Goal: Task Accomplishment & Management: Complete application form

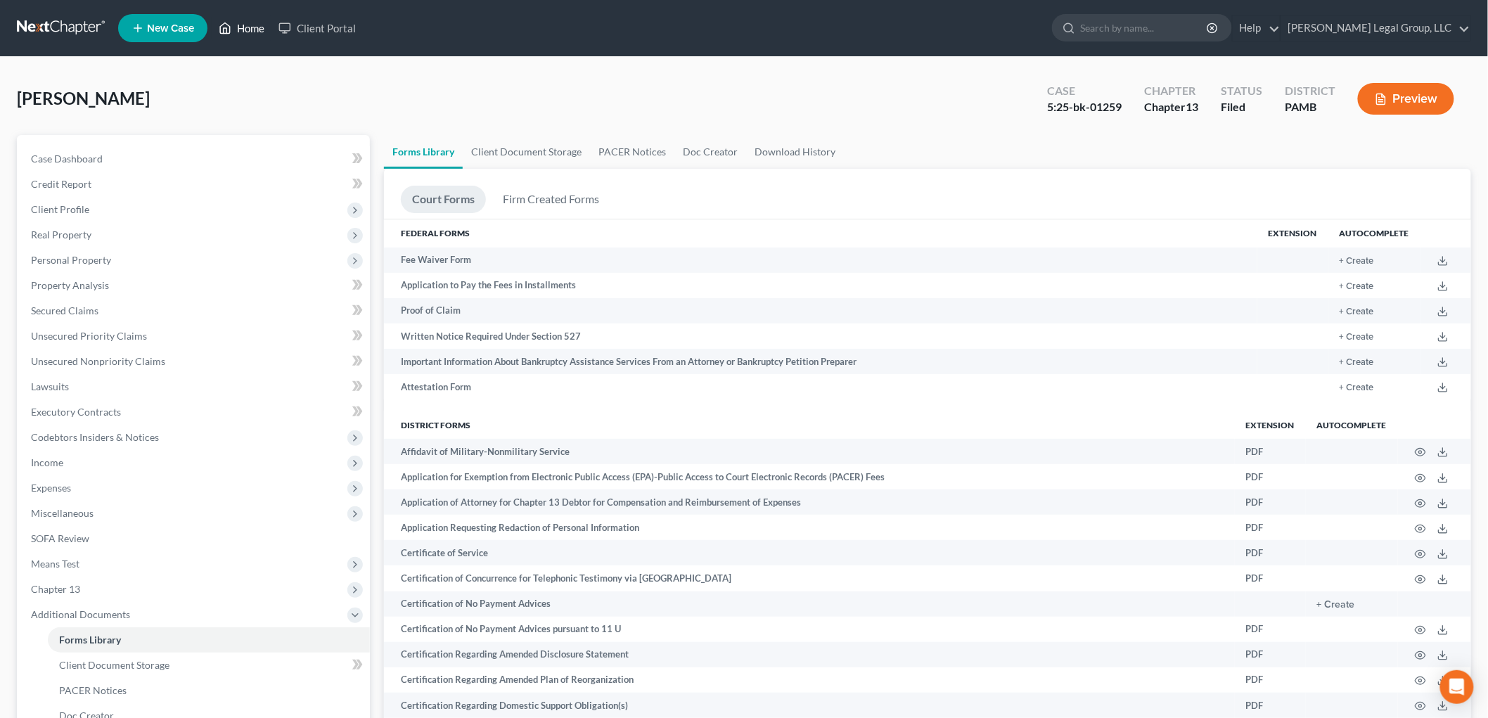
click at [250, 25] on link "Home" at bounding box center [242, 27] width 60 height 25
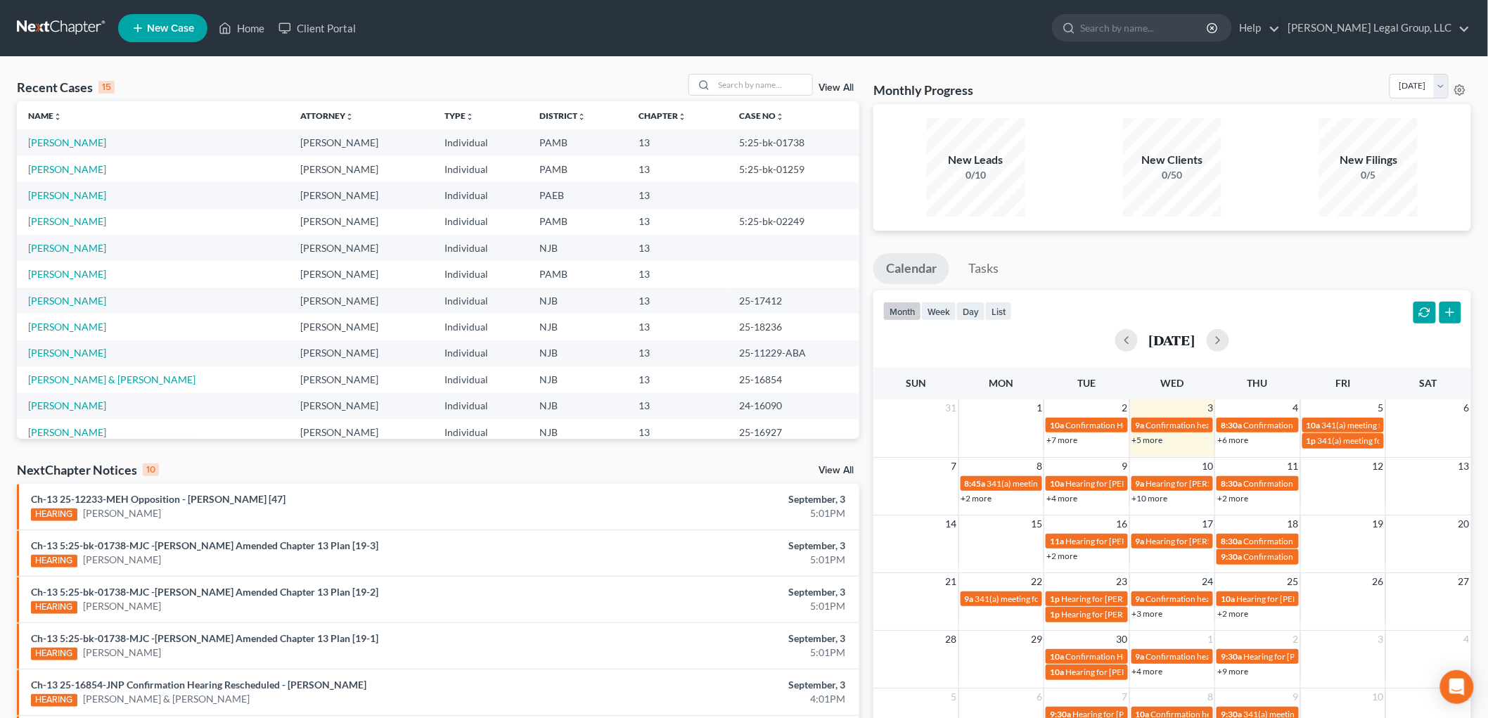
click at [134, 30] on icon at bounding box center [137, 28] width 13 height 17
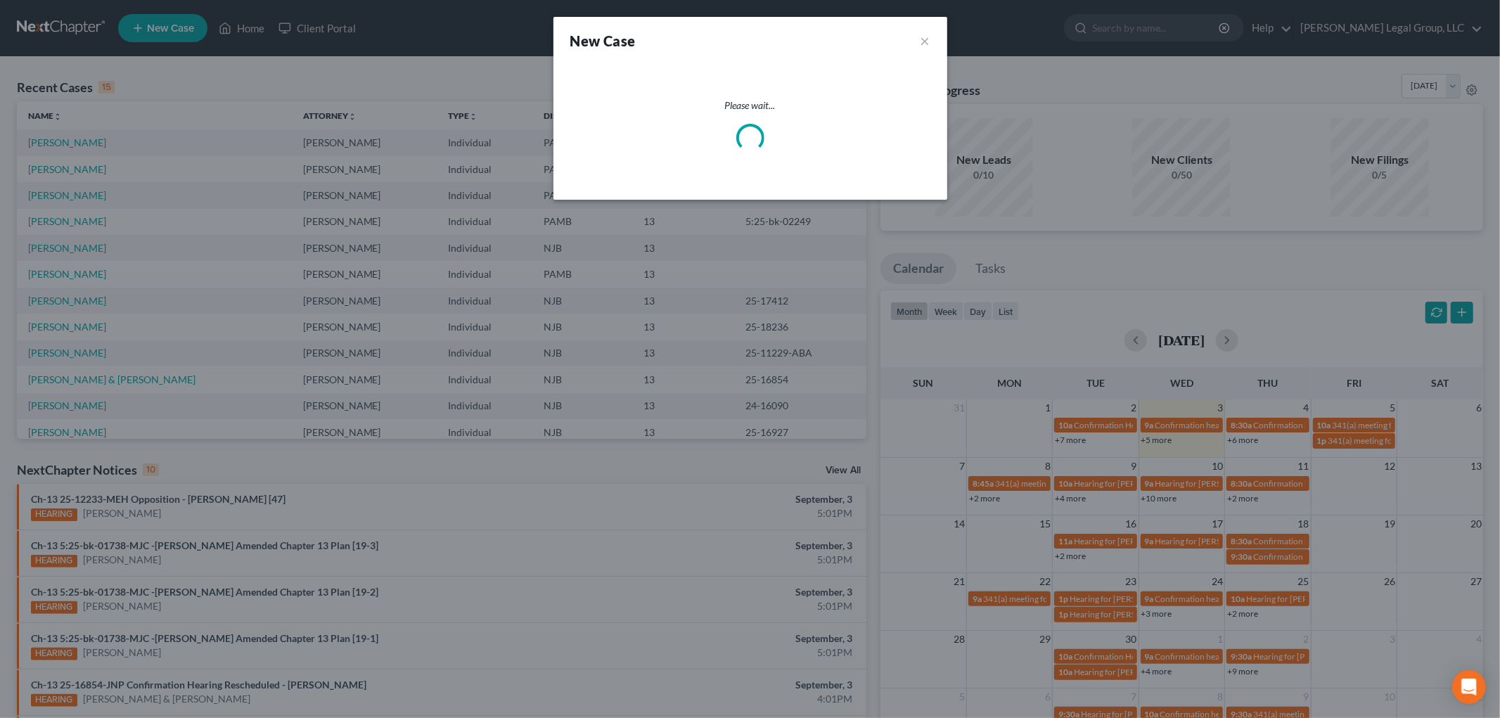
select select "51"
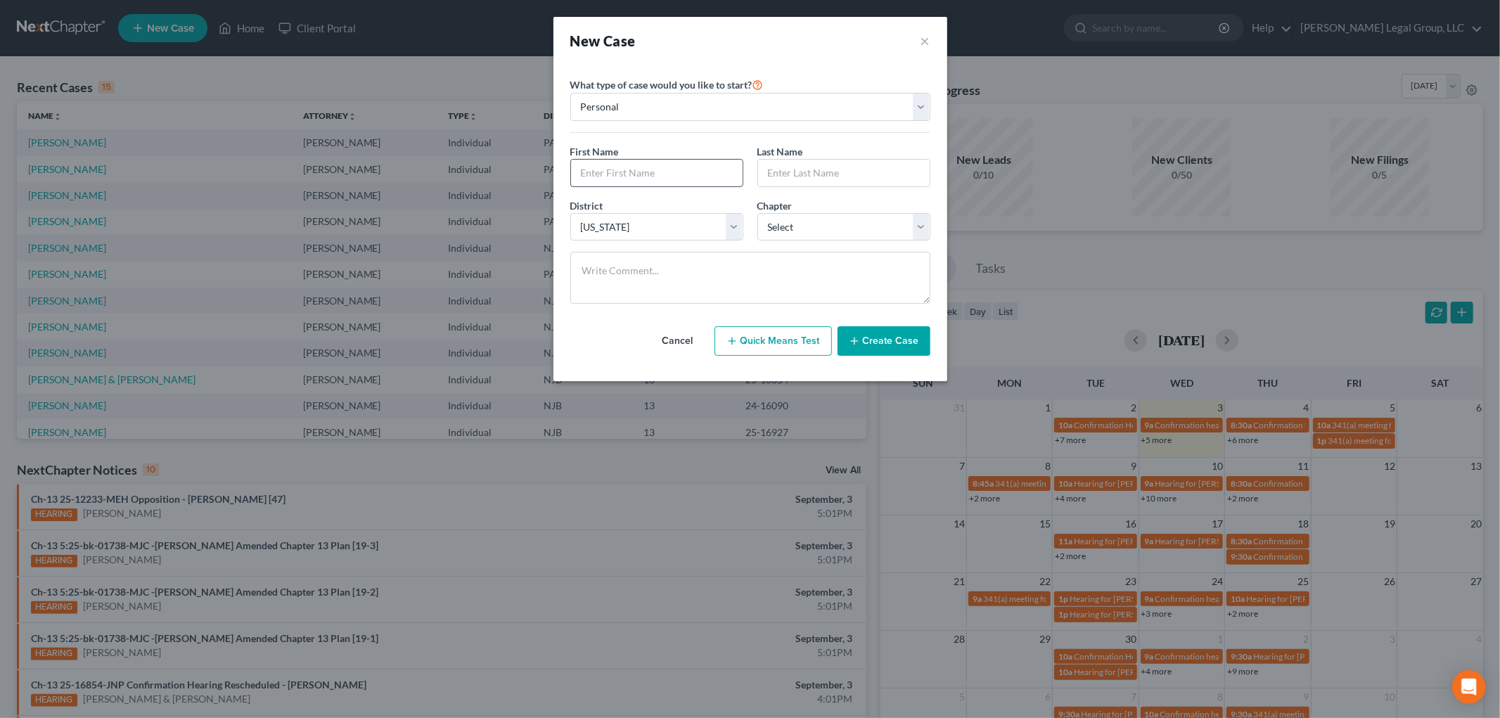
click at [627, 169] on input "text" at bounding box center [657, 173] width 172 height 27
type input "[PERSON_NAME]"
click at [847, 226] on select "Select 7 11 12 13" at bounding box center [843, 227] width 173 height 28
select select "3"
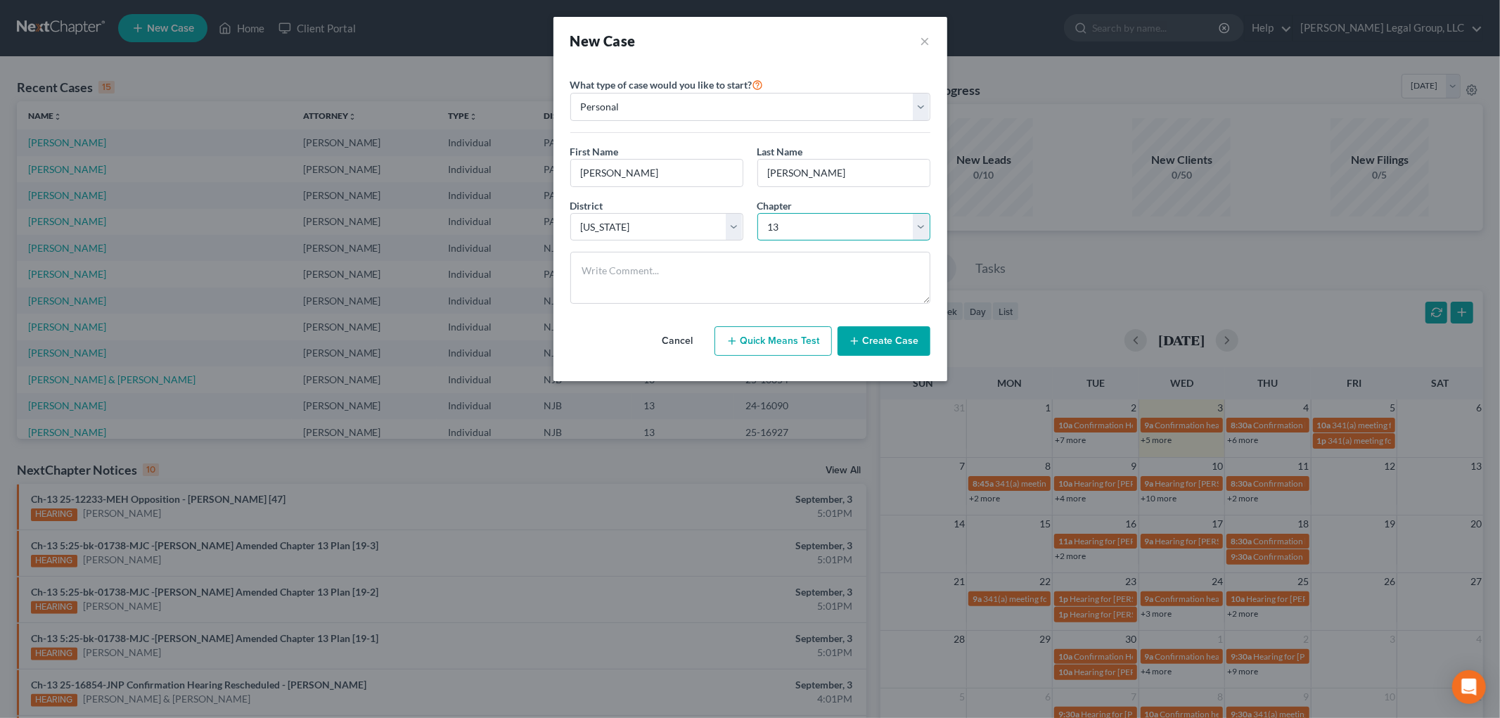
click at [757, 213] on select "Select 7 11 12 13" at bounding box center [843, 227] width 173 height 28
click at [902, 357] on div "Cancel Quick Means Test Create Case" at bounding box center [750, 341] width 360 height 52
click at [897, 348] on button "Create Case" at bounding box center [883, 341] width 93 height 30
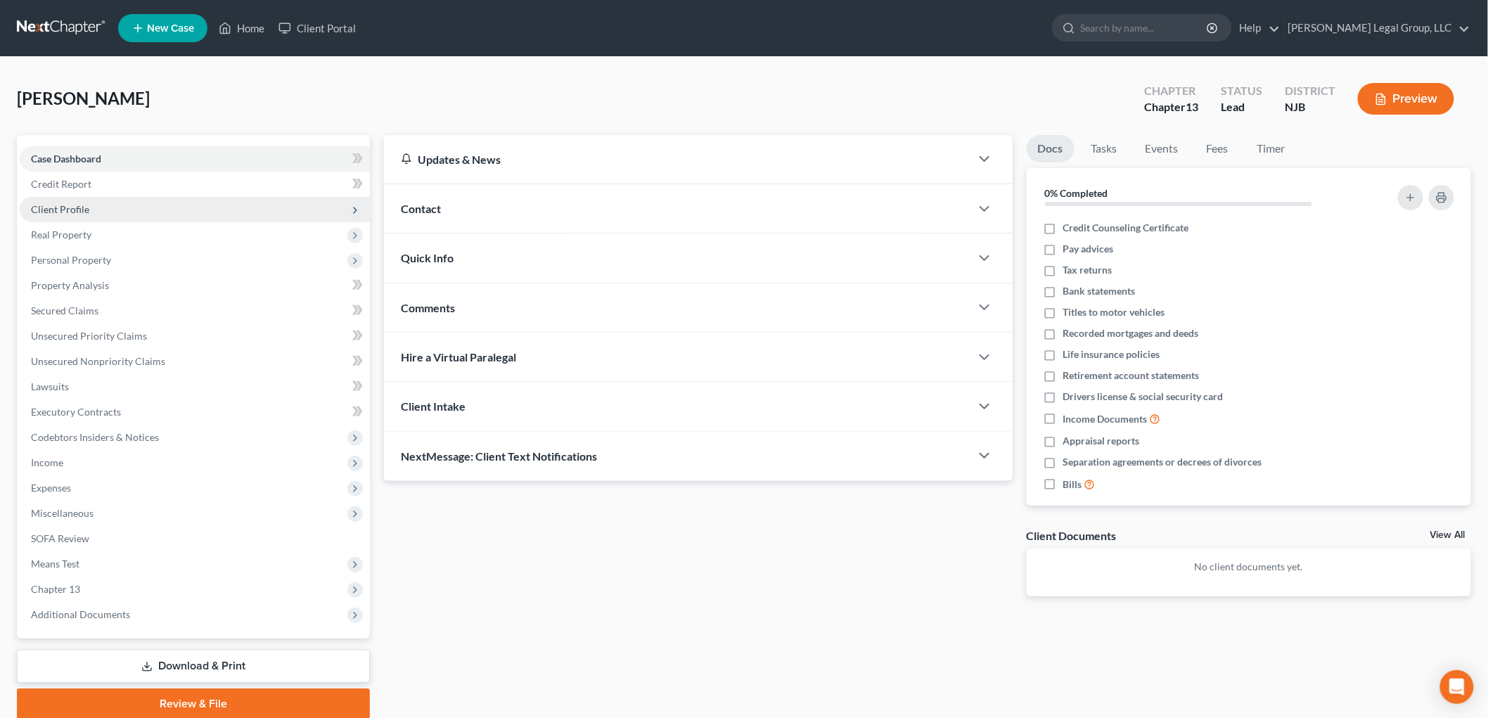
click at [110, 200] on span "Client Profile" at bounding box center [195, 209] width 350 height 25
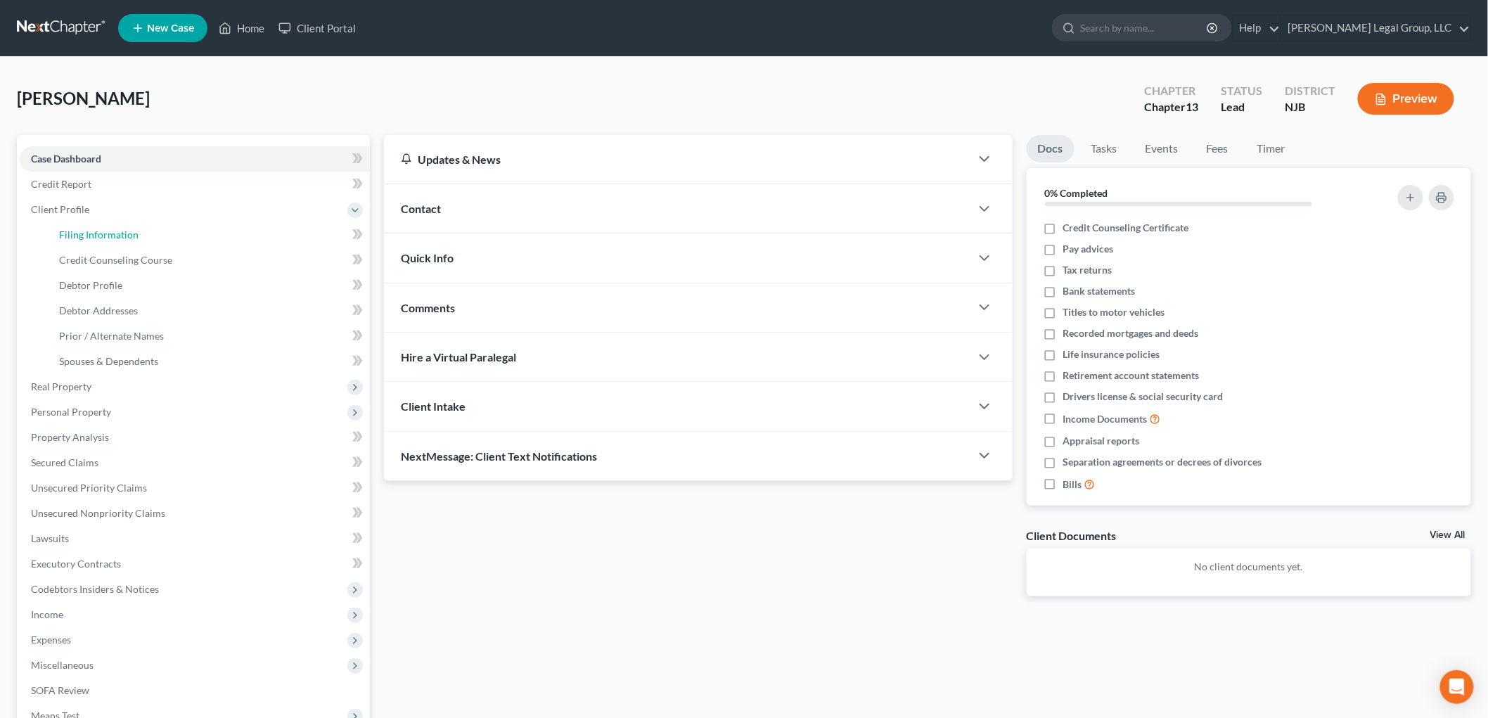
drag, startPoint x: 107, startPoint y: 236, endPoint x: 17, endPoint y: 258, distance: 92.6
click at [107, 236] on span "Filing Information" at bounding box center [98, 234] width 79 height 12
select select "1"
select select "0"
select select "3"
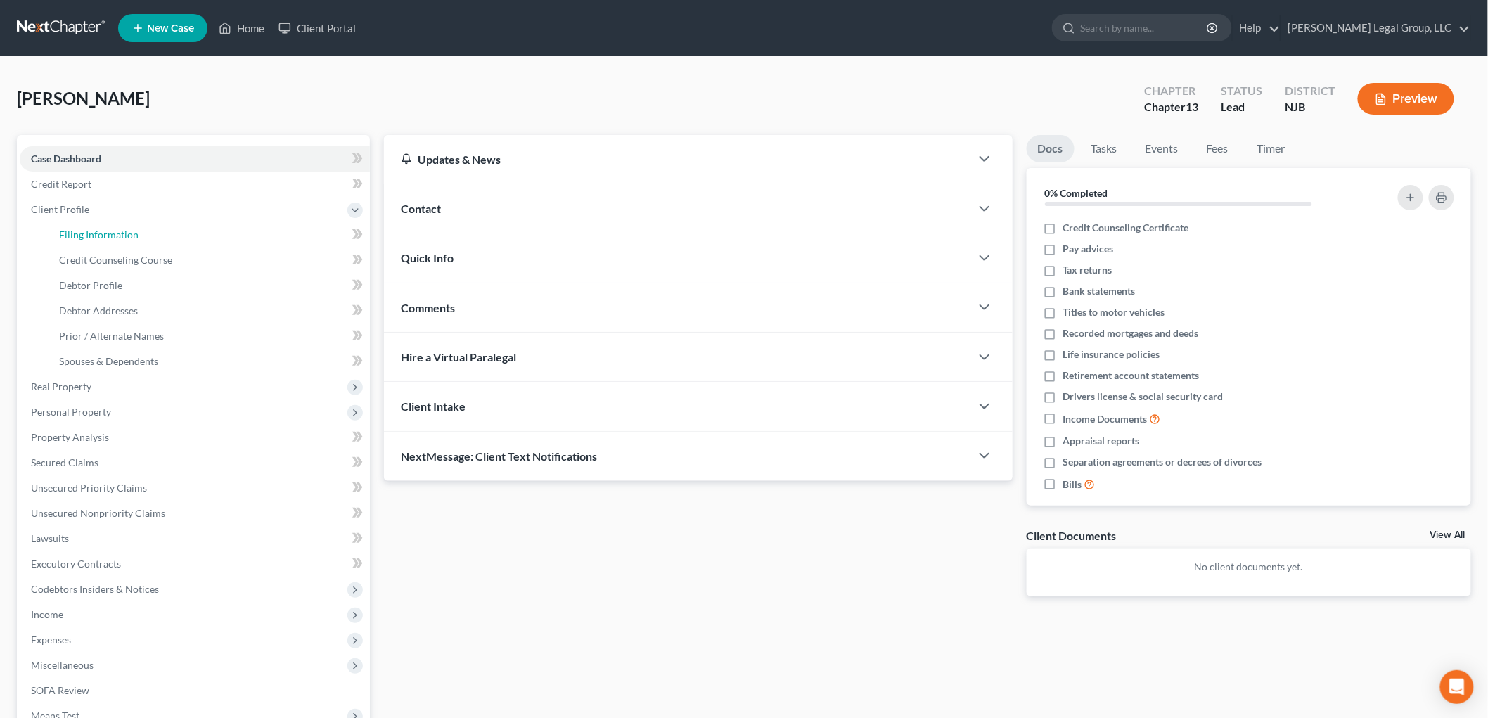
select select "51"
select select "33"
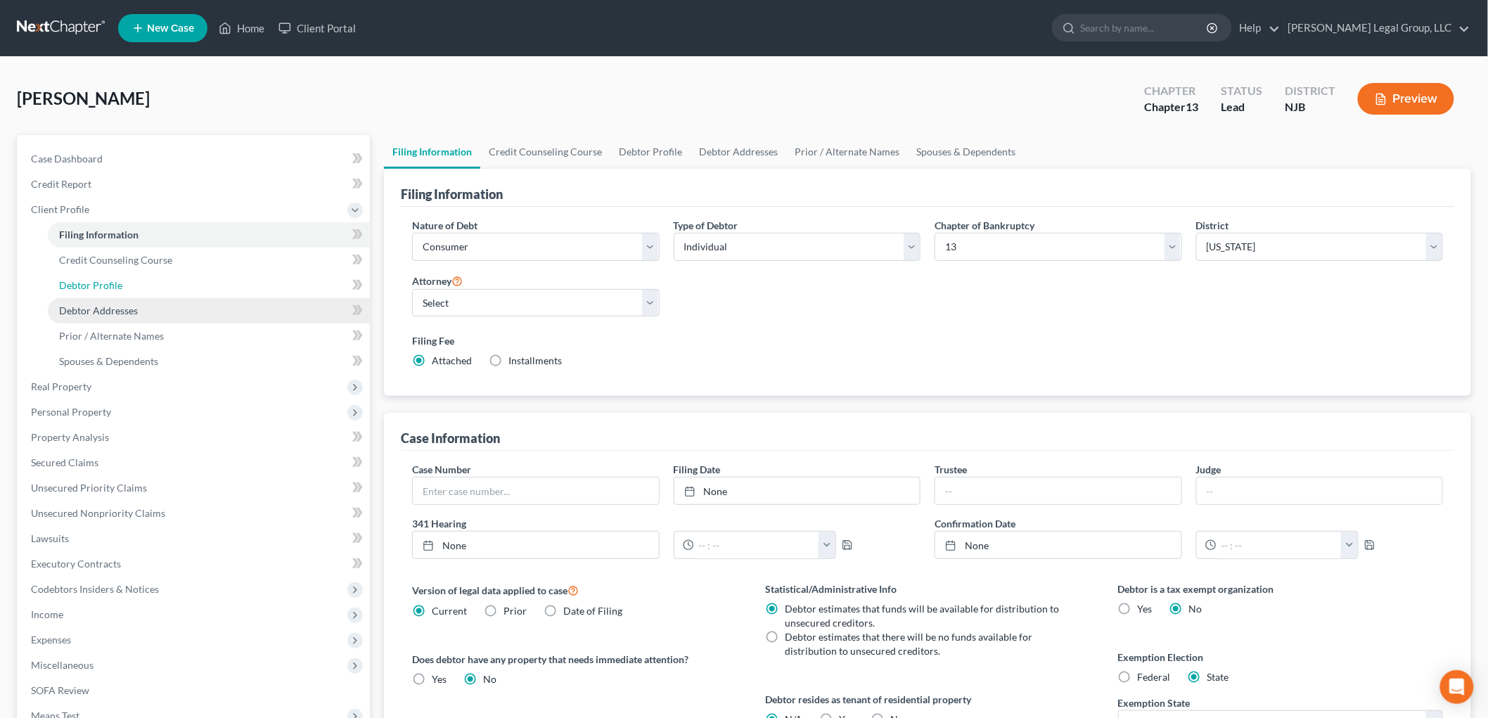
click at [131, 278] on link "Debtor Profile" at bounding box center [209, 285] width 322 height 25
select select "0"
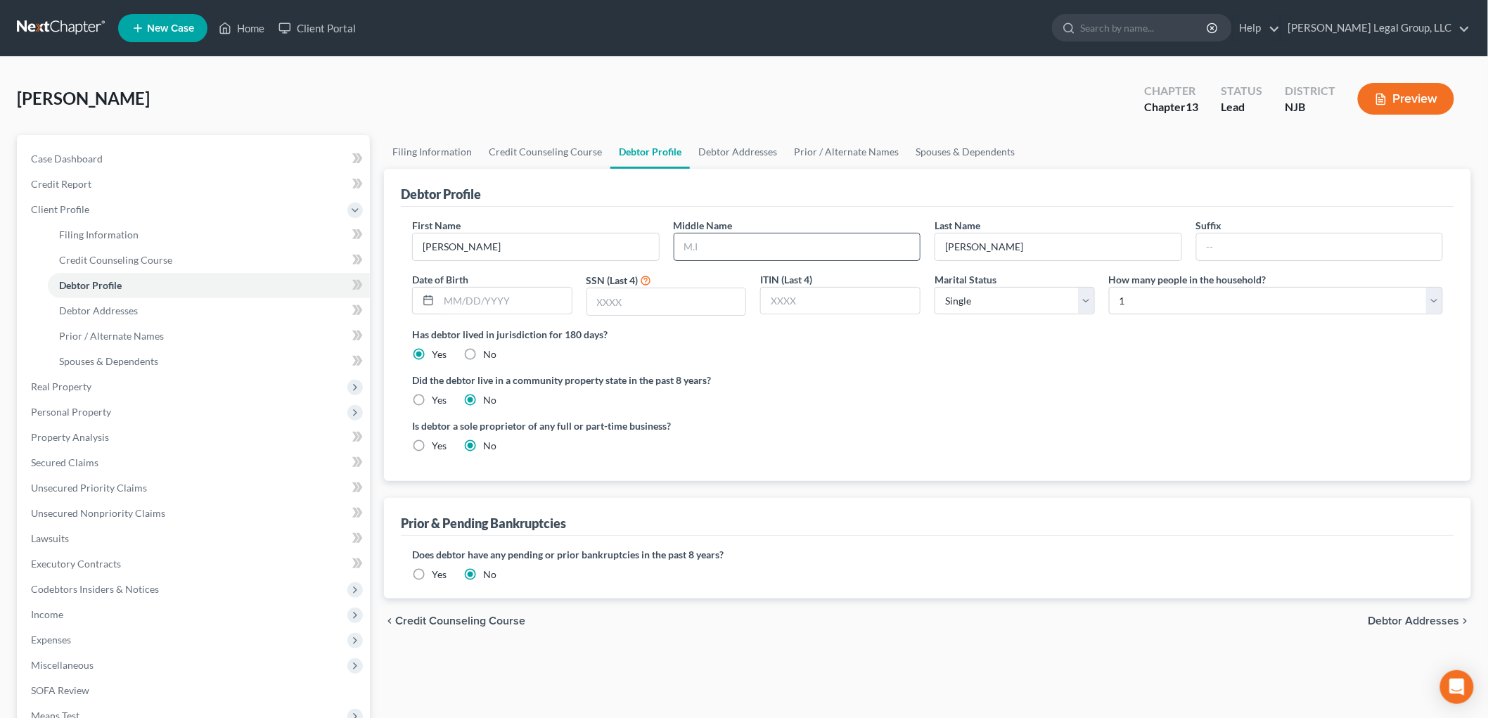
click at [733, 244] on input "text" at bounding box center [797, 246] width 246 height 27
type input "[PERSON_NAME]"
click at [672, 300] on input "text" at bounding box center [666, 301] width 159 height 27
type input "8828"
drag, startPoint x: 1130, startPoint y: 308, endPoint x: 1136, endPoint y: 313, distance: 7.5
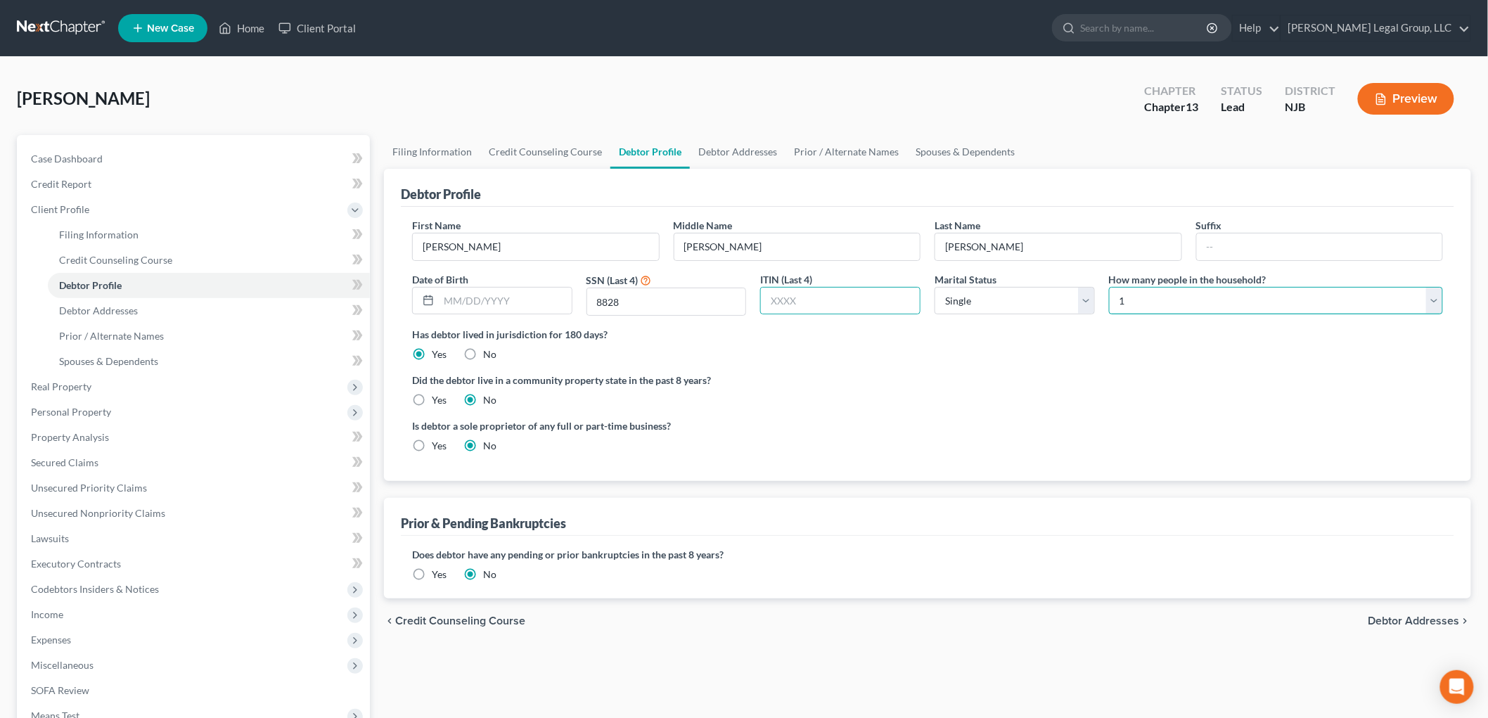
click at [1130, 307] on select "Select 1 2 3 4 5 6 7 8 9 10 11 12 13 14 15 16 17 18 19 20" at bounding box center [1276, 301] width 334 height 28
select select "1"
click at [1109, 287] on select "Select 1 2 3 4 5 6 7 8 9 10 11 12 13 14 15 16 17 18 19 20" at bounding box center [1276, 301] width 334 height 28
click at [124, 232] on span "Filing Information" at bounding box center [98, 234] width 79 height 12
select select "1"
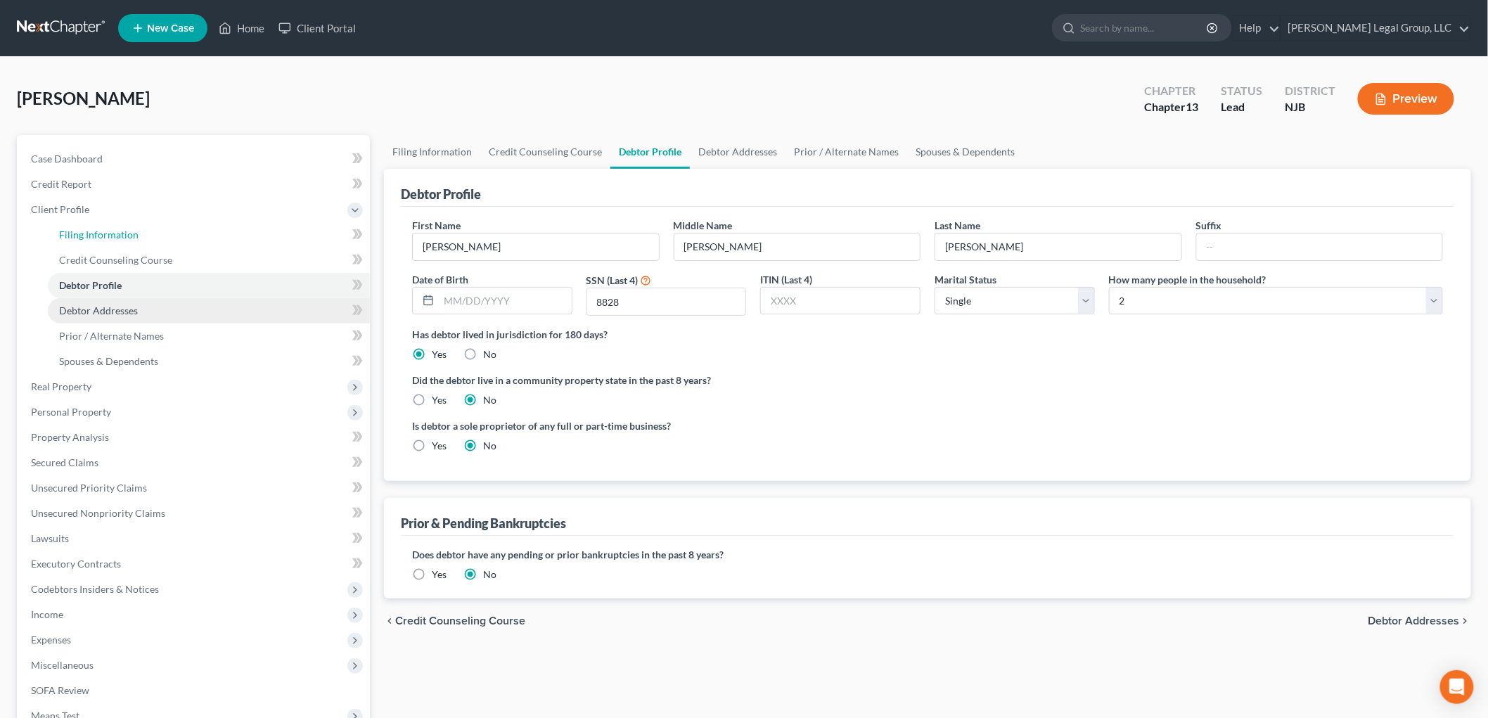
select select "0"
select select "3"
select select "51"
select select "33"
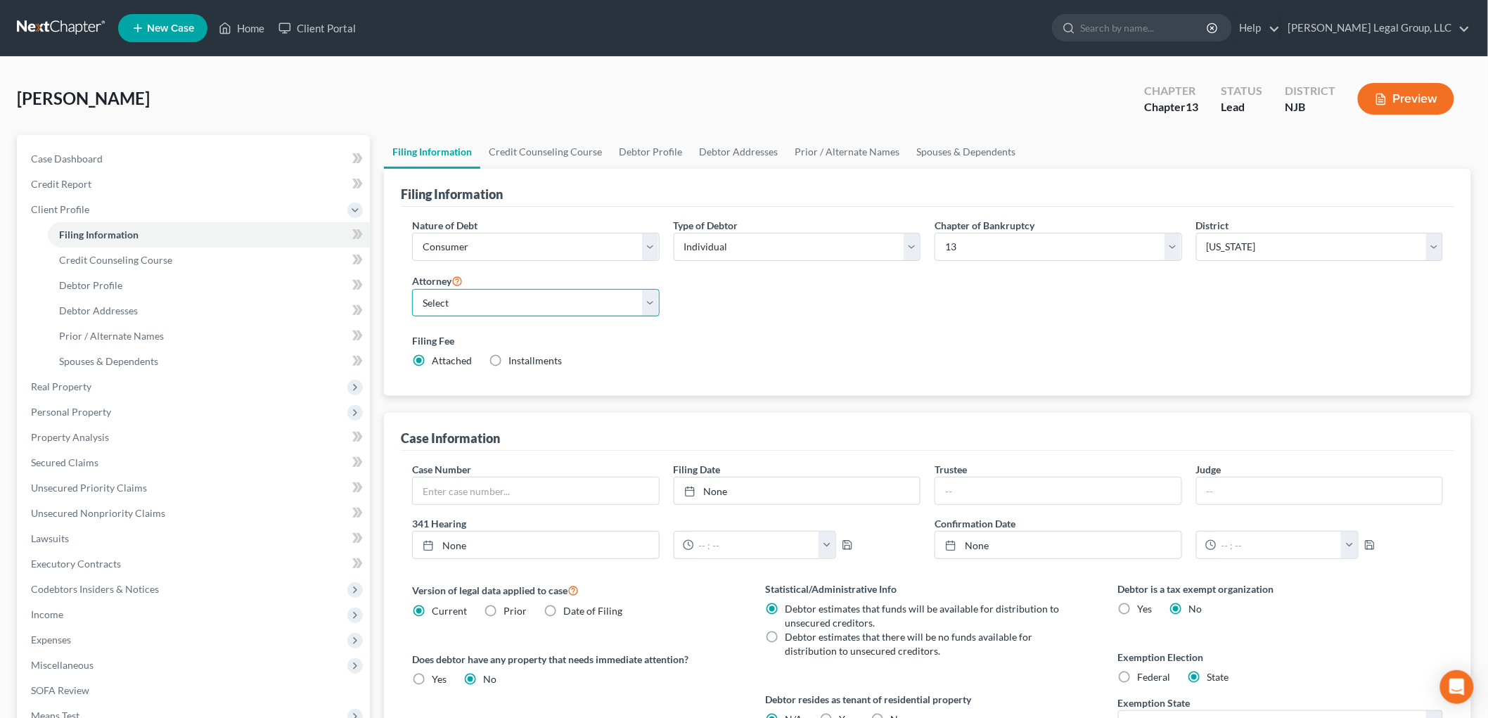
click at [482, 312] on select "Select [PERSON_NAME][US_STATE] - PAWB [PERSON_NAME] - NJB [PERSON_NAME] - PAEB …" at bounding box center [535, 303] width 247 height 28
select select "1"
click at [412, 289] on select "Select [PERSON_NAME][US_STATE] - PAWB [PERSON_NAME] - NJB [PERSON_NAME] - PAEB …" at bounding box center [535, 303] width 247 height 28
click at [1137, 673] on label "Federal" at bounding box center [1153, 677] width 33 height 14
click at [1143, 673] on input "Federal" at bounding box center [1147, 674] width 9 height 9
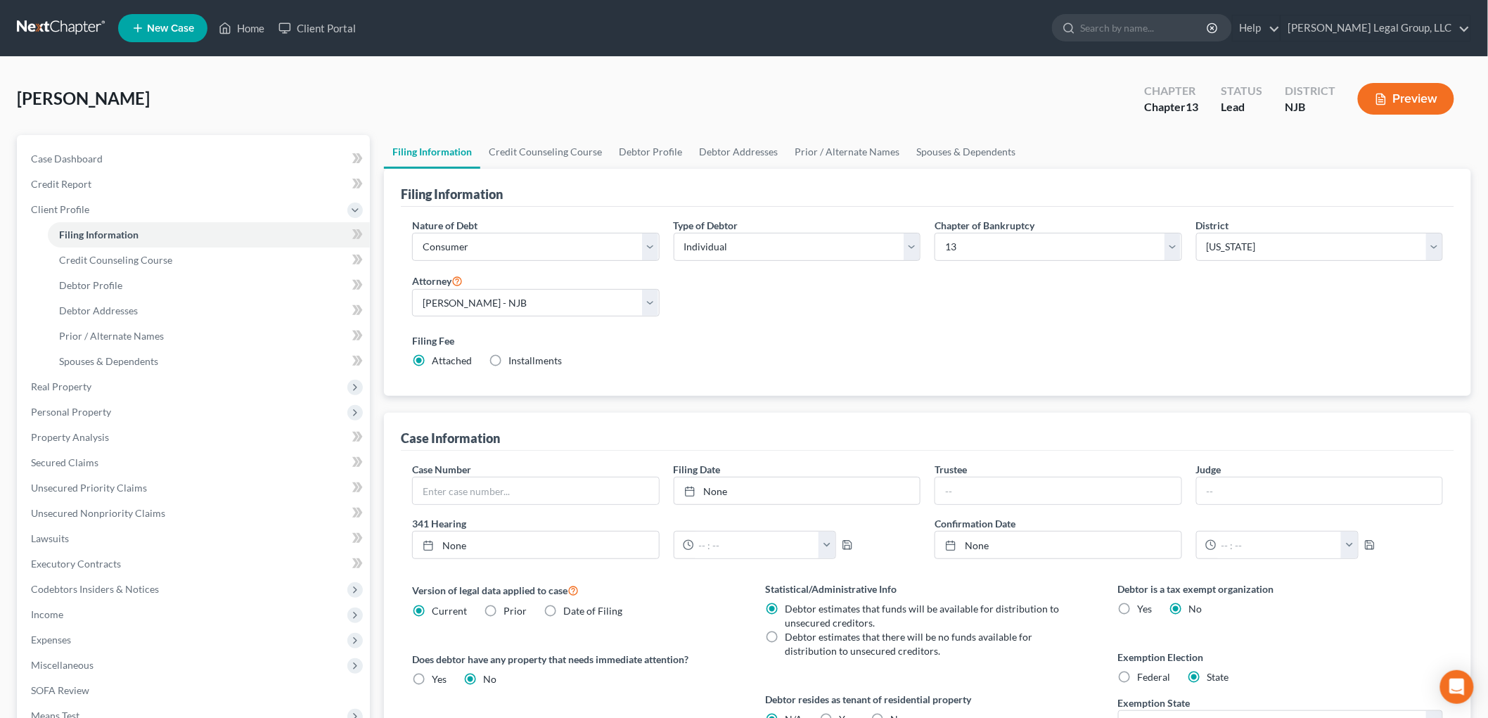
radio input "true"
radio input "false"
drag, startPoint x: 124, startPoint y: 312, endPoint x: 57, endPoint y: 297, distance: 68.6
click at [124, 312] on span "Debtor Addresses" at bounding box center [98, 310] width 79 height 12
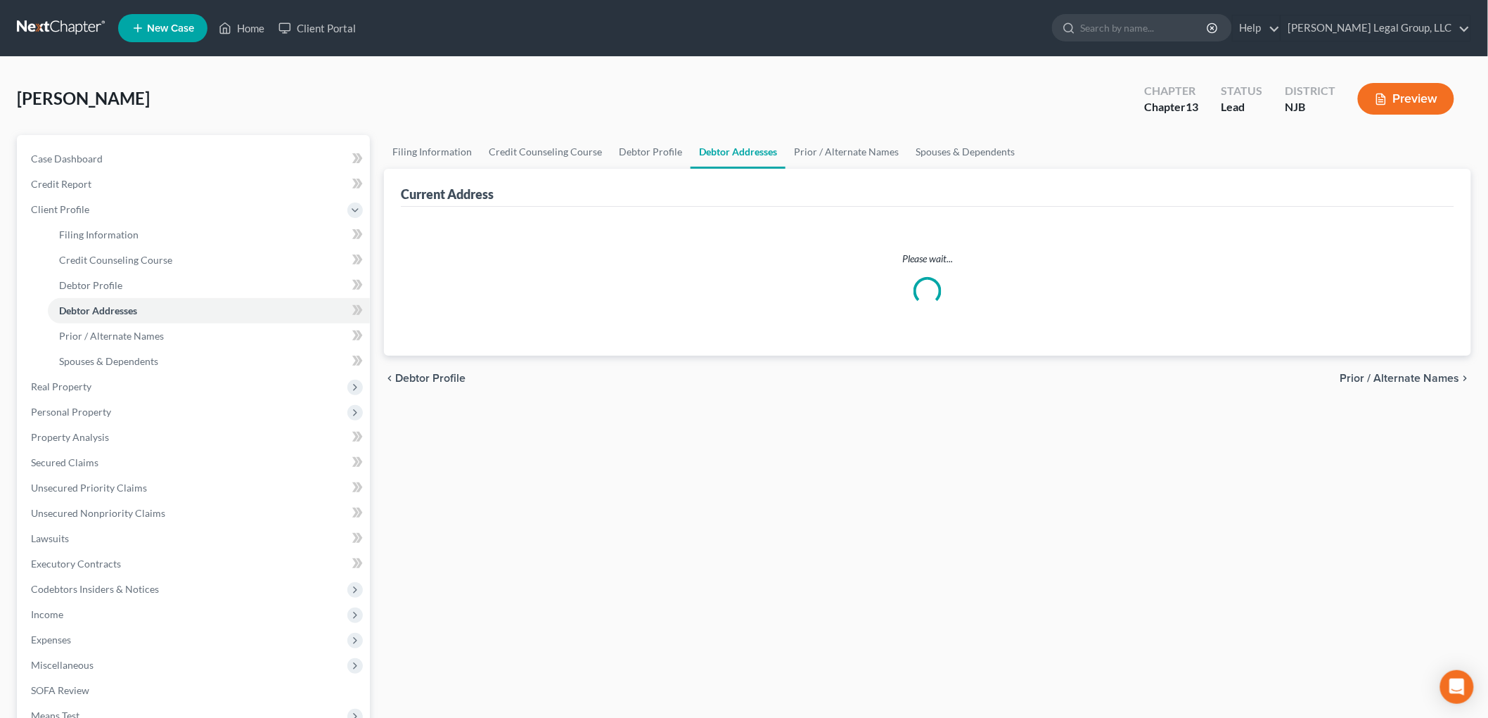
select select "0"
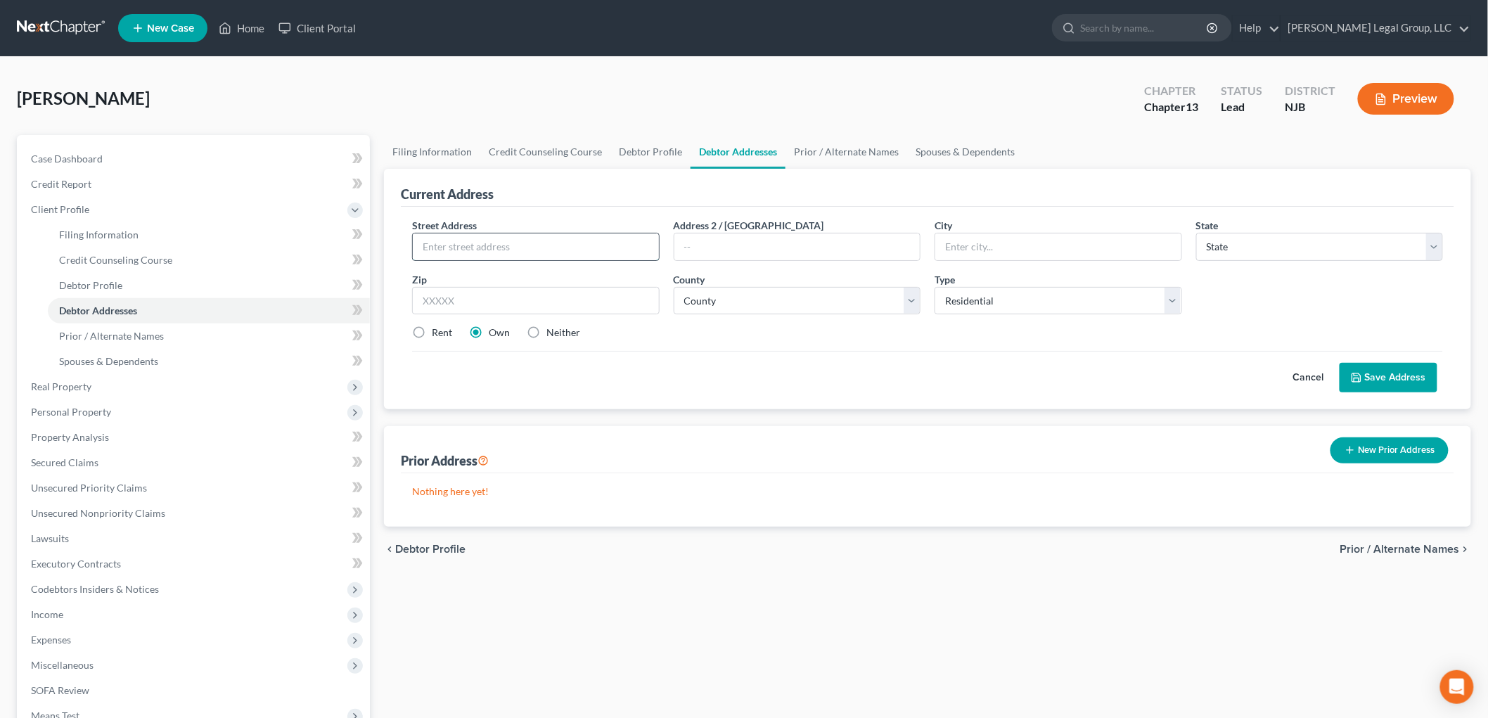
click at [477, 242] on input "text" at bounding box center [536, 246] width 246 height 27
paste input "[STREET_ADDRESS][PERSON_NAME]"
type input "[STREET_ADDRESS][PERSON_NAME]"
click at [476, 302] on input "text" at bounding box center [535, 301] width 247 height 28
type input "08010"
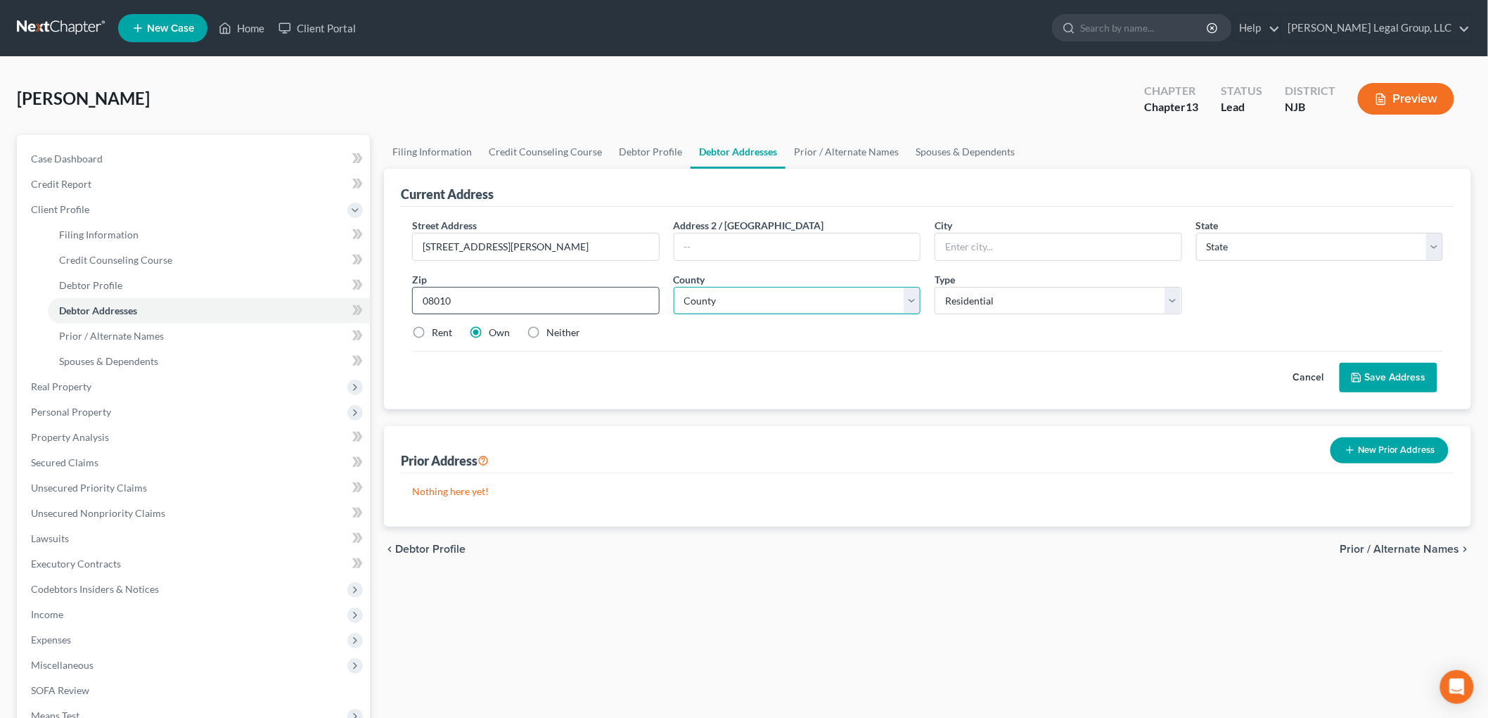
type input "[PERSON_NAME]"
select select "33"
click at [758, 297] on select "County [GEOGRAPHIC_DATA] [GEOGRAPHIC_DATA] [GEOGRAPHIC_DATA] [GEOGRAPHIC_DATA] …" at bounding box center [796, 301] width 247 height 28
select select "2"
click at [673, 287] on select "County [GEOGRAPHIC_DATA] [GEOGRAPHIC_DATA] [GEOGRAPHIC_DATA] [GEOGRAPHIC_DATA] …" at bounding box center [796, 301] width 247 height 28
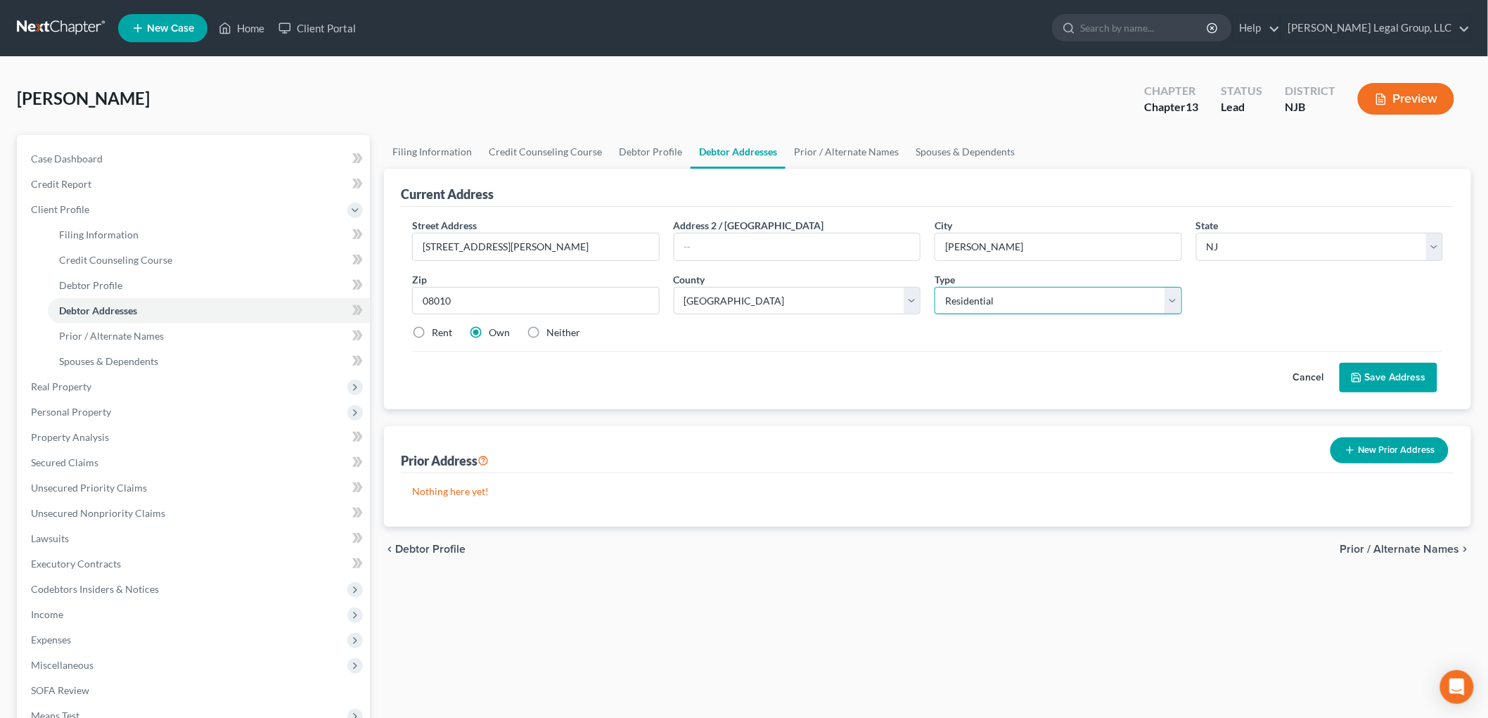
click at [1007, 297] on select "Select Residential Mailing Rental Business" at bounding box center [1057, 301] width 247 height 28
click at [1384, 376] on button "Save Address" at bounding box center [1388, 378] width 98 height 30
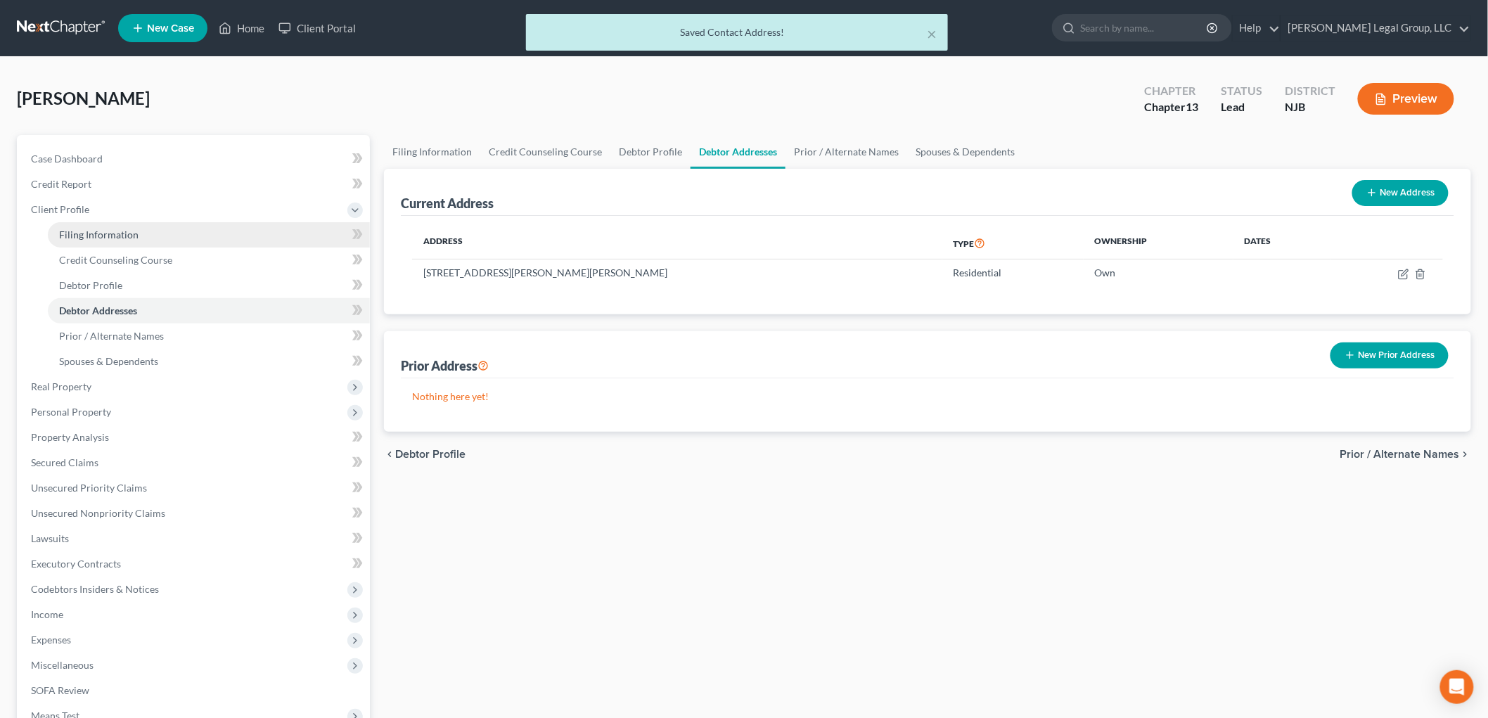
click at [58, 236] on link "Filing Information" at bounding box center [209, 234] width 322 height 25
select select "1"
select select "0"
select select "3"
select select "51"
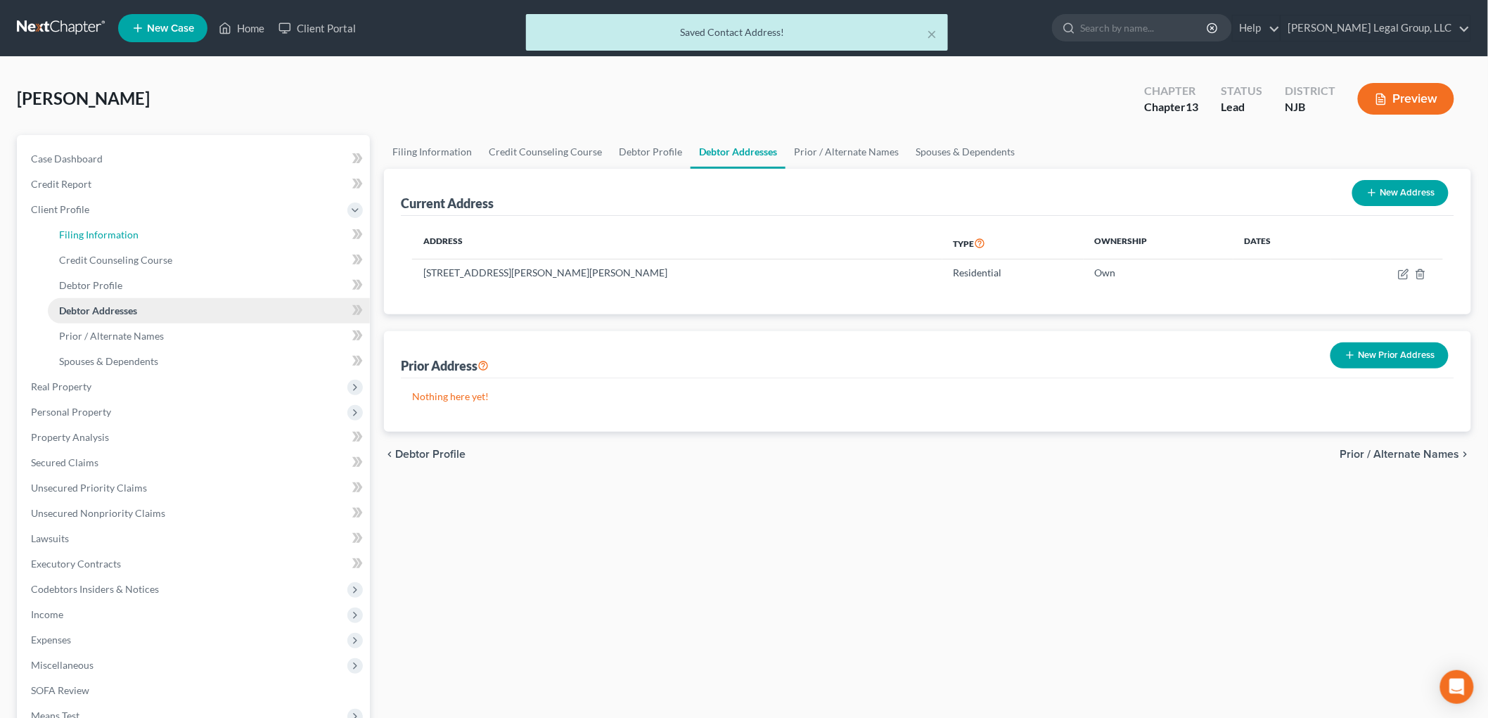
select select "1"
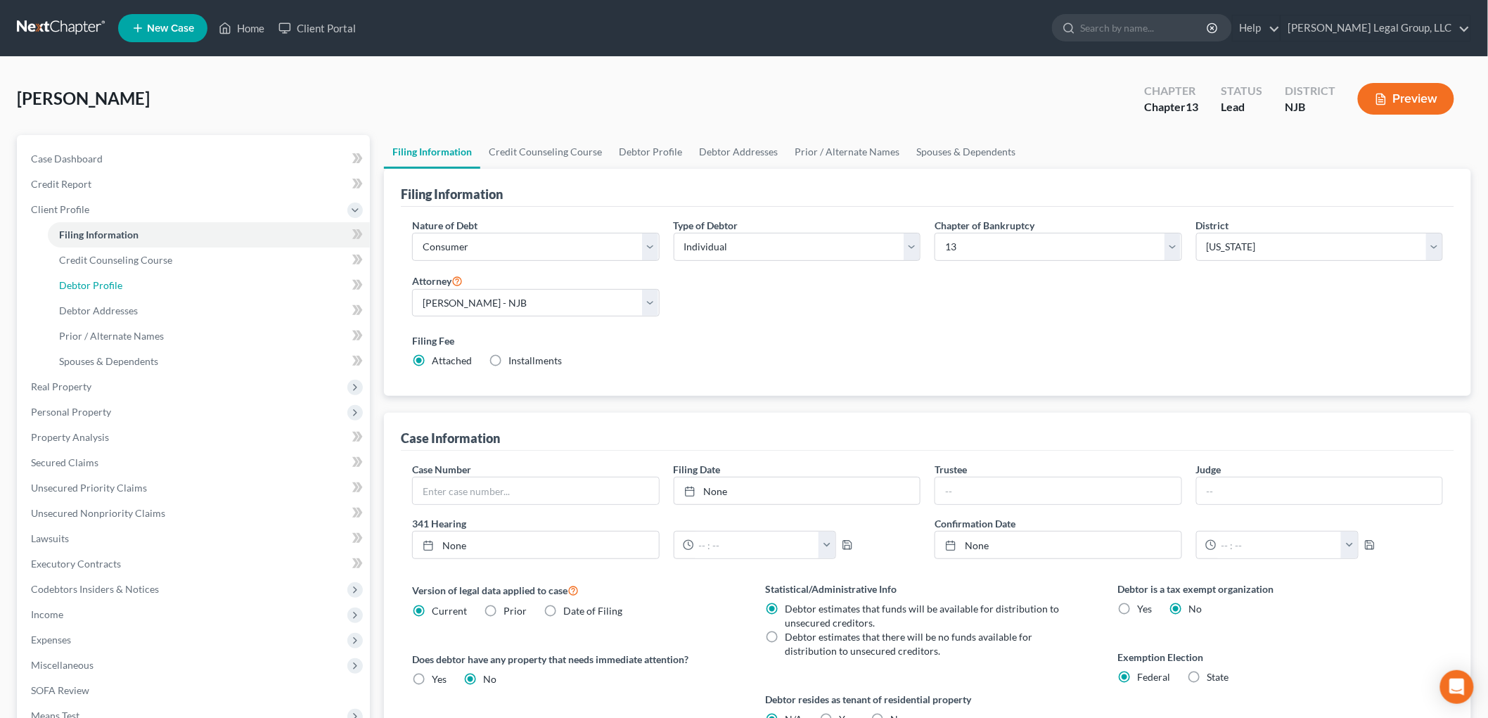
click at [117, 285] on span "Debtor Profile" at bounding box center [90, 285] width 63 height 12
select select "0"
select select "1"
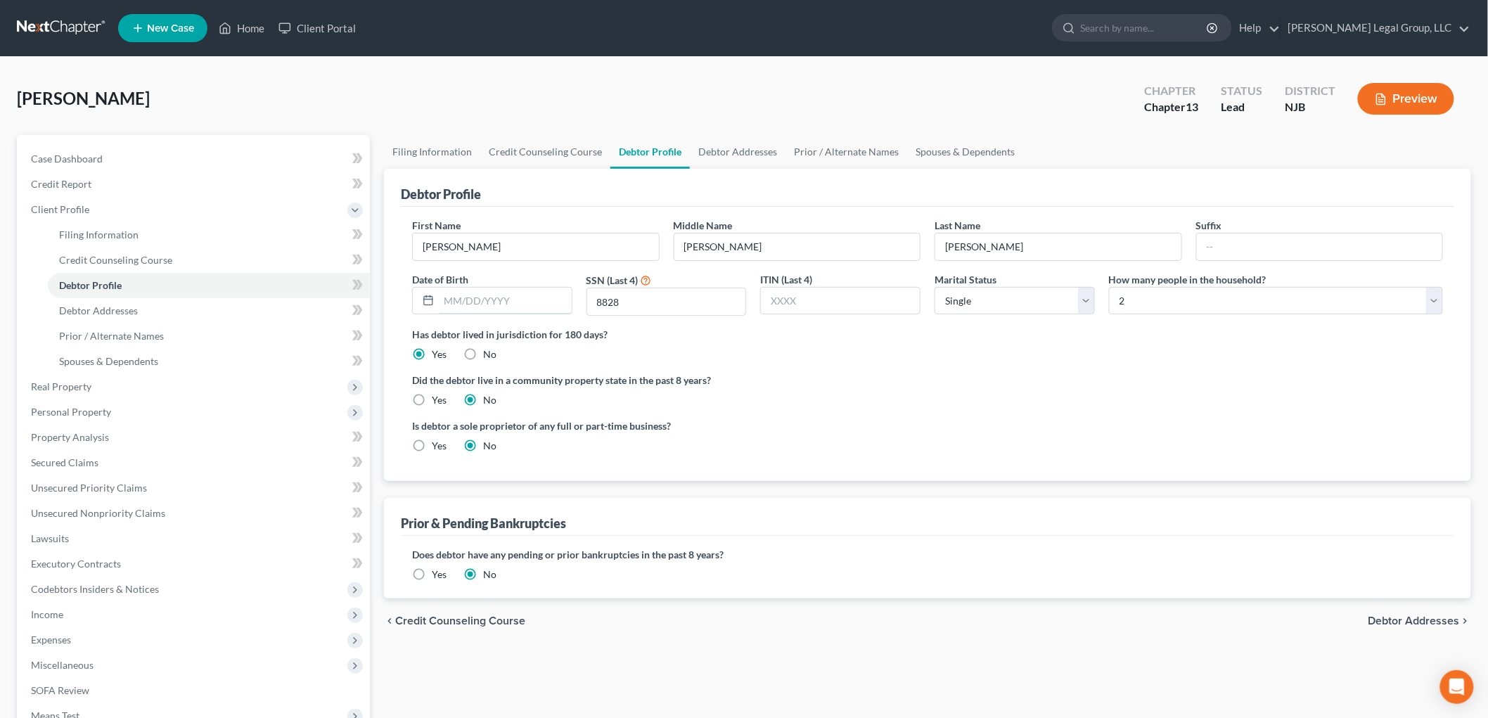
drag, startPoint x: 491, startPoint y: 299, endPoint x: 474, endPoint y: 262, distance: 40.9
click at [490, 297] on input "text" at bounding box center [505, 301] width 133 height 27
type input "[DATE]"
click at [980, 297] on select "Select Single Married Separated Divorced Widowed" at bounding box center [1014, 301] width 160 height 28
select select "1"
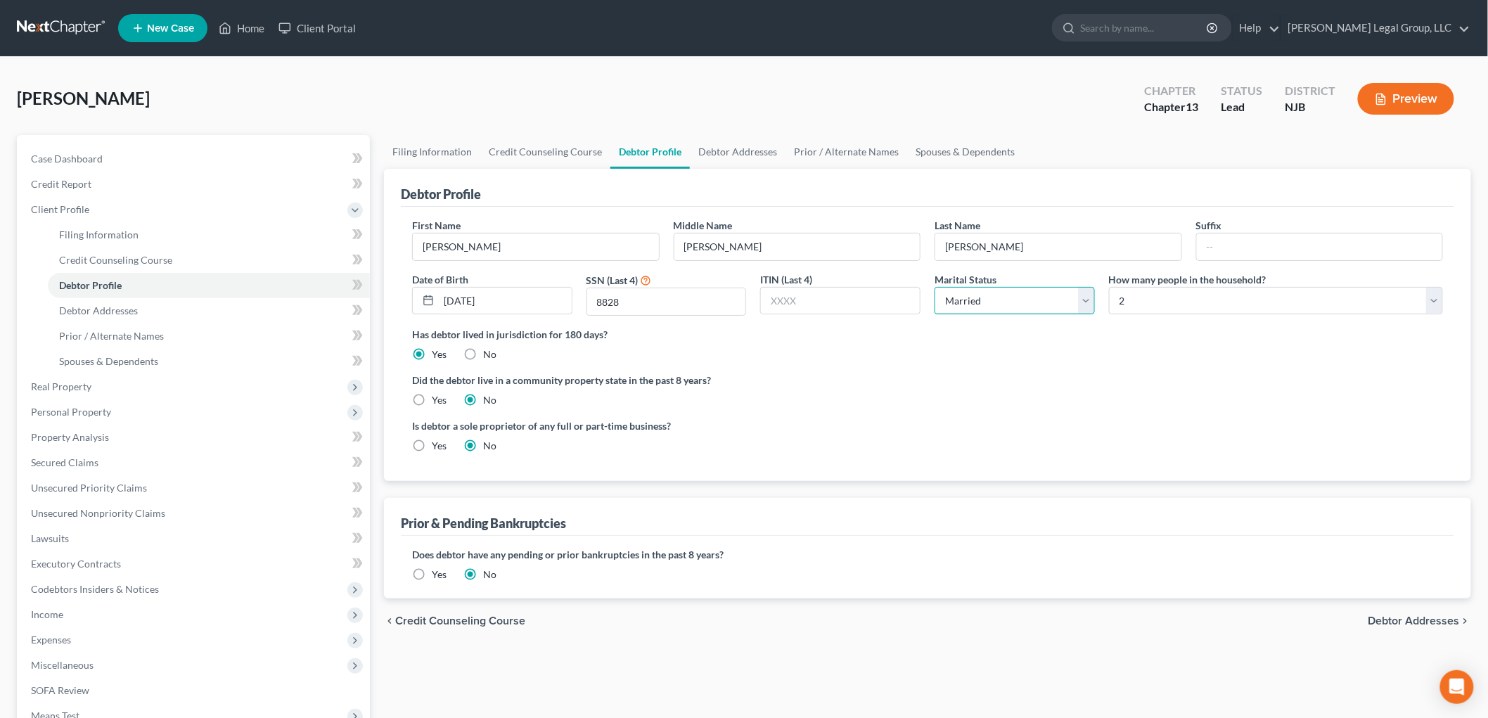
click at [934, 287] on select "Select Single Married Separated Divorced Widowed" at bounding box center [1014, 301] width 160 height 28
click at [87, 179] on span "Credit Report" at bounding box center [61, 184] width 60 height 12
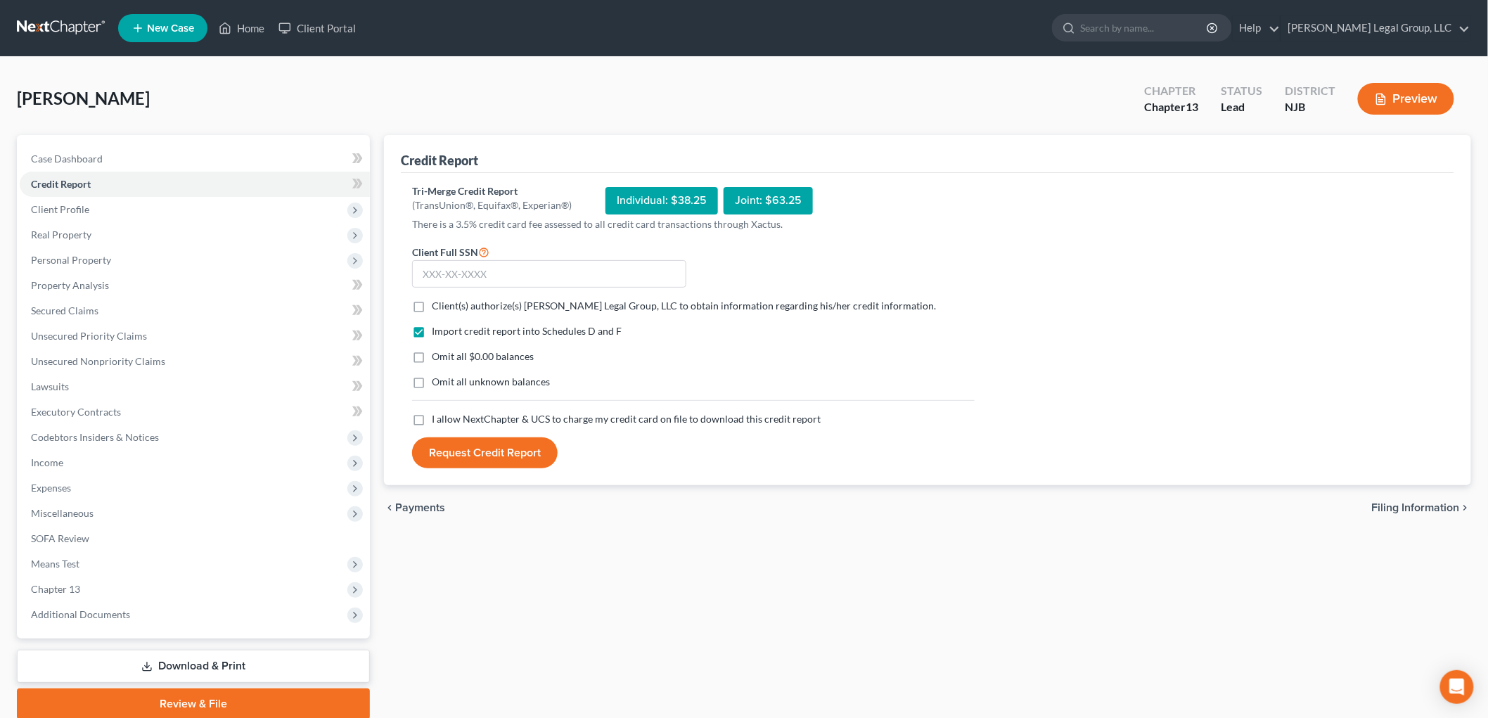
click at [472, 306] on span "Client(s) authorize(s) [PERSON_NAME] Legal Group, LLC to obtain information reg…" at bounding box center [684, 305] width 504 height 12
click at [446, 306] on input "Client(s) authorize(s) [PERSON_NAME] Legal Group, LLC to obtain information reg…" at bounding box center [441, 303] width 9 height 9
checkbox input "true"
drag, startPoint x: 472, startPoint y: 417, endPoint x: 491, endPoint y: 417, distance: 18.3
click at [473, 417] on span "I allow NextChapter & UCS to charge my credit card on file to download this cre…" at bounding box center [626, 419] width 389 height 12
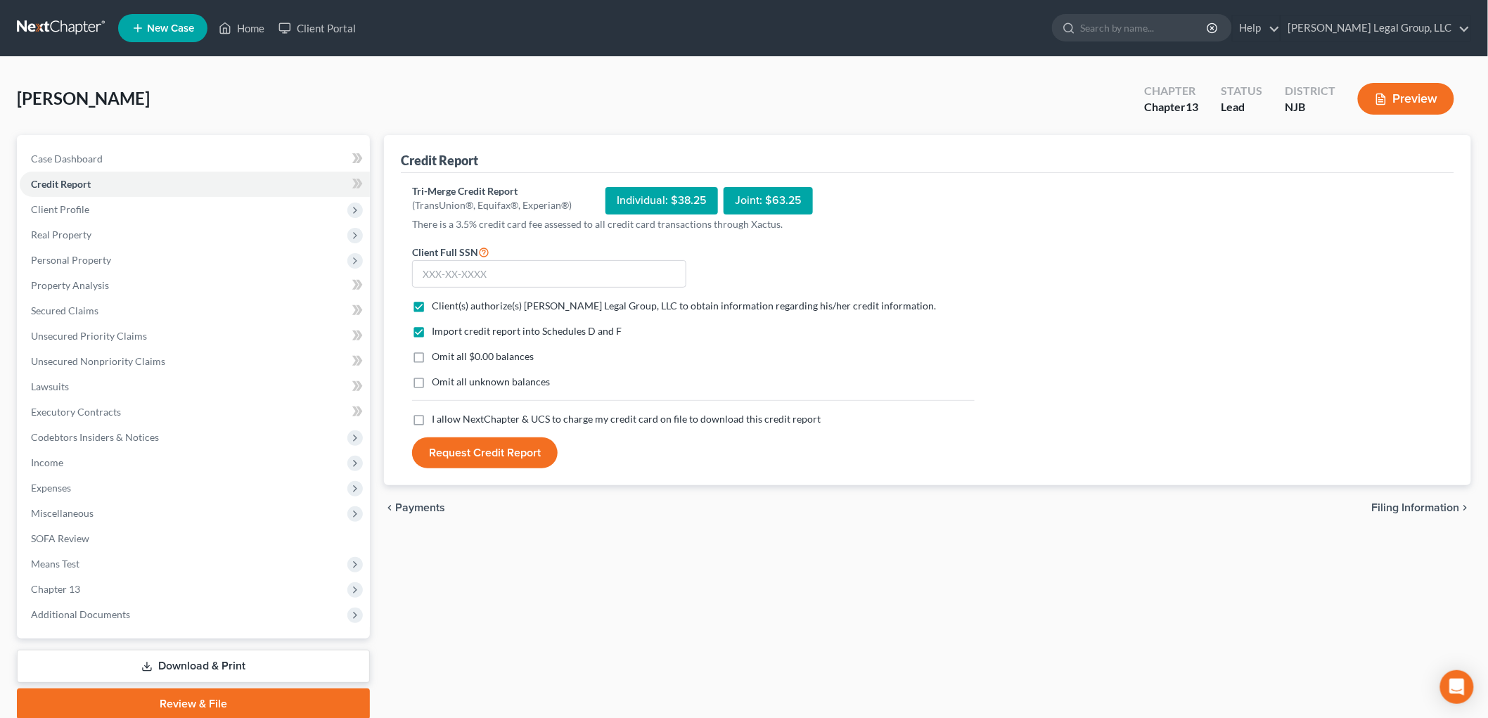
click at [446, 417] on input "I allow NextChapter & UCS to charge my credit card on file to download this cre…" at bounding box center [441, 416] width 9 height 9
checkbox input "true"
drag, startPoint x: 586, startPoint y: 279, endPoint x: 563, endPoint y: 275, distance: 22.9
click at [586, 279] on input "text" at bounding box center [549, 274] width 274 height 28
type input "172-58-8828"
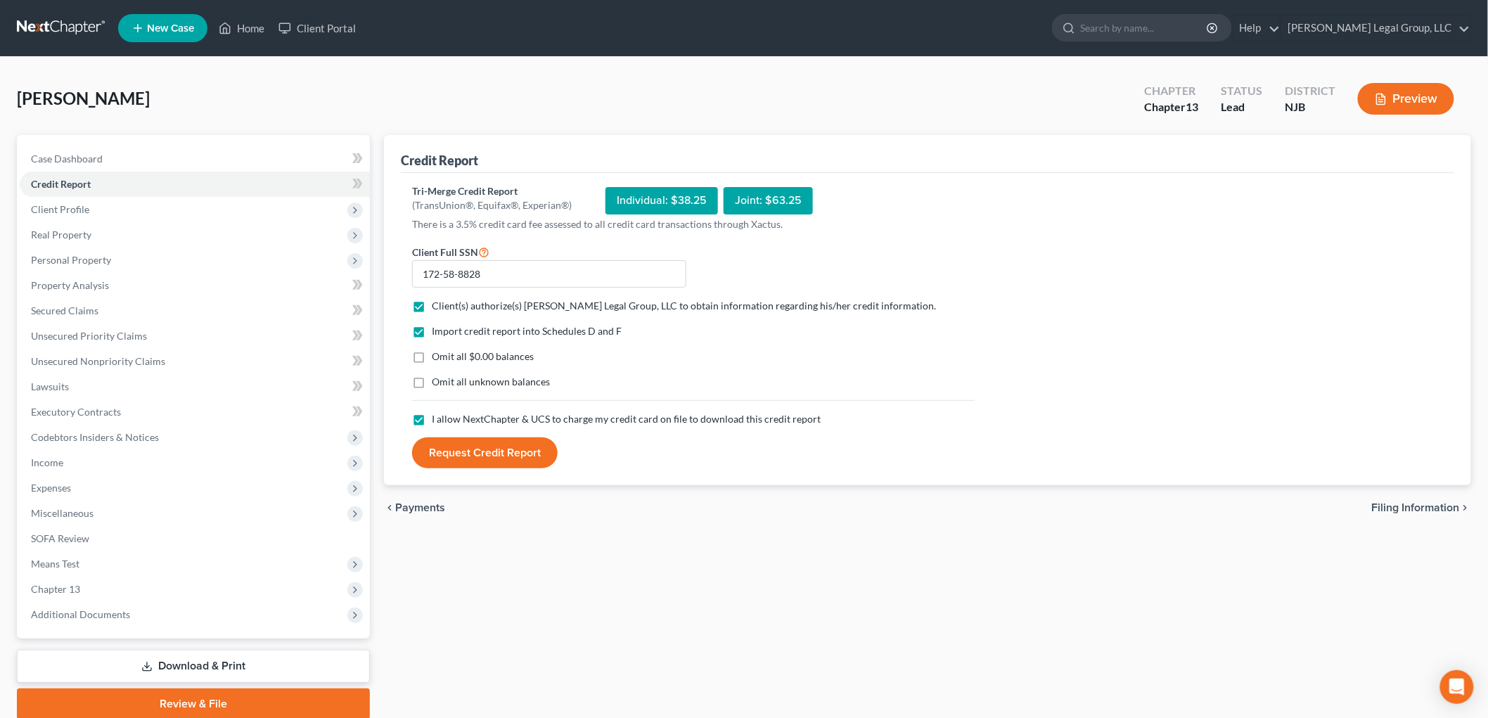
click at [512, 446] on button "Request Credit Report" at bounding box center [485, 452] width 146 height 31
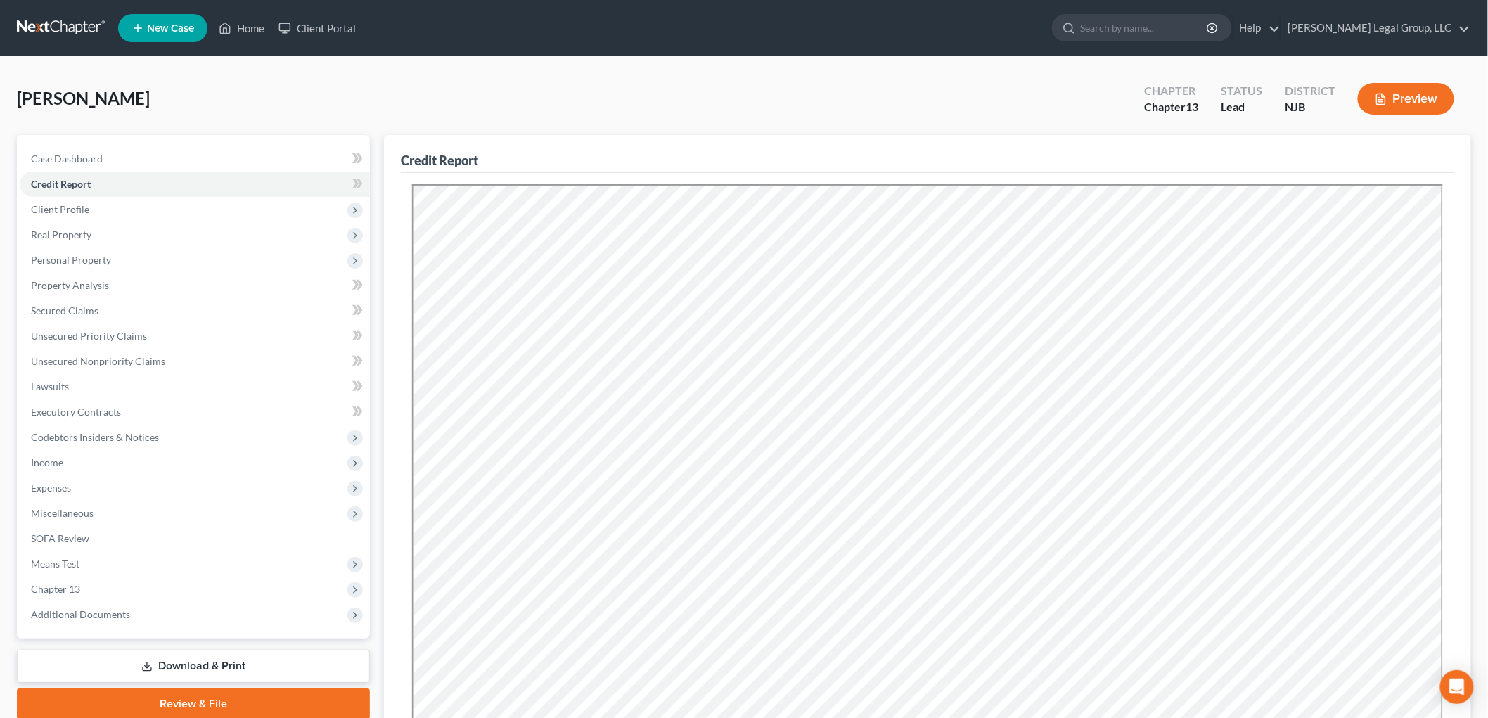
click at [1052, 88] on div "[PERSON_NAME] Upgraded Chapter Chapter 13 Status Lead District NJB Preview" at bounding box center [744, 104] width 1454 height 61
click at [72, 236] on span "Real Property" at bounding box center [61, 234] width 60 height 12
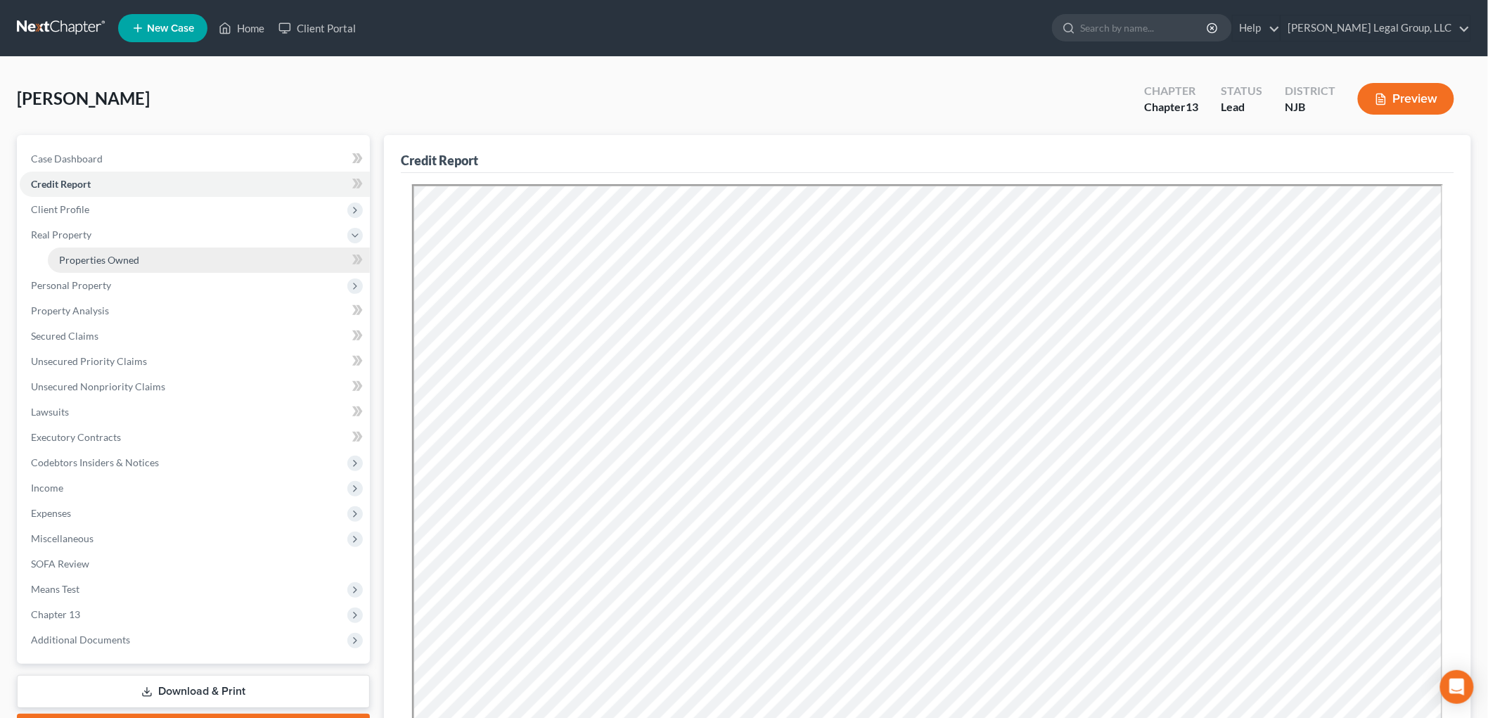
click at [123, 247] on link "Properties Owned" at bounding box center [209, 259] width 322 height 25
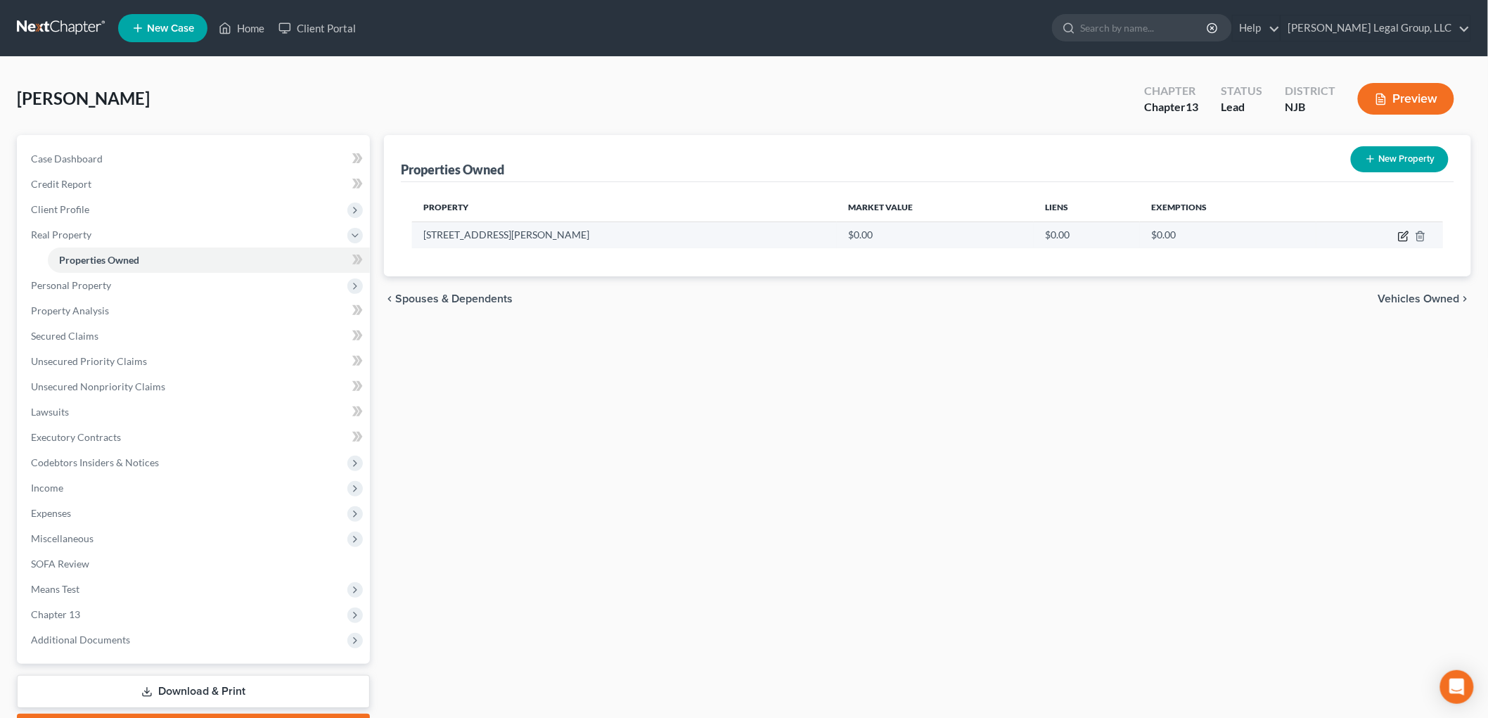
click at [1400, 237] on icon "button" at bounding box center [1403, 236] width 11 height 11
select select "33"
select select "2"
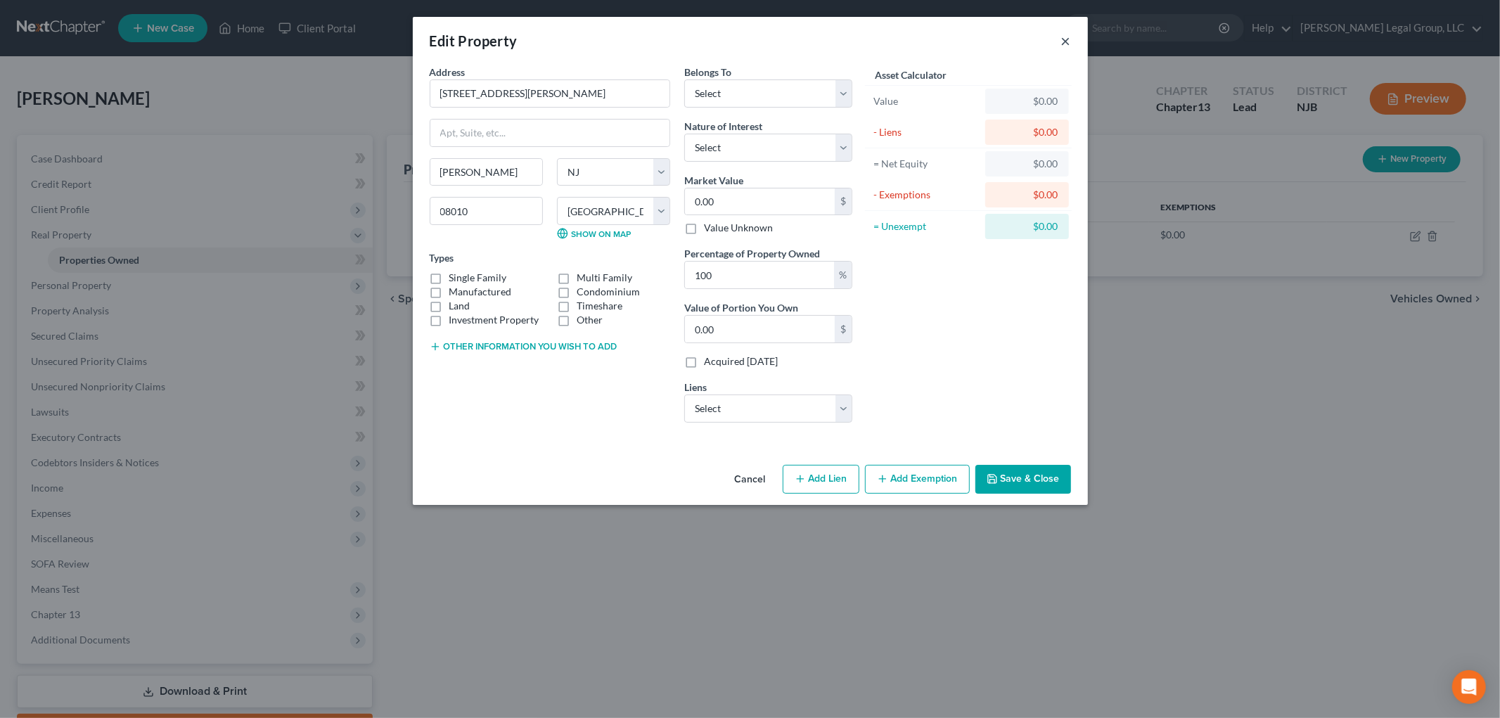
click at [1069, 37] on button "×" at bounding box center [1066, 40] width 10 height 17
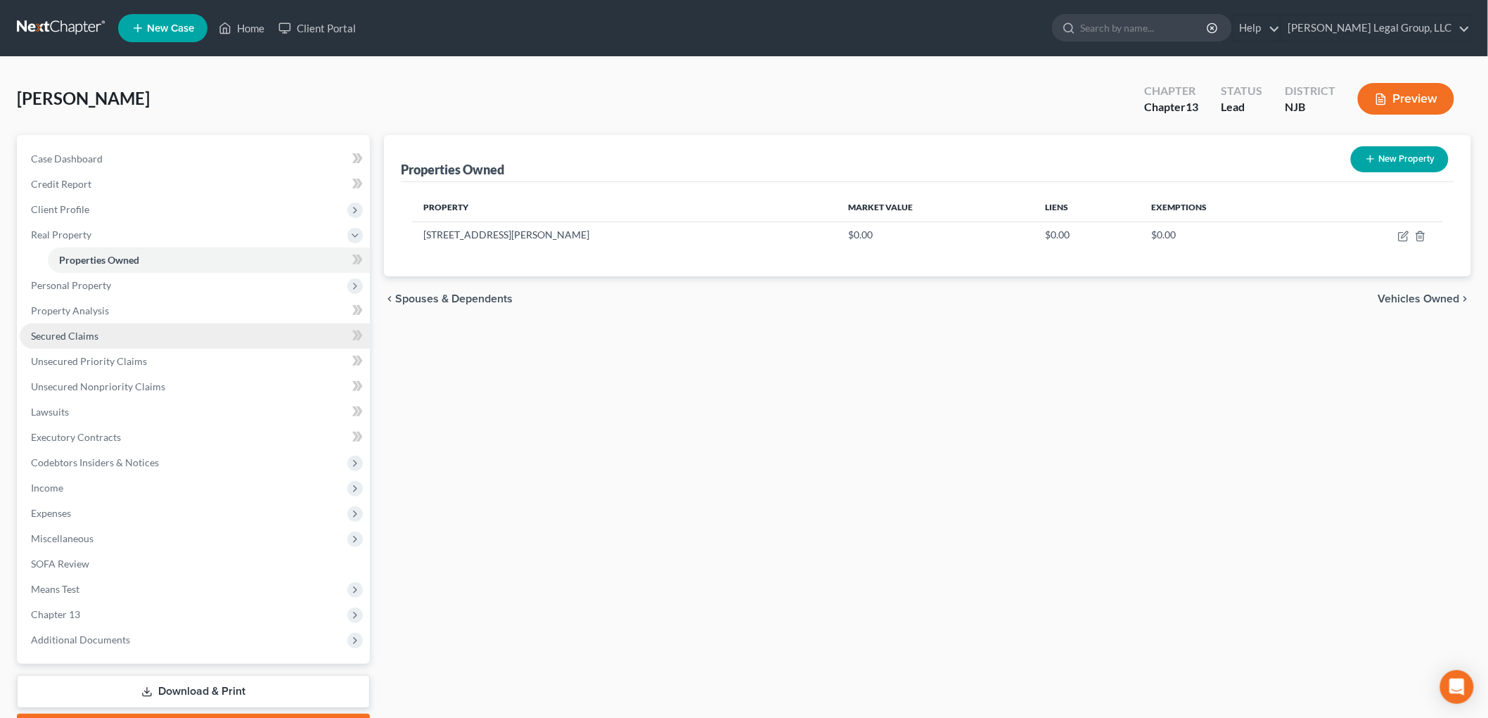
click at [82, 335] on span "Secured Claims" at bounding box center [64, 336] width 67 height 12
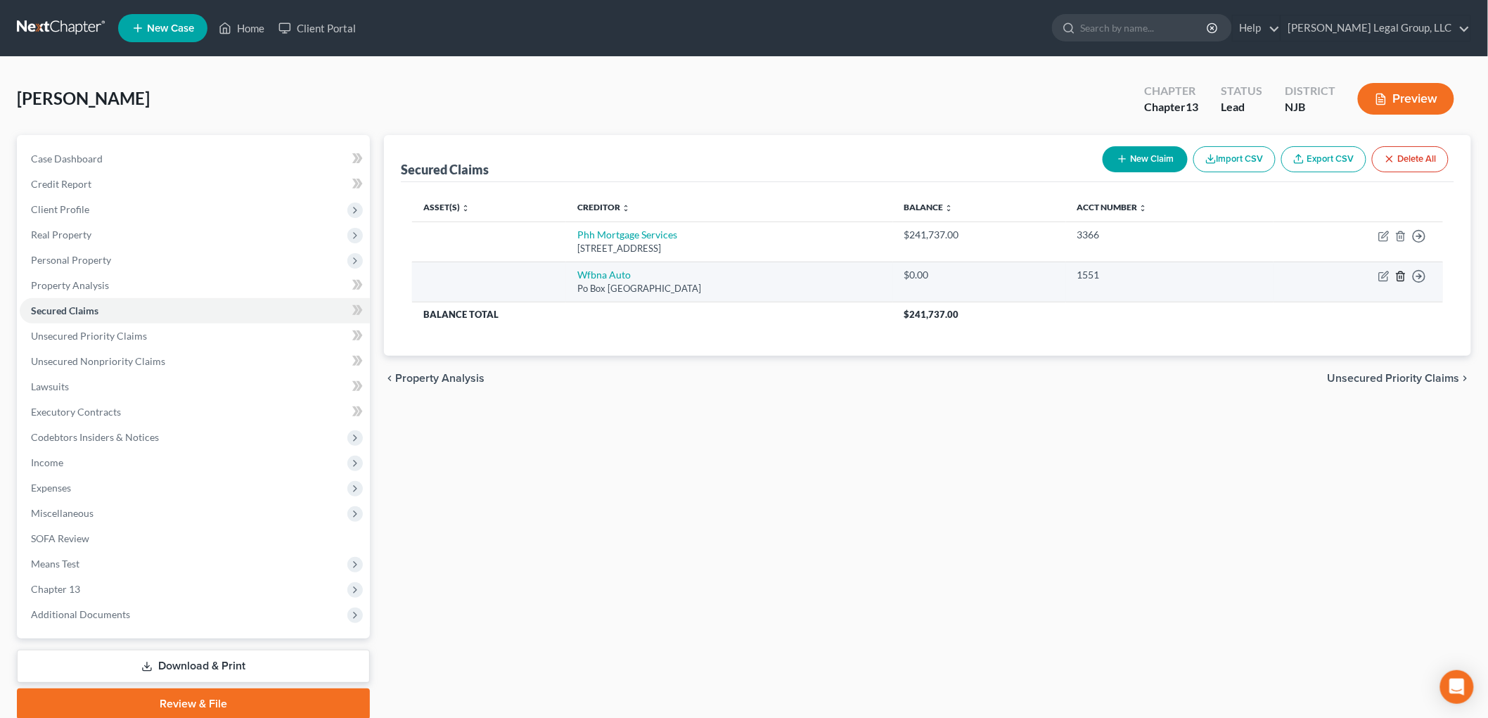
click at [1399, 280] on icon "button" at bounding box center [1400, 275] width 6 height 9
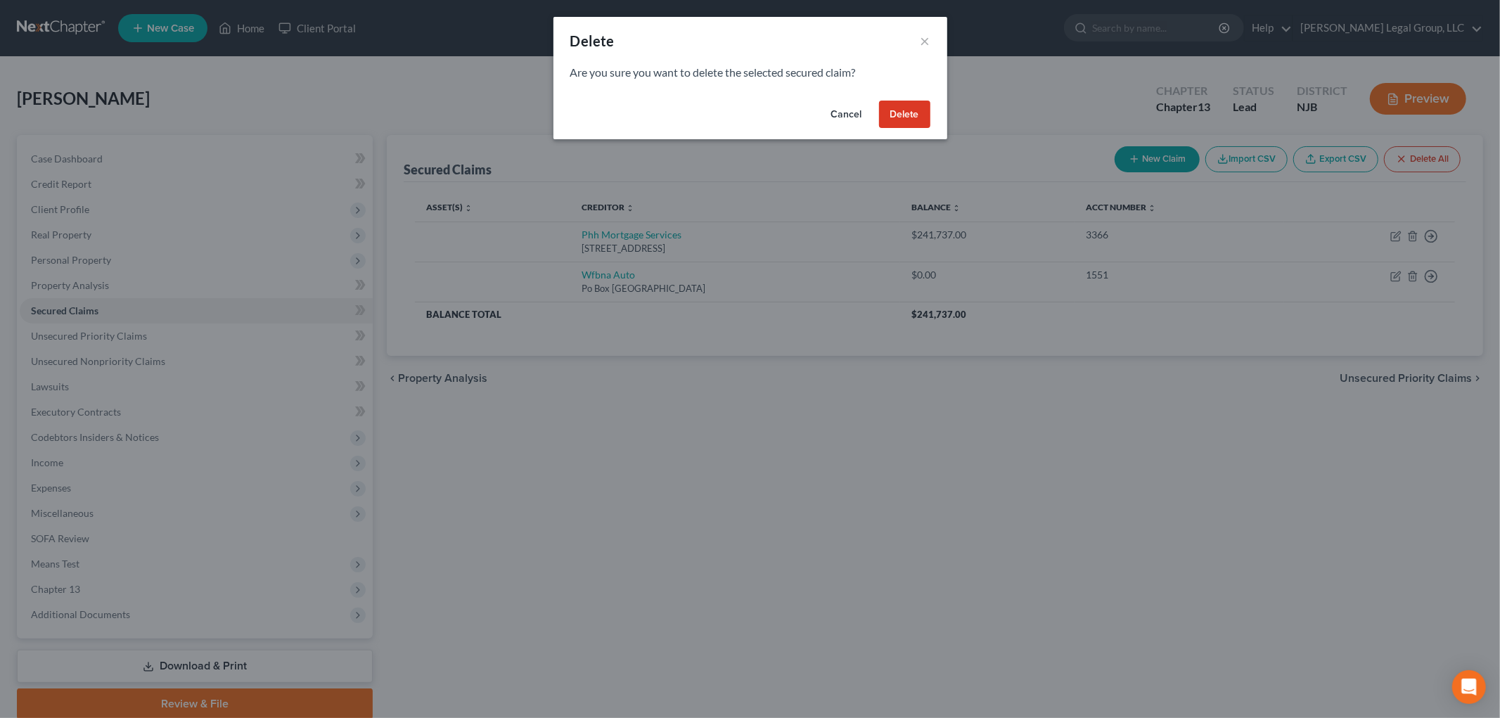
click at [915, 111] on button "Delete" at bounding box center [904, 115] width 51 height 28
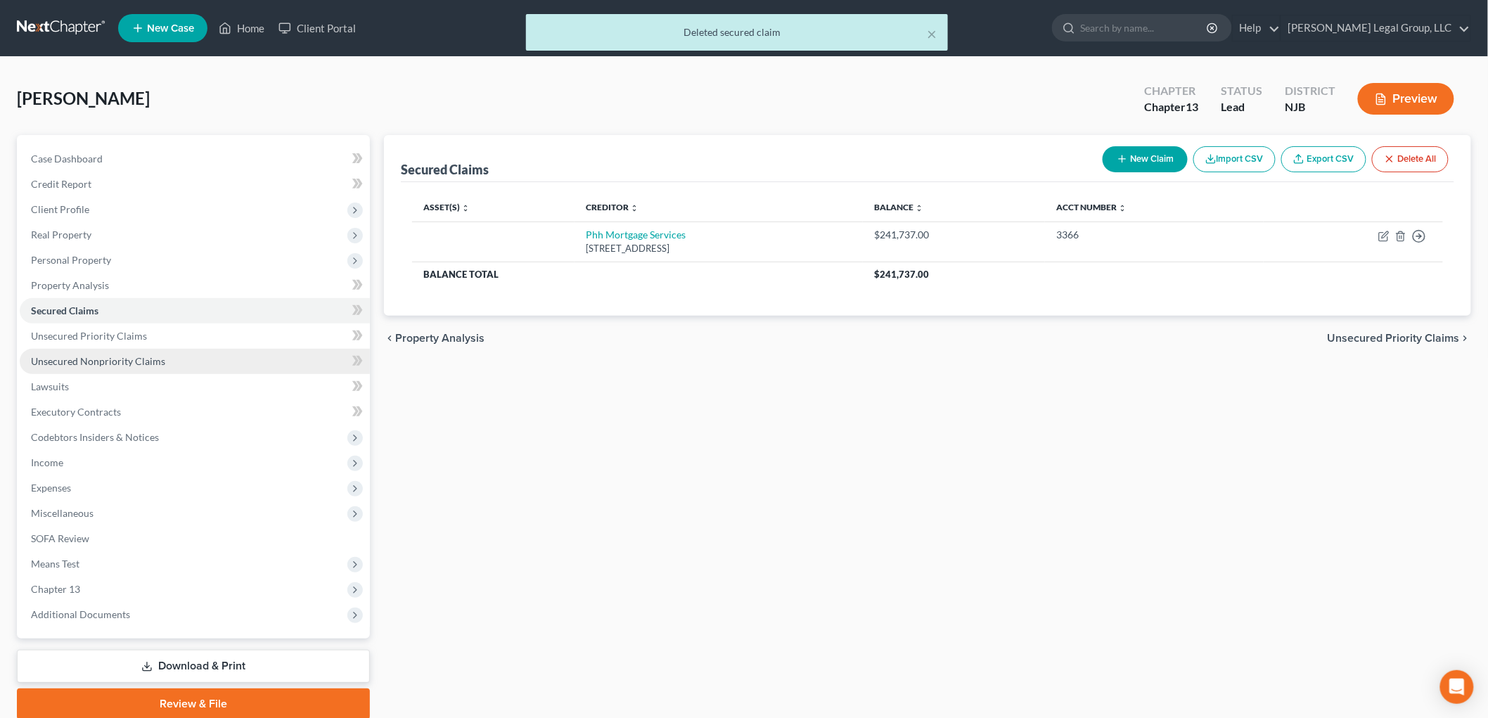
click at [95, 355] on span "Unsecured Nonpriority Claims" at bounding box center [98, 361] width 134 height 12
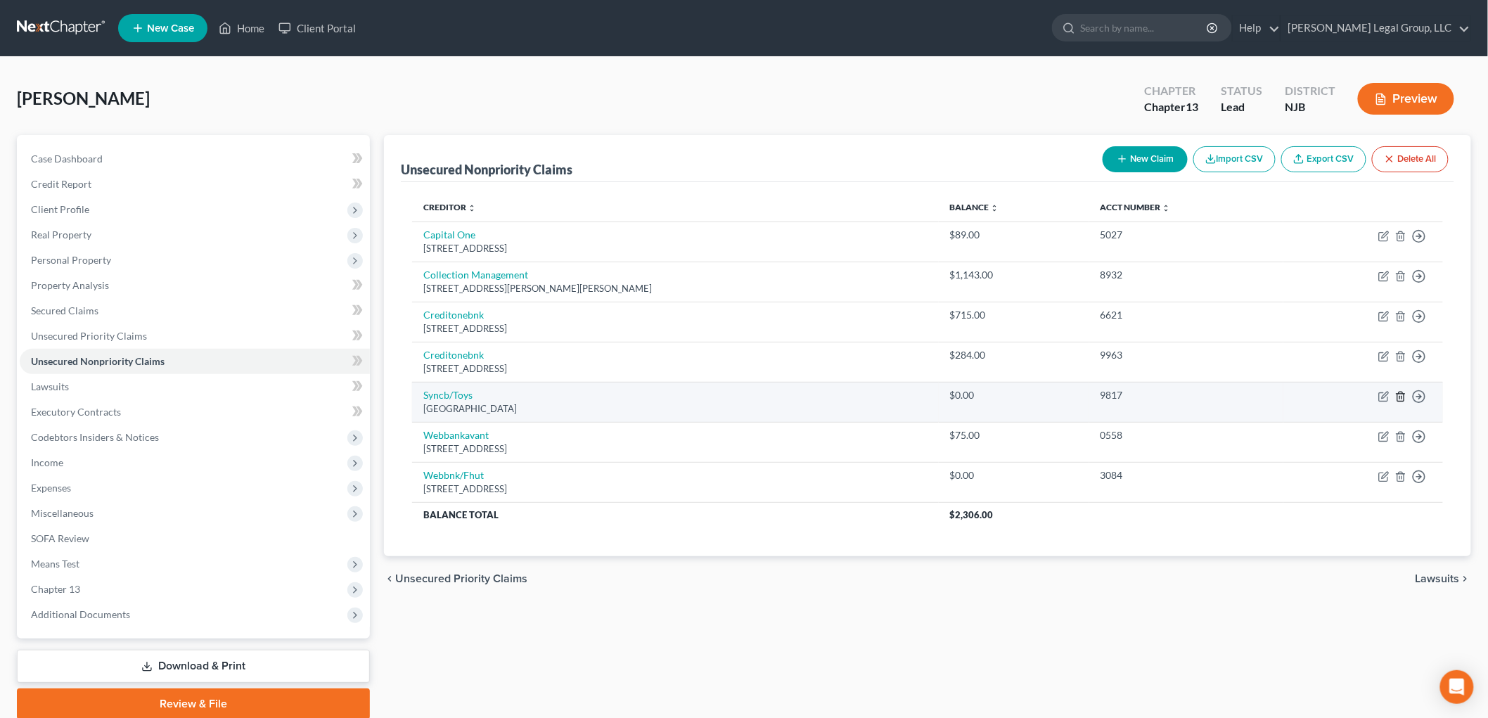
click at [1402, 396] on icon "button" at bounding box center [1400, 396] width 11 height 11
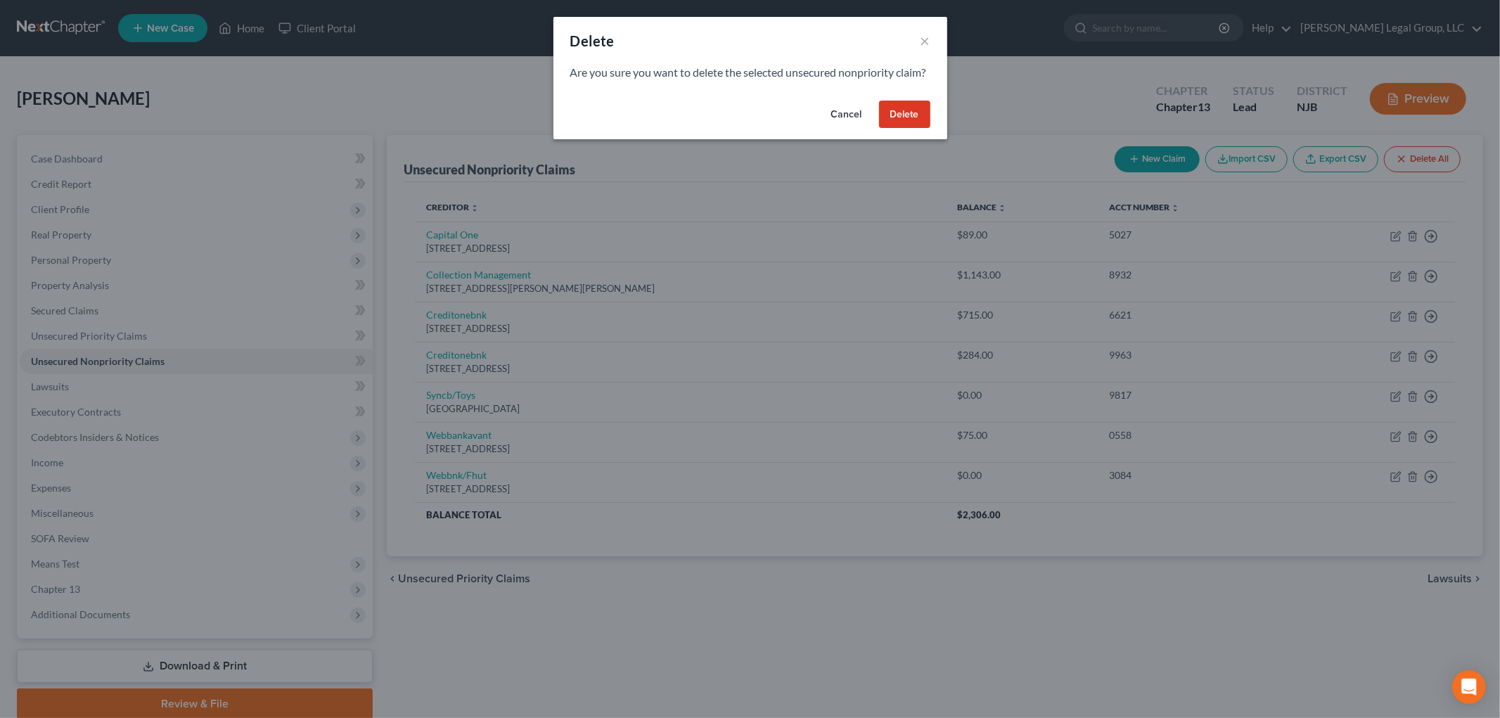
click at [903, 122] on button "Delete" at bounding box center [904, 115] width 51 height 28
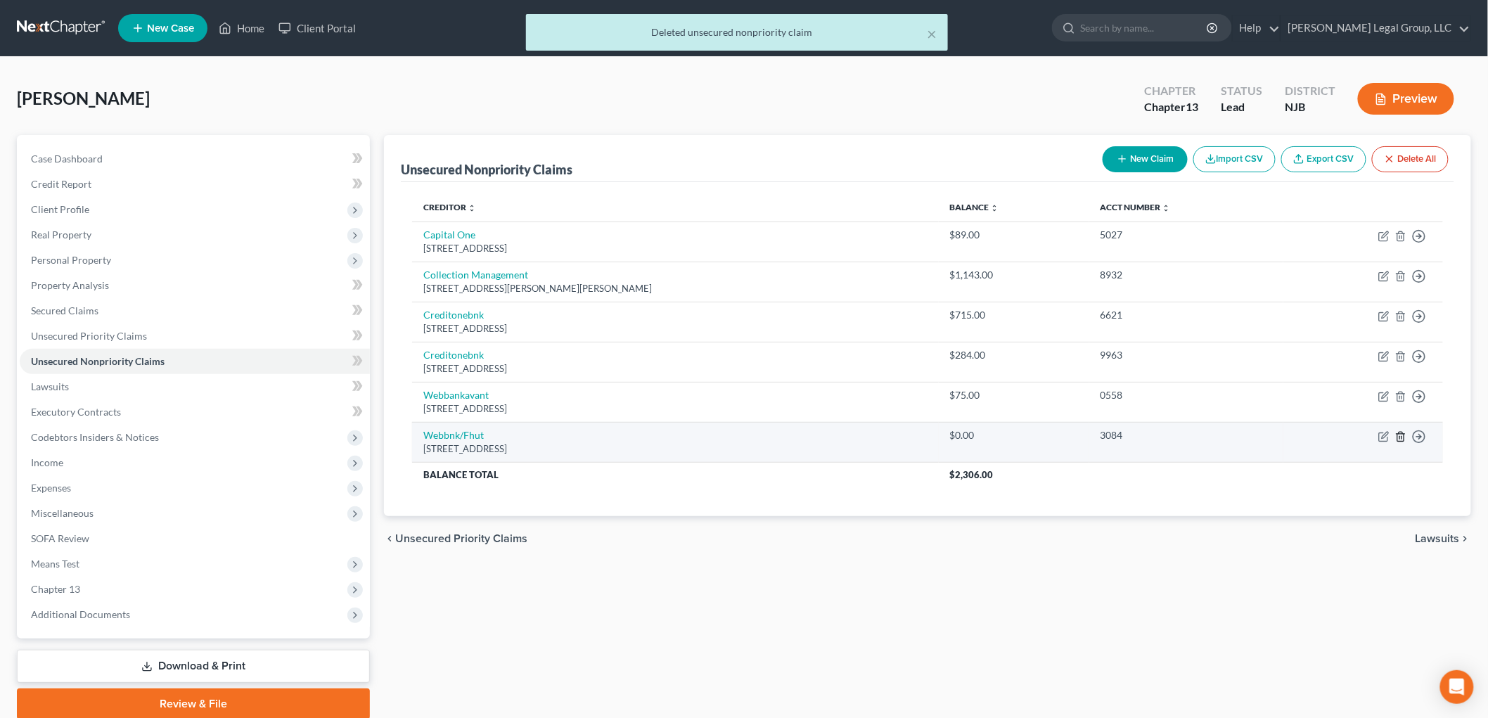
click at [1396, 434] on icon "button" at bounding box center [1400, 436] width 11 height 11
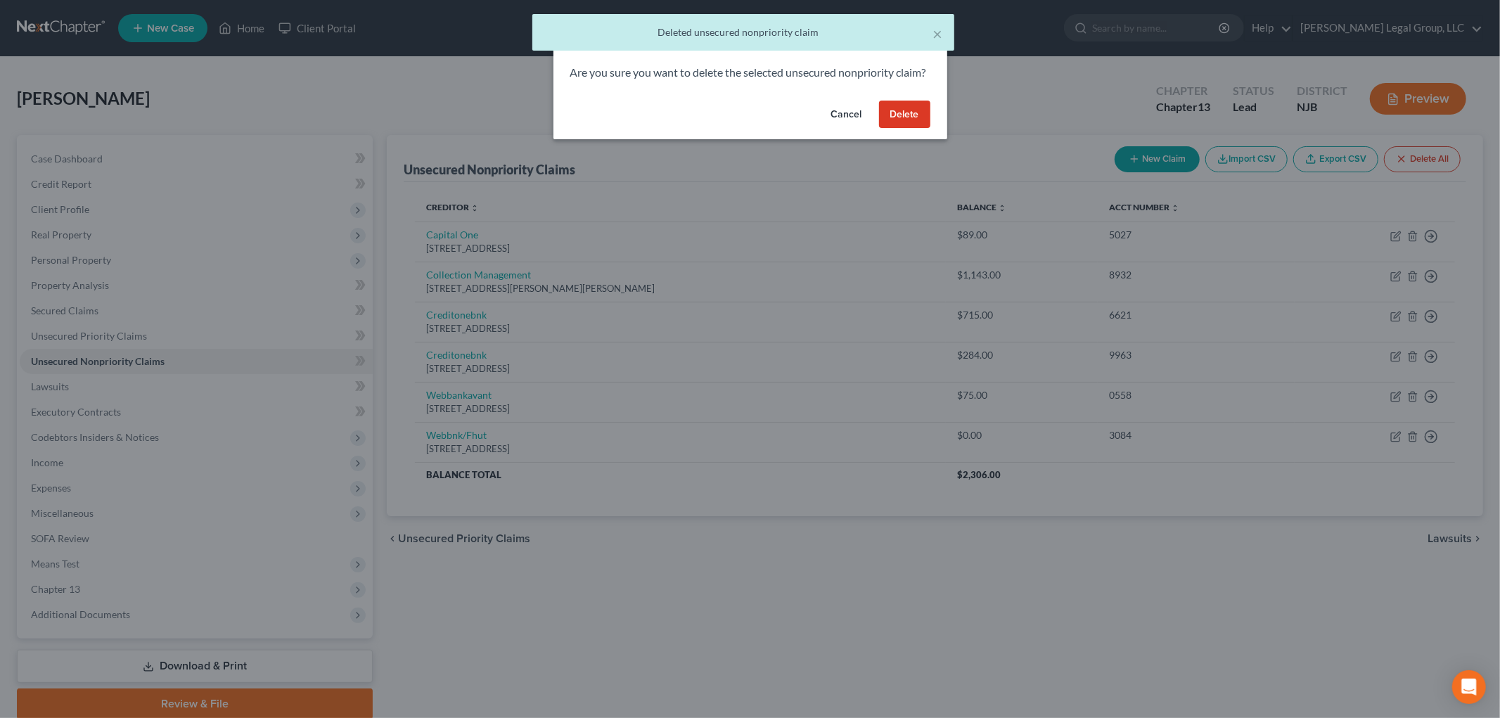
click at [901, 112] on div "Cancel Delete" at bounding box center [750, 117] width 394 height 45
click at [900, 122] on button "Delete" at bounding box center [904, 115] width 51 height 28
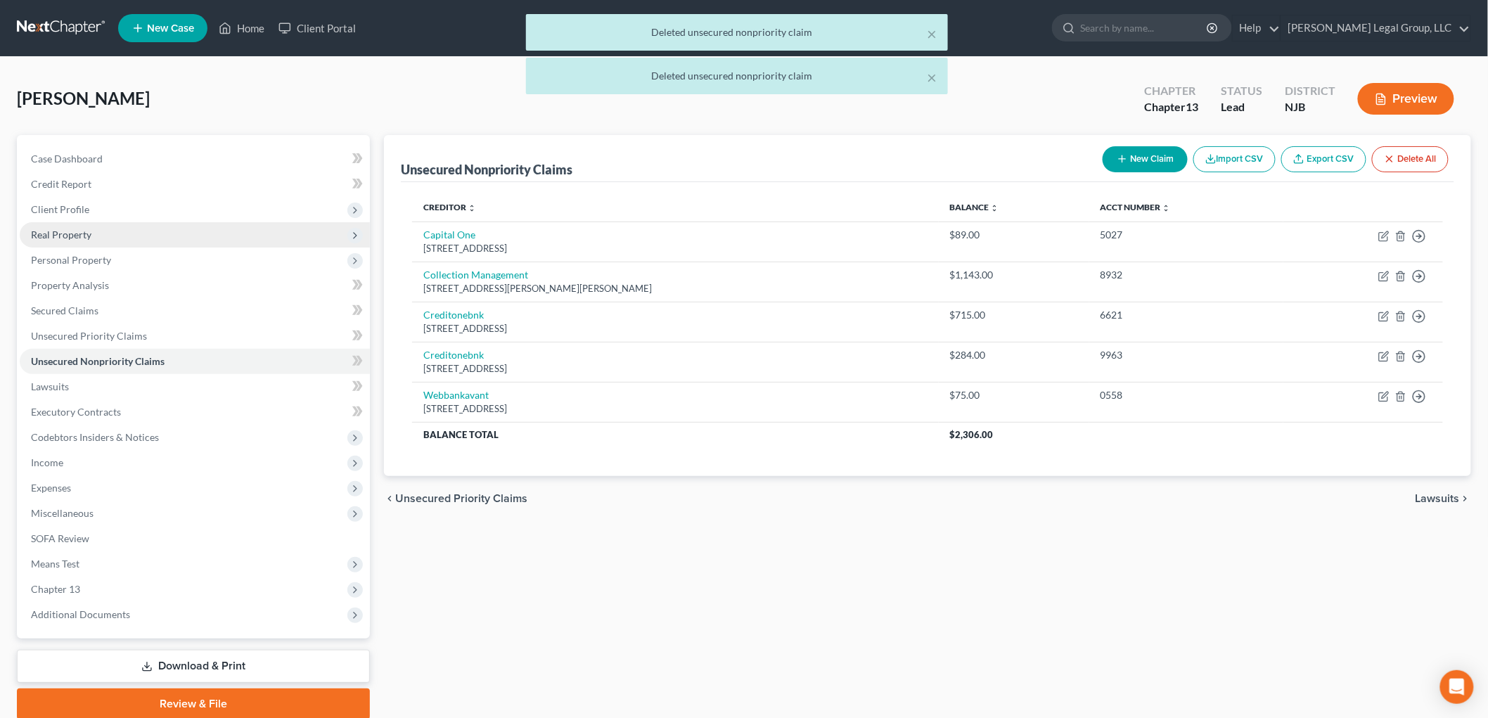
click at [59, 230] on span "Real Property" at bounding box center [61, 234] width 60 height 12
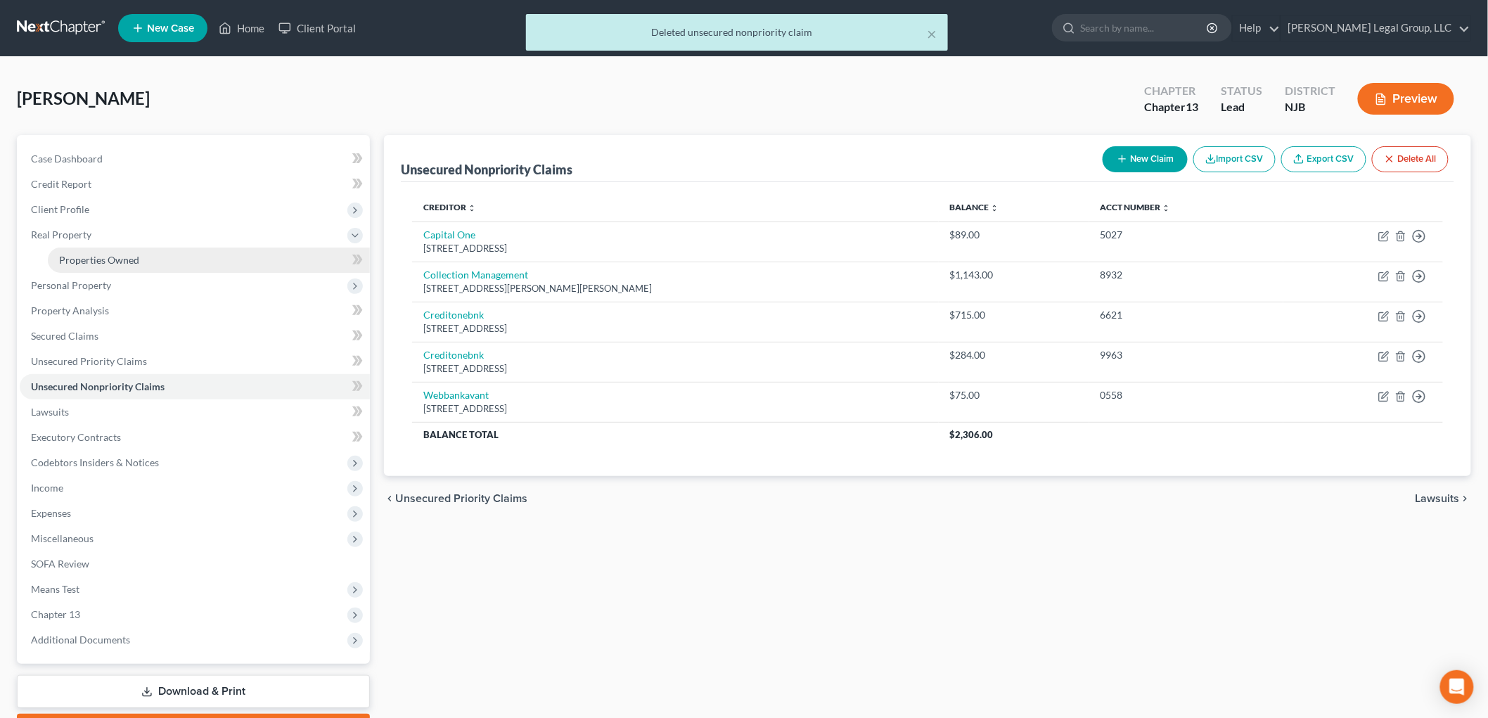
click at [146, 262] on link "Properties Owned" at bounding box center [209, 259] width 322 height 25
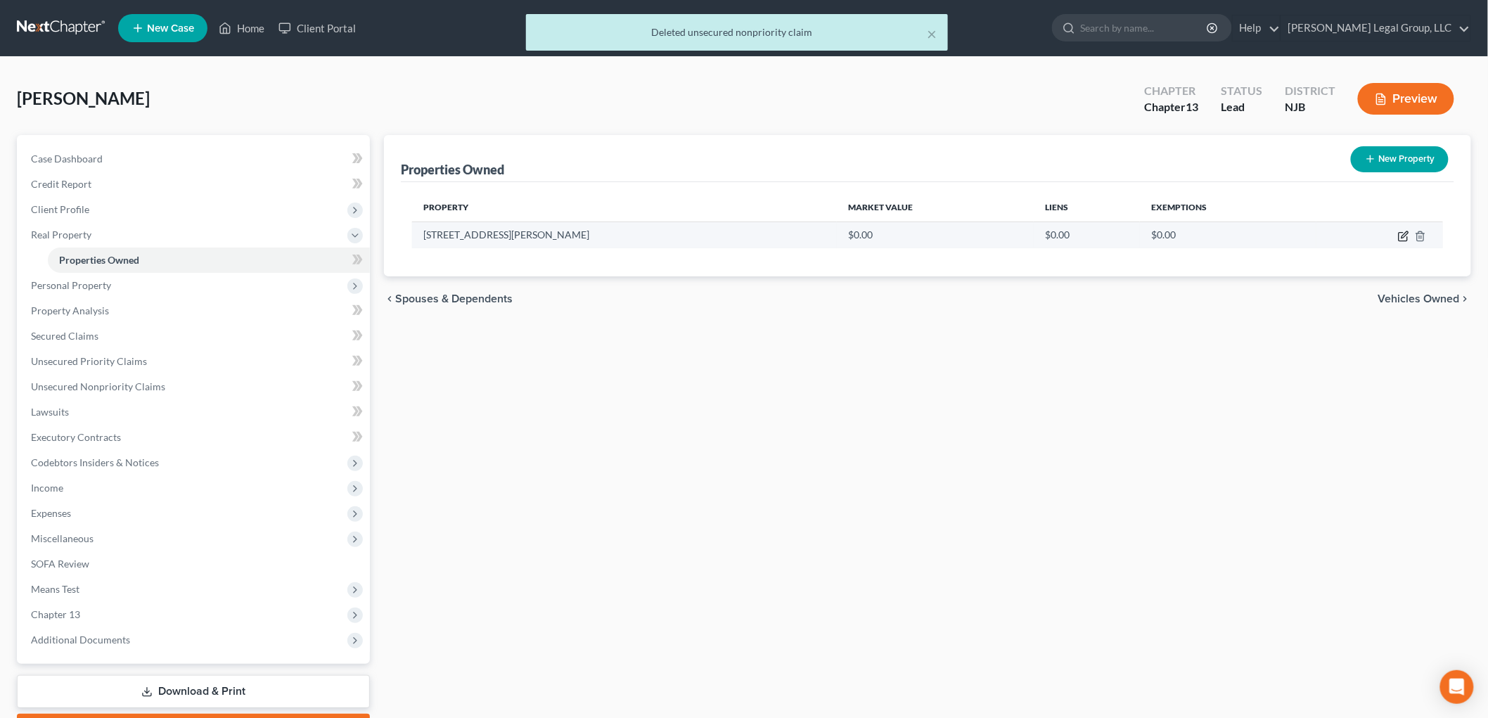
click at [1399, 233] on icon "button" at bounding box center [1402, 237] width 8 height 8
select select "33"
select select "2"
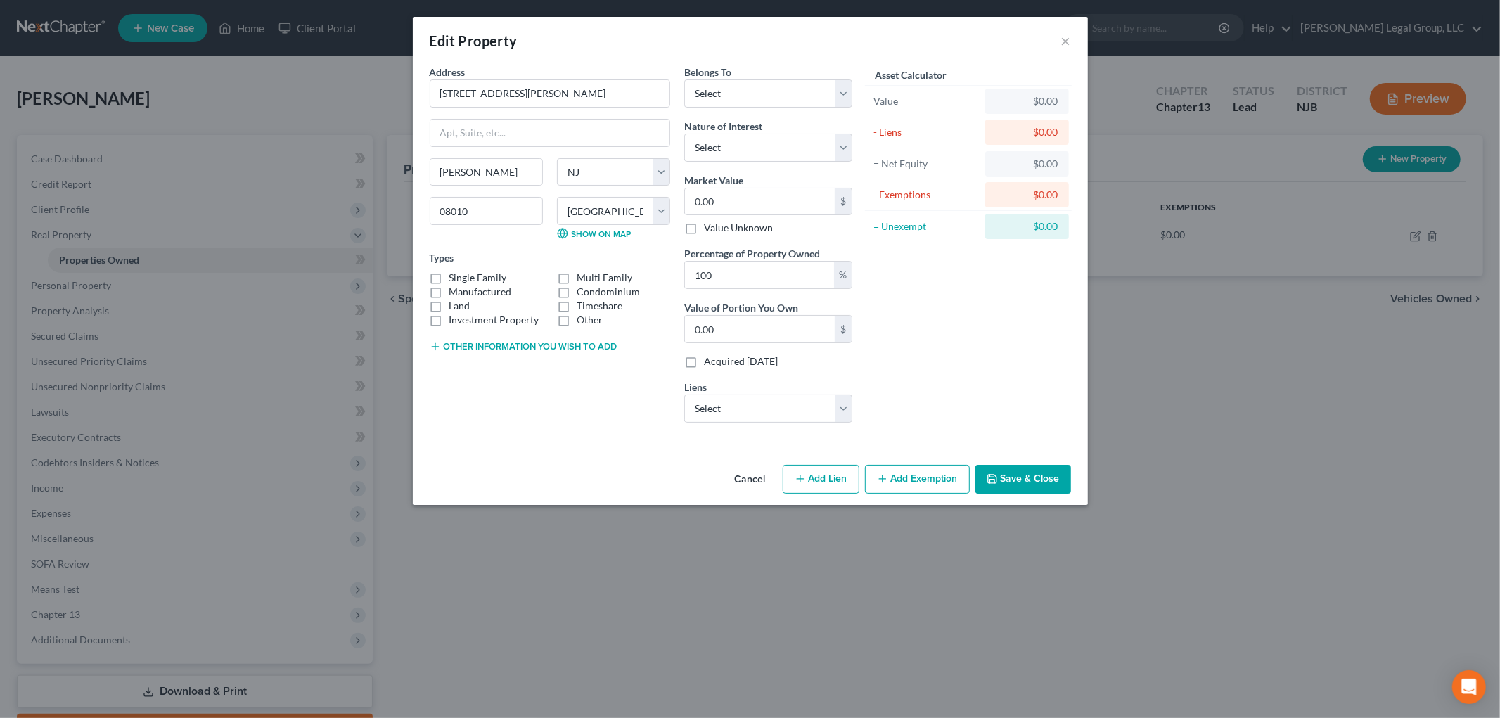
click at [482, 276] on label "Single Family" at bounding box center [478, 278] width 58 height 14
click at [464, 276] on input "Single Family" at bounding box center [459, 275] width 9 height 9
checkbox input "true"
drag, startPoint x: 729, startPoint y: 401, endPoint x: 737, endPoint y: 420, distance: 21.1
click at [729, 401] on select "Select Phh Mortgage Services - $241,737.00" at bounding box center [768, 408] width 168 height 28
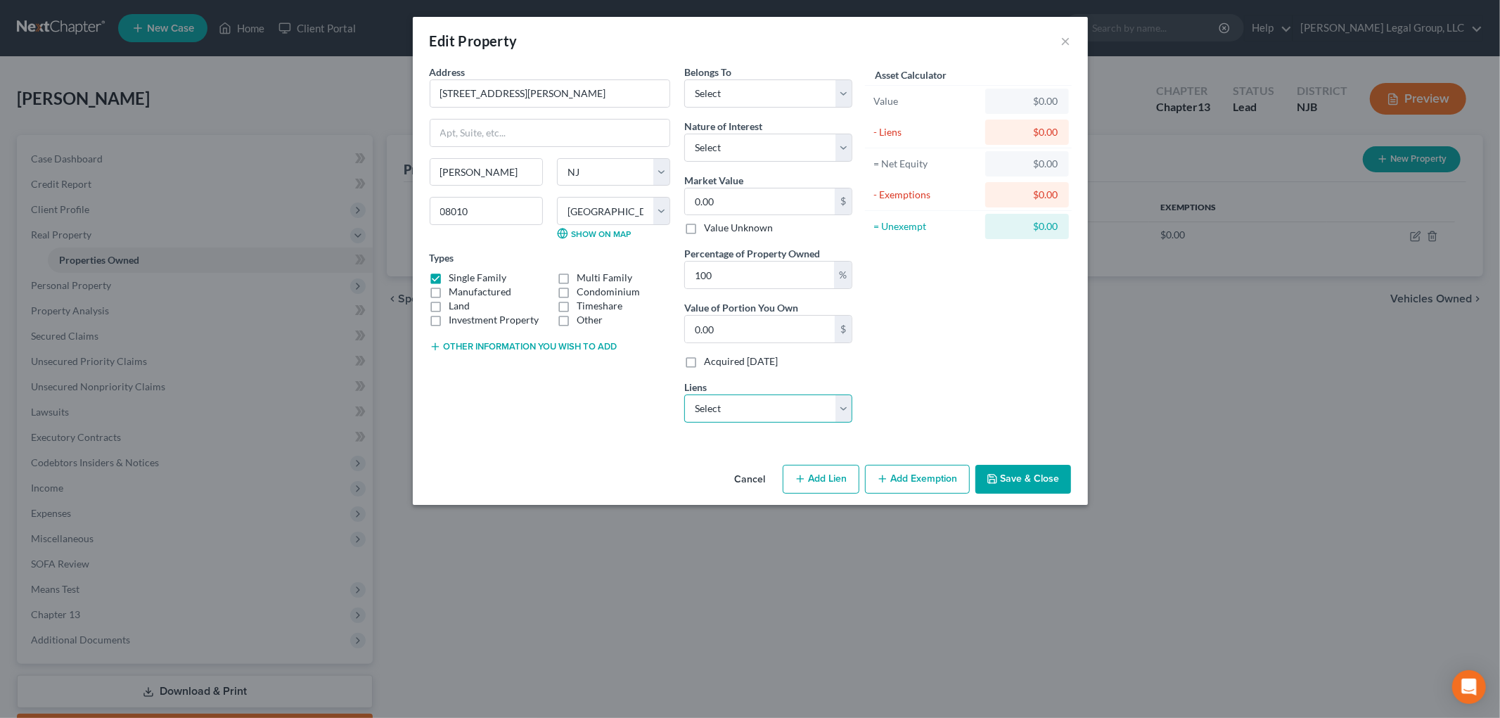
select select "33"
select select "0"
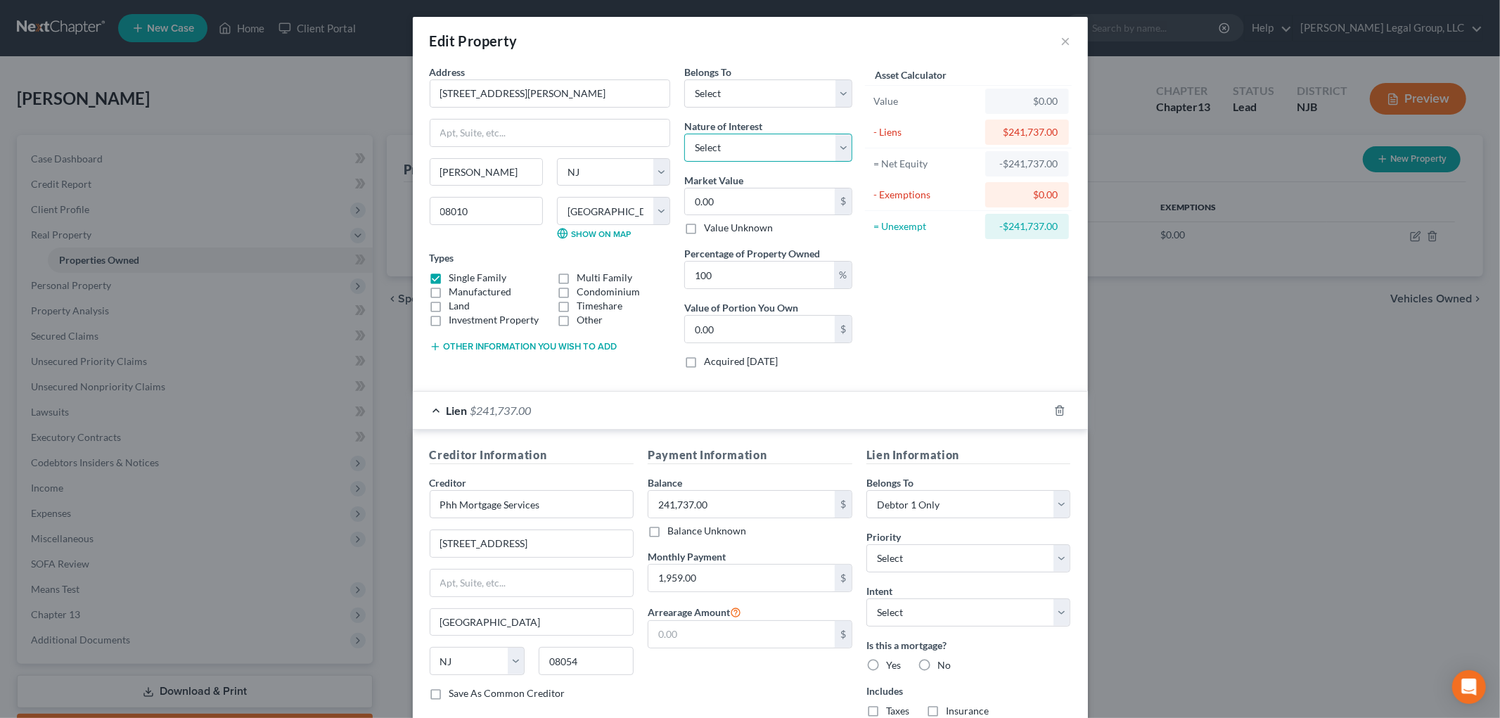
drag, startPoint x: 749, startPoint y: 148, endPoint x: 749, endPoint y: 158, distance: 9.8
click at [749, 148] on select "Select Fee Simple Joint Tenant Life Estate Equitable Interest Future Interest T…" at bounding box center [768, 148] width 168 height 28
select select "0"
click at [684, 134] on select "Select Fee Simple Joint Tenant Life Estate Equitable Interest Future Interest T…" at bounding box center [768, 148] width 168 height 28
drag, startPoint x: 744, startPoint y: 88, endPoint x: 748, endPoint y: 101, distance: 14.0
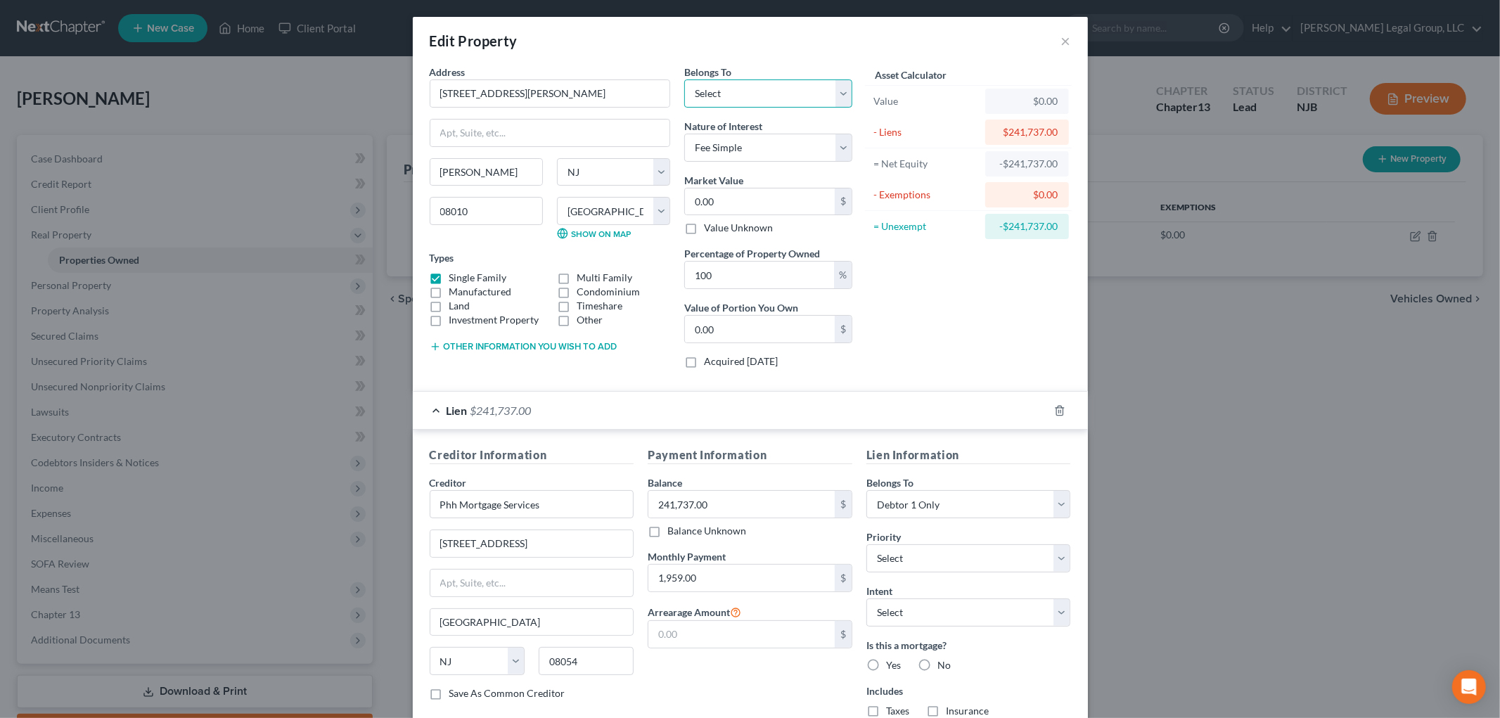
click at [744, 88] on select "Select Debtor 1 Only Debtor 2 Only Debtor 1 And Debtor 2 Only At Least One Of T…" at bounding box center [768, 93] width 168 height 28
select select "0"
click at [684, 79] on select "Select Debtor 1 Only Debtor 2 Only Debtor 1 And Debtor 2 Only At Least One Of T…" at bounding box center [768, 93] width 168 height 28
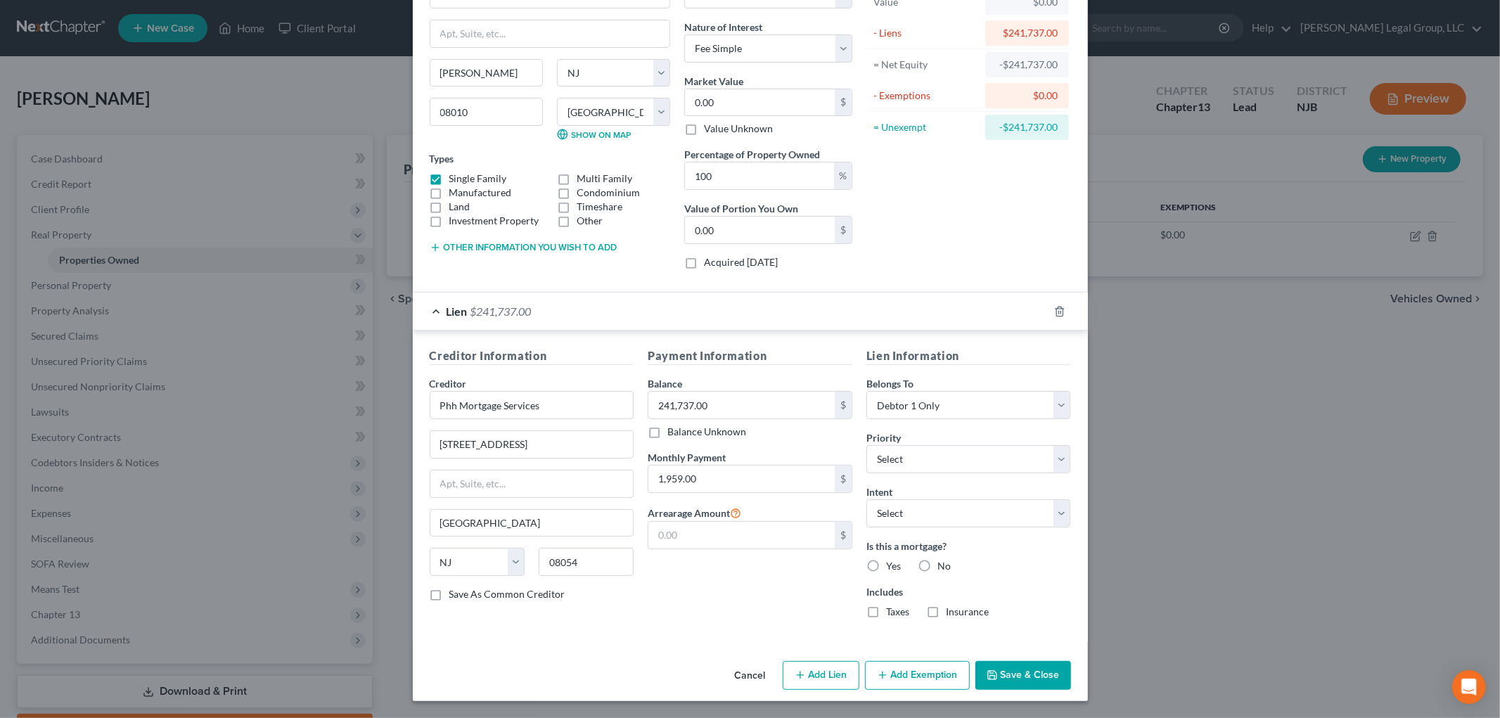
scroll to position [101, 0]
click at [1013, 685] on button "Save & Close" at bounding box center [1023, 676] width 96 height 30
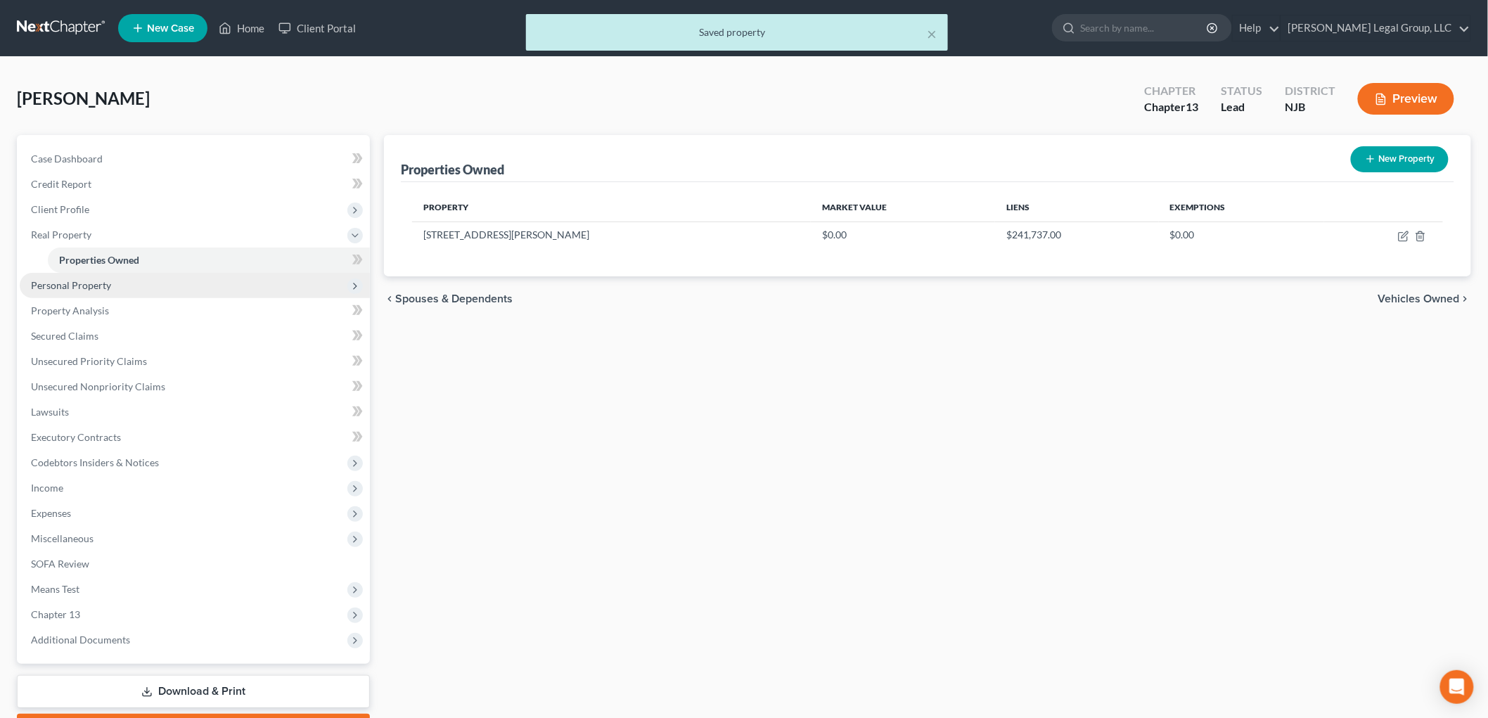
click at [105, 288] on span "Personal Property" at bounding box center [71, 285] width 80 height 12
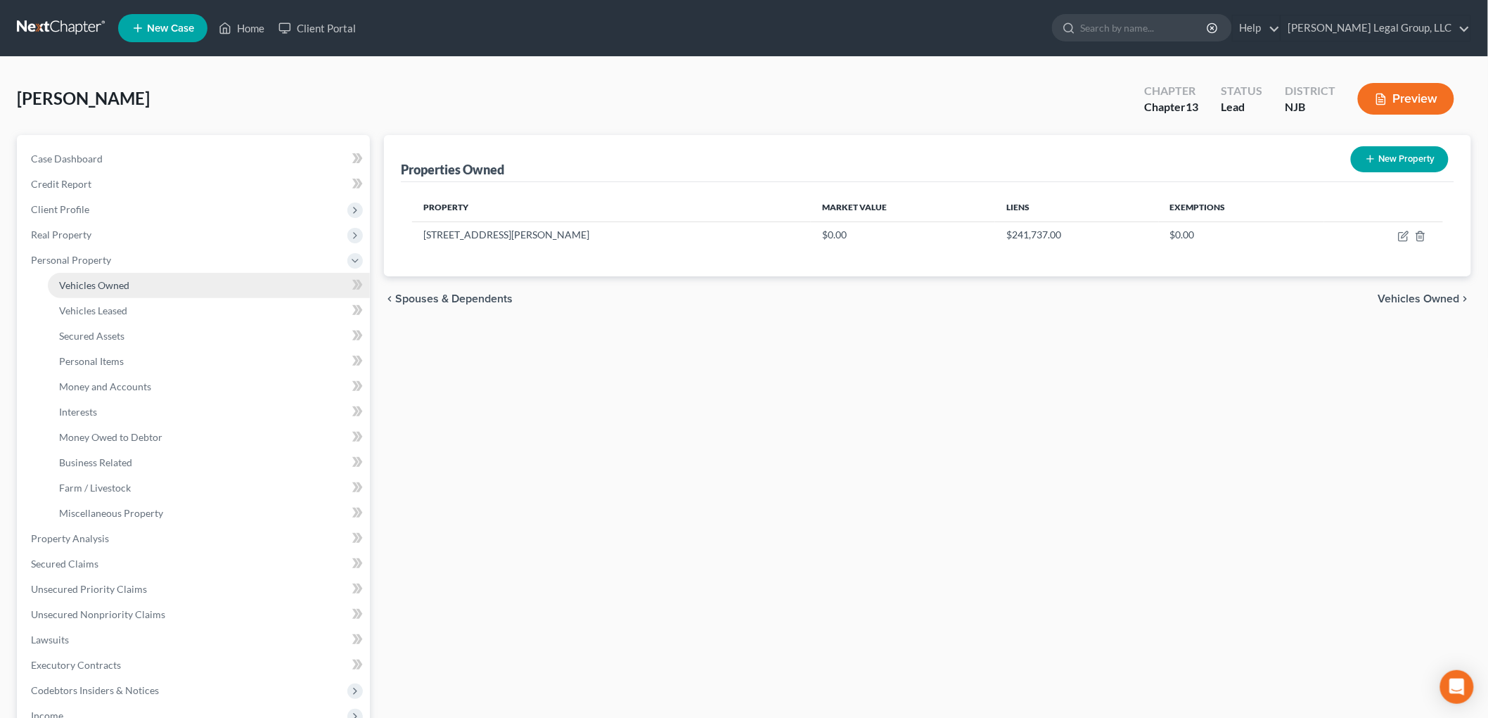
click at [120, 291] on link "Vehicles Owned" at bounding box center [209, 285] width 322 height 25
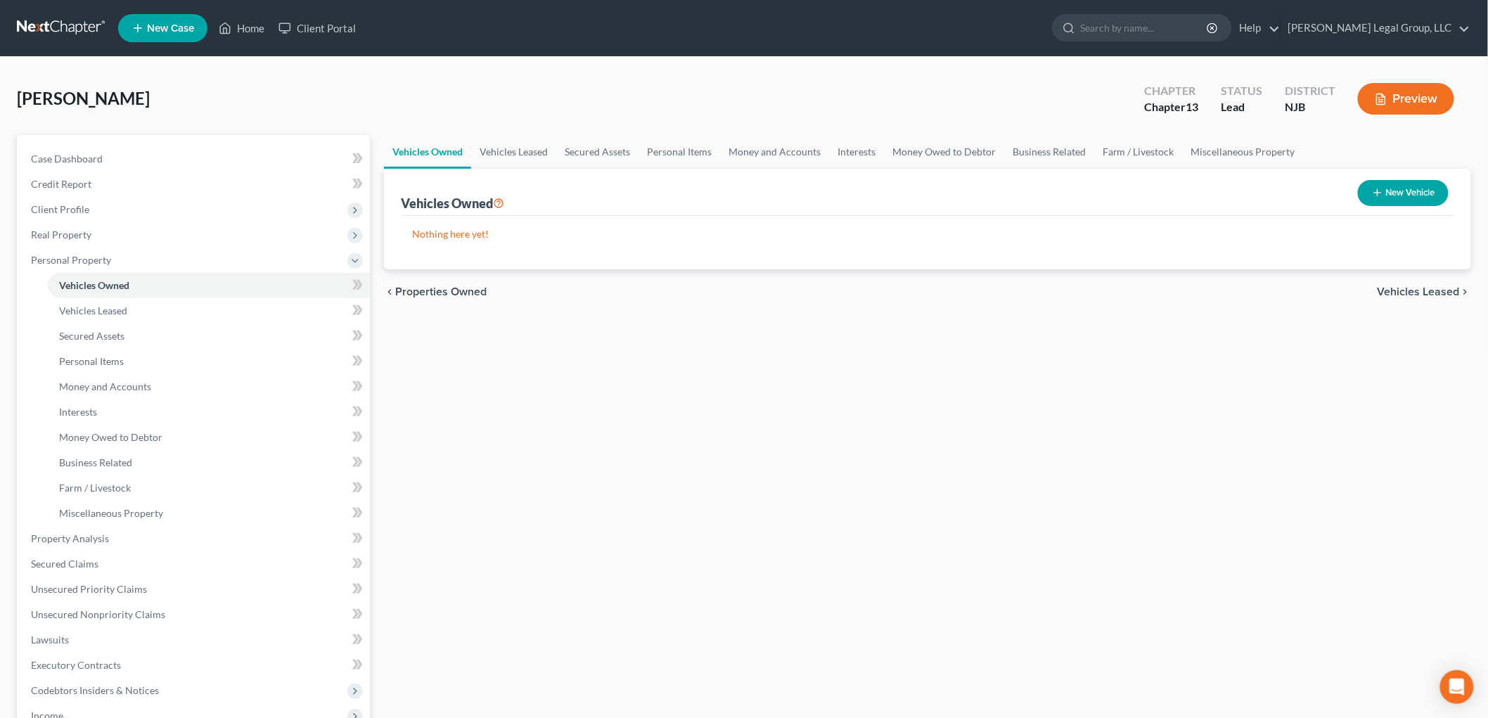
click at [1389, 197] on button "New Vehicle" at bounding box center [1403, 193] width 91 height 26
select select "0"
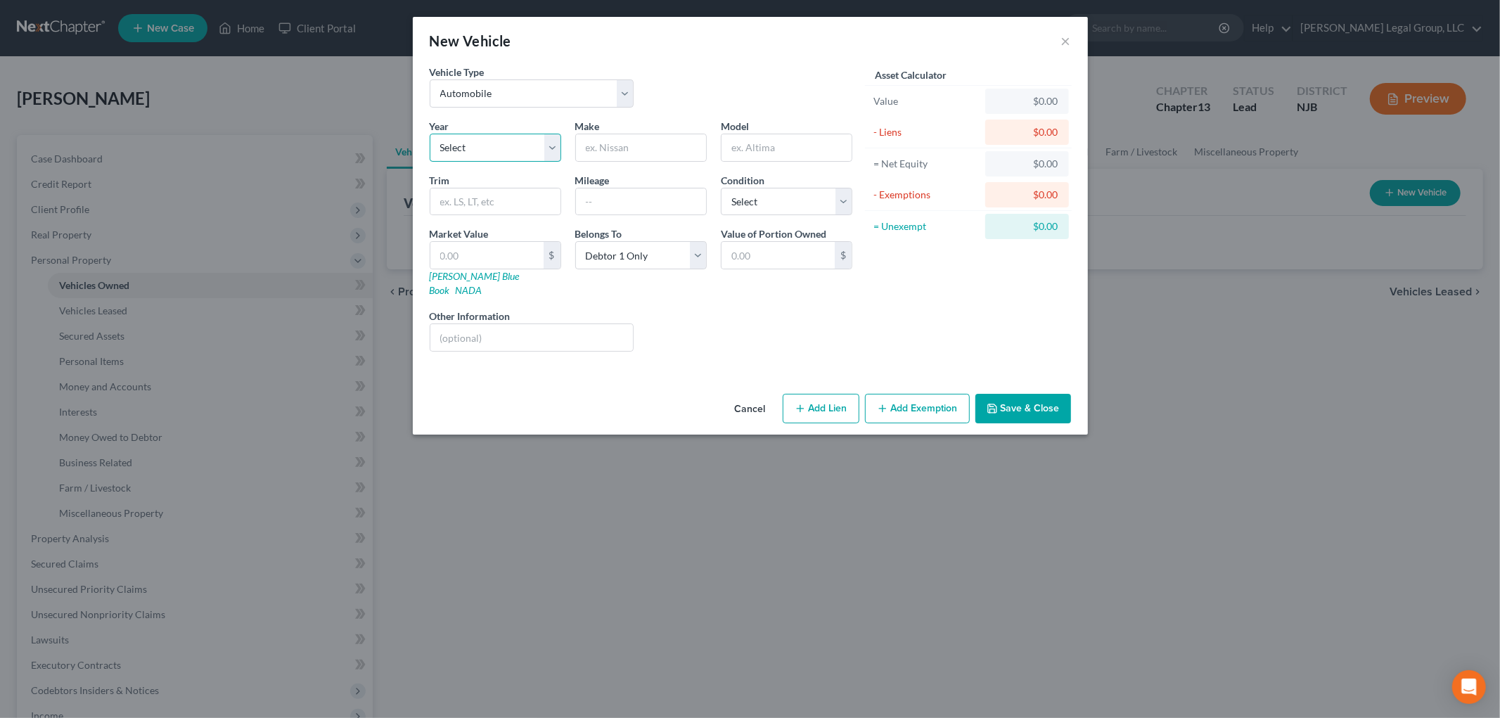
click at [500, 143] on select "Select 2026 2025 2024 2023 2022 2021 2020 2019 2018 2017 2016 2015 2014 2013 20…" at bounding box center [495, 148] width 131 height 28
select select "19"
click at [430, 134] on select "Select 2026 2025 2024 2023 2022 2021 2020 2019 2018 2017 2016 2015 2014 2013 20…" at bounding box center [495, 148] width 131 height 28
type input "Honda"
type input "Accord"
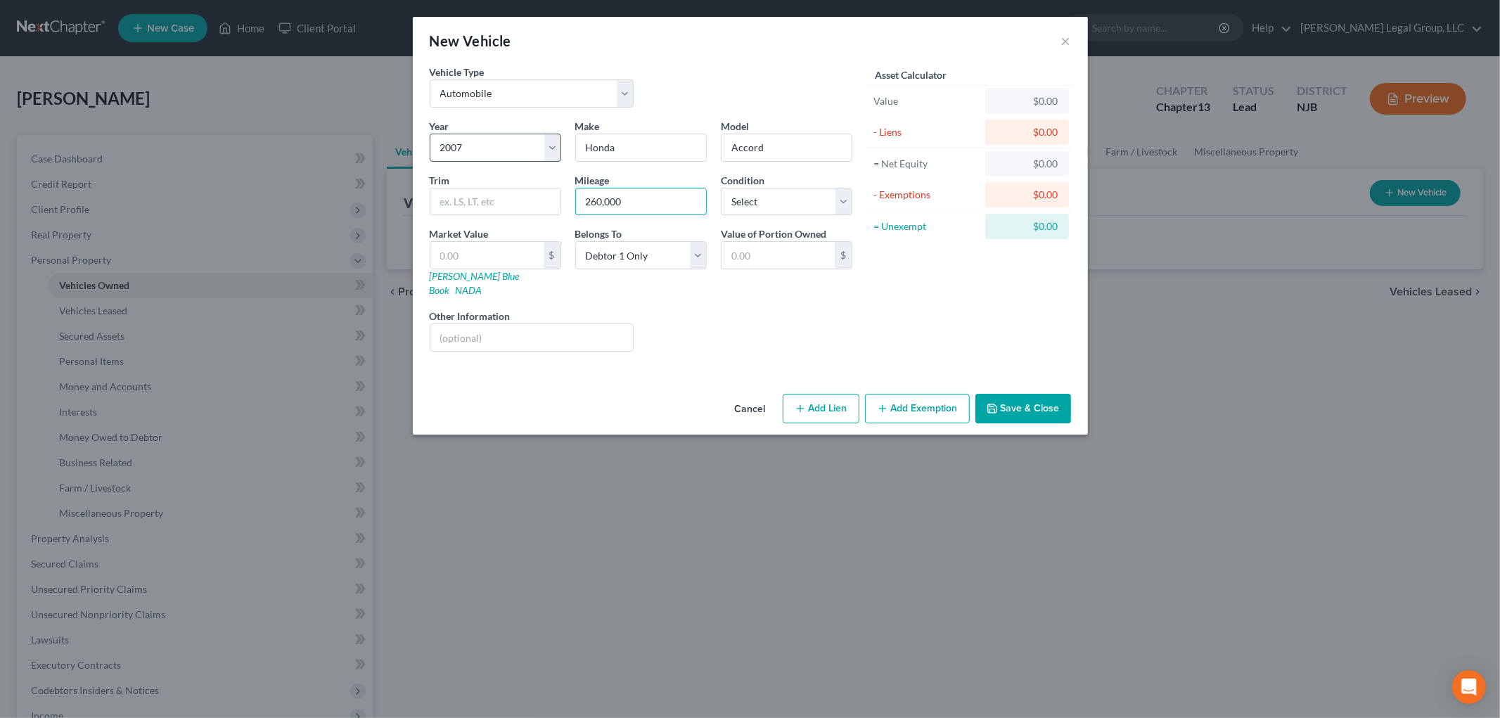
type input "260,000"
click at [1031, 394] on button "Save & Close" at bounding box center [1023, 409] width 96 height 30
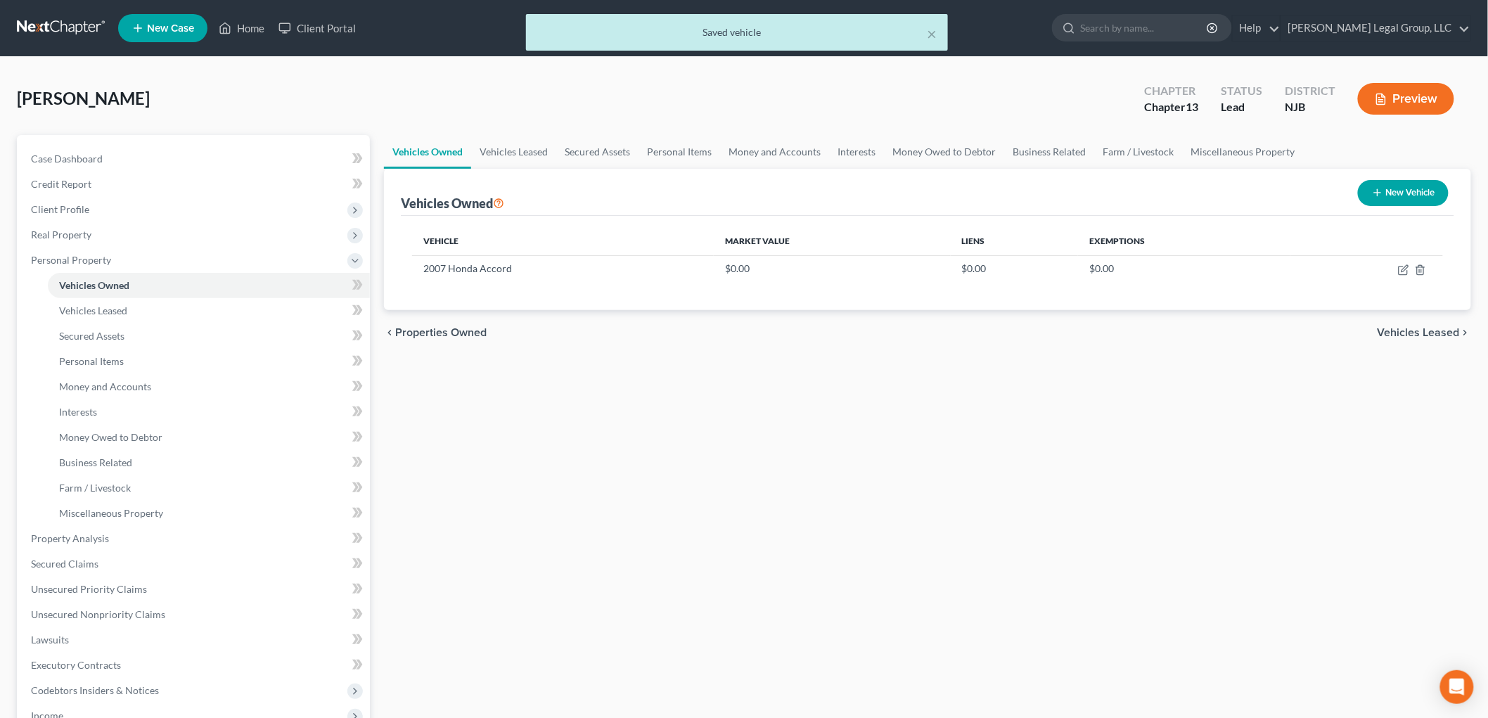
click at [1367, 193] on button "New Vehicle" at bounding box center [1403, 193] width 91 height 26
select select "0"
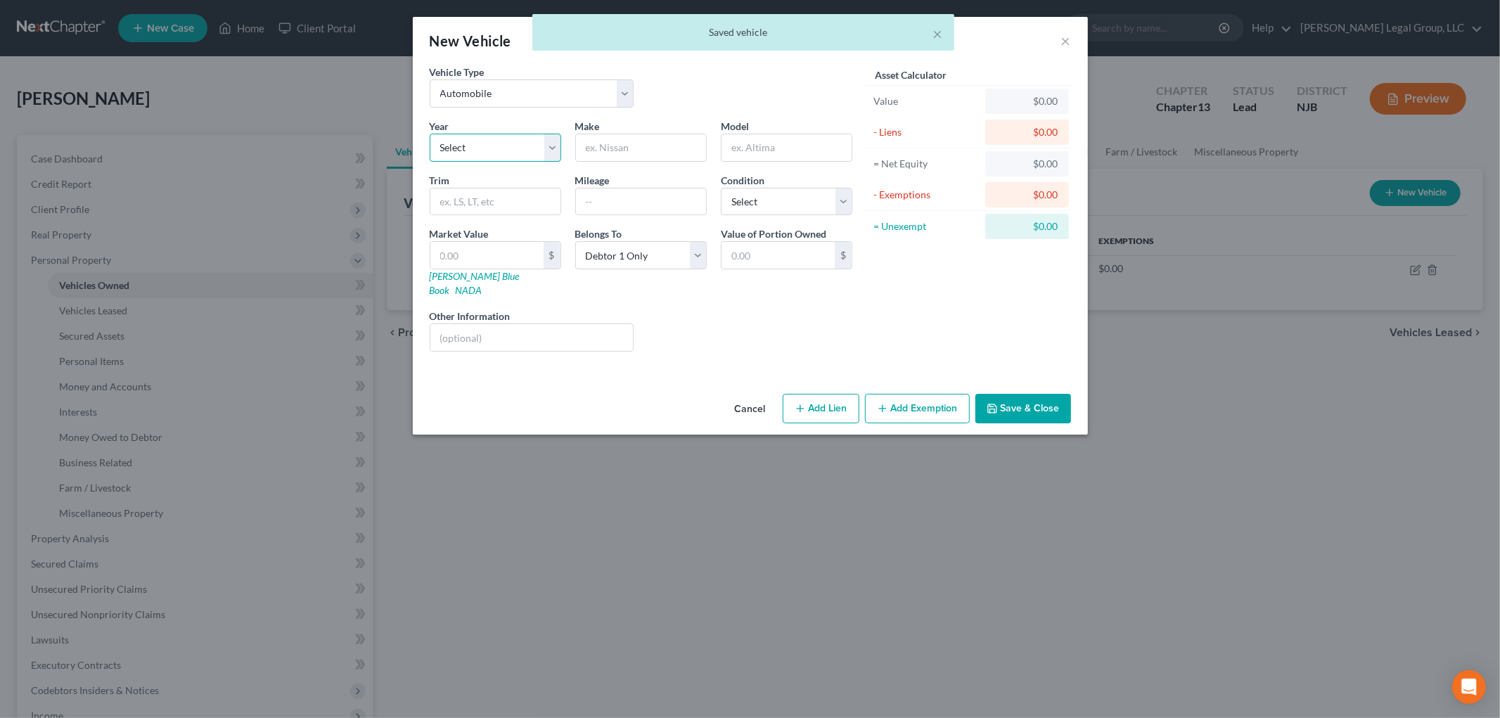
click at [498, 153] on select "Select 2026 2025 2024 2023 2022 2021 2020 2019 2018 2017 2016 2015 2014 2013 20…" at bounding box center [495, 148] width 131 height 28
select select "20"
click at [430, 134] on select "Select 2026 2025 2024 2023 2022 2021 2020 2019 2018 2017 2016 2015 2014 2013 20…" at bounding box center [495, 148] width 131 height 28
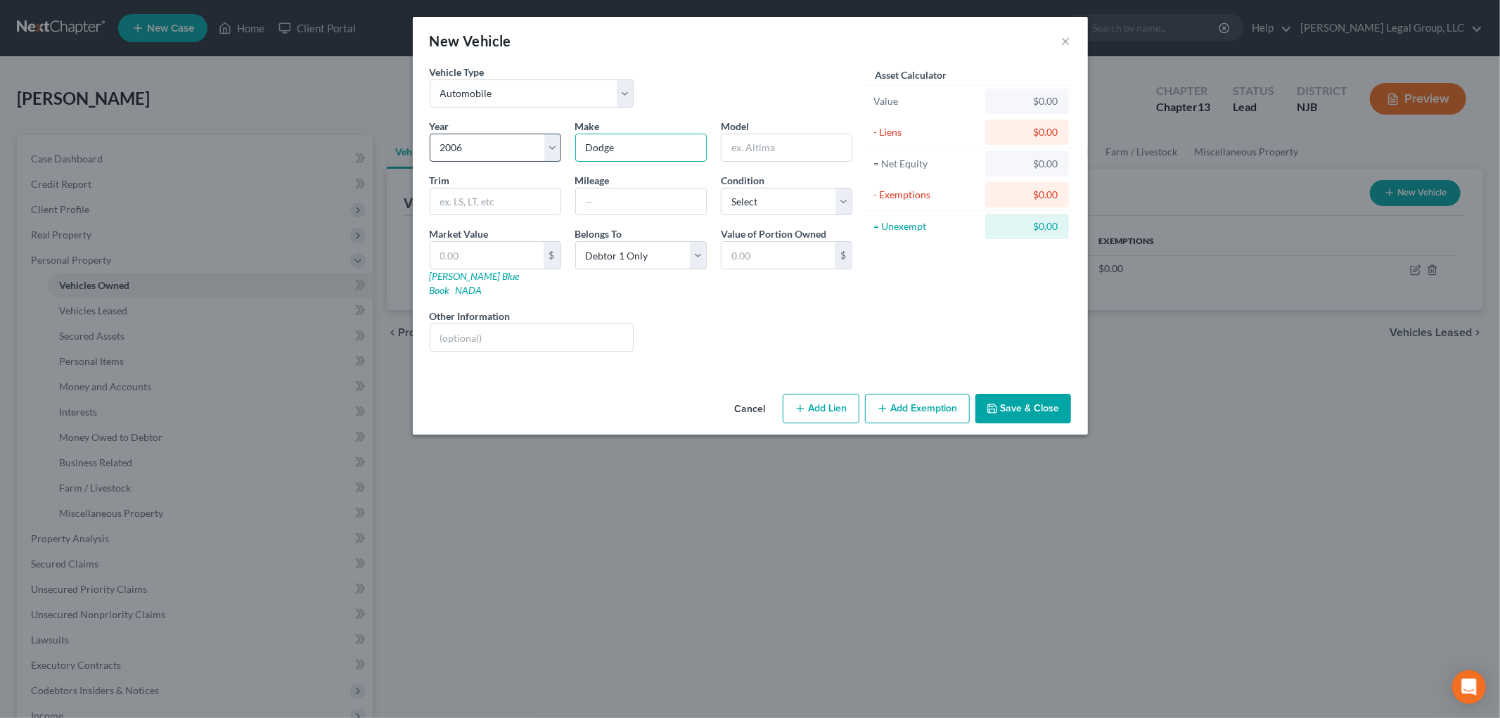
type input "Dodge"
type input "Ram 1500"
type input "250,000"
click at [1058, 396] on button "Save & Close" at bounding box center [1023, 409] width 96 height 30
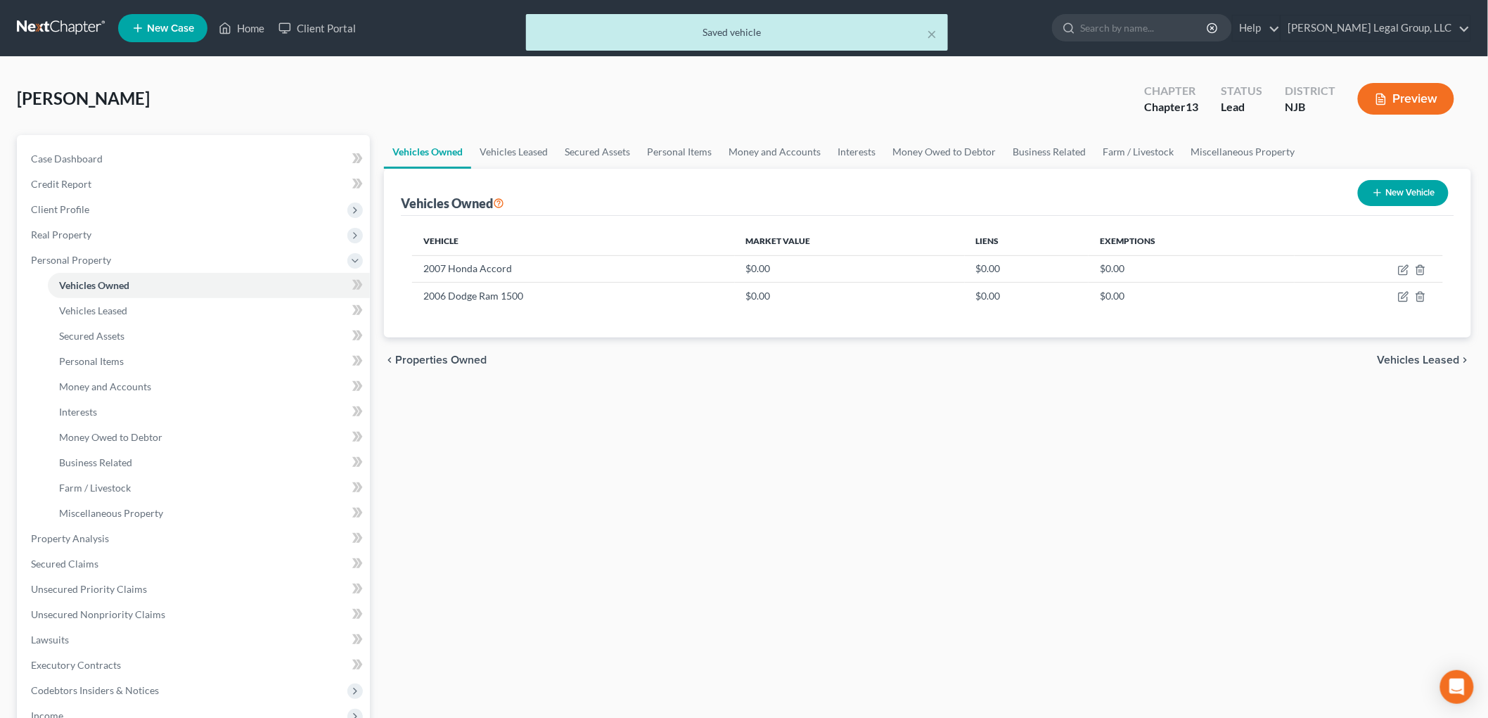
click at [1448, 176] on div "New Vehicle" at bounding box center [1403, 192] width 102 height 37
click at [1415, 191] on button "New Vehicle" at bounding box center [1403, 193] width 91 height 26
select select "0"
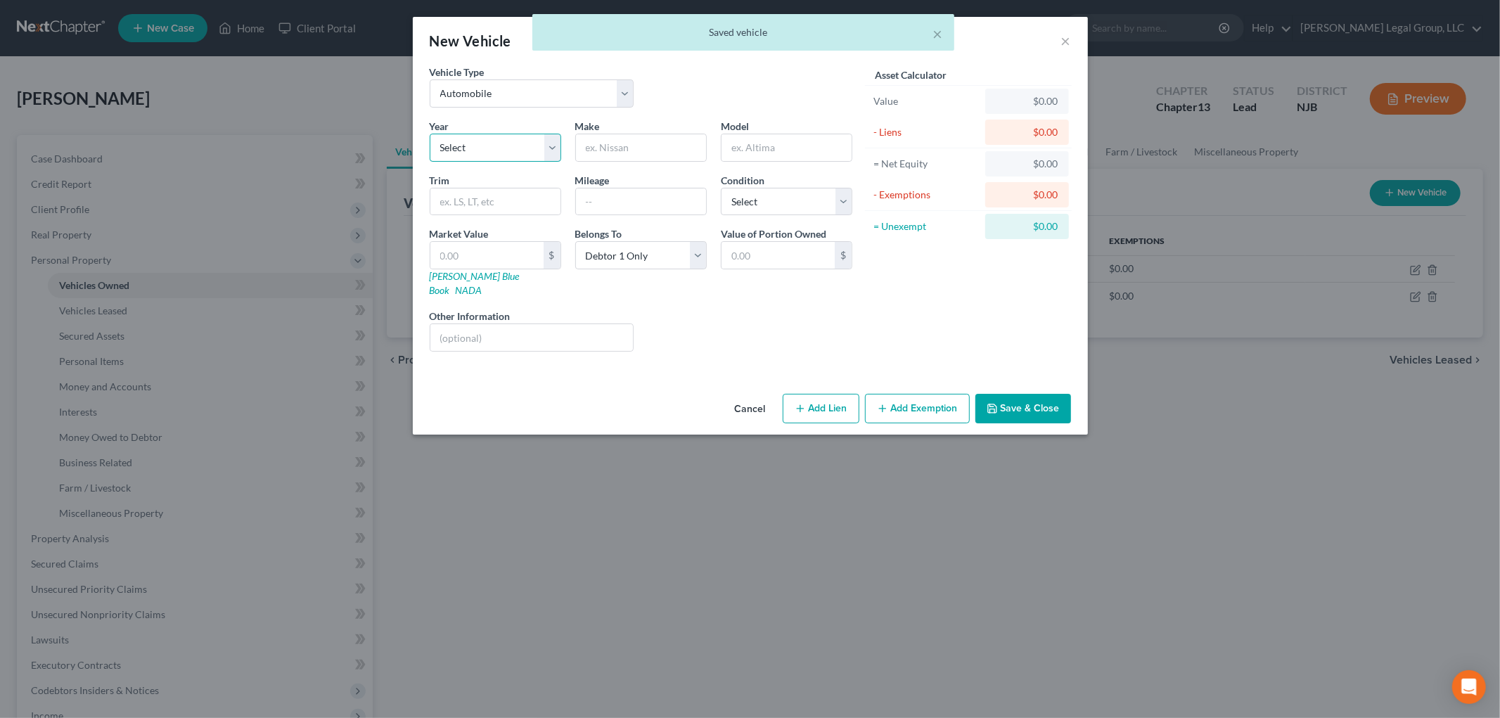
click at [543, 156] on select "Select 2026 2025 2024 2023 2022 2021 2020 2019 2018 2017 2016 2015 2014 2013 20…" at bounding box center [495, 148] width 131 height 28
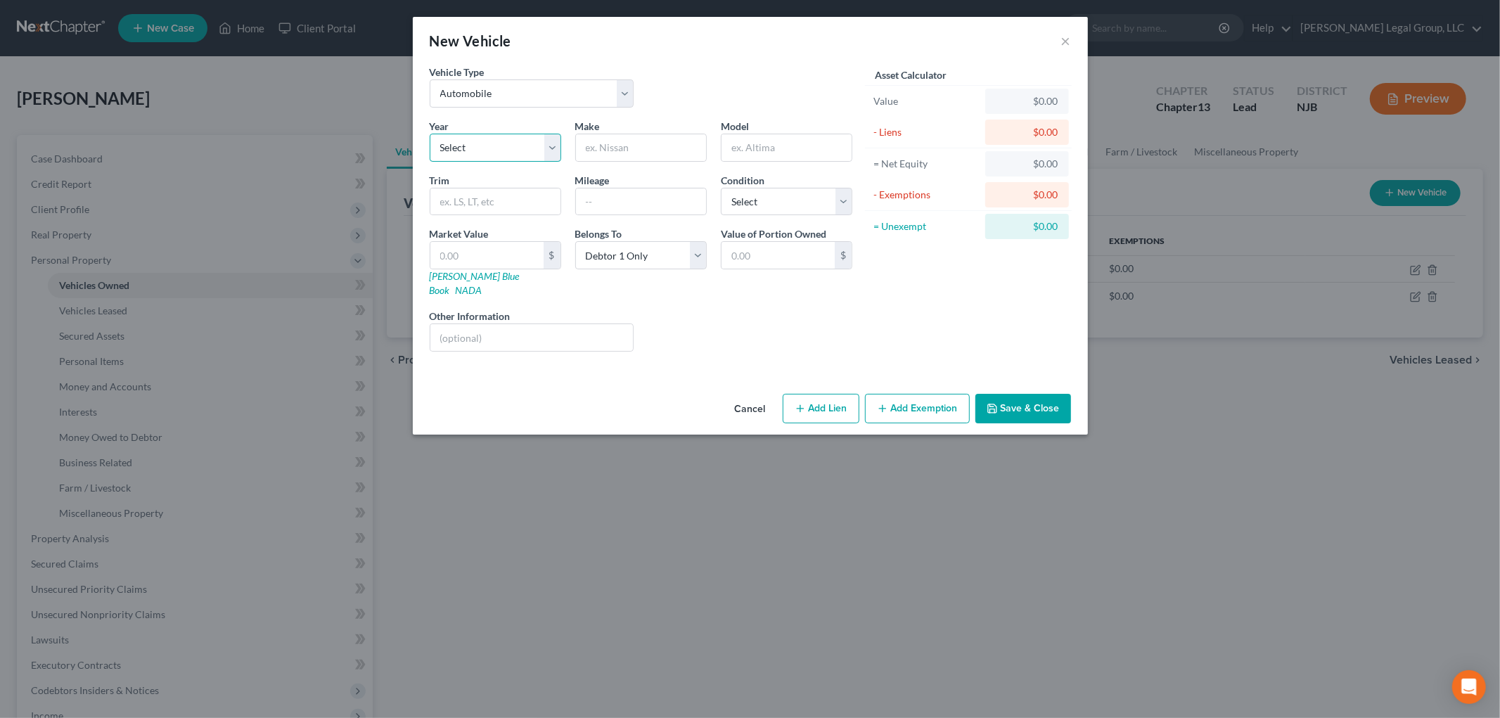
select select "40"
click at [430, 134] on select "Select 2026 2025 2024 2023 2022 2021 2020 2019 2018 2017 2016 2015 2014 2013 20…" at bounding box center [495, 148] width 131 height 28
type input "Harley Davidson"
click at [752, 146] on input "text" at bounding box center [786, 147] width 130 height 27
type input "Sportser"
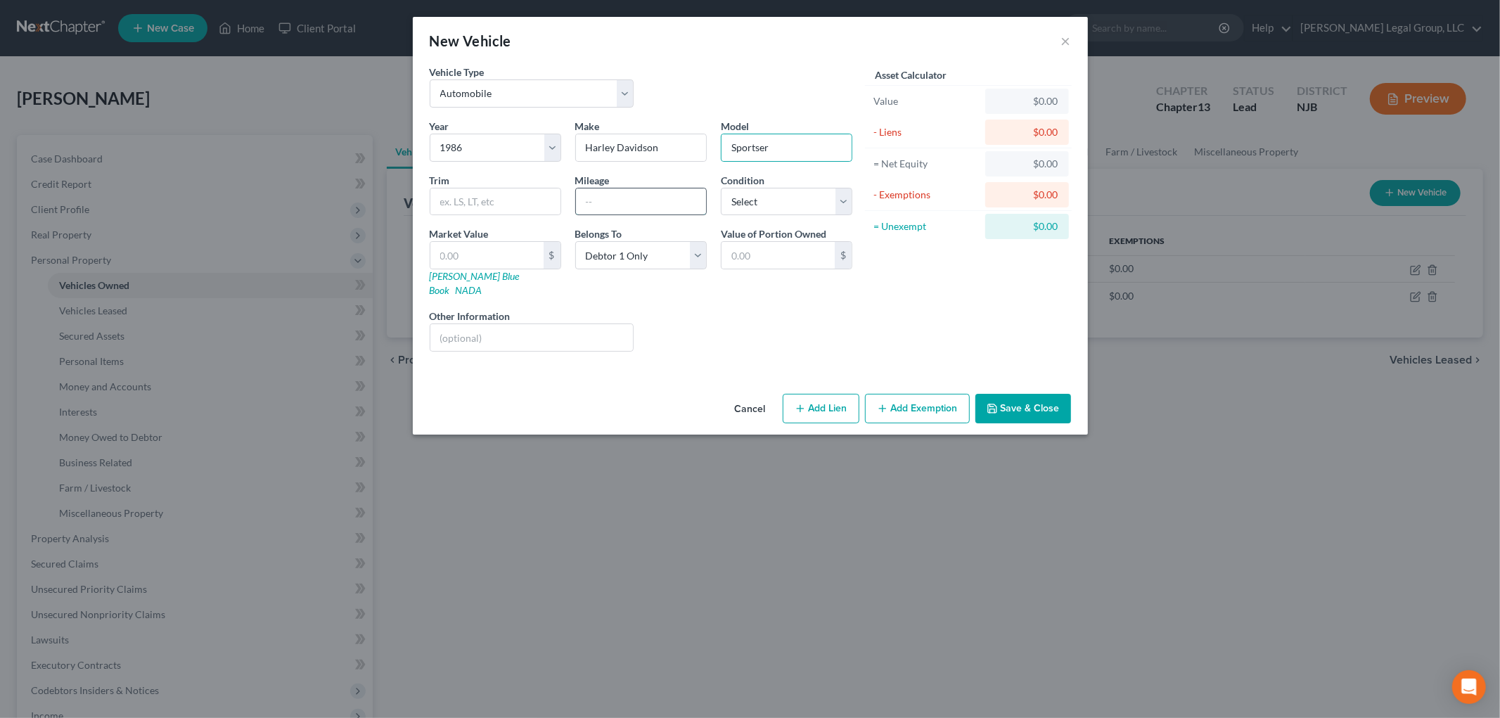
click at [649, 200] on input "text" at bounding box center [641, 201] width 130 height 27
type input "1"
click at [1004, 394] on button "Save & Close" at bounding box center [1023, 409] width 96 height 30
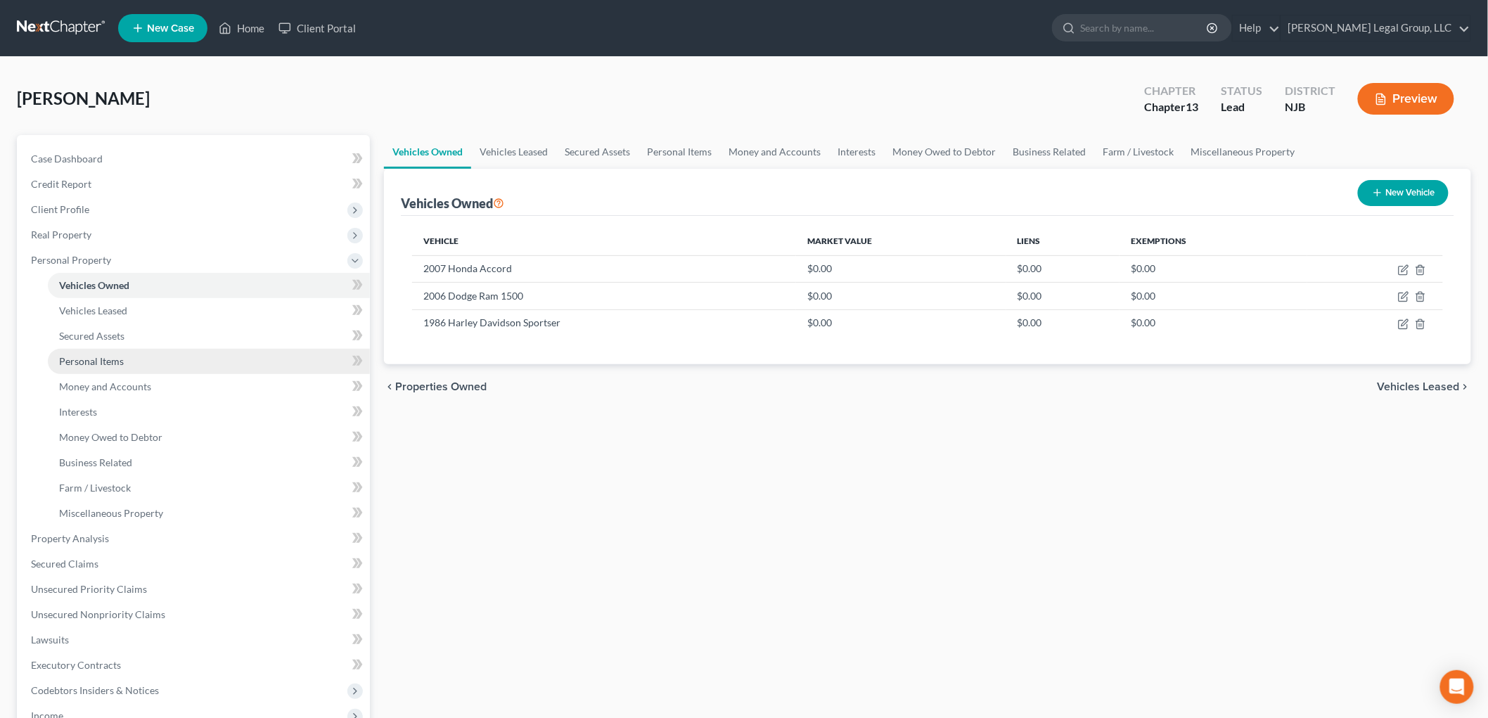
click at [103, 355] on span "Personal Items" at bounding box center [91, 361] width 65 height 12
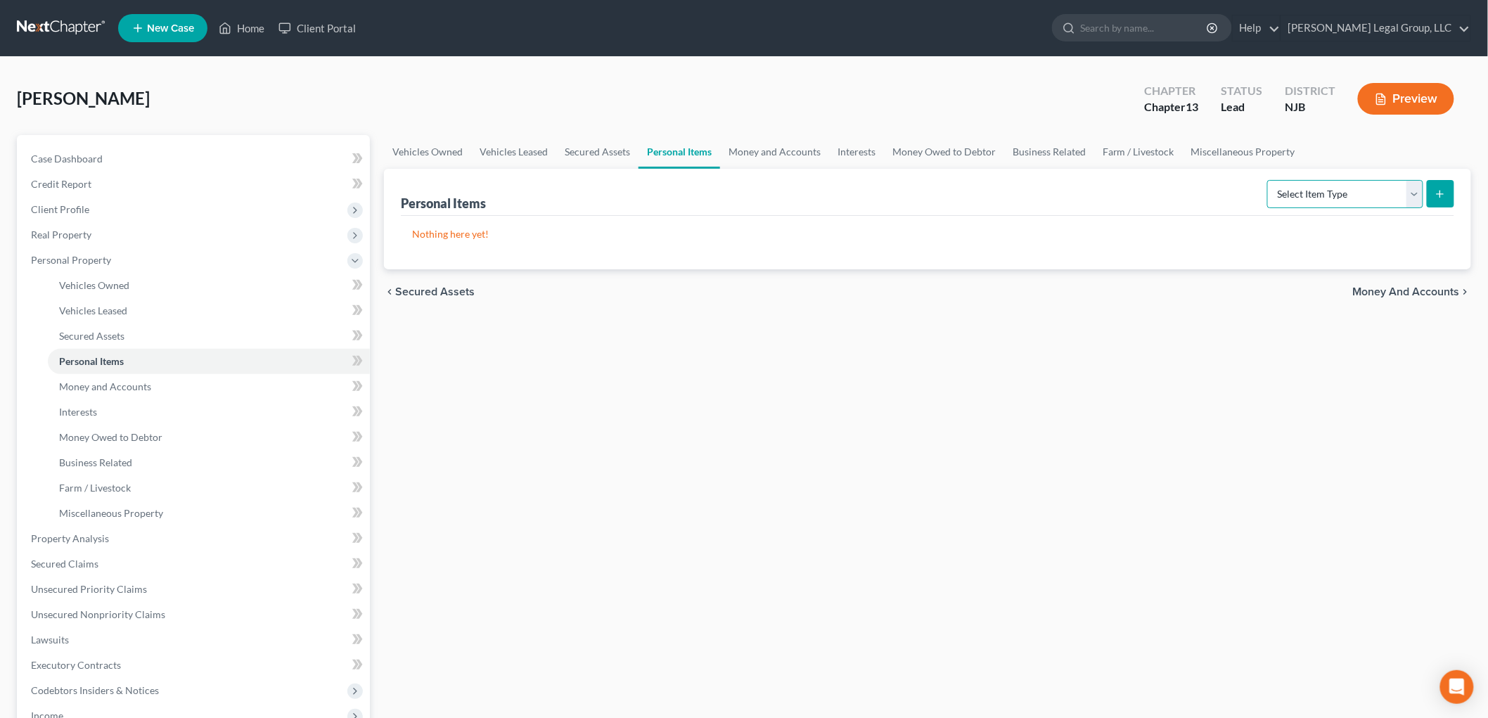
click at [1299, 194] on select "Select Item Type Clothing Collectibles Of Value Electronics Firearms Household …" at bounding box center [1345, 194] width 156 height 28
select select "sports_and_hobby_equipment"
click at [1268, 180] on select "Select Item Type Clothing Collectibles Of Value Electronics Firearms Household …" at bounding box center [1345, 194] width 156 height 28
click at [1437, 188] on icon "submit" at bounding box center [1439, 193] width 11 height 11
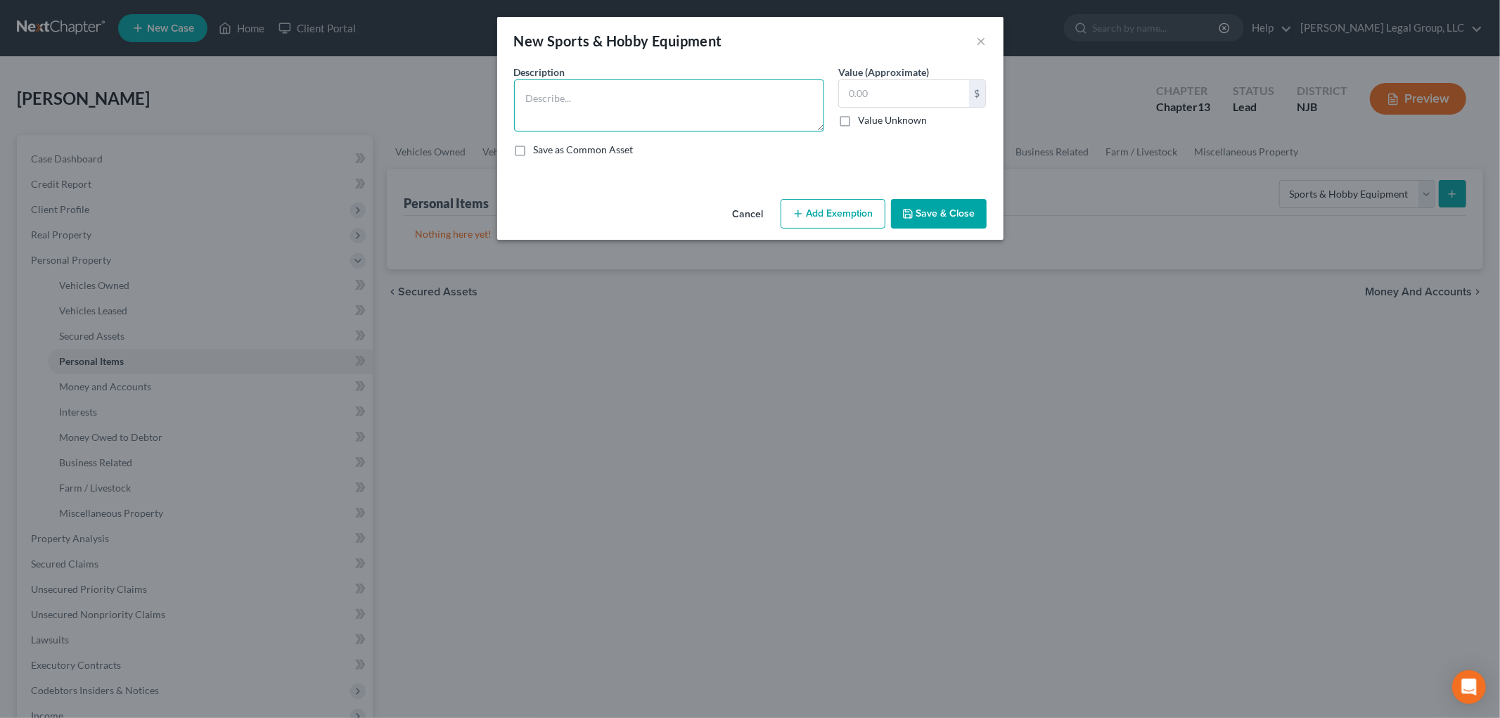
click at [623, 96] on textarea at bounding box center [669, 105] width 310 height 52
type textarea "Weights and workout gear"
type input "300"
click at [832, 212] on button "Add Exemption" at bounding box center [832, 214] width 105 height 30
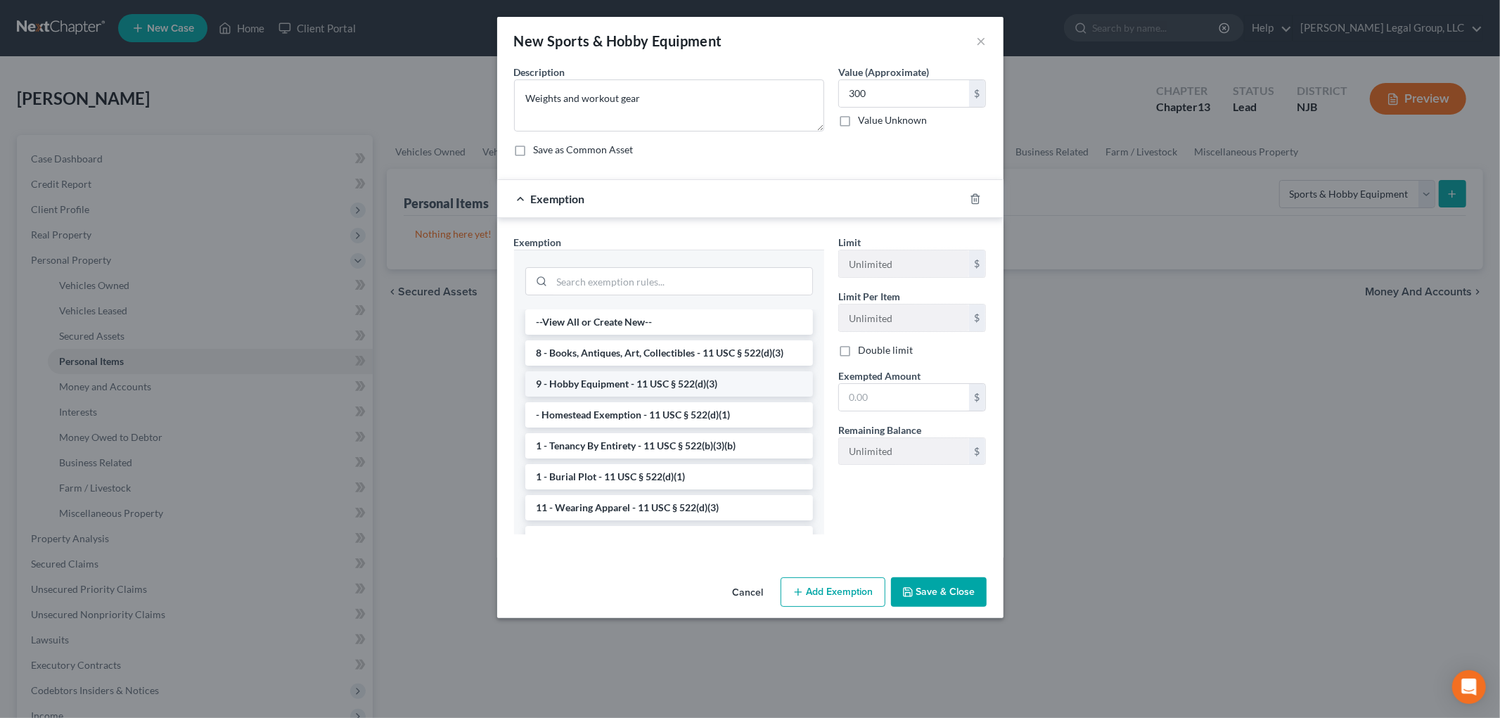
click at [641, 375] on li "9 - Hobby Equipment - 11 USC § 522(d)(3)" at bounding box center [669, 383] width 288 height 25
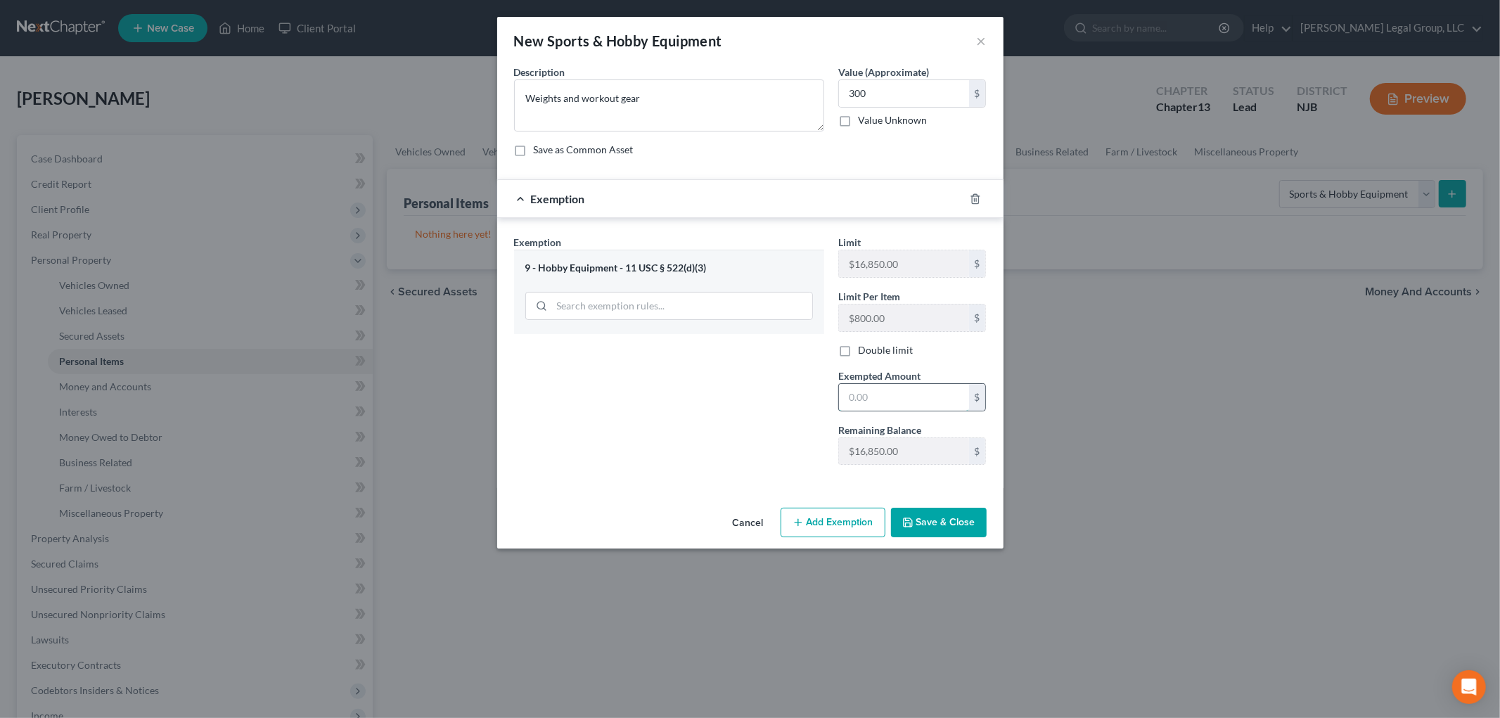
click at [901, 403] on input "text" at bounding box center [904, 397] width 130 height 27
type input "300"
click at [951, 531] on button "Save & Close" at bounding box center [939, 523] width 96 height 30
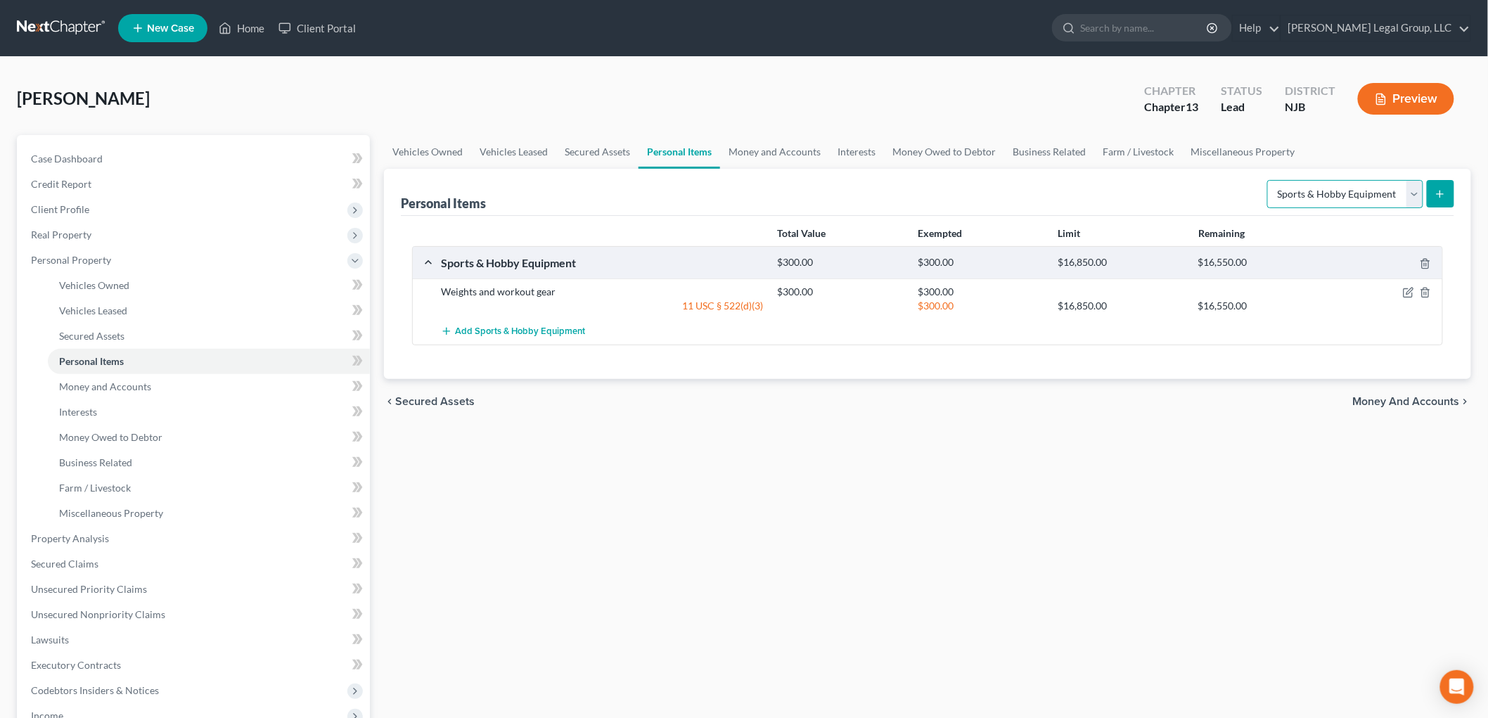
click at [1369, 193] on select "Select Item Type Clothing Collectibles Of Value Electronics Firearms Household …" at bounding box center [1345, 194] width 156 height 28
select select "clothing"
click at [1268, 180] on select "Select Item Type Clothing Collectibles Of Value Electronics Firearms Household …" at bounding box center [1345, 194] width 156 height 28
click at [1437, 186] on button "submit" at bounding box center [1439, 193] width 27 height 27
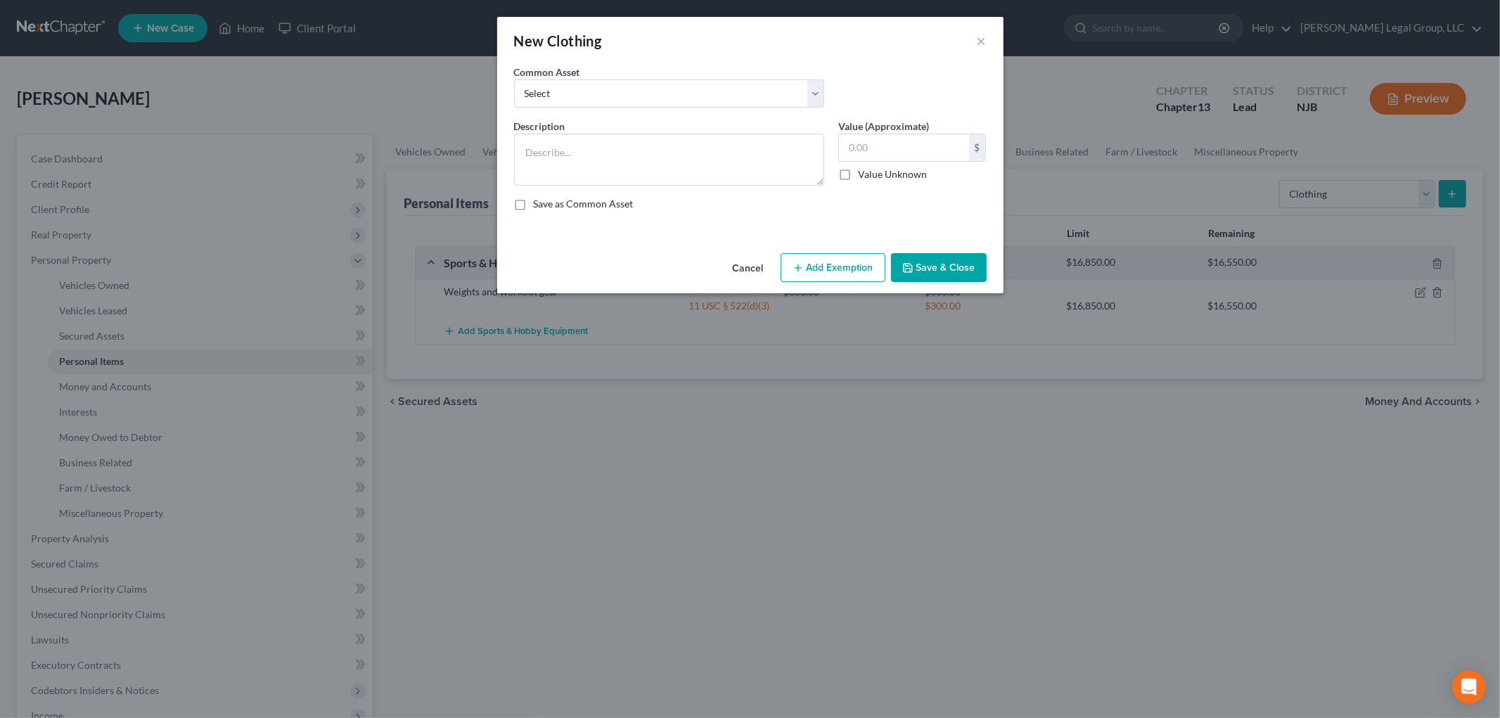
click at [613, 108] on div "Common Asset Select Clothing" at bounding box center [750, 92] width 486 height 54
drag, startPoint x: 609, startPoint y: 89, endPoint x: 610, endPoint y: 103, distance: 13.4
click at [609, 89] on select "Select Clothing" at bounding box center [669, 93] width 310 height 28
select select "0"
click at [514, 79] on select "Select Clothing" at bounding box center [669, 93] width 310 height 28
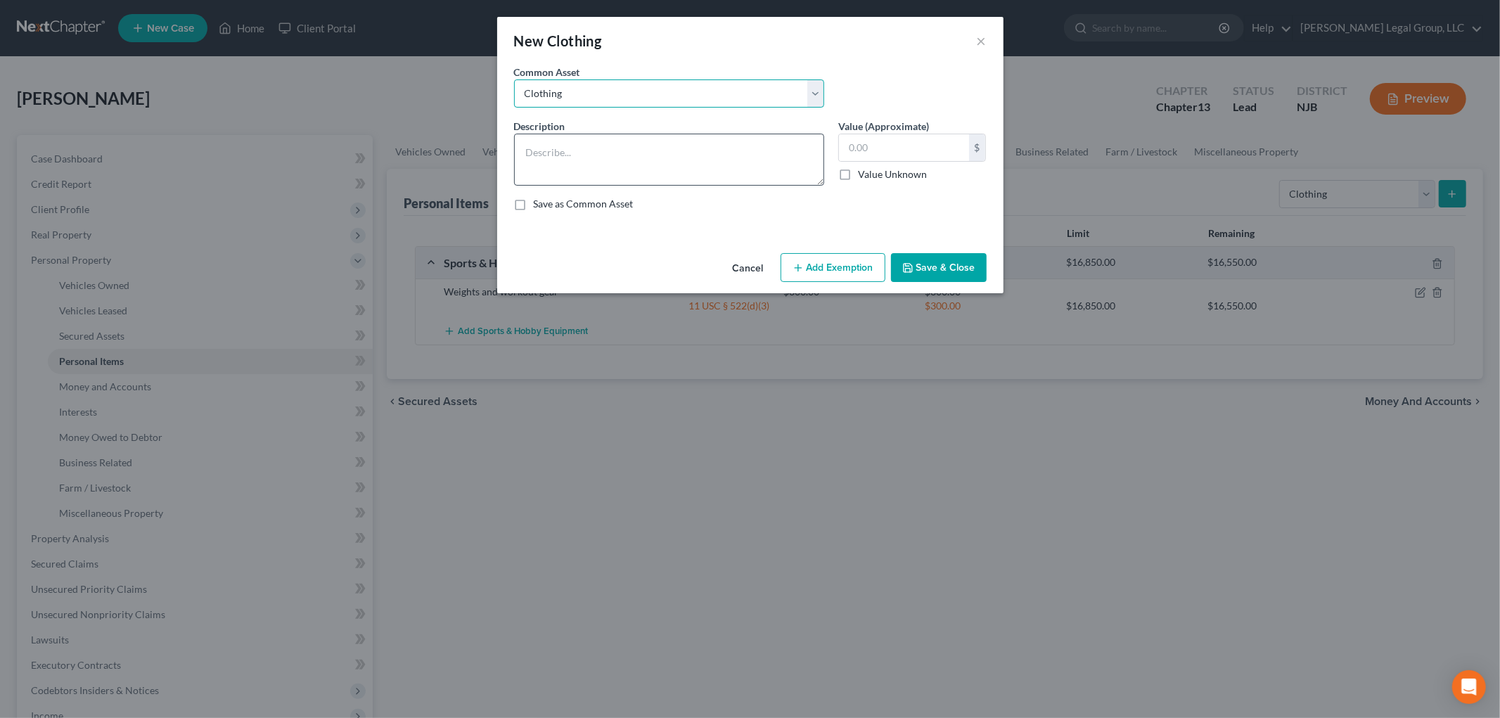
type textarea "Clothing"
type input "300"
click at [845, 268] on button "Add Exemption" at bounding box center [832, 268] width 105 height 30
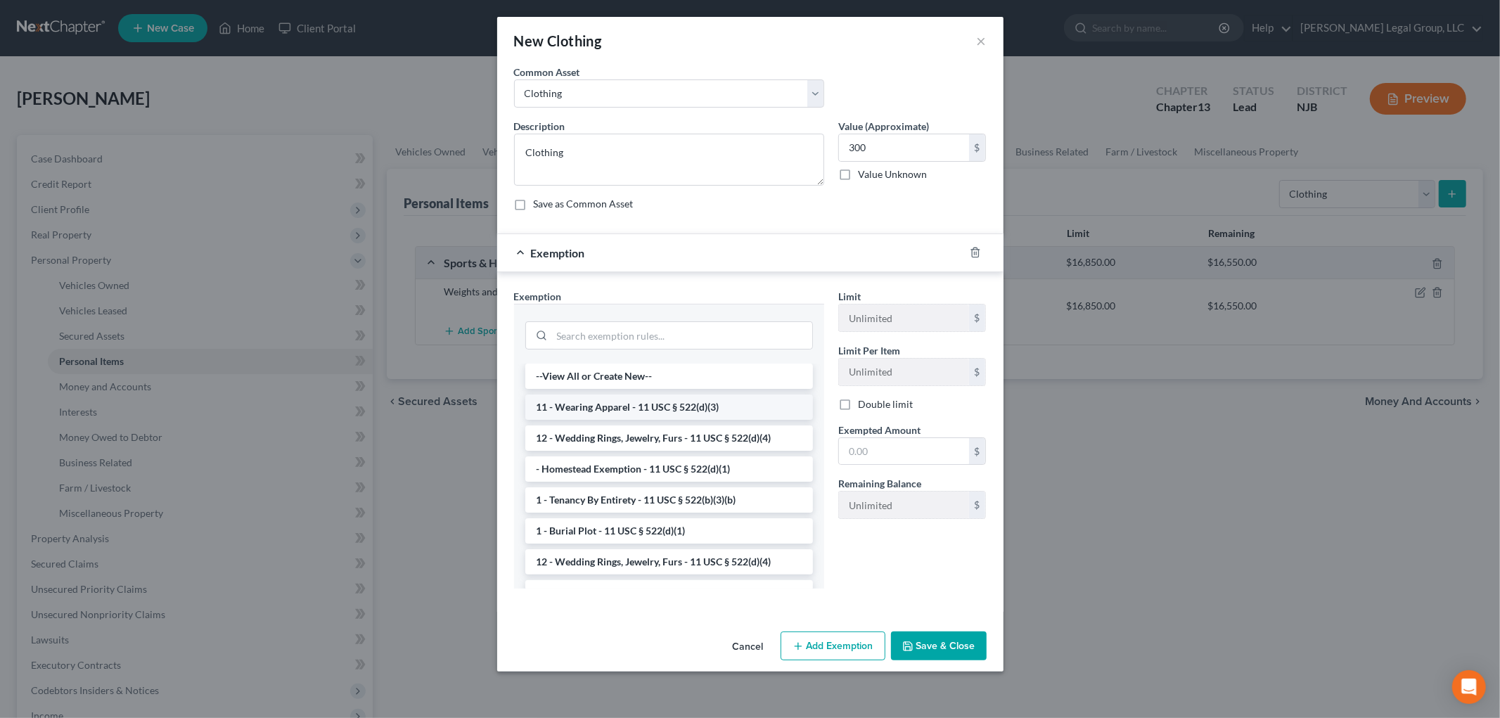
click at [649, 410] on li "11 - Wearing Apparel - 11 USC § 522(d)(3)" at bounding box center [669, 406] width 288 height 25
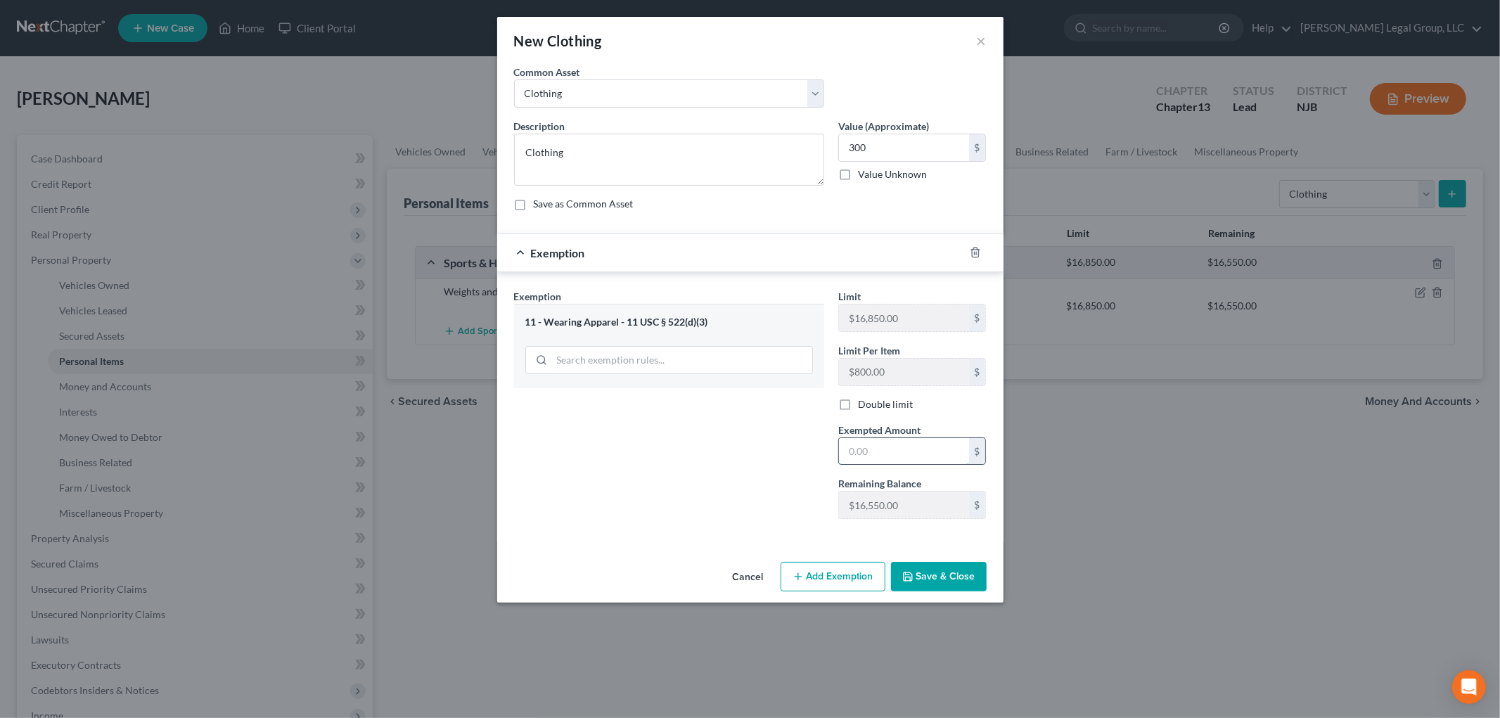
click at [928, 451] on input "text" at bounding box center [904, 451] width 130 height 27
type input "300"
click at [937, 572] on button "Save & Close" at bounding box center [939, 577] width 96 height 30
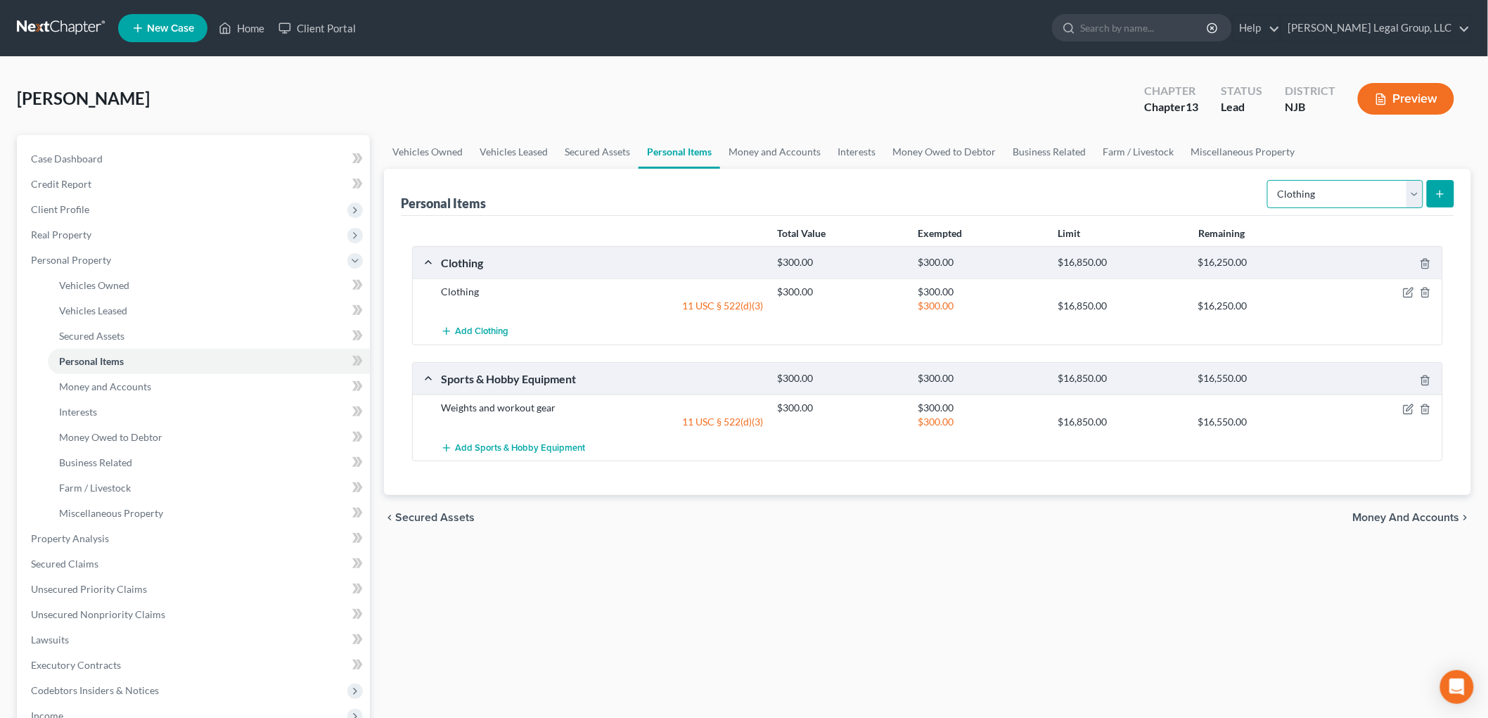
click at [1341, 200] on select "Select Item Type Clothing Collectibles Of Value Electronics Firearms Household …" at bounding box center [1345, 194] width 156 height 28
select select "electronics"
click at [1268, 180] on select "Select Item Type Clothing Collectibles Of Value Electronics Firearms Household …" at bounding box center [1345, 194] width 156 height 28
click at [1441, 183] on button "submit" at bounding box center [1439, 193] width 27 height 27
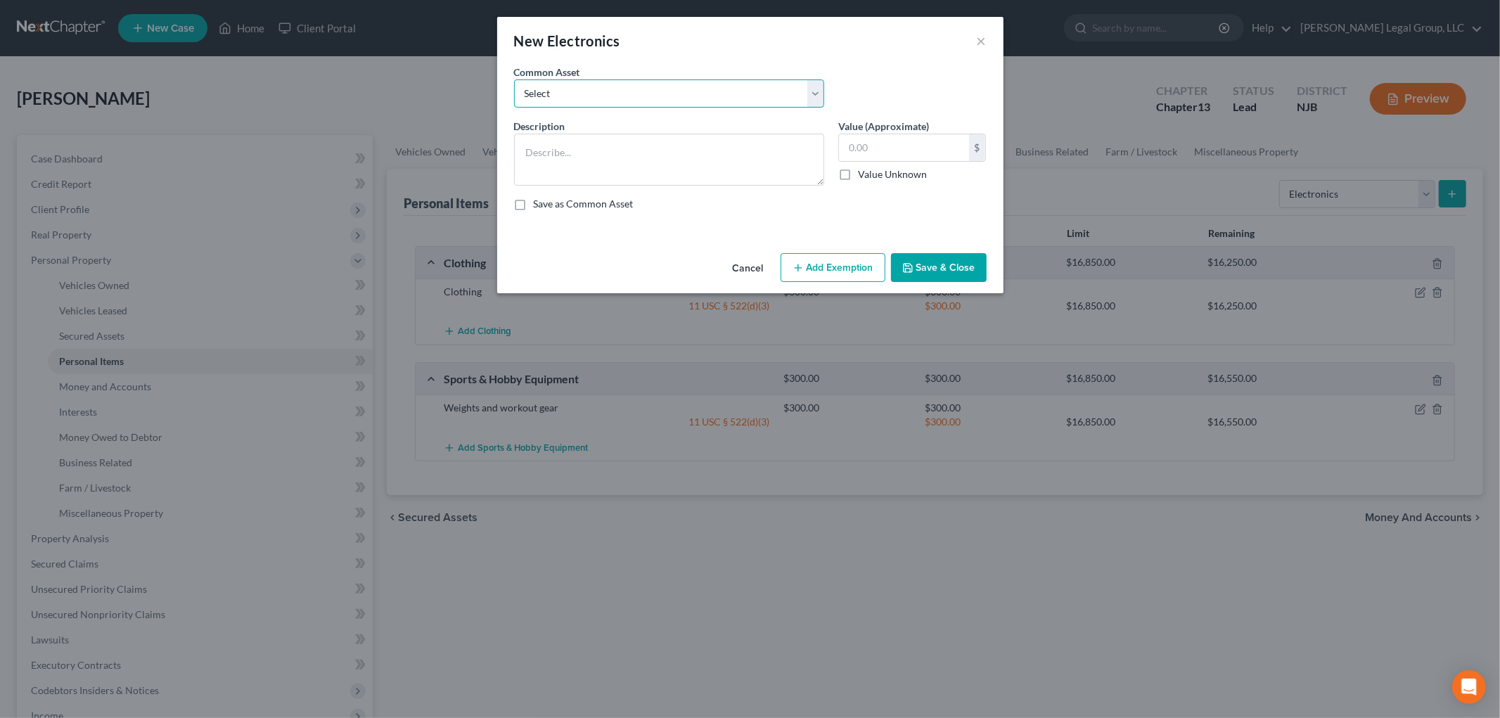
click at [628, 101] on select "Select Electronics" at bounding box center [669, 93] width 310 height 28
select select "0"
click at [514, 79] on select "Select Electronics" at bounding box center [669, 93] width 310 height 28
type textarea "Electronics"
type input "2,000.00"
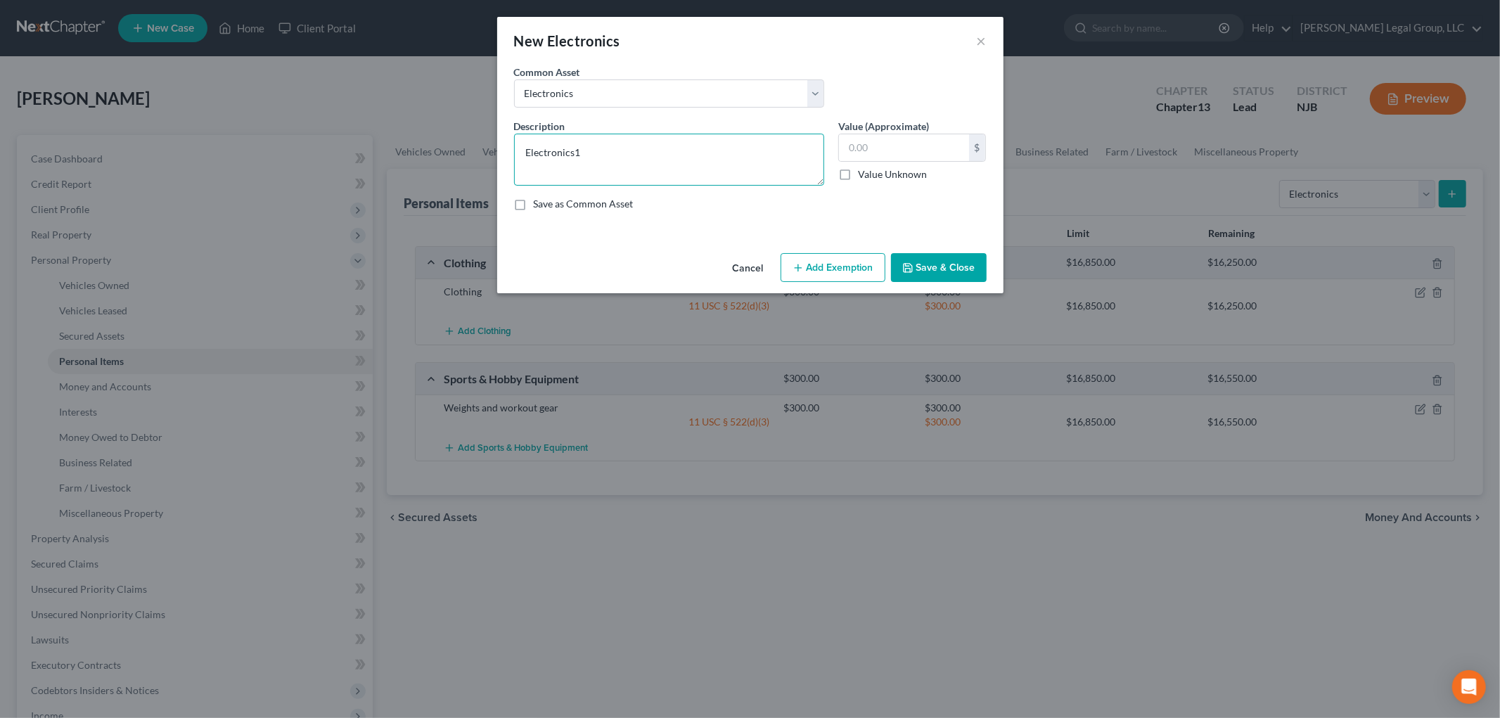
type textarea "Electronics"
type input "1,000"
click at [811, 254] on button "Add Exemption" at bounding box center [832, 268] width 105 height 30
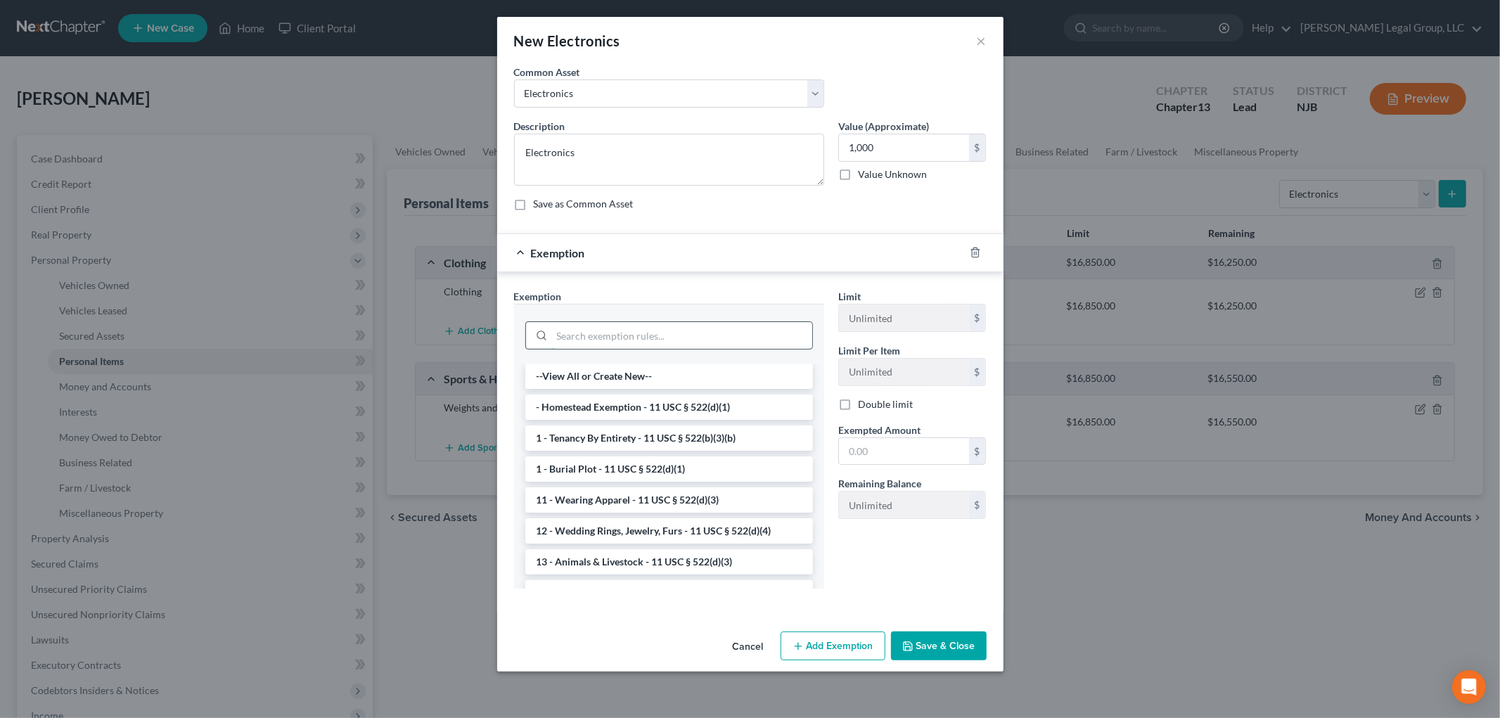
click at [711, 332] on input "search" at bounding box center [682, 335] width 260 height 27
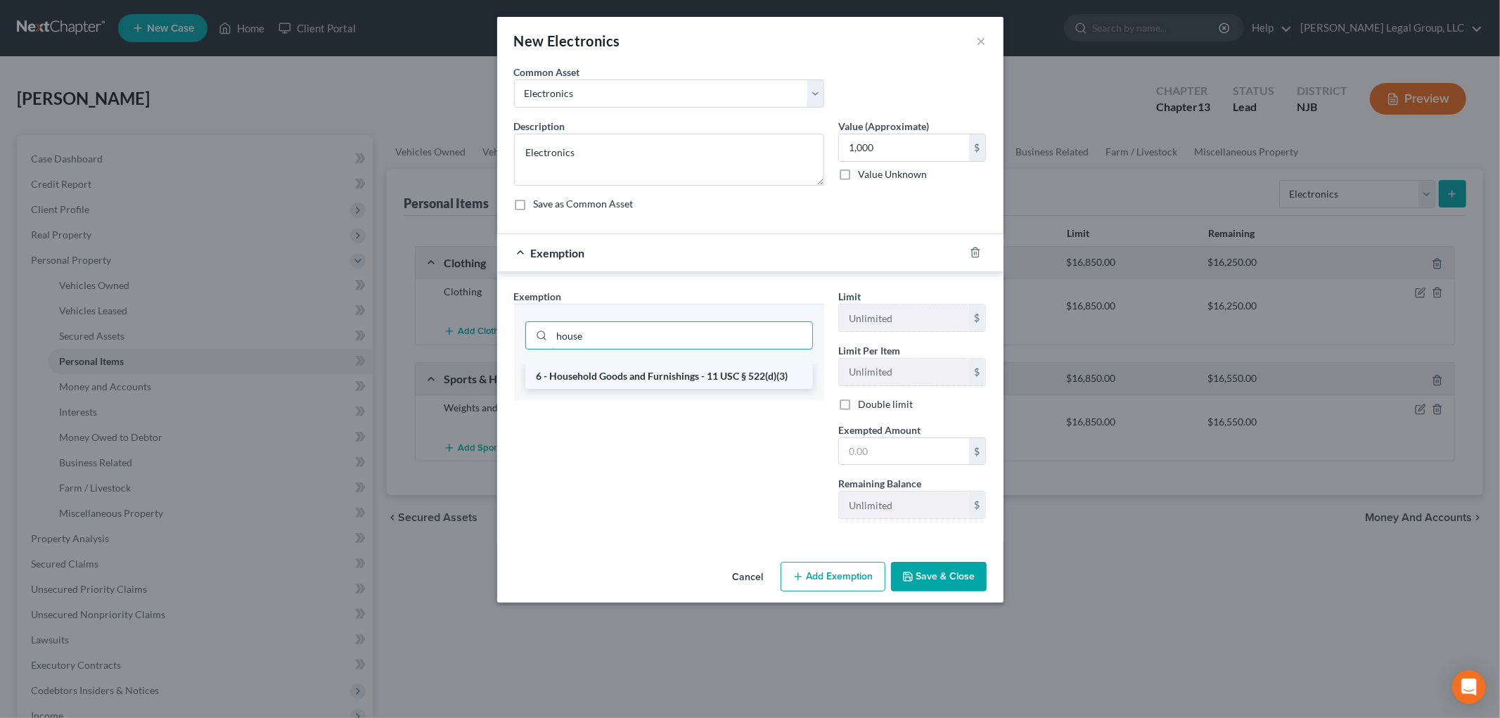
type input "house"
click at [700, 370] on li "6 - Household Goods and Furnishings - 11 USC § 522(d)(3)" at bounding box center [669, 375] width 288 height 25
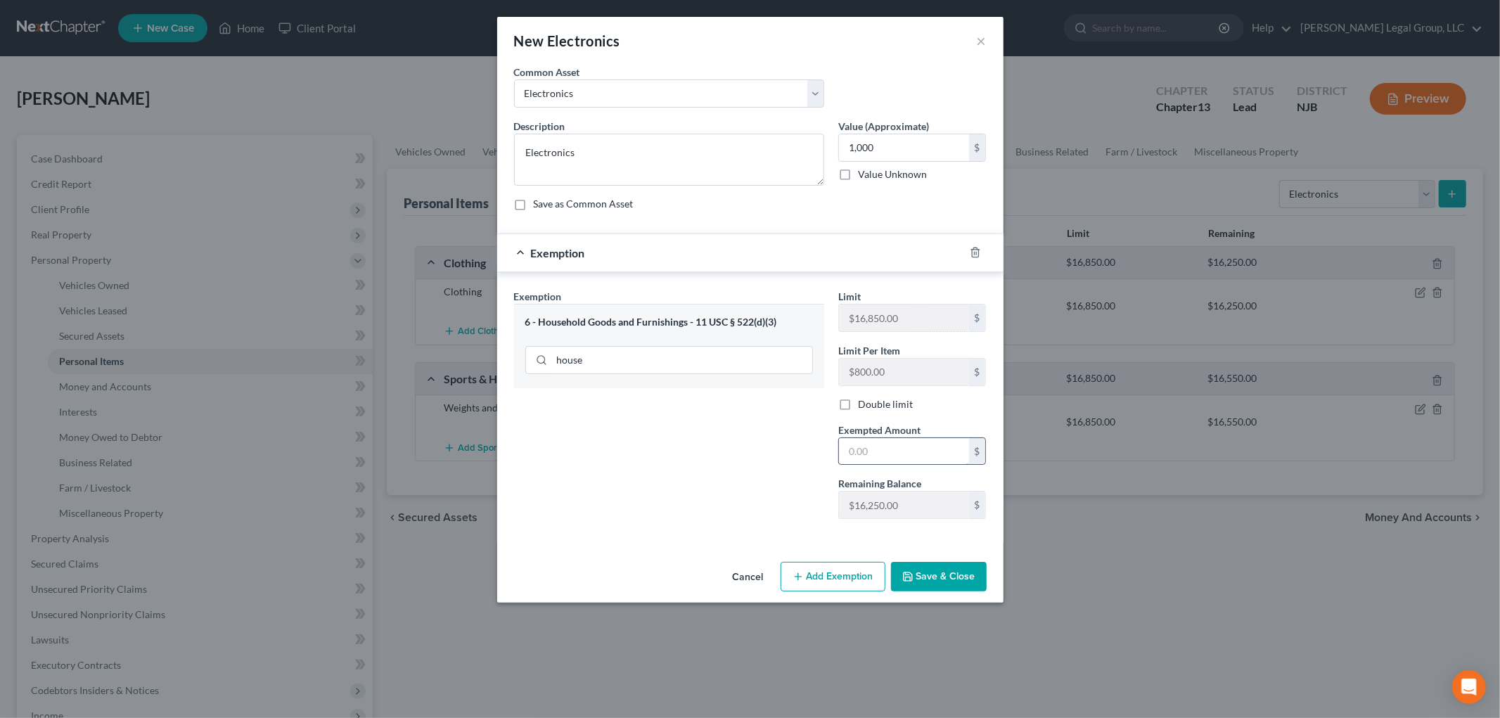
drag, startPoint x: 905, startPoint y: 459, endPoint x: 900, endPoint y: 453, distance: 8.0
click at [905, 459] on input "text" at bounding box center [904, 451] width 130 height 27
type input "1,000"
click at [929, 576] on button "Save & Close" at bounding box center [939, 577] width 96 height 30
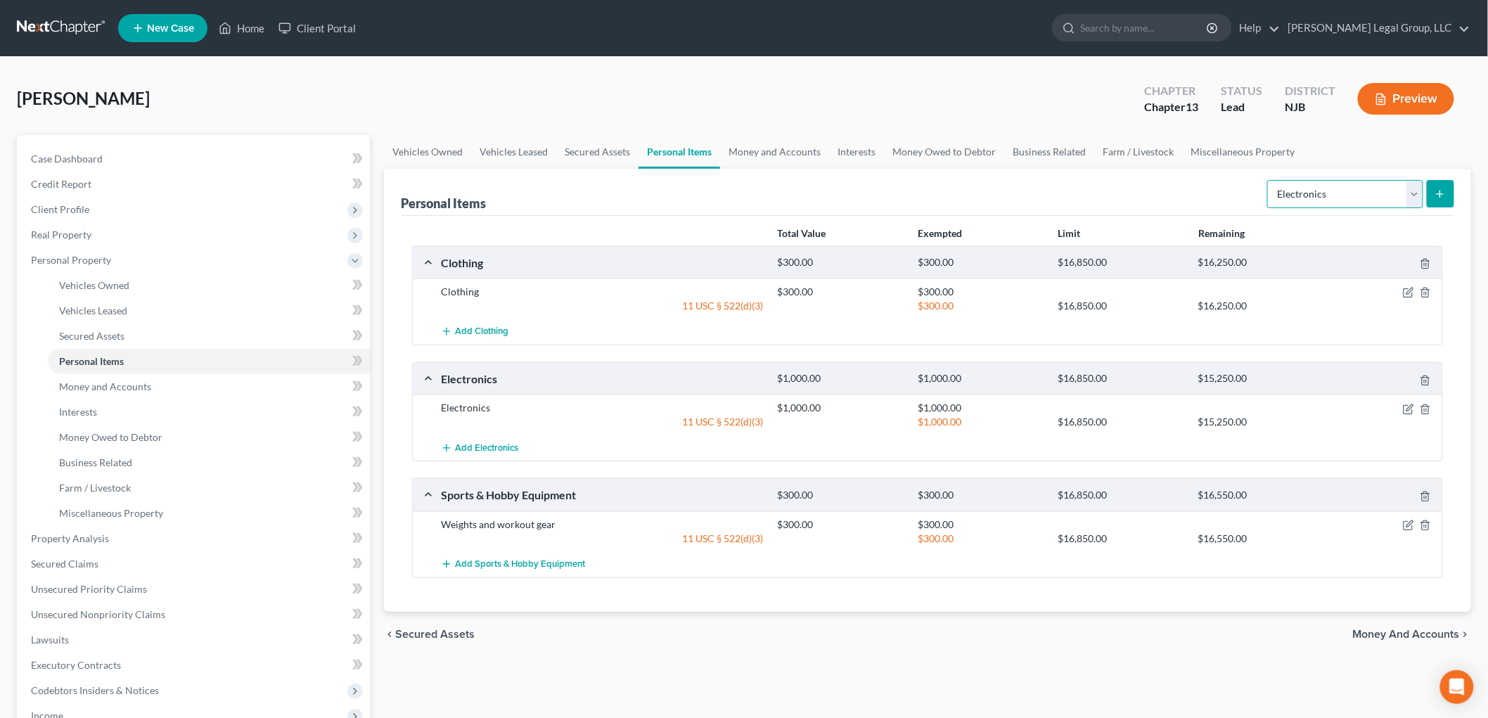
drag, startPoint x: 1346, startPoint y: 192, endPoint x: 1350, endPoint y: 206, distance: 14.7
click at [1346, 192] on select "Select Item Type Clothing Collectibles Of Value Electronics Firearms Household …" at bounding box center [1345, 194] width 156 height 28
select select "household_goods"
click at [1268, 180] on select "Select Item Type Clothing Collectibles Of Value Electronics Firearms Household …" at bounding box center [1345, 194] width 156 height 28
click at [1445, 194] on icon "submit" at bounding box center [1439, 193] width 11 height 11
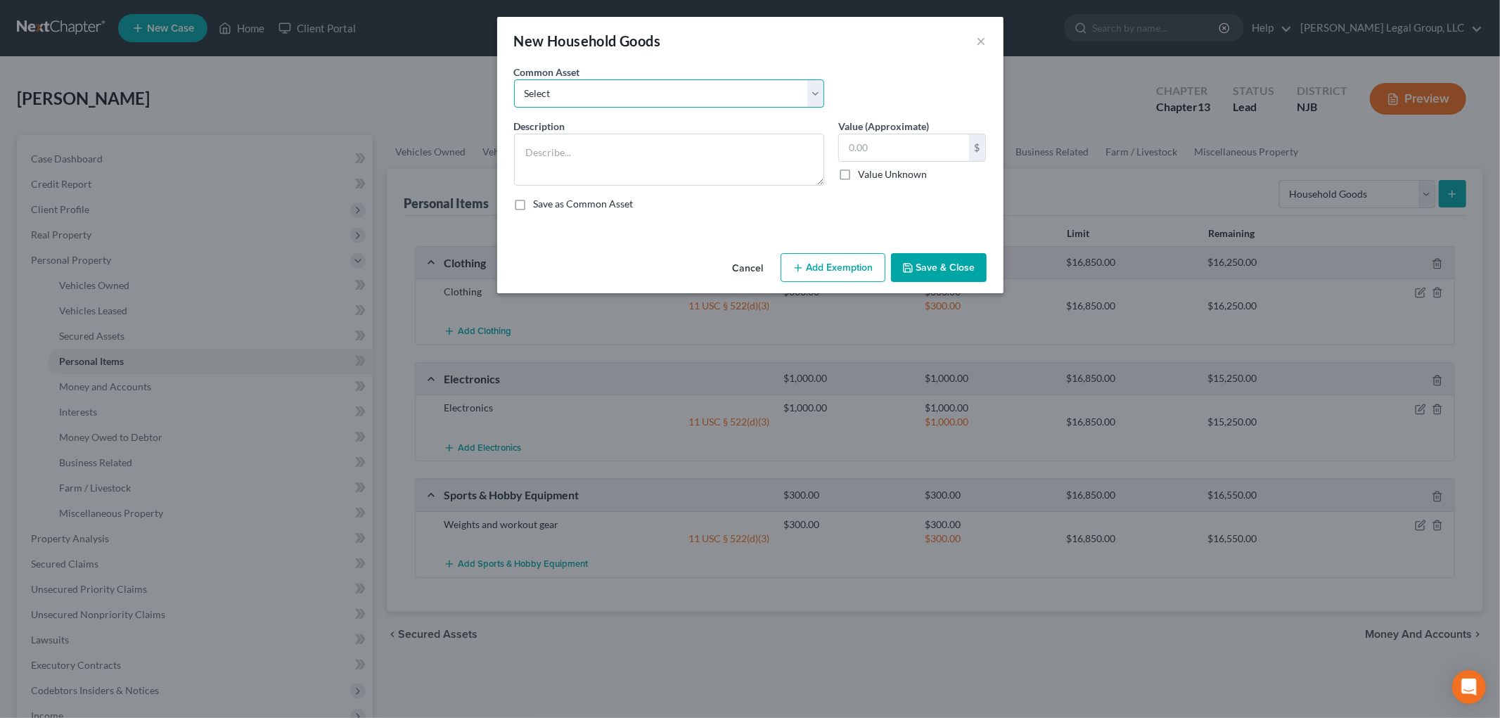
click at [562, 103] on select "Select Furniture" at bounding box center [669, 93] width 310 height 28
select select "0"
click at [514, 79] on select "Select Furniture" at bounding box center [669, 93] width 310 height 28
type textarea "Furniture"
click at [929, 150] on input "3,000.00" at bounding box center [904, 147] width 130 height 27
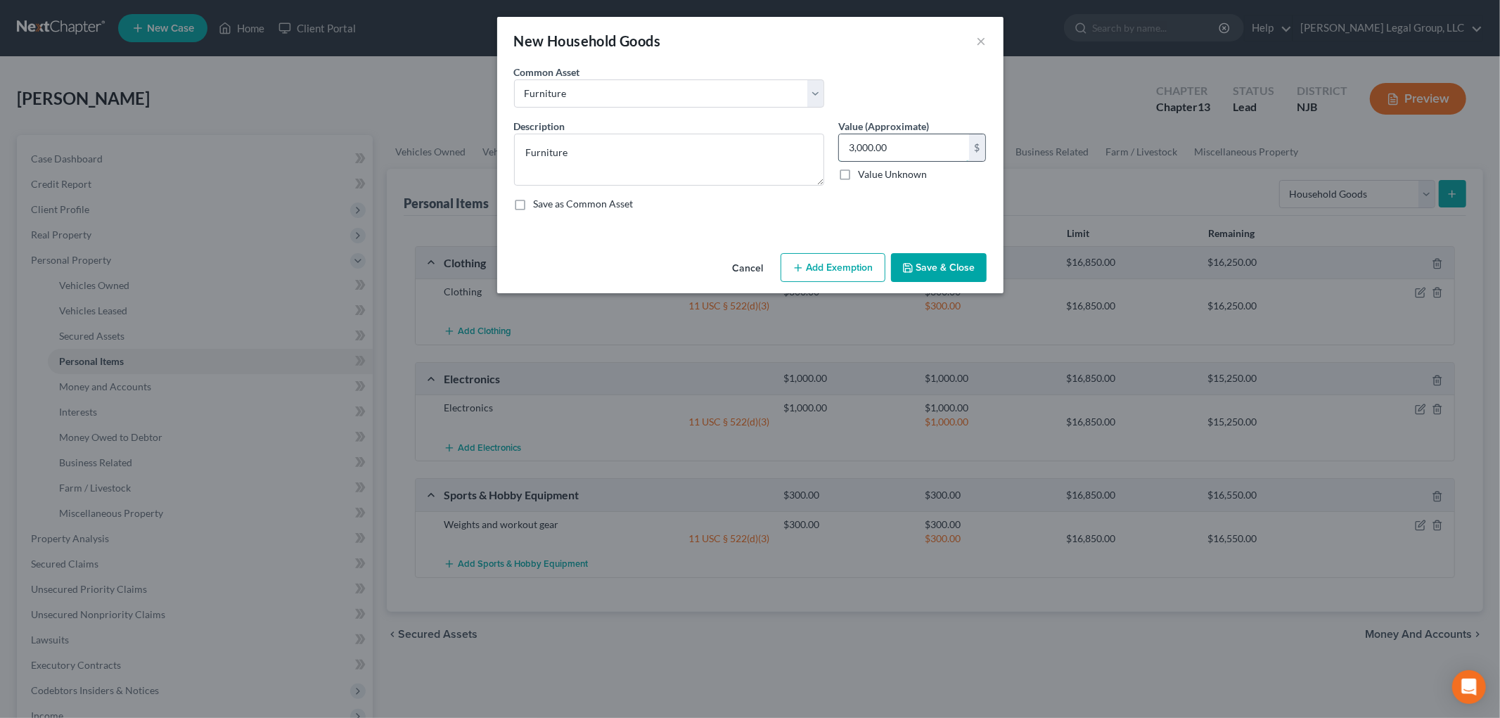
click at [929, 150] on input "3,000.00" at bounding box center [904, 147] width 130 height 27
type input "1,000"
click at [828, 272] on button "Add Exemption" at bounding box center [832, 268] width 105 height 30
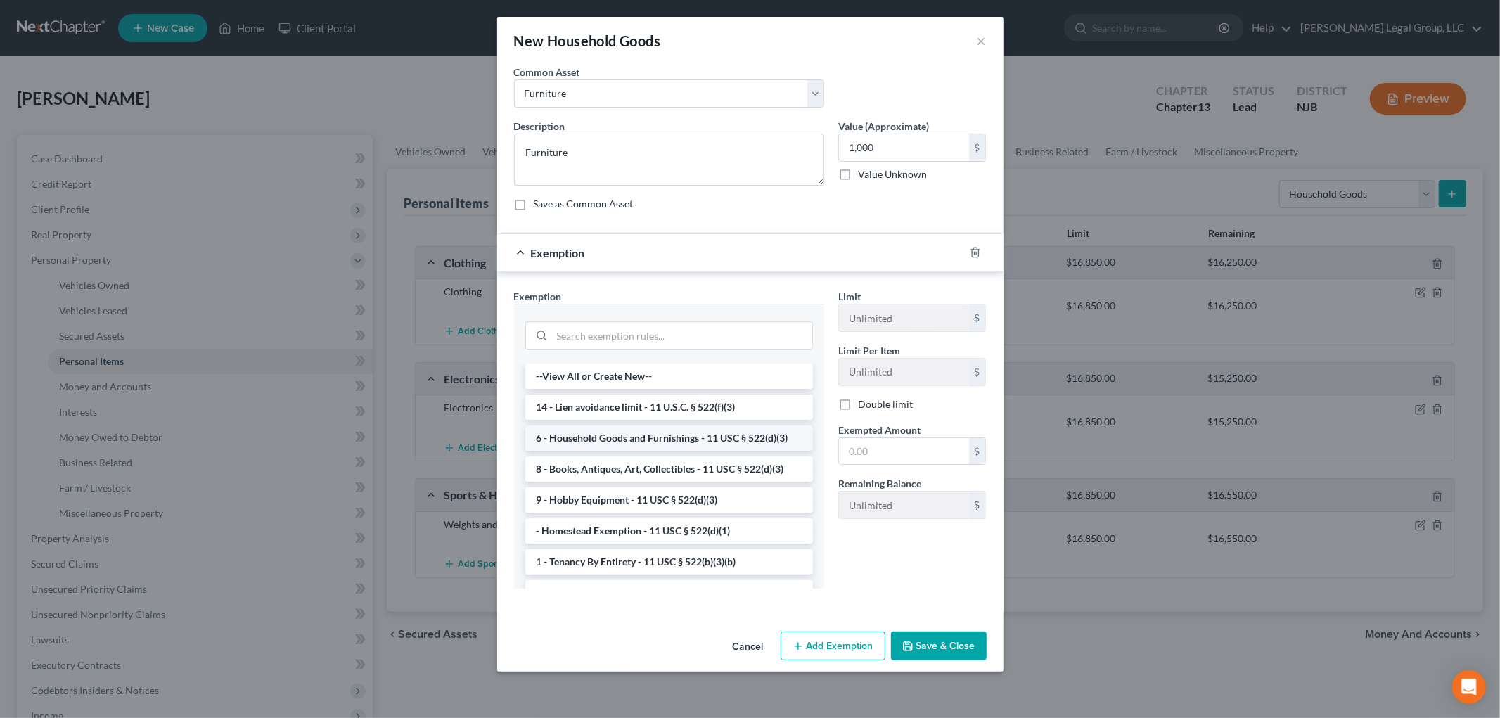
click at [707, 430] on li "6 - Household Goods and Furnishings - 11 USC § 522(d)(3)" at bounding box center [669, 437] width 288 height 25
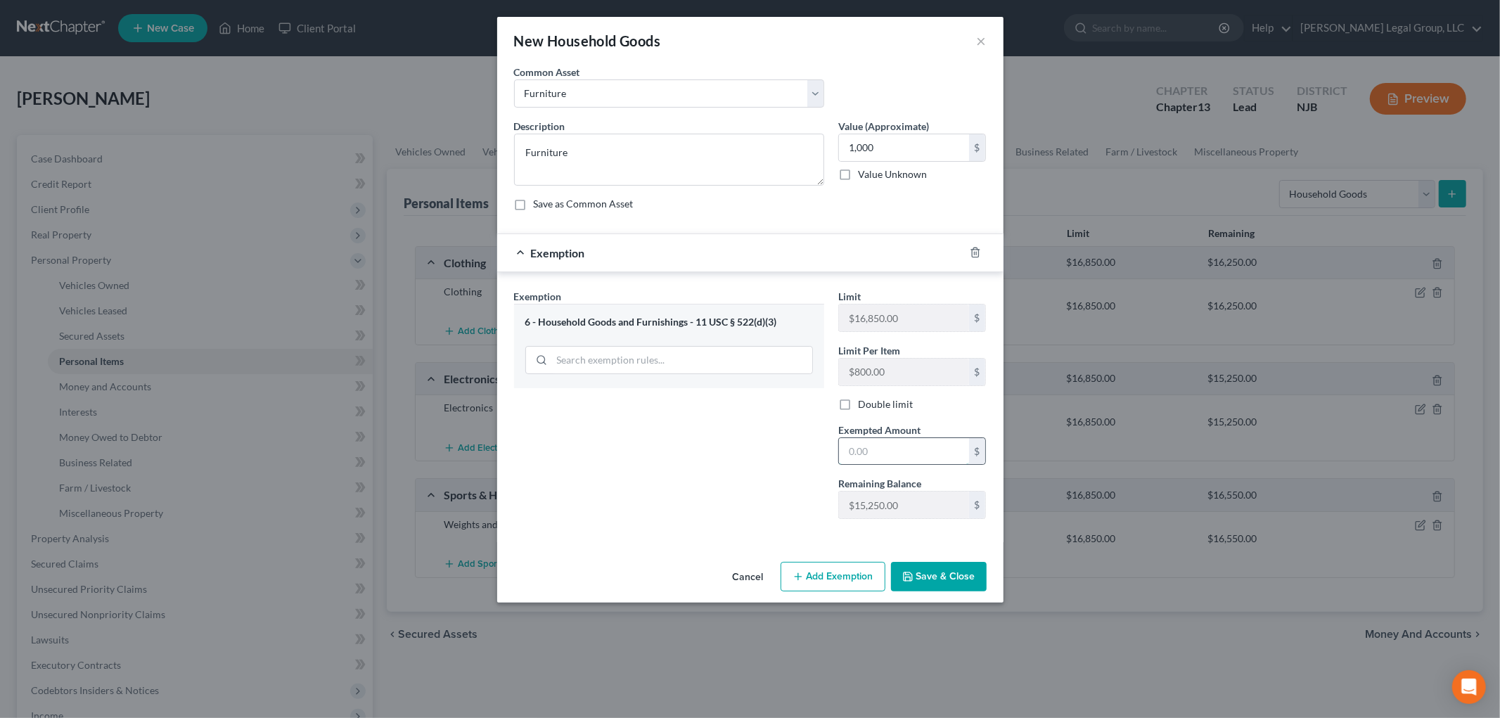
drag, startPoint x: 862, startPoint y: 448, endPoint x: 855, endPoint y: 441, distance: 9.5
click at [861, 446] on input "text" at bounding box center [904, 451] width 130 height 27
type input "1,000"
click at [935, 582] on button "Save & Close" at bounding box center [939, 577] width 96 height 30
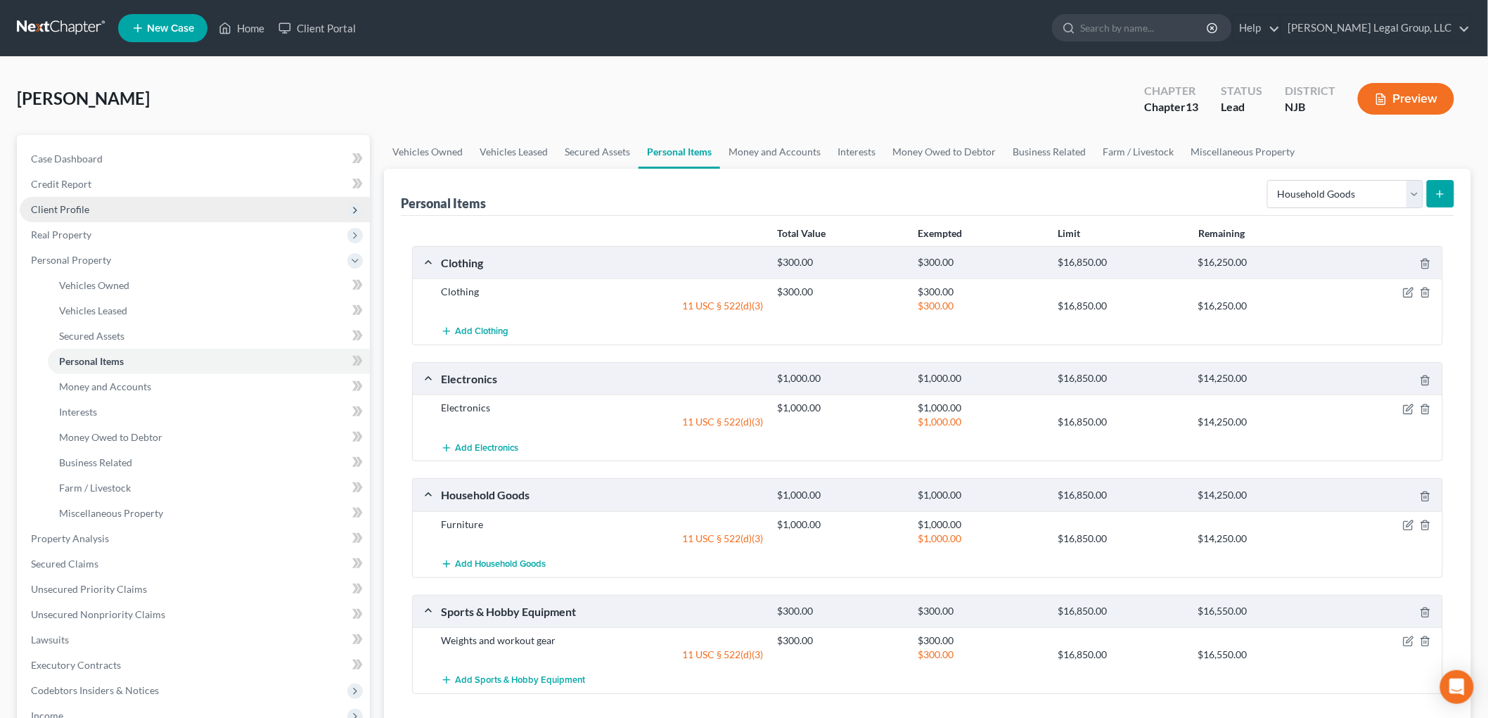
click at [75, 200] on span "Client Profile" at bounding box center [195, 209] width 350 height 25
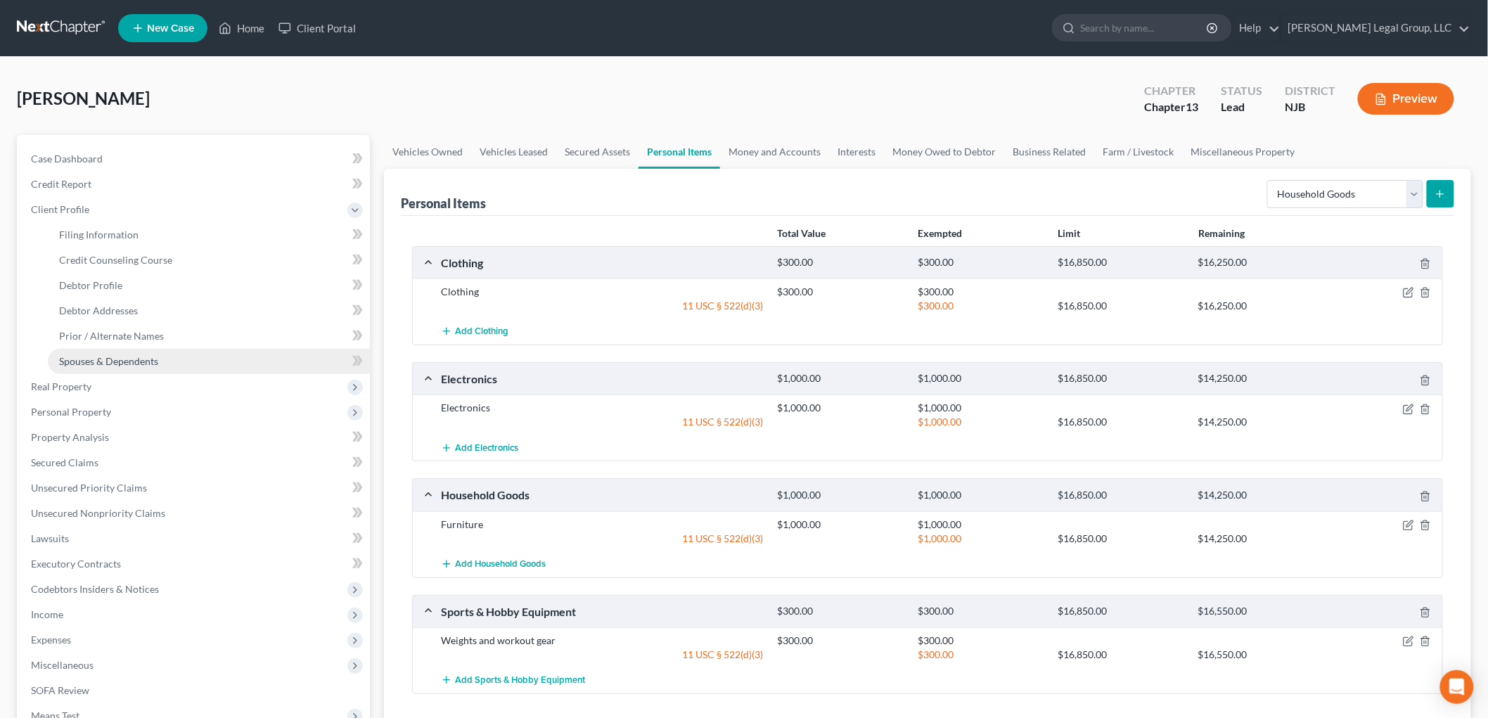
click at [135, 355] on span "Spouses & Dependents" at bounding box center [108, 361] width 99 height 12
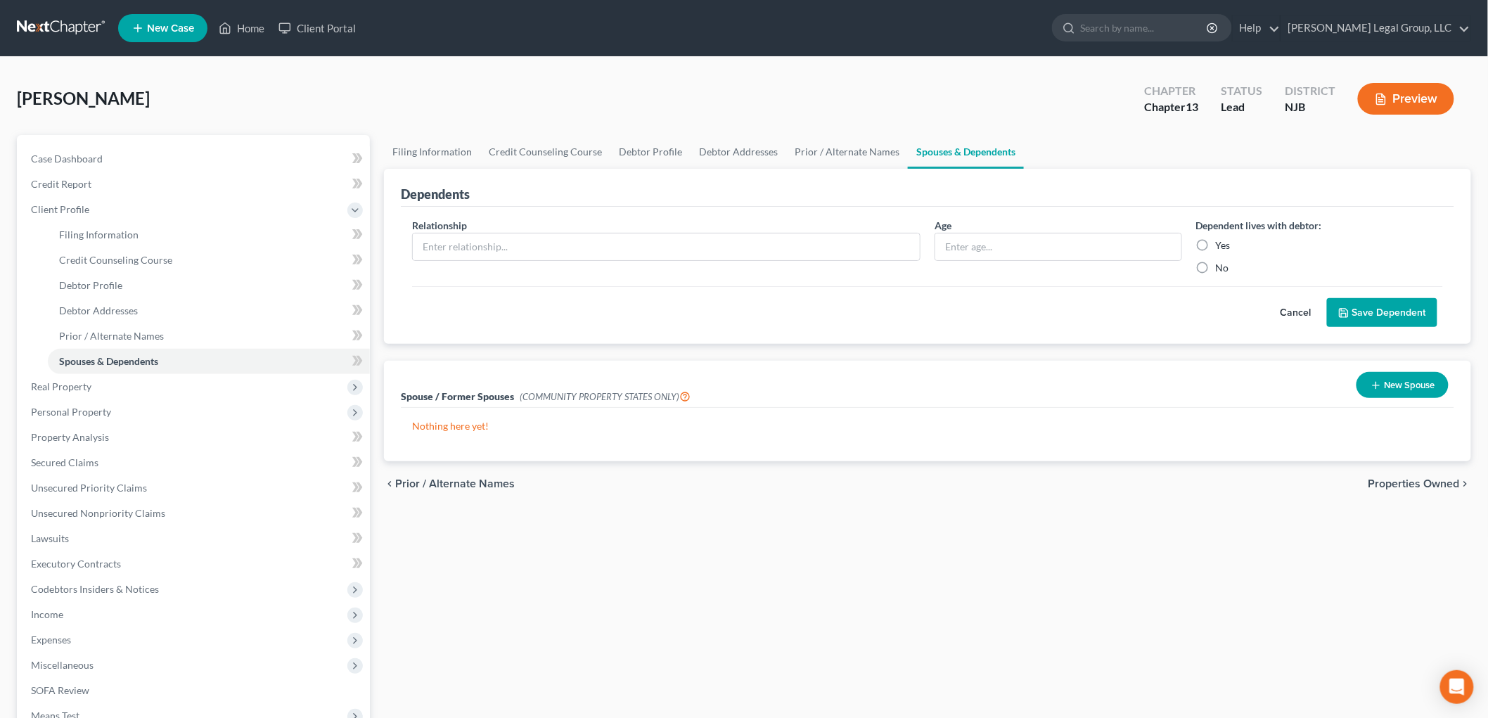
click at [585, 228] on div "Relationship *" at bounding box center [666, 246] width 522 height 57
click at [579, 235] on input "text" at bounding box center [666, 246] width 507 height 27
type input "Daugther"
click at [1004, 243] on input "text" at bounding box center [1058, 246] width 246 height 27
type input "9"
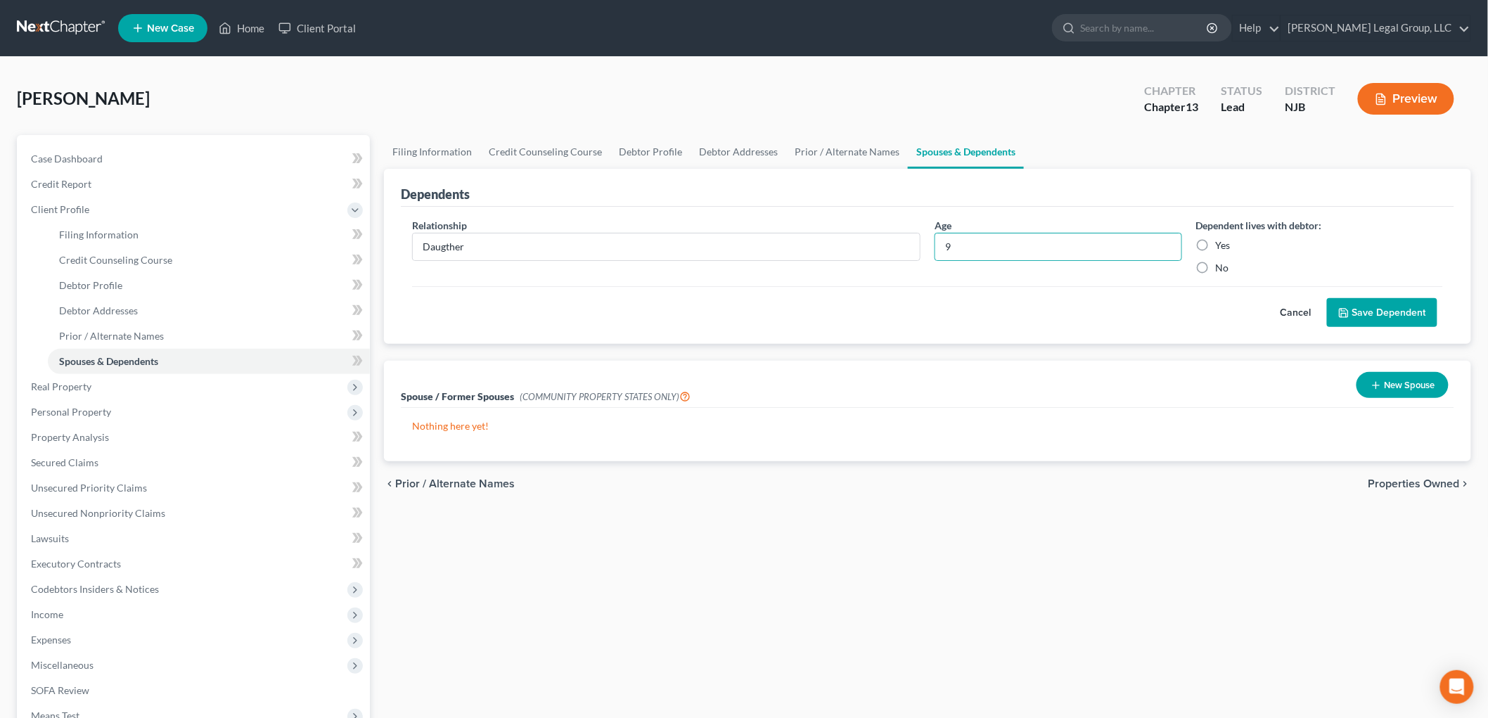
click at [1215, 243] on label "Yes" at bounding box center [1222, 245] width 15 height 14
click at [1221, 243] on input "Yes" at bounding box center [1225, 242] width 9 height 9
radio input "true"
drag, startPoint x: 1371, startPoint y: 306, endPoint x: 1353, endPoint y: 314, distance: 19.8
click at [1369, 307] on button "Save Dependent" at bounding box center [1382, 313] width 110 height 30
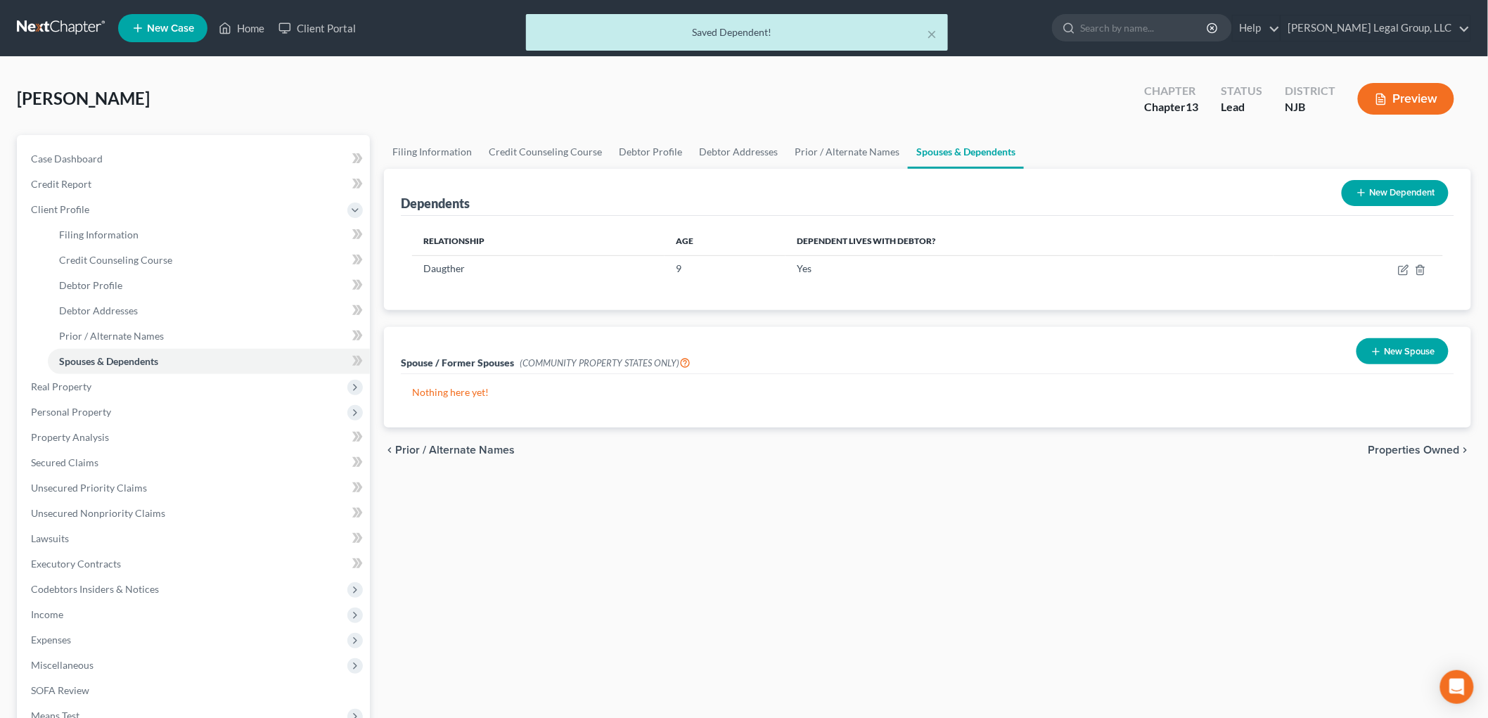
drag, startPoint x: 1384, startPoint y: 190, endPoint x: 1316, endPoint y: 204, distance: 68.9
click at [1383, 190] on button "New Dependent" at bounding box center [1394, 193] width 107 height 26
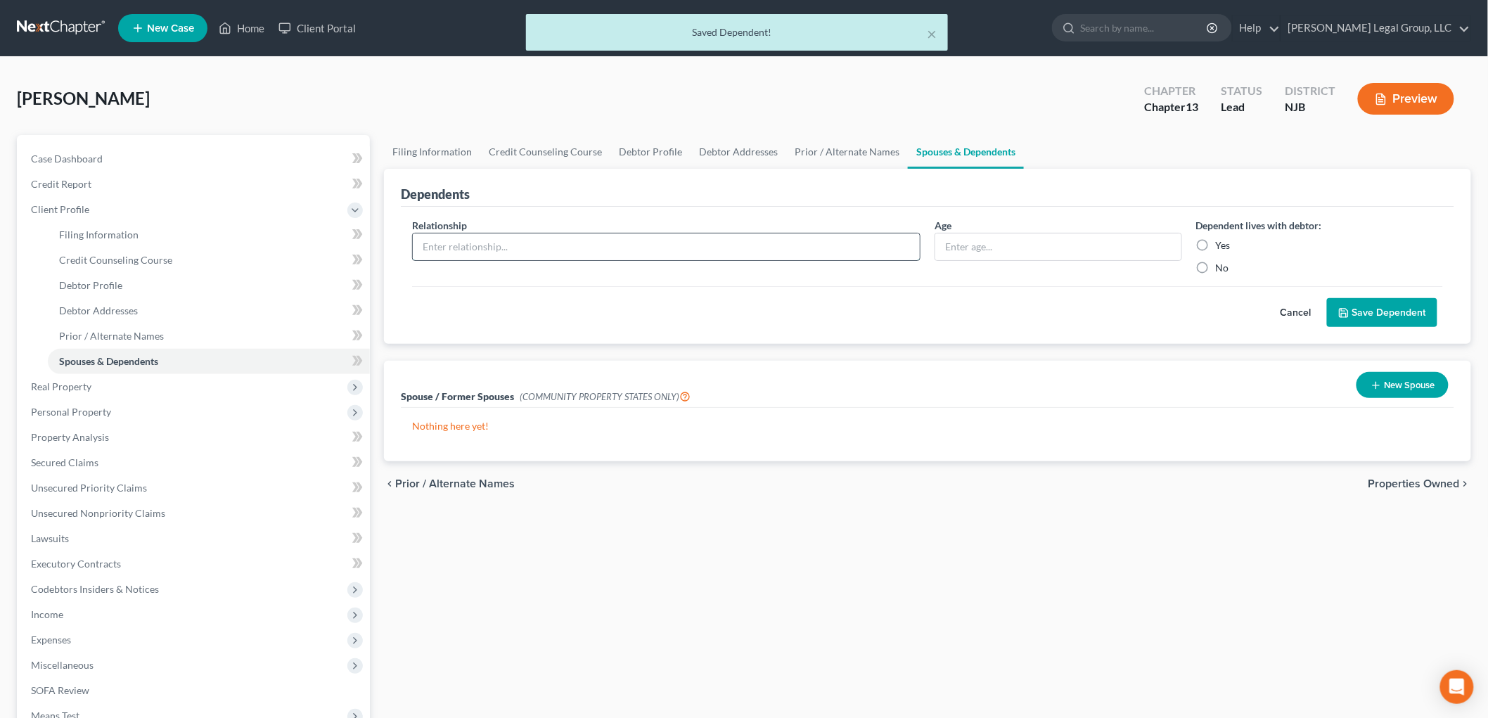
click at [488, 248] on input "text" at bounding box center [666, 246] width 507 height 27
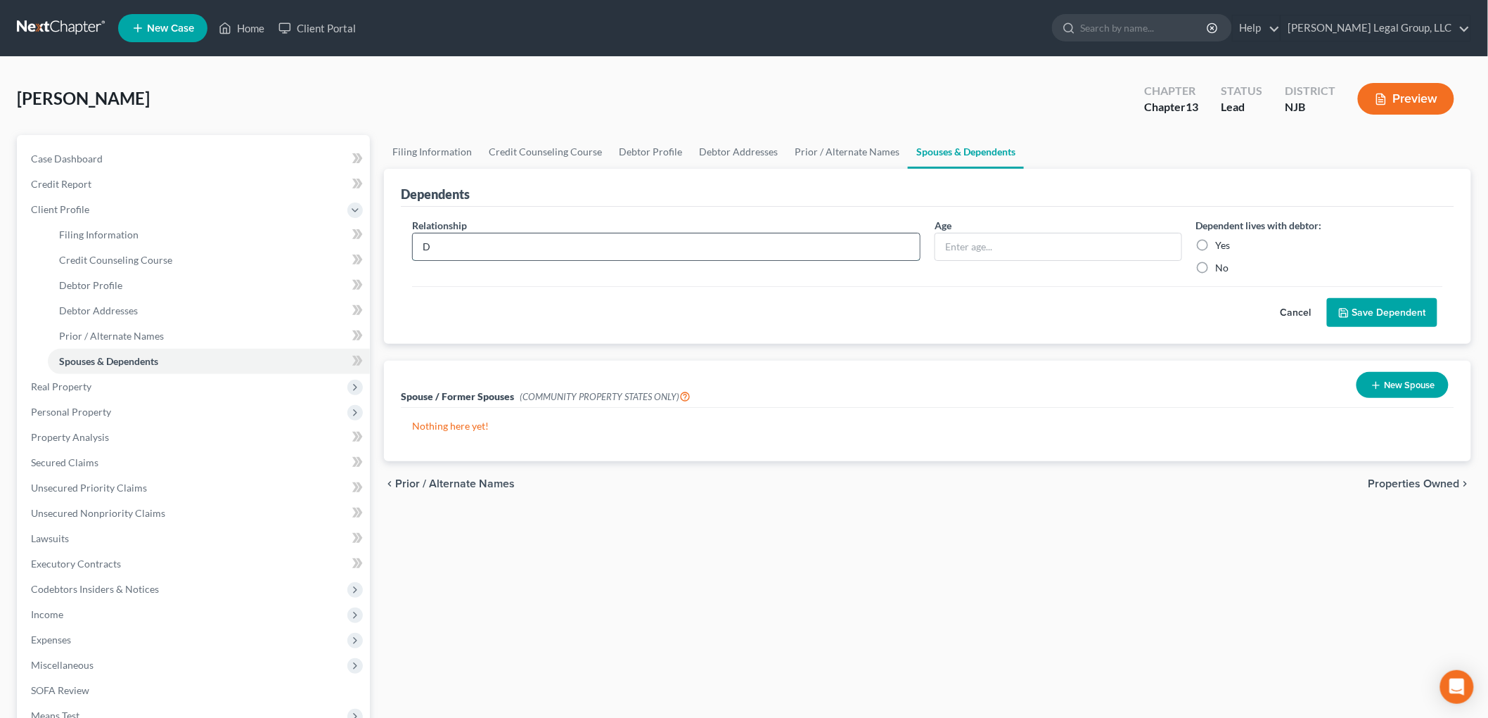
type input "Daughter"
click at [984, 243] on input "text" at bounding box center [1058, 246] width 246 height 27
type input "7"
click at [1215, 245] on label "Yes" at bounding box center [1222, 245] width 15 height 14
click at [1221, 245] on input "Yes" at bounding box center [1225, 242] width 9 height 9
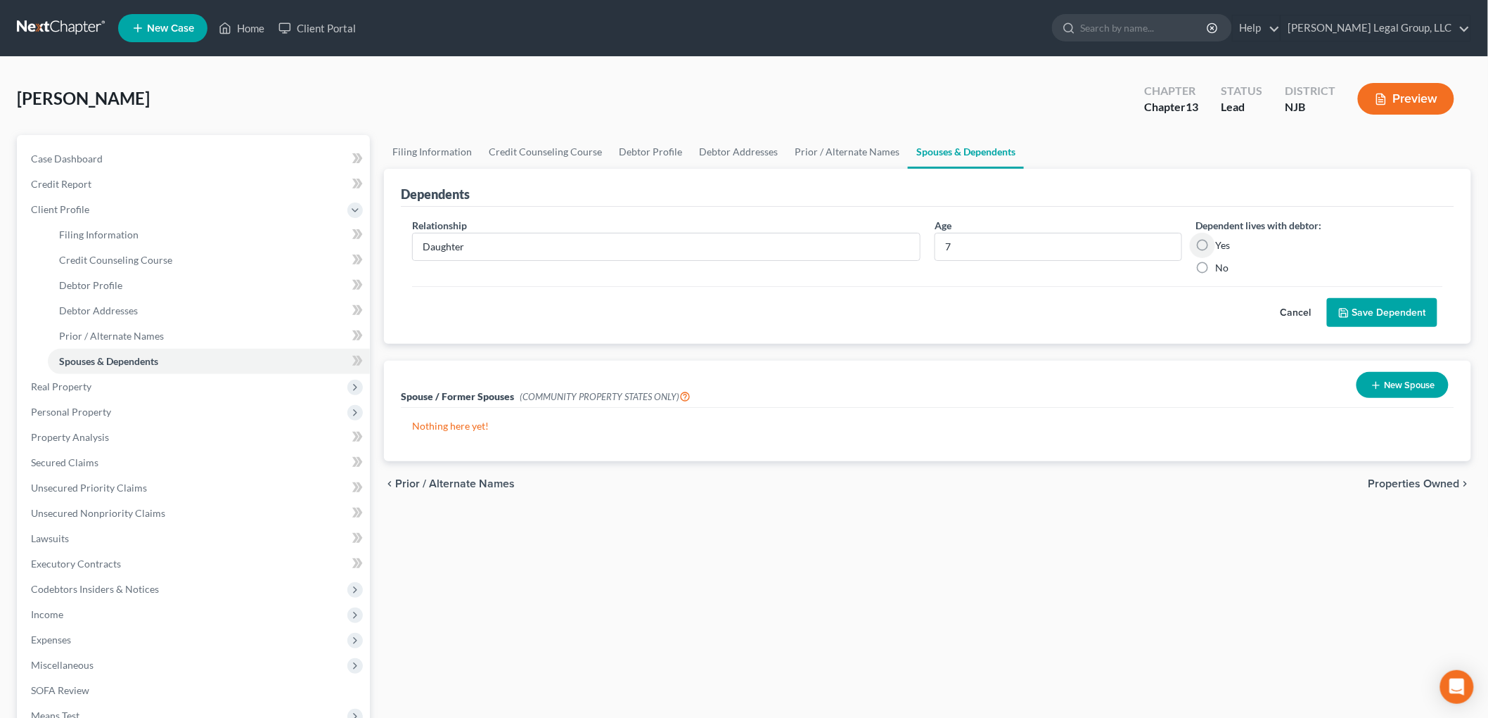
radio input "true"
click at [1365, 302] on button "Save Dependent" at bounding box center [1382, 313] width 110 height 30
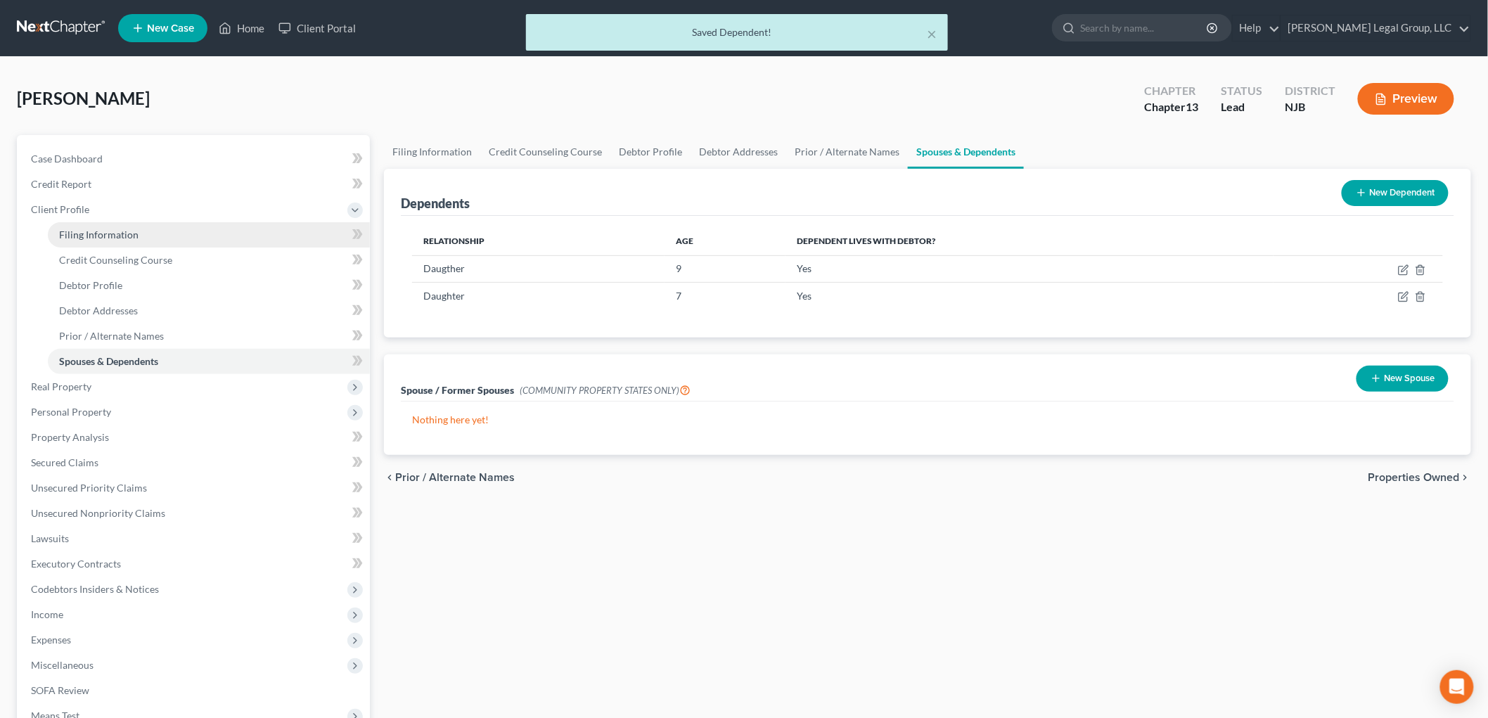
click at [97, 228] on span "Filing Information" at bounding box center [98, 234] width 79 height 12
select select "1"
select select "0"
select select "3"
select select "51"
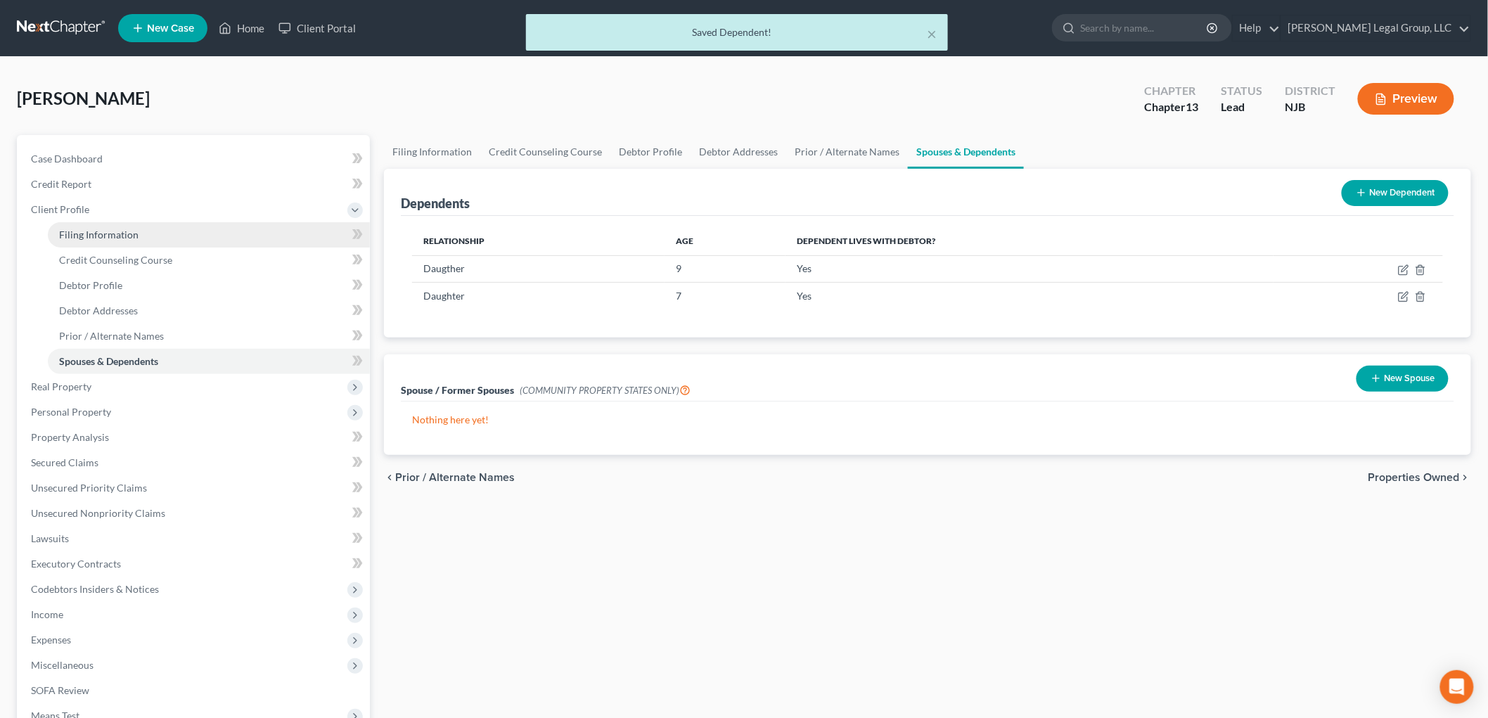
select select "1"
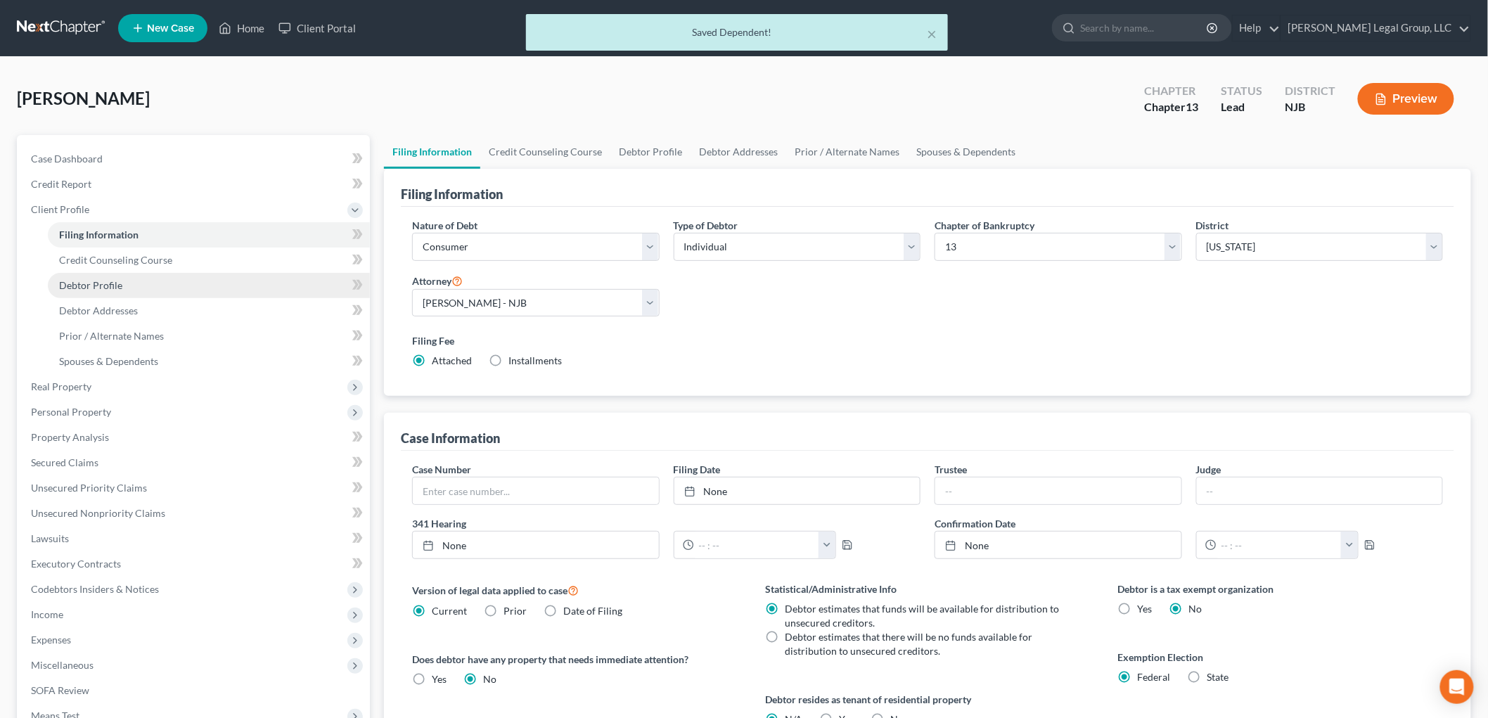
click at [125, 282] on link "Debtor Profile" at bounding box center [209, 285] width 322 height 25
select select "1"
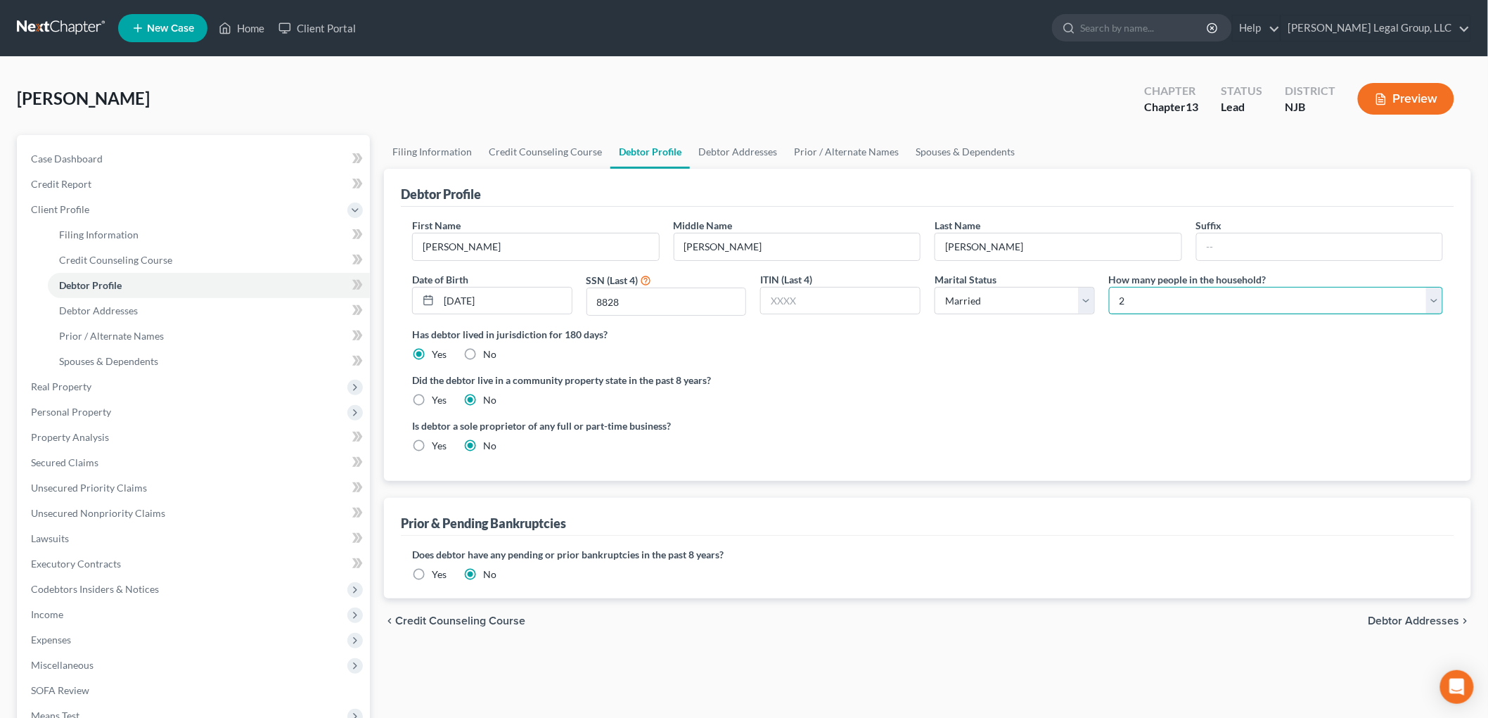
drag, startPoint x: 1239, startPoint y: 297, endPoint x: 1227, endPoint y: 313, distance: 19.1
click at [1239, 297] on select "Select 1 2 3 4 5 6 7 8 9 10 11 12 13 14 15 16 17 18 19 20" at bounding box center [1276, 301] width 334 height 28
select select "3"
click at [1109, 287] on select "Select 1 2 3 4 5 6 7 8 9 10 11 12 13 14 15 16 17 18 19 20" at bounding box center [1276, 301] width 334 height 28
click at [72, 607] on span "Income" at bounding box center [195, 614] width 350 height 25
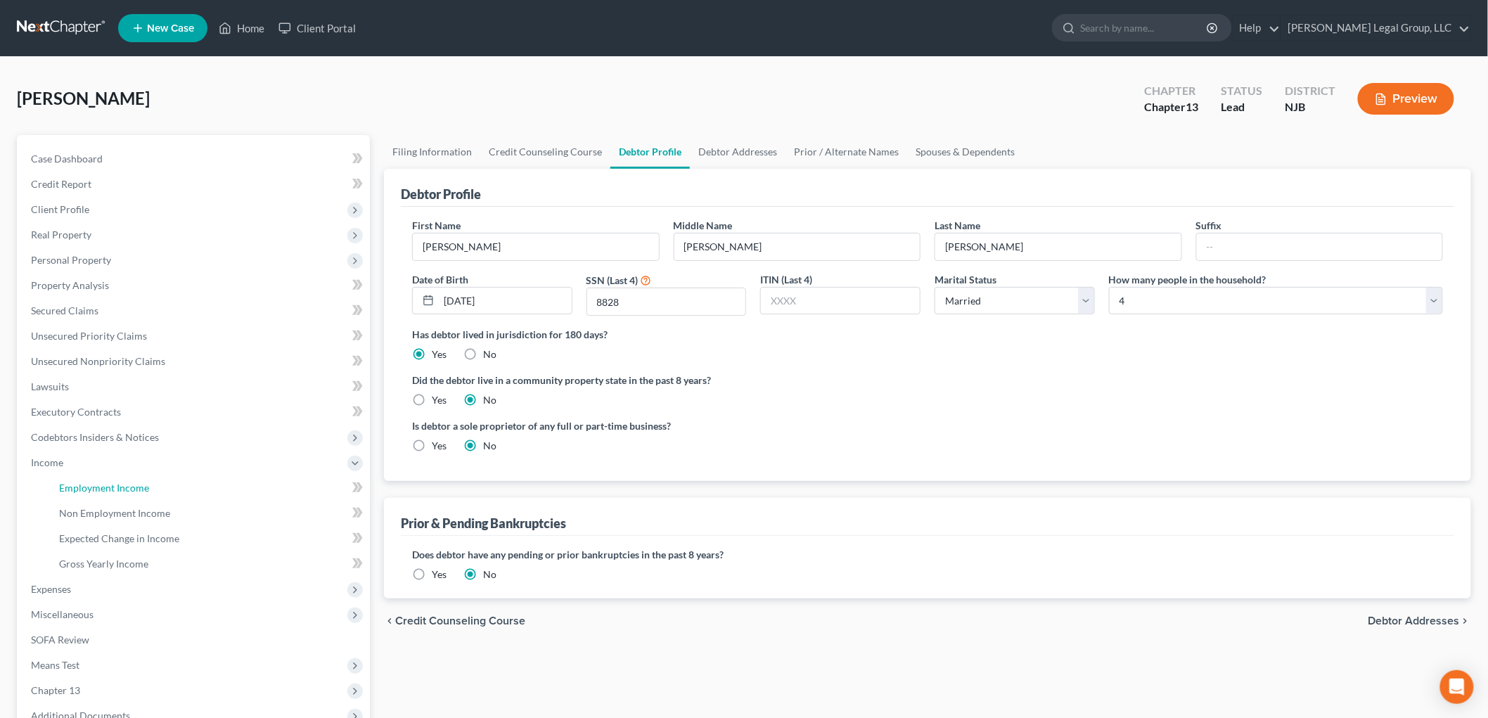
click at [150, 483] on link "Employment Income" at bounding box center [209, 487] width 322 height 25
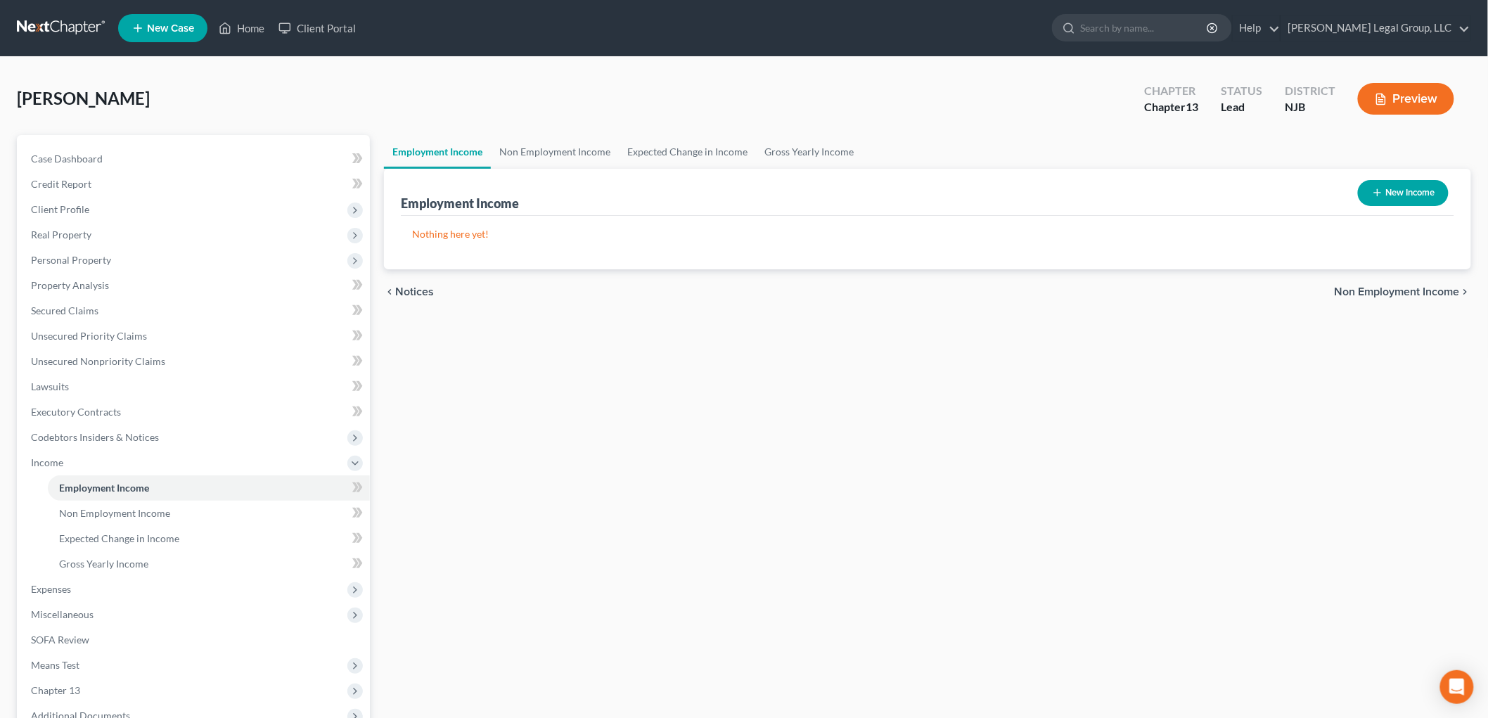
click at [1426, 192] on button "New Income" at bounding box center [1403, 193] width 91 height 26
select select "0"
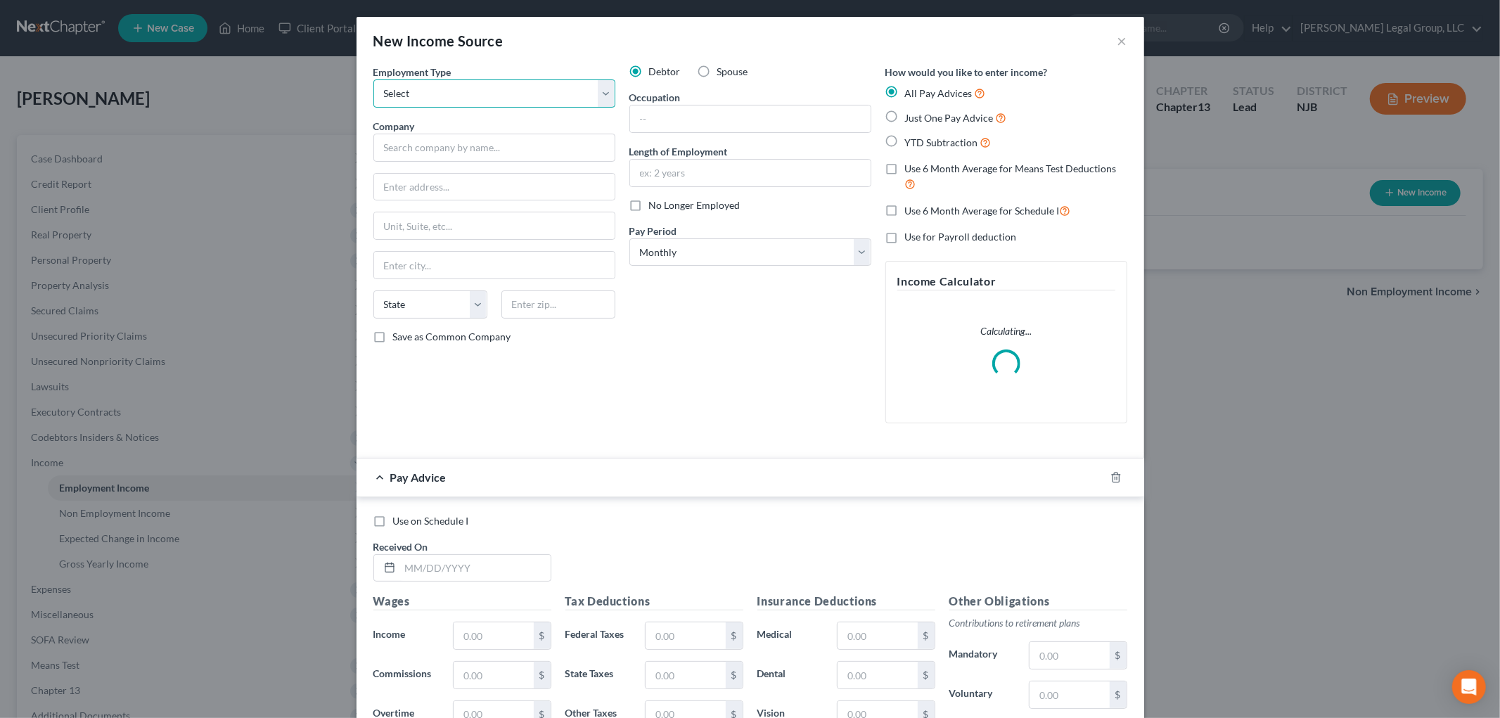
click at [504, 102] on select "Select Full or [DEMOGRAPHIC_DATA] Employment Self Employment" at bounding box center [494, 93] width 242 height 28
select select "0"
click at [373, 79] on select "Select Full or [DEMOGRAPHIC_DATA] Employment Self Employment" at bounding box center [494, 93] width 242 height 28
click at [495, 134] on input "text" at bounding box center [494, 148] width 242 height 28
type input "Employer"
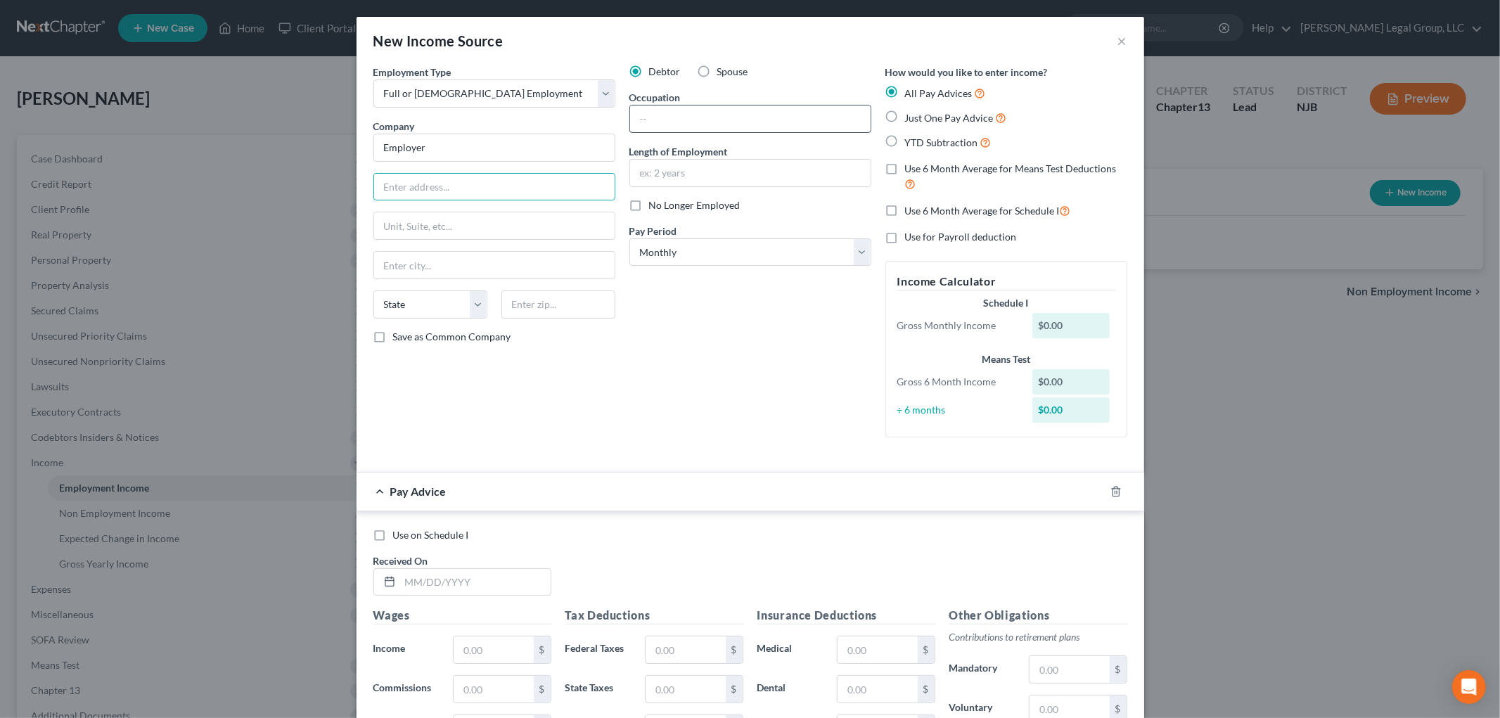
drag, startPoint x: 673, startPoint y: 135, endPoint x: 672, endPoint y: 127, distance: 8.6
click at [673, 135] on div "Debtor Spouse Occupation Length of Employment No Longer Employed Pay Period * S…" at bounding box center [750, 257] width 256 height 384
click at [672, 117] on input "text" at bounding box center [750, 118] width 240 height 27
type input "maintenance worker"
click at [690, 180] on input "text" at bounding box center [750, 173] width 240 height 27
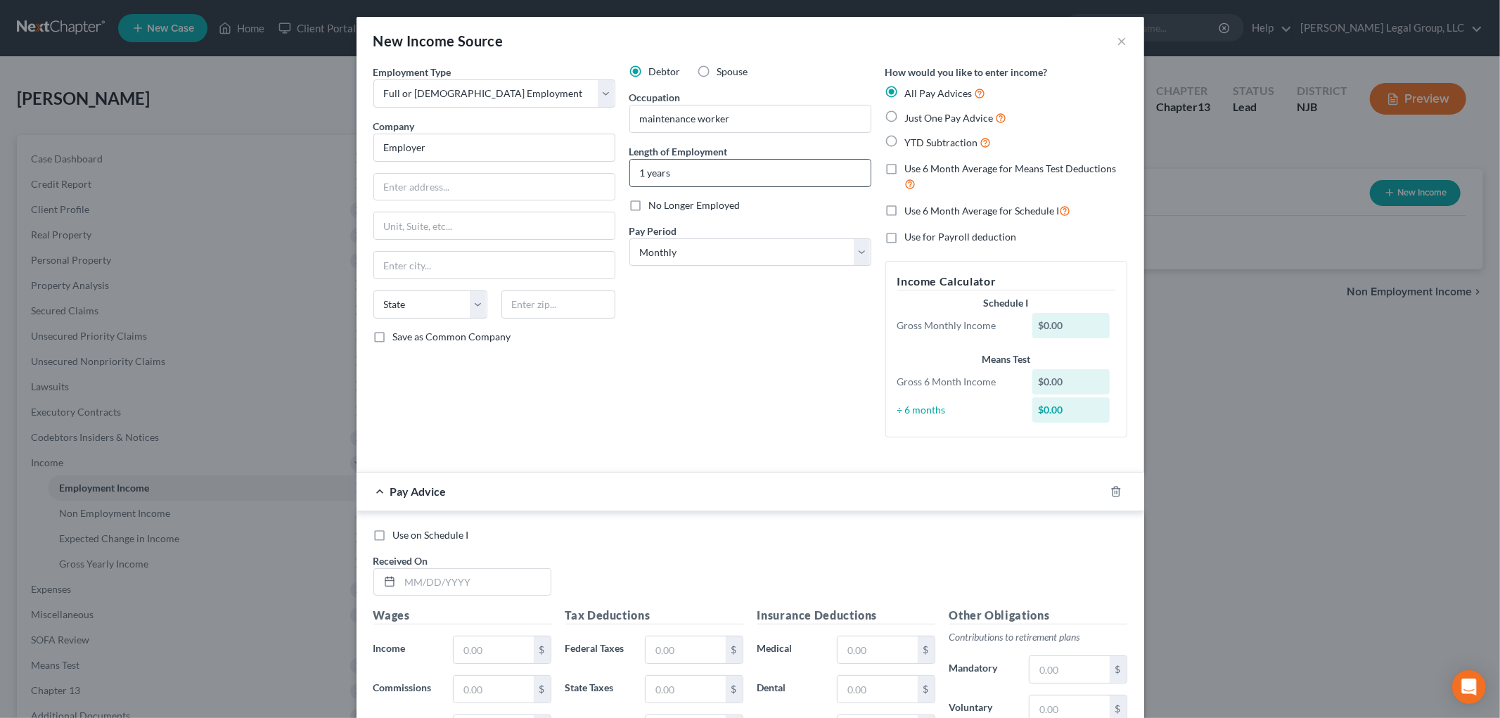
type input "1 years"
click at [1112, 491] on icon "button" at bounding box center [1115, 490] width 6 height 9
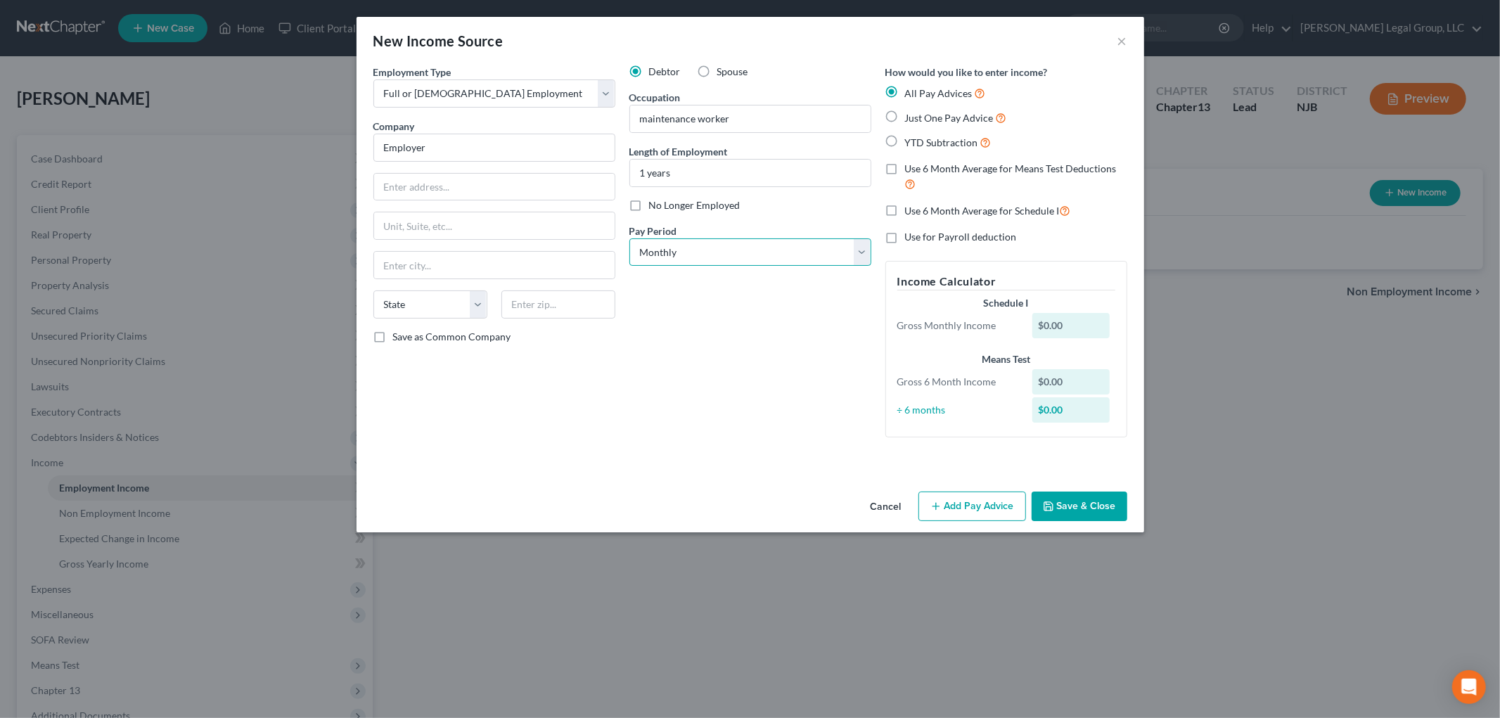
click at [693, 261] on select "Select Monthly Twice Monthly Every Other Week Weekly" at bounding box center [750, 252] width 242 height 28
select select "3"
click at [629, 238] on select "Select Monthly Twice Monthly Every Other Week Weekly" at bounding box center [750, 252] width 242 height 28
click at [1116, 507] on button "Save & Close" at bounding box center [1079, 506] width 96 height 30
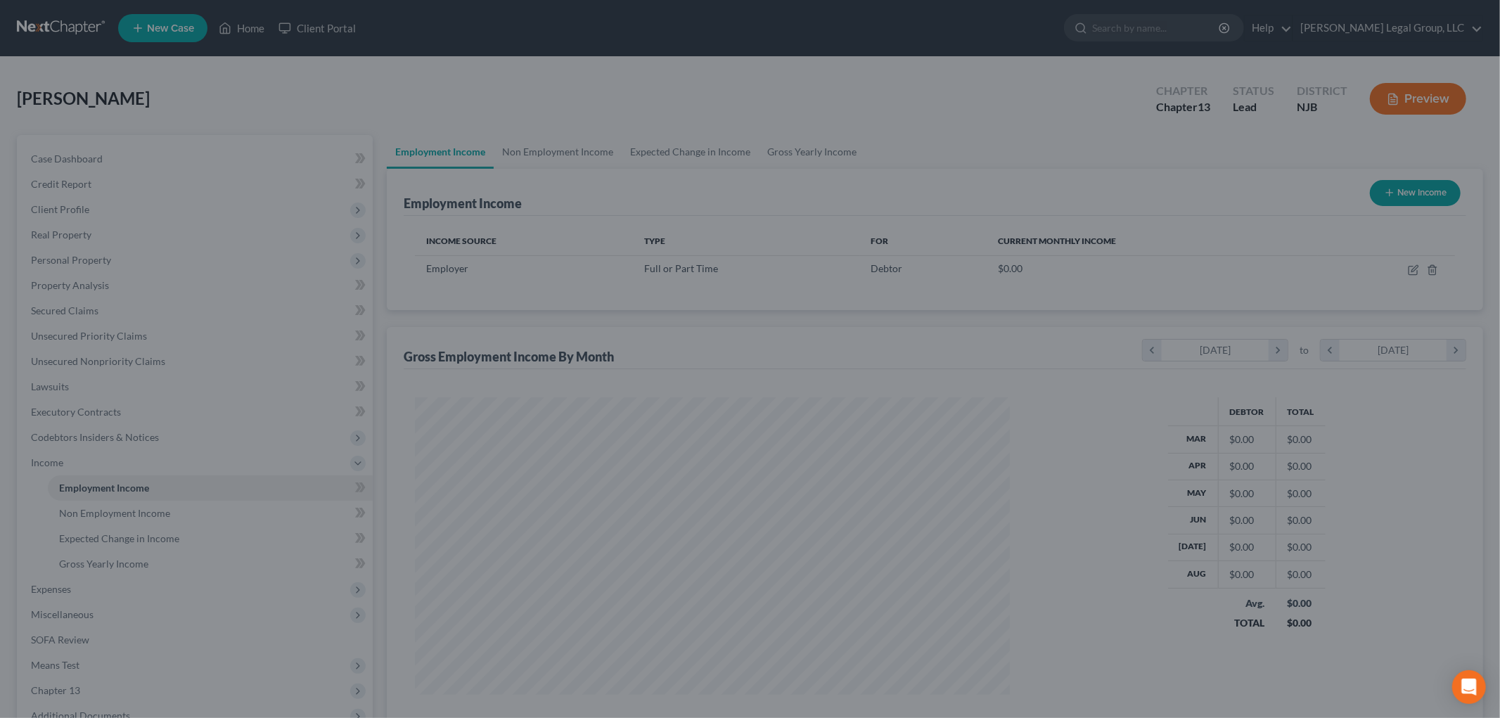
scroll to position [294, 617]
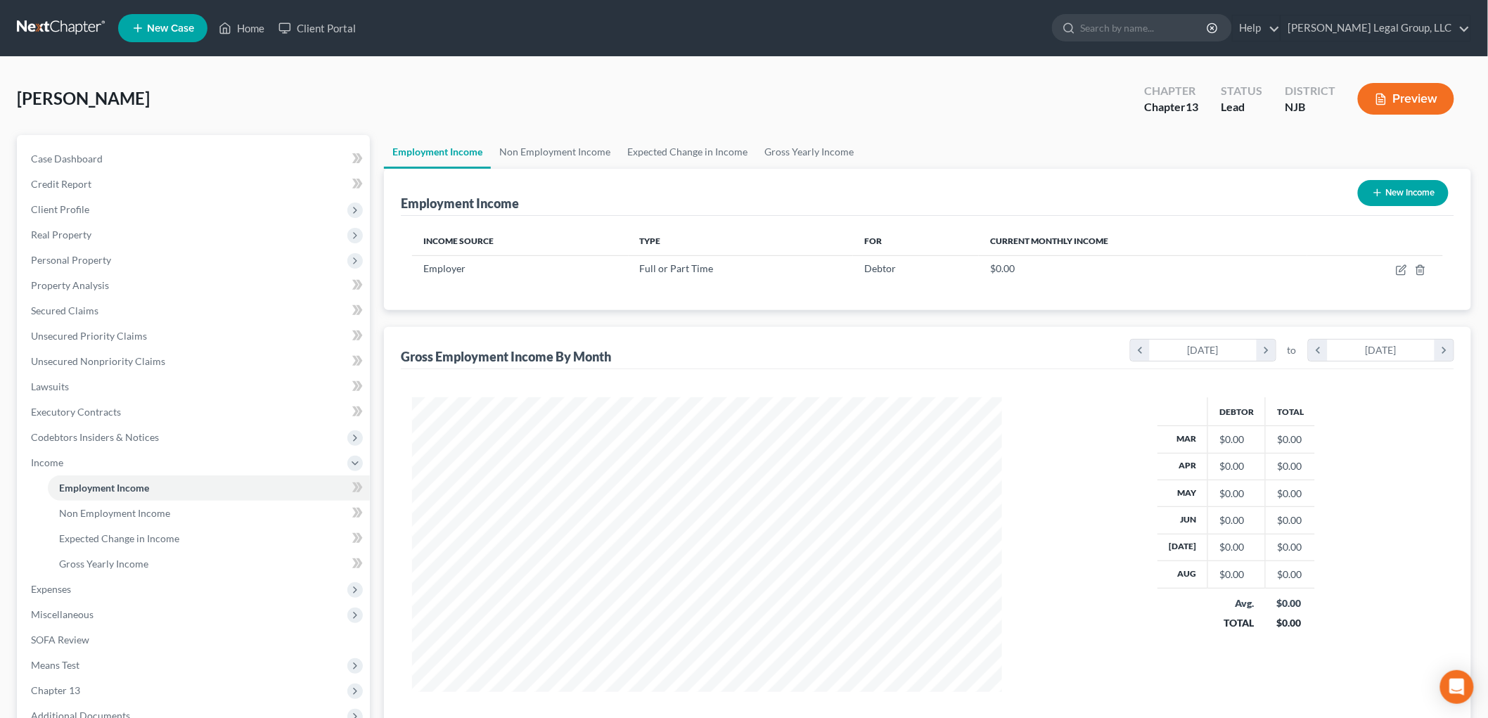
click at [1402, 191] on button "New Income" at bounding box center [1403, 193] width 91 height 26
select select "0"
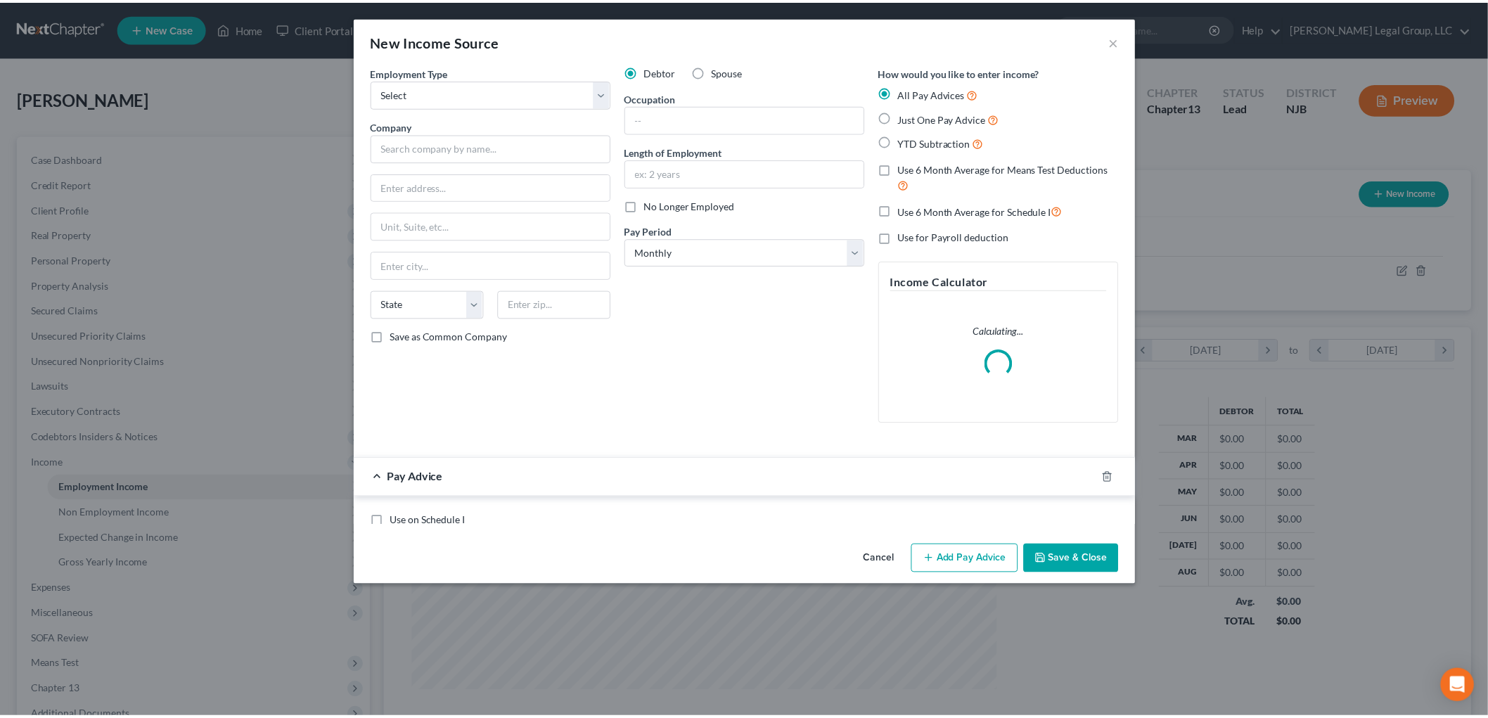
scroll to position [297, 623]
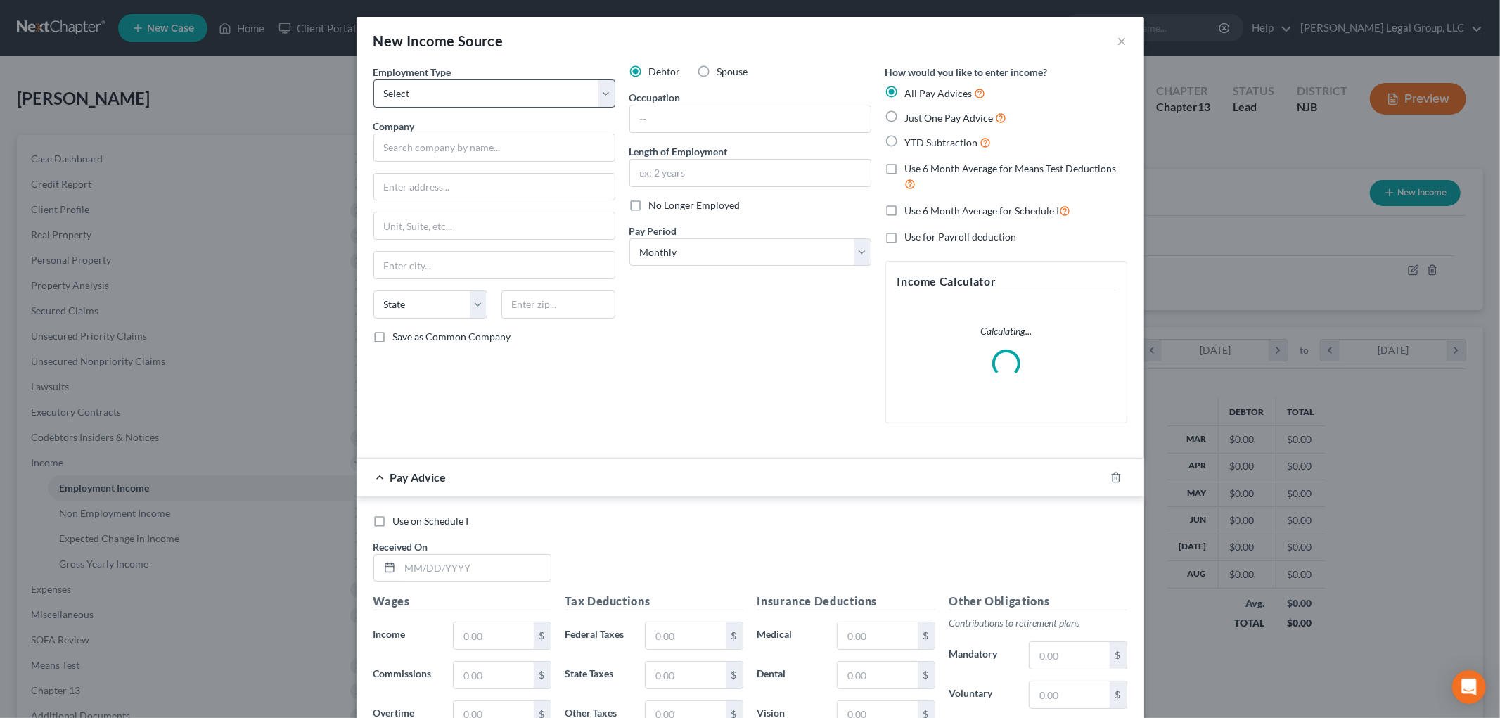
click at [717, 71] on label "Spouse" at bounding box center [732, 72] width 31 height 14
click at [723, 71] on input "Spouse" at bounding box center [727, 69] width 9 height 9
radio input "true"
click at [465, 89] on select "Select Full or [DEMOGRAPHIC_DATA] Employment Self Employment" at bounding box center [494, 93] width 242 height 28
select select "0"
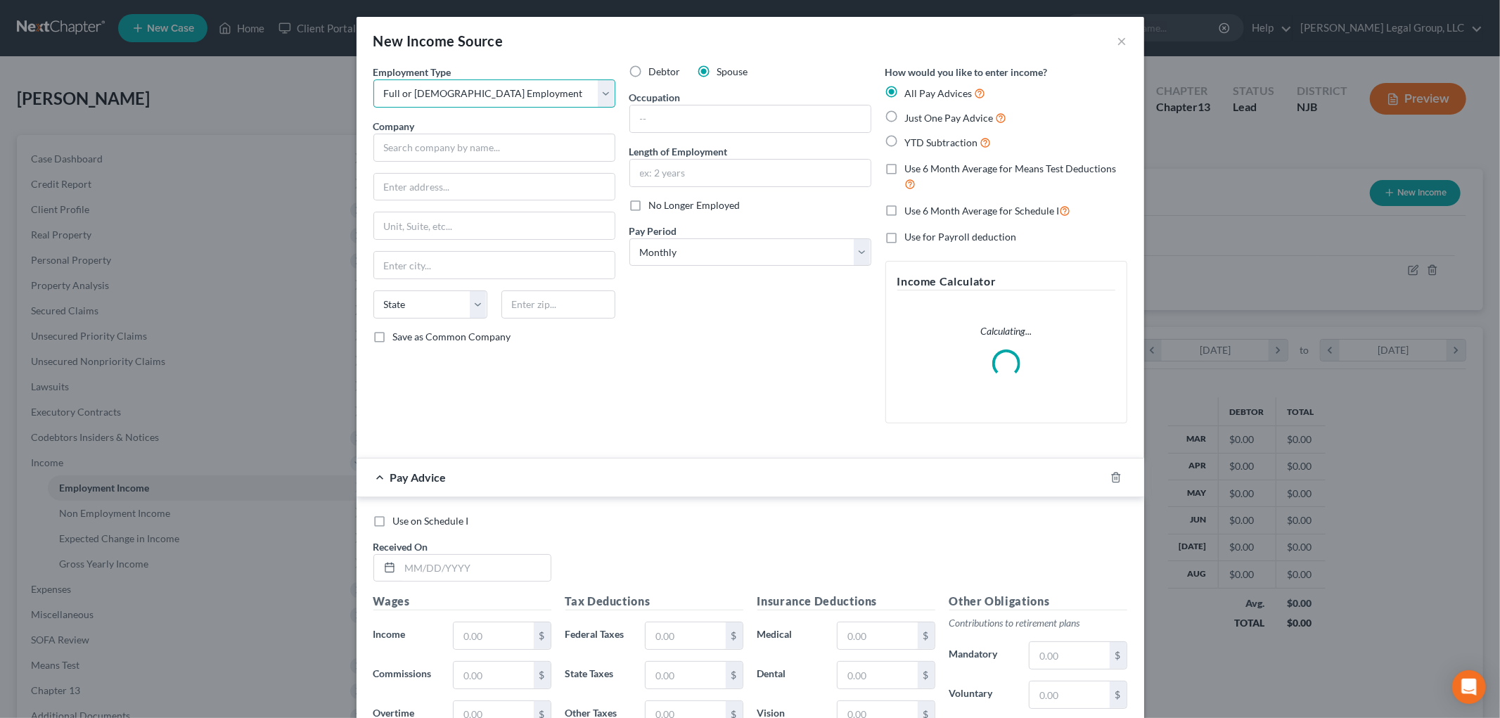
click at [373, 79] on select "Select Full or [DEMOGRAPHIC_DATA] Employment Self Employment" at bounding box center [494, 93] width 242 height 28
click at [444, 139] on input "text" at bounding box center [494, 148] width 242 height 28
type input "employer"
click at [733, 124] on input "text" at bounding box center [750, 118] width 240 height 27
type input "Prior Authorization Clerk"
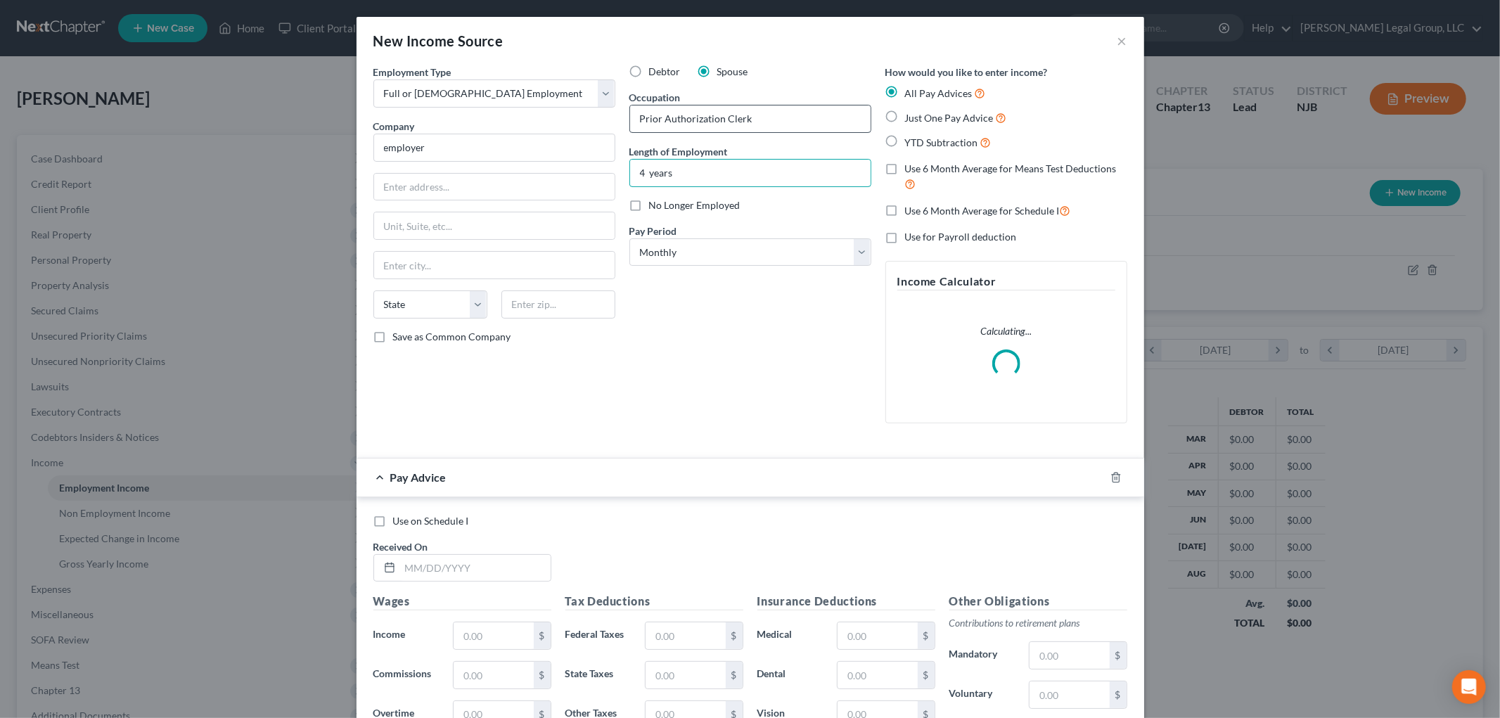
type input "4 years"
click at [1105, 484] on div at bounding box center [1123, 477] width 39 height 22
click at [1113, 475] on icon "button" at bounding box center [1115, 476] width 6 height 9
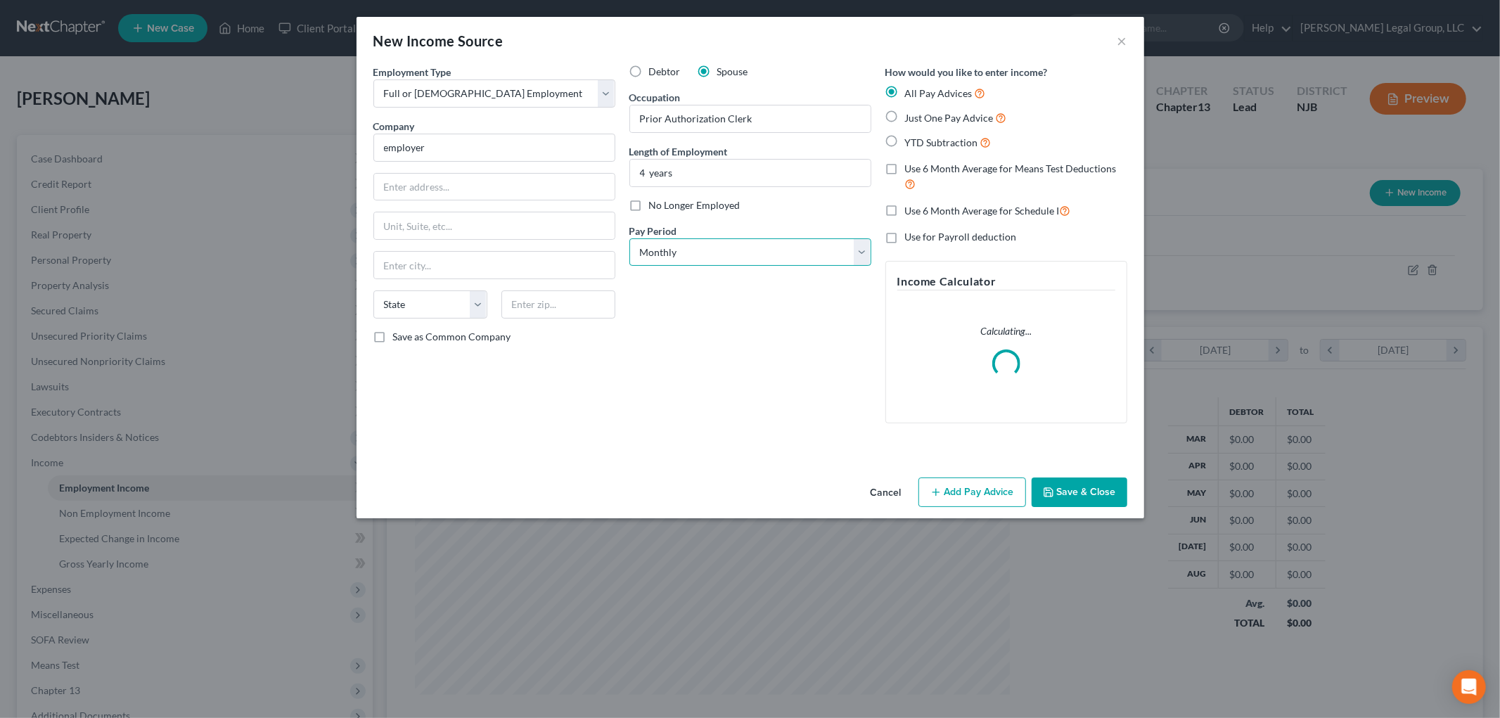
click at [707, 245] on select "Select Monthly Twice Monthly Every Other Week Weekly" at bounding box center [750, 252] width 242 height 28
select select "2"
click at [629, 238] on select "Select Monthly Twice Monthly Every Other Week Weekly" at bounding box center [750, 252] width 242 height 28
click at [1090, 496] on button "Save & Close" at bounding box center [1079, 492] width 96 height 30
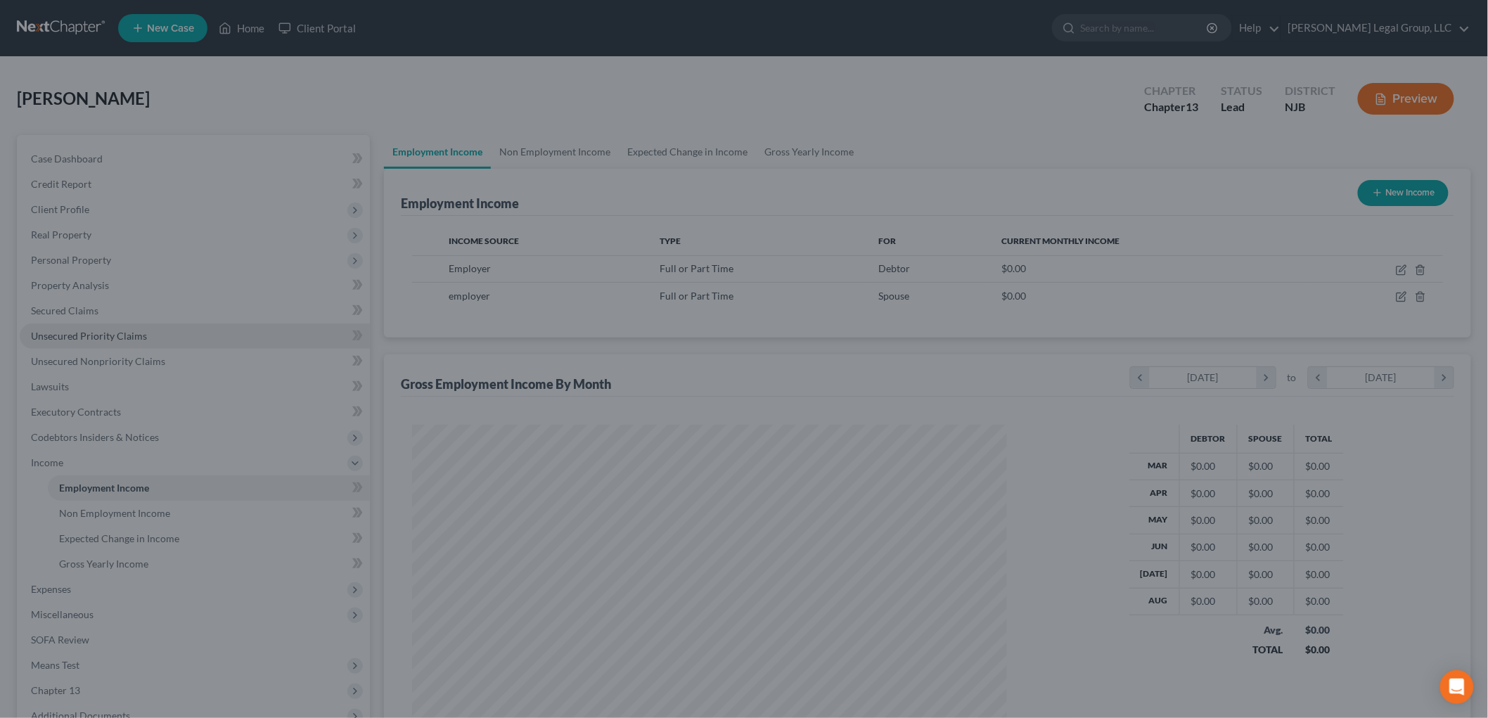
scroll to position [702712, 702389]
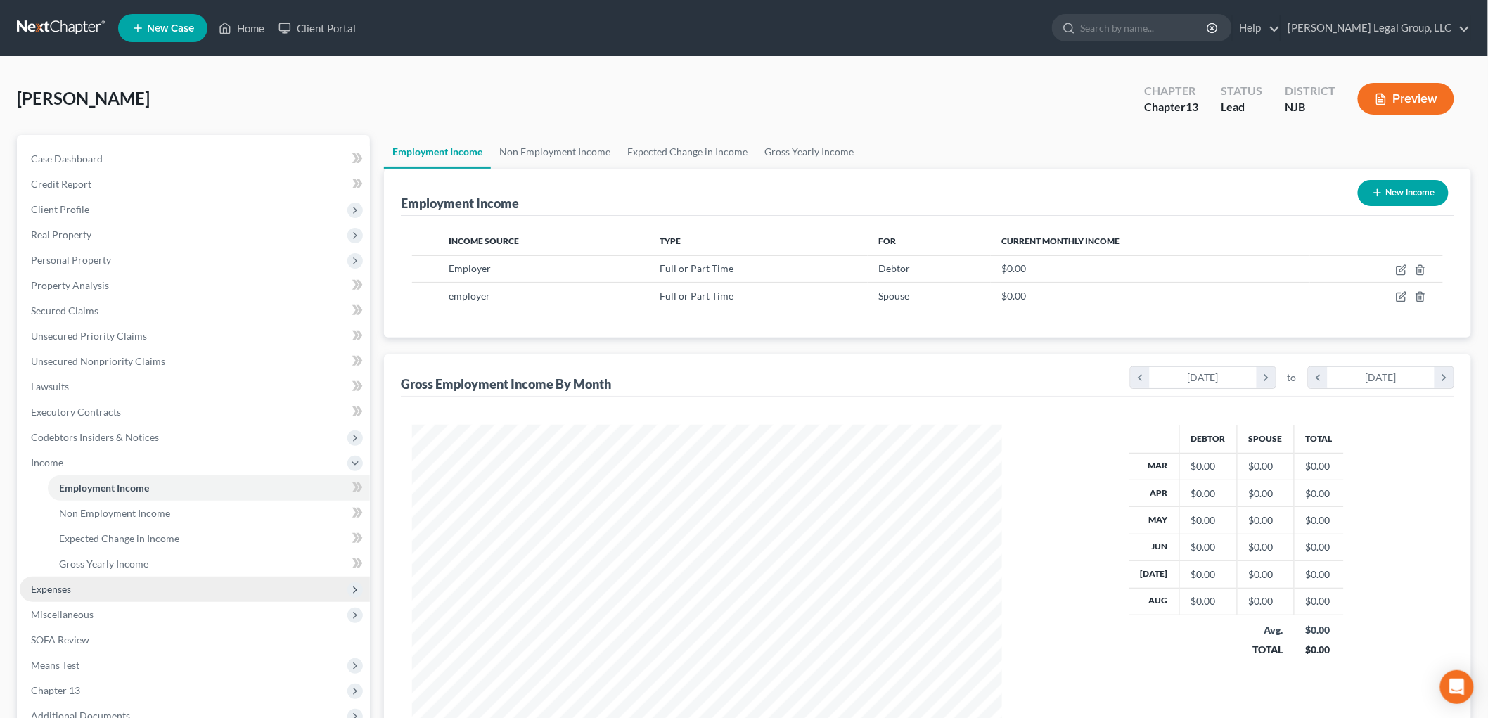
click at [67, 589] on span "Expenses" at bounding box center [51, 589] width 40 height 12
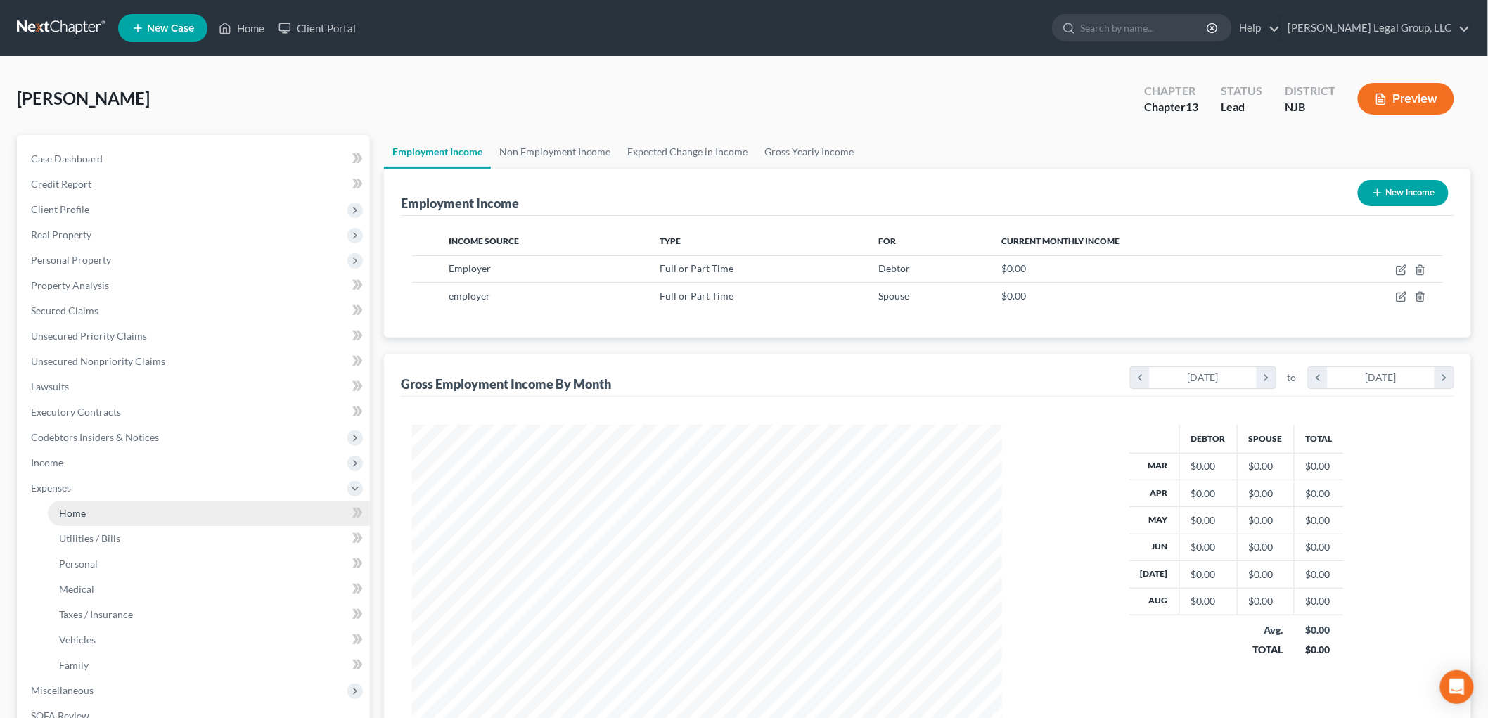
click at [85, 510] on span "Home" at bounding box center [72, 513] width 27 height 12
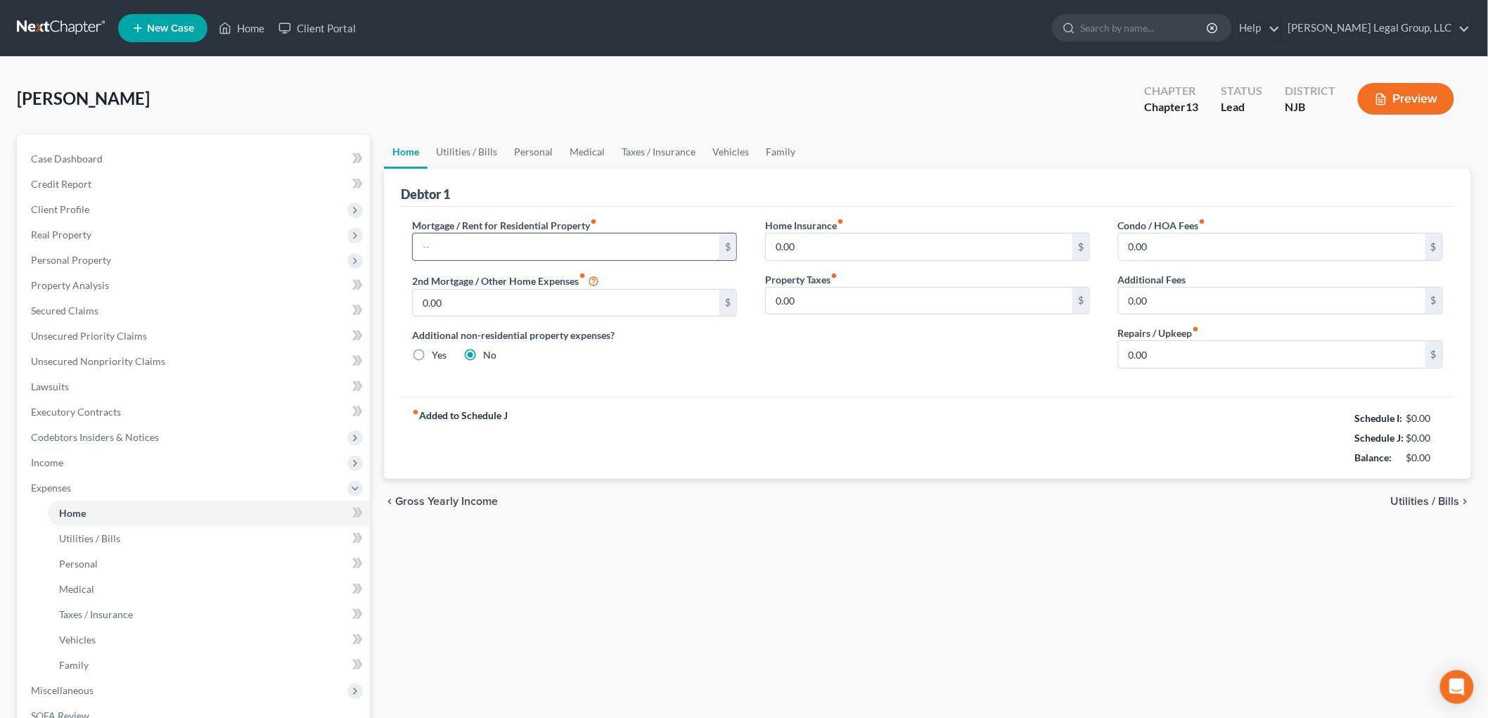
click at [566, 235] on input "text" at bounding box center [566, 246] width 307 height 27
type input "1,959"
drag, startPoint x: 459, startPoint y: 149, endPoint x: 472, endPoint y: 166, distance: 21.5
click at [458, 149] on link "Utilities / Bills" at bounding box center [466, 152] width 78 height 34
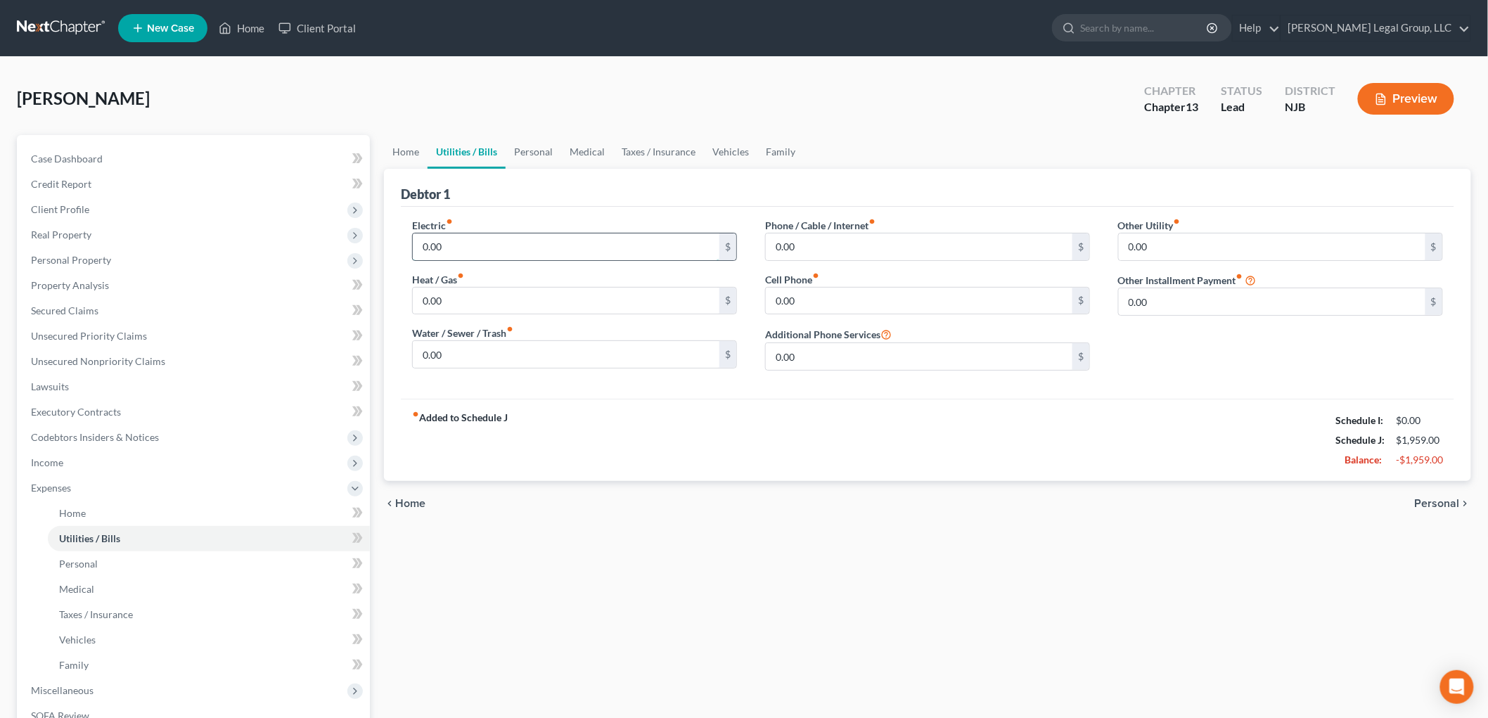
click at [511, 249] on input "0.00" at bounding box center [566, 246] width 307 height 27
type input "525"
type input "200"
type input "100"
type input "250"
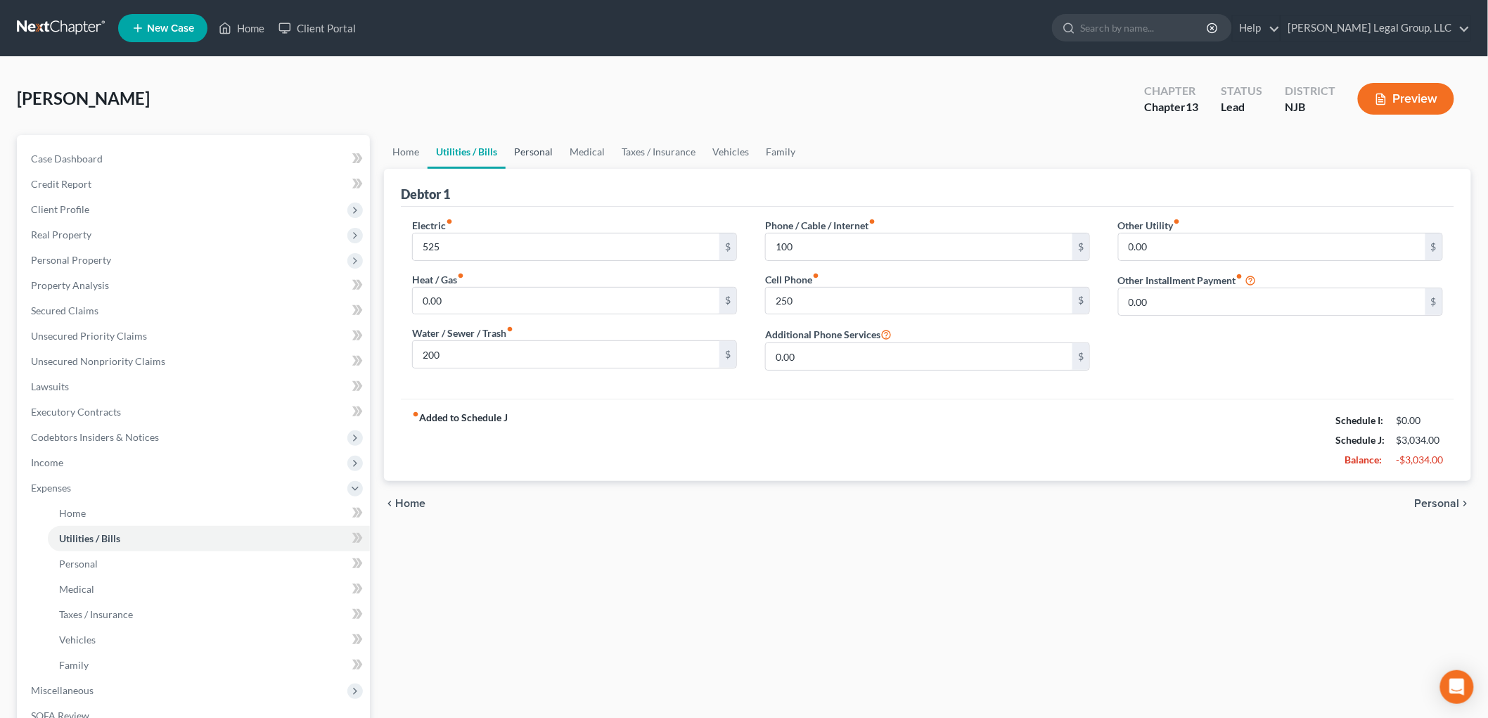
click at [536, 156] on link "Personal" at bounding box center [533, 152] width 56 height 34
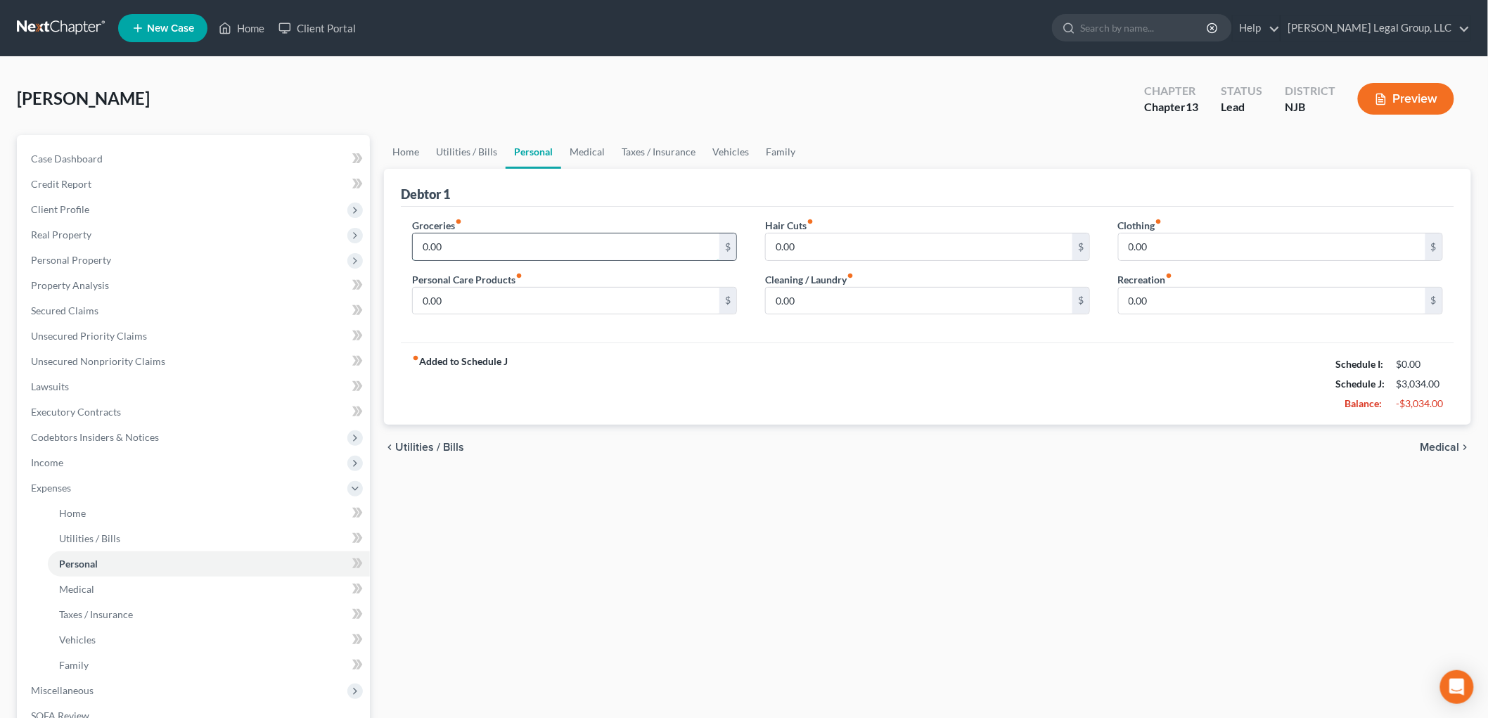
click at [496, 244] on input "0.00" at bounding box center [566, 246] width 307 height 27
type input "1,400"
drag, startPoint x: 772, startPoint y: 148, endPoint x: 766, endPoint y: 162, distance: 15.1
click at [773, 148] on link "Family" at bounding box center [780, 152] width 46 height 34
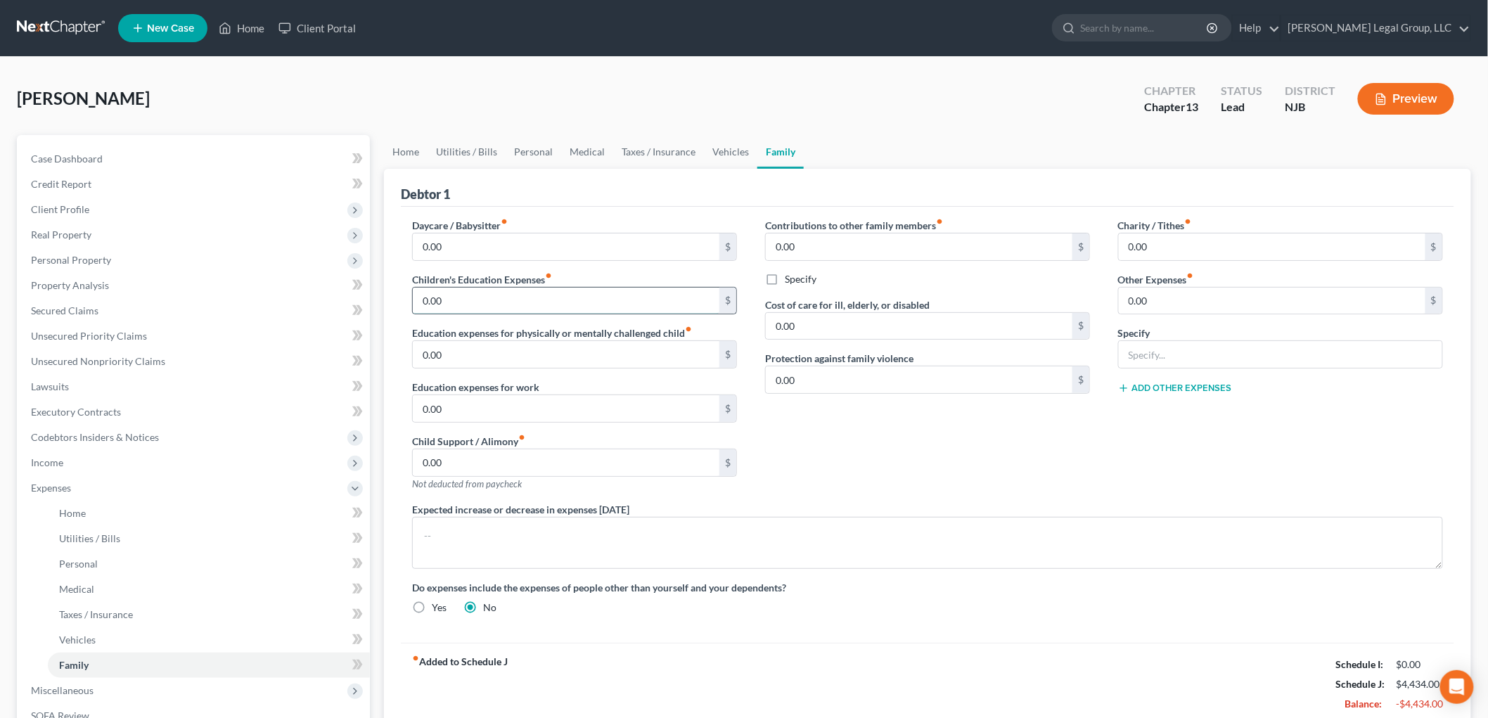
click at [475, 303] on input "0.00" at bounding box center [566, 301] width 307 height 27
type input "774"
click at [524, 144] on link "Personal" at bounding box center [533, 152] width 56 height 34
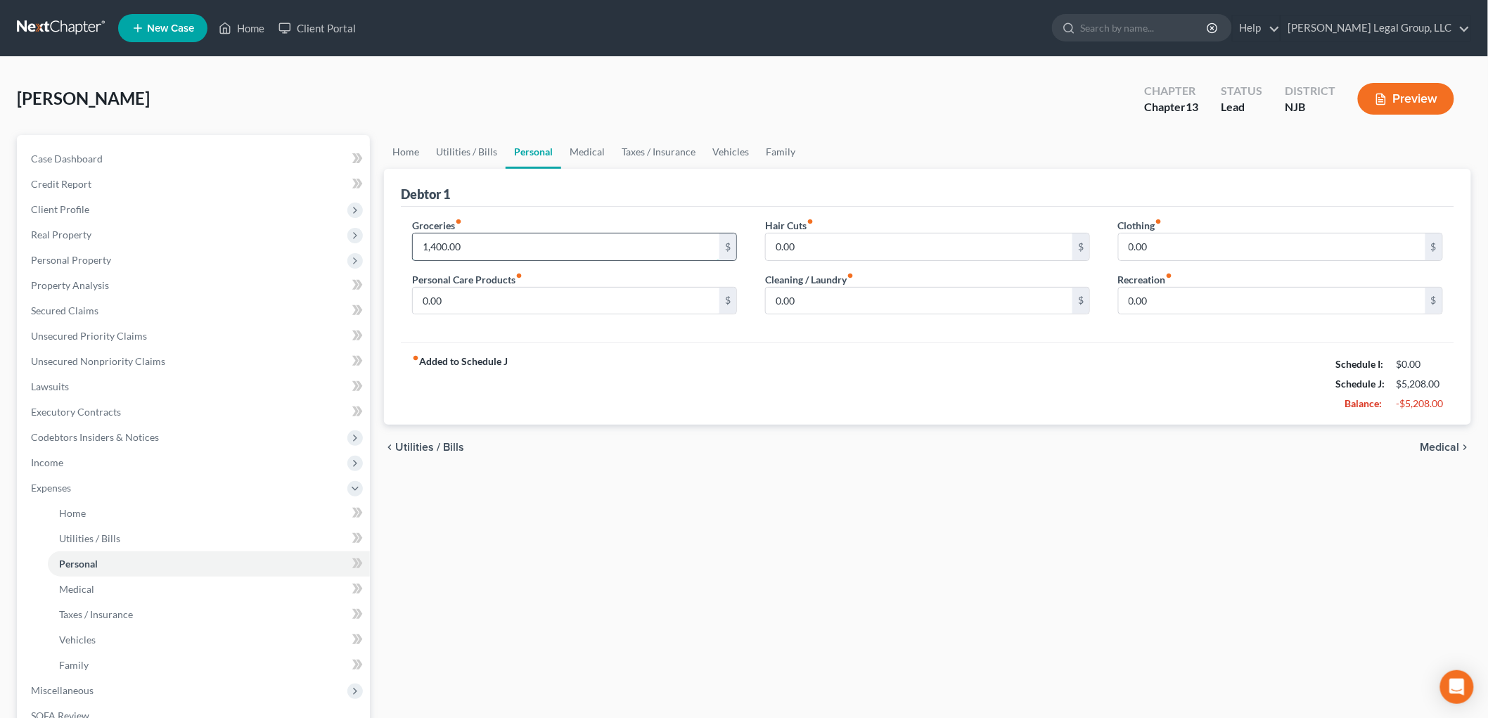
click at [483, 243] on input "1,400.00" at bounding box center [566, 246] width 307 height 27
click at [584, 149] on link "Medical" at bounding box center [587, 152] width 52 height 34
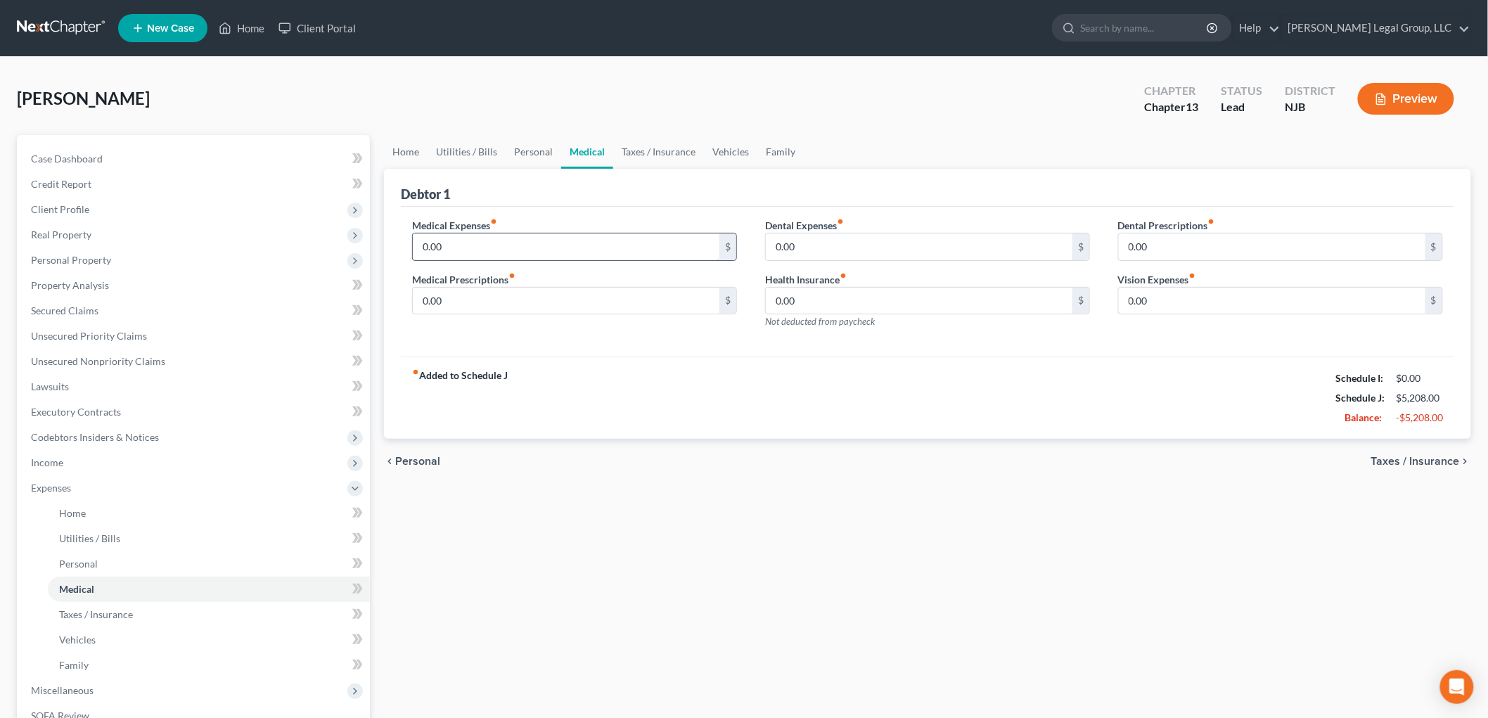
click at [471, 253] on input "0.00" at bounding box center [566, 246] width 307 height 27
type input "250"
click at [628, 148] on link "Taxes / Insurance" at bounding box center [658, 152] width 91 height 34
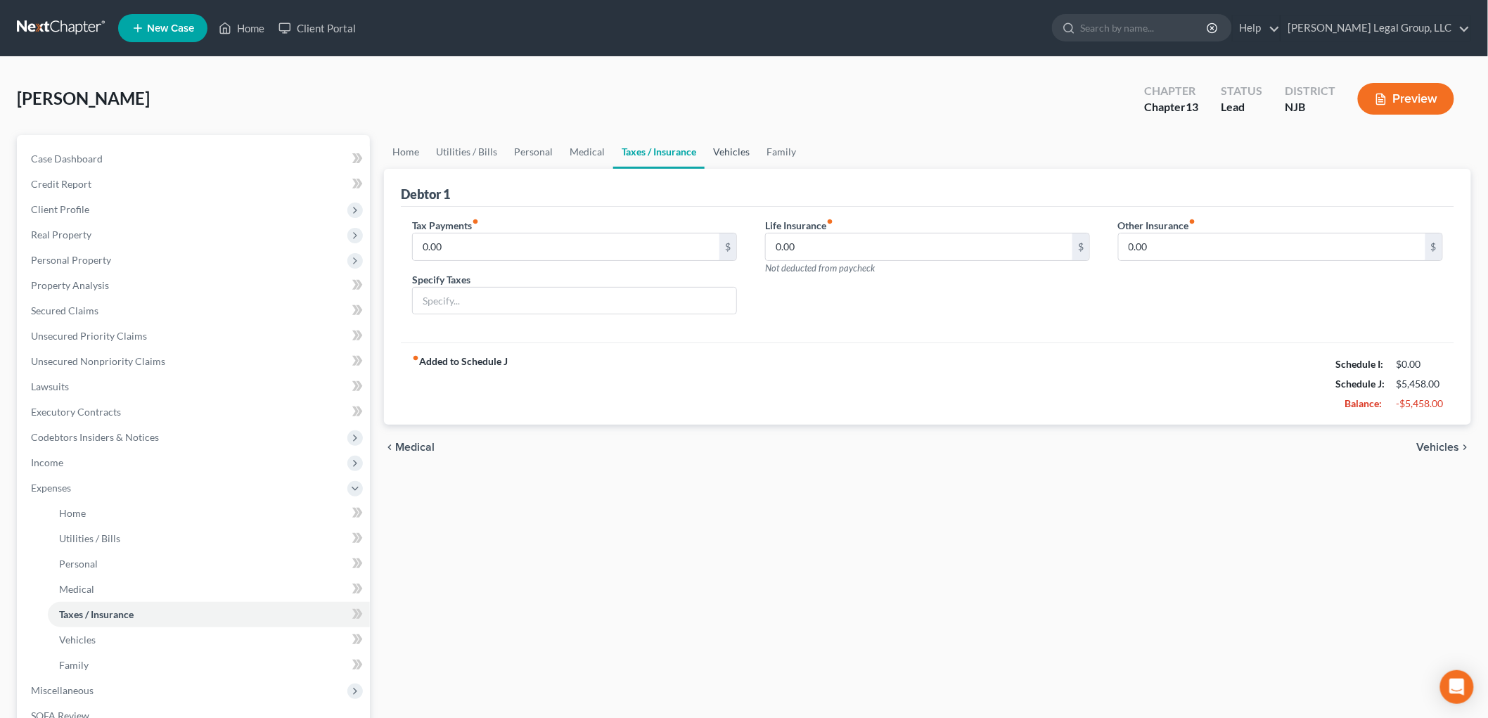
click at [728, 145] on link "Vehicles" at bounding box center [730, 152] width 53 height 34
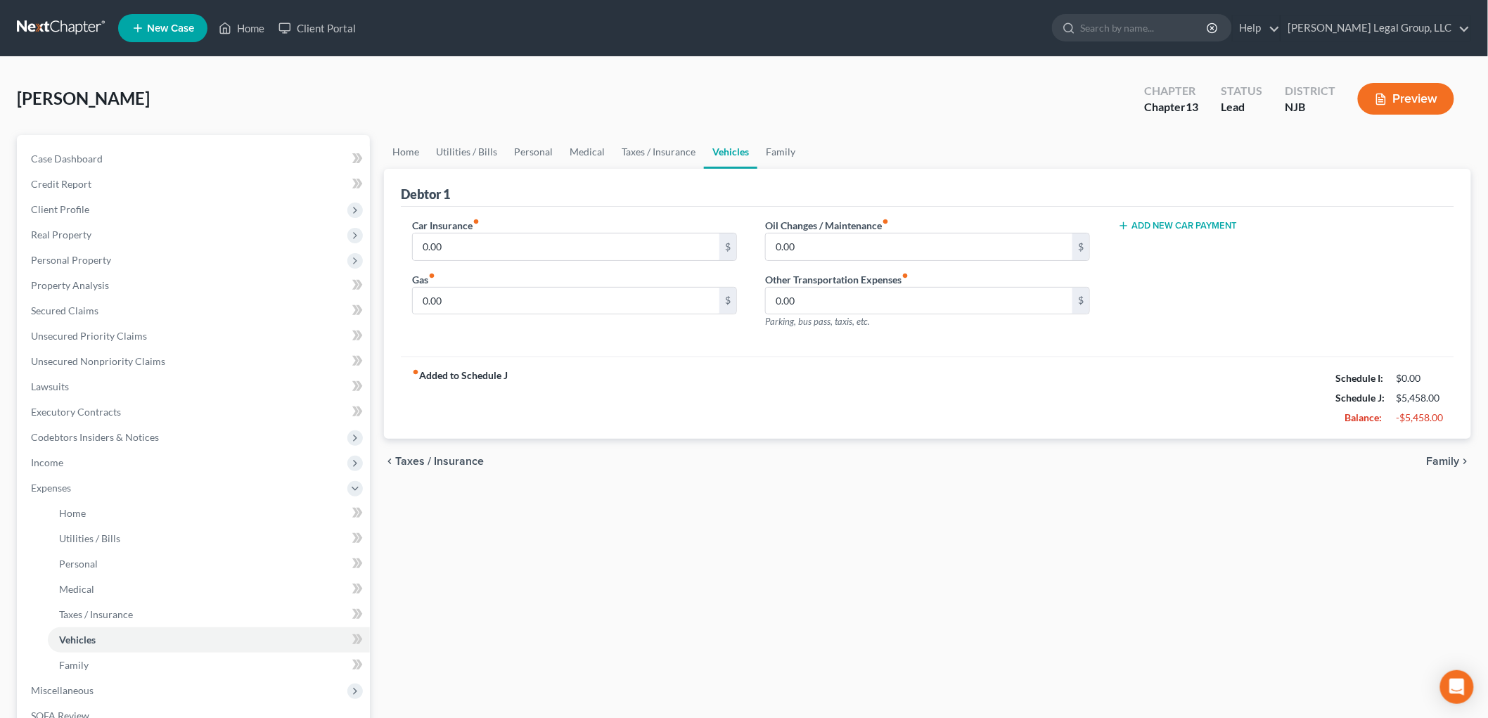
click at [468, 285] on div "Gas fiber_manual_record 0.00 $" at bounding box center [574, 293] width 325 height 43
type input "300"
click at [768, 146] on link "Family" at bounding box center [780, 152] width 46 height 34
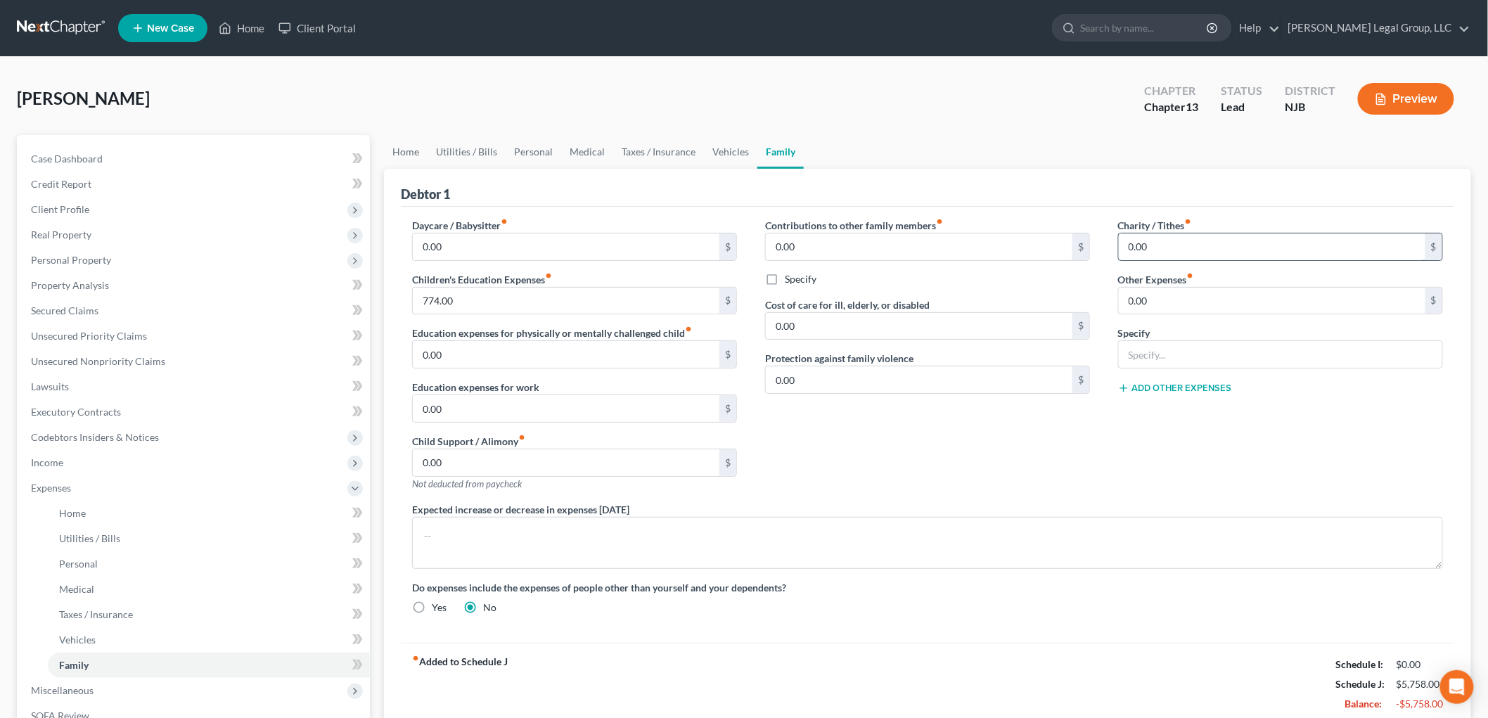
click at [1226, 236] on input "0.00" at bounding box center [1271, 246] width 307 height 27
type input "100"
click at [733, 153] on link "Vehicles" at bounding box center [730, 152] width 53 height 34
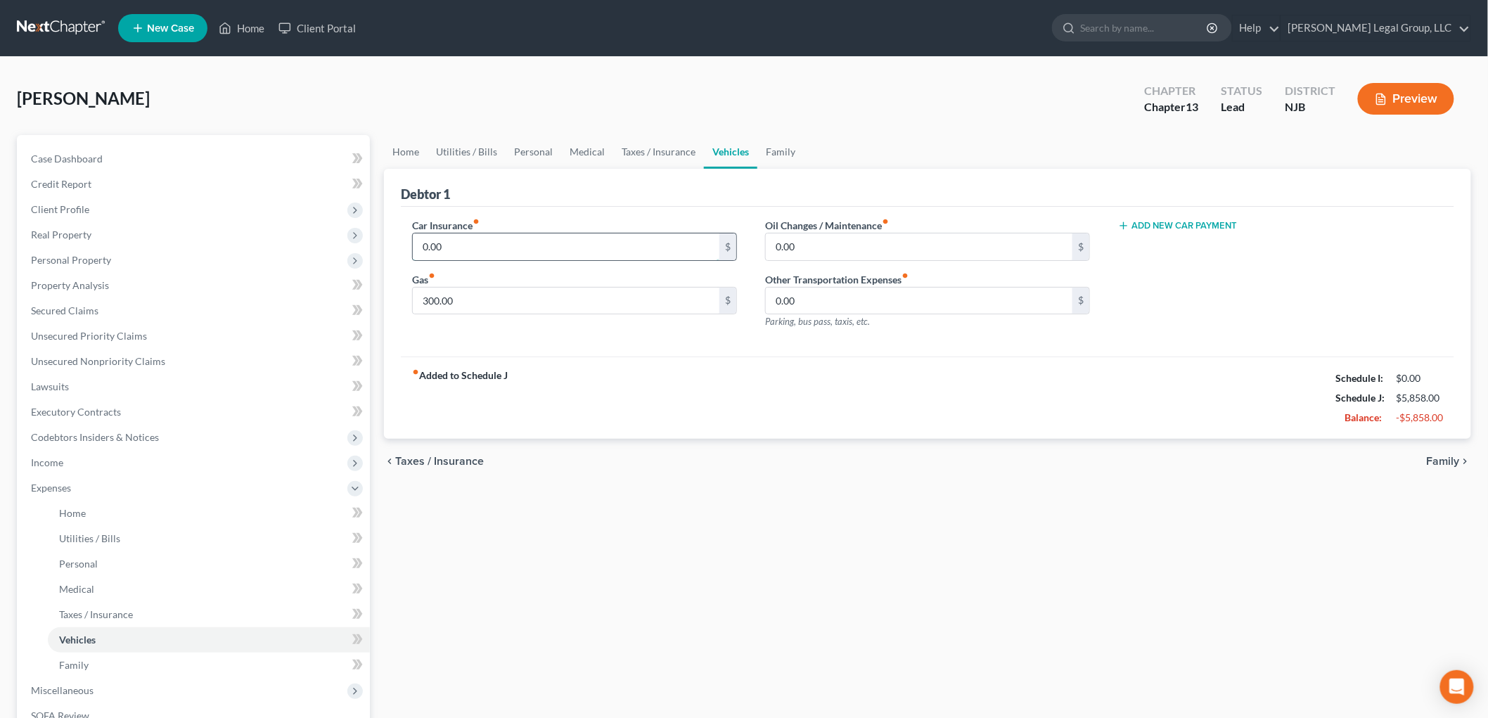
click at [484, 254] on input "0.00" at bounding box center [566, 246] width 307 height 27
type input "438"
click at [779, 149] on link "Family" at bounding box center [780, 152] width 46 height 34
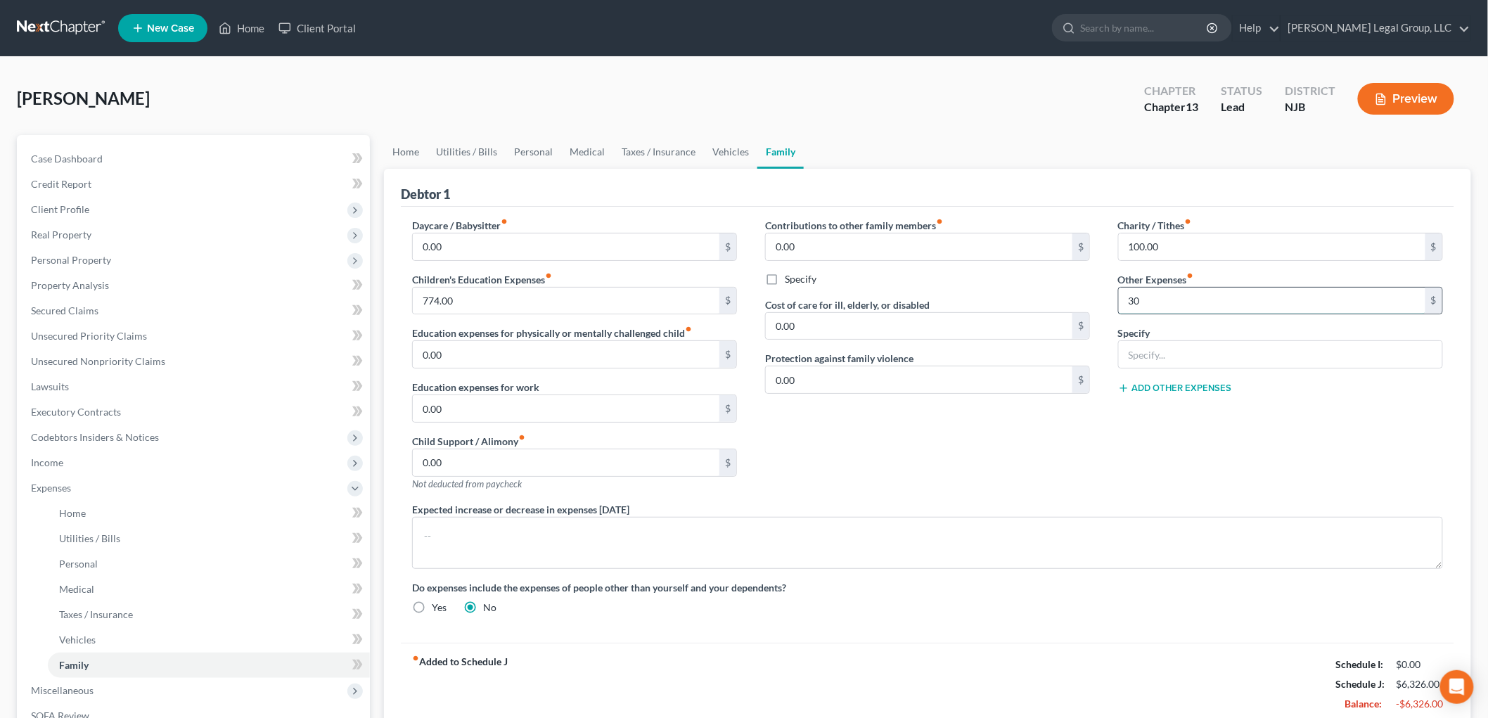
type input "30"
type input "Pet care"
click at [81, 233] on span "Real Property" at bounding box center [61, 234] width 60 height 12
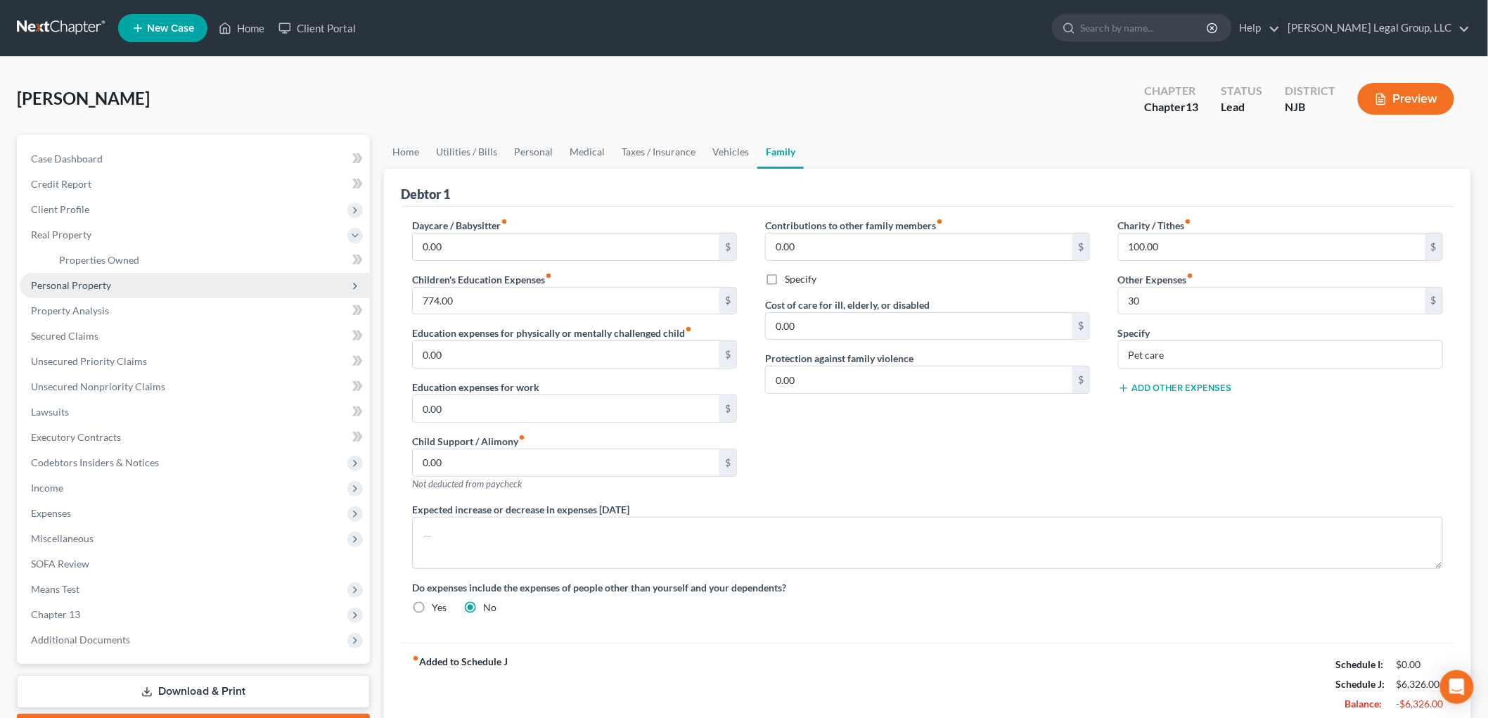
click at [83, 282] on span "Personal Property" at bounding box center [71, 285] width 80 height 12
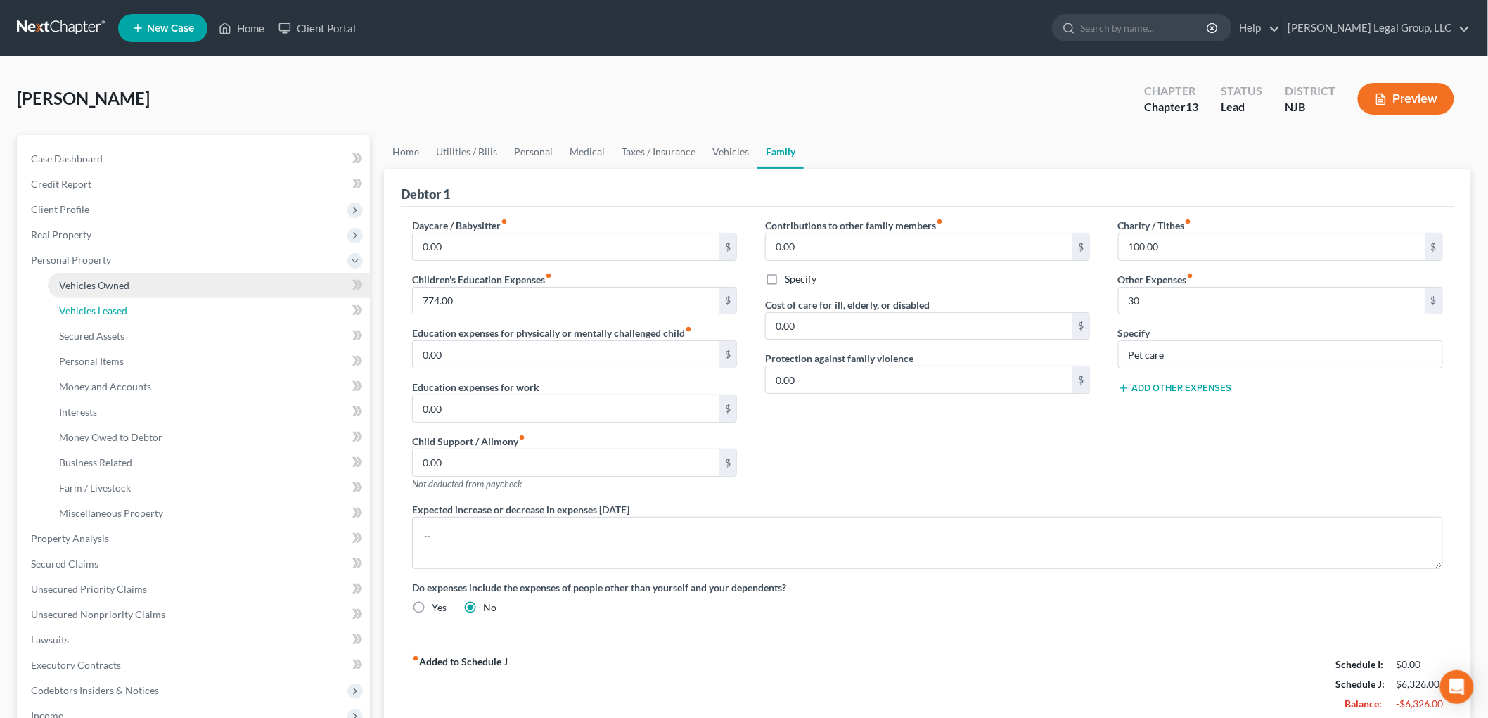
click at [101, 301] on link "Vehicles Leased" at bounding box center [209, 310] width 322 height 25
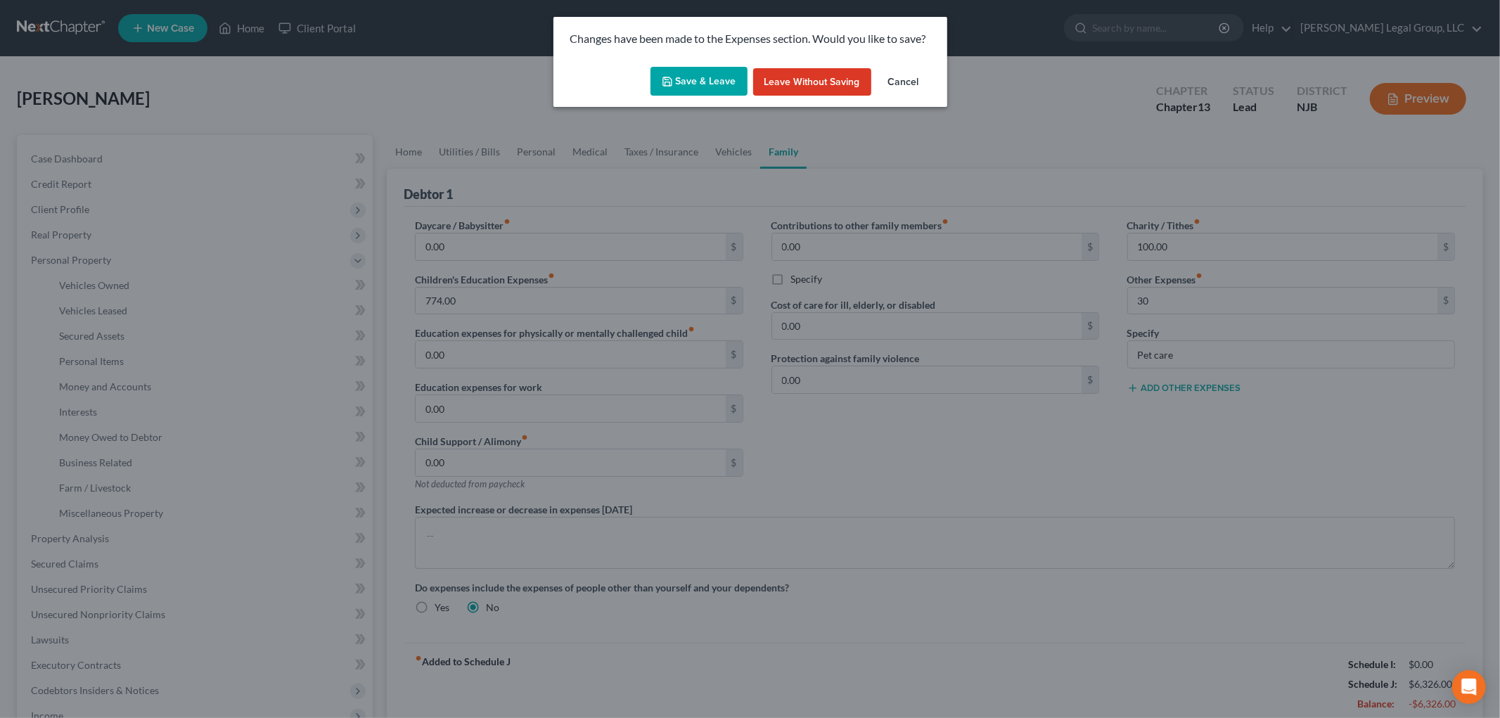
click at [705, 73] on button "Save & Leave" at bounding box center [698, 82] width 97 height 30
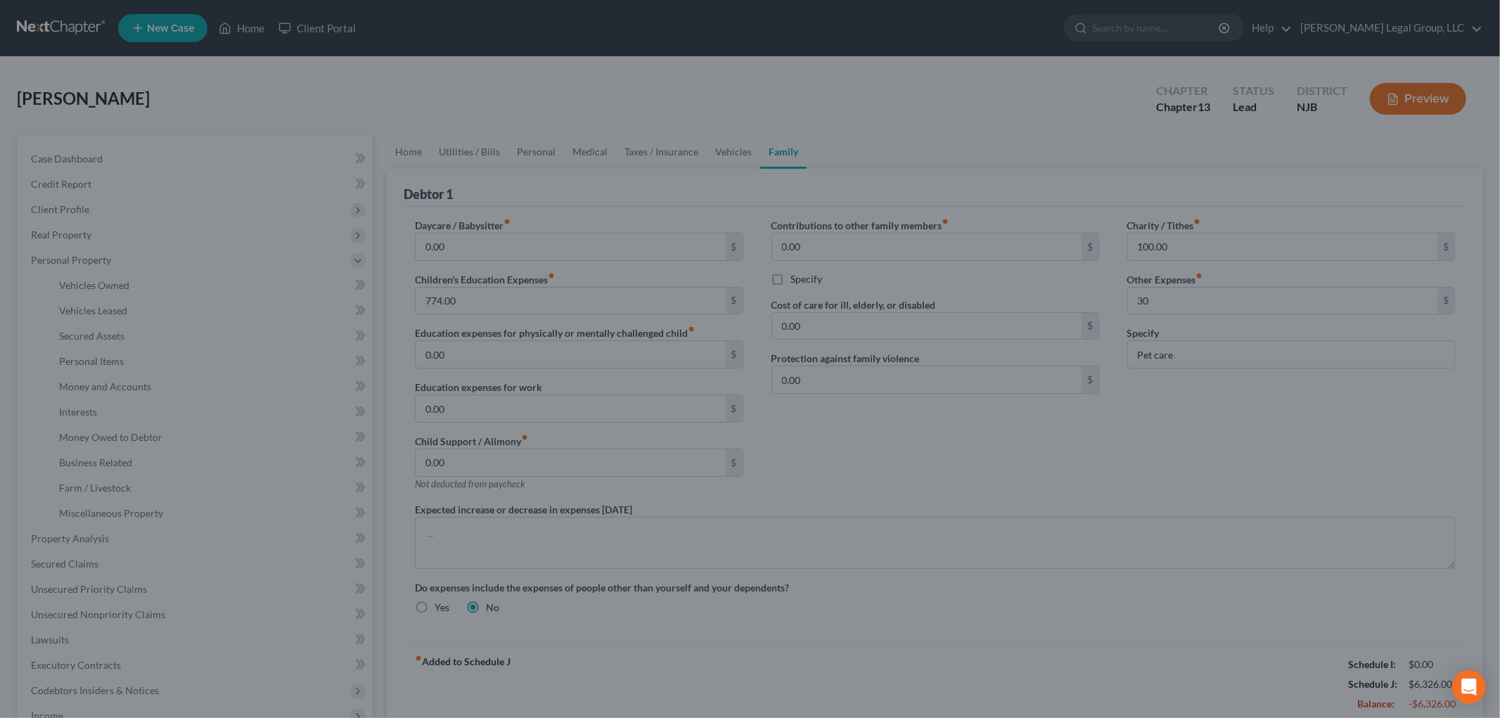
type input "30.00"
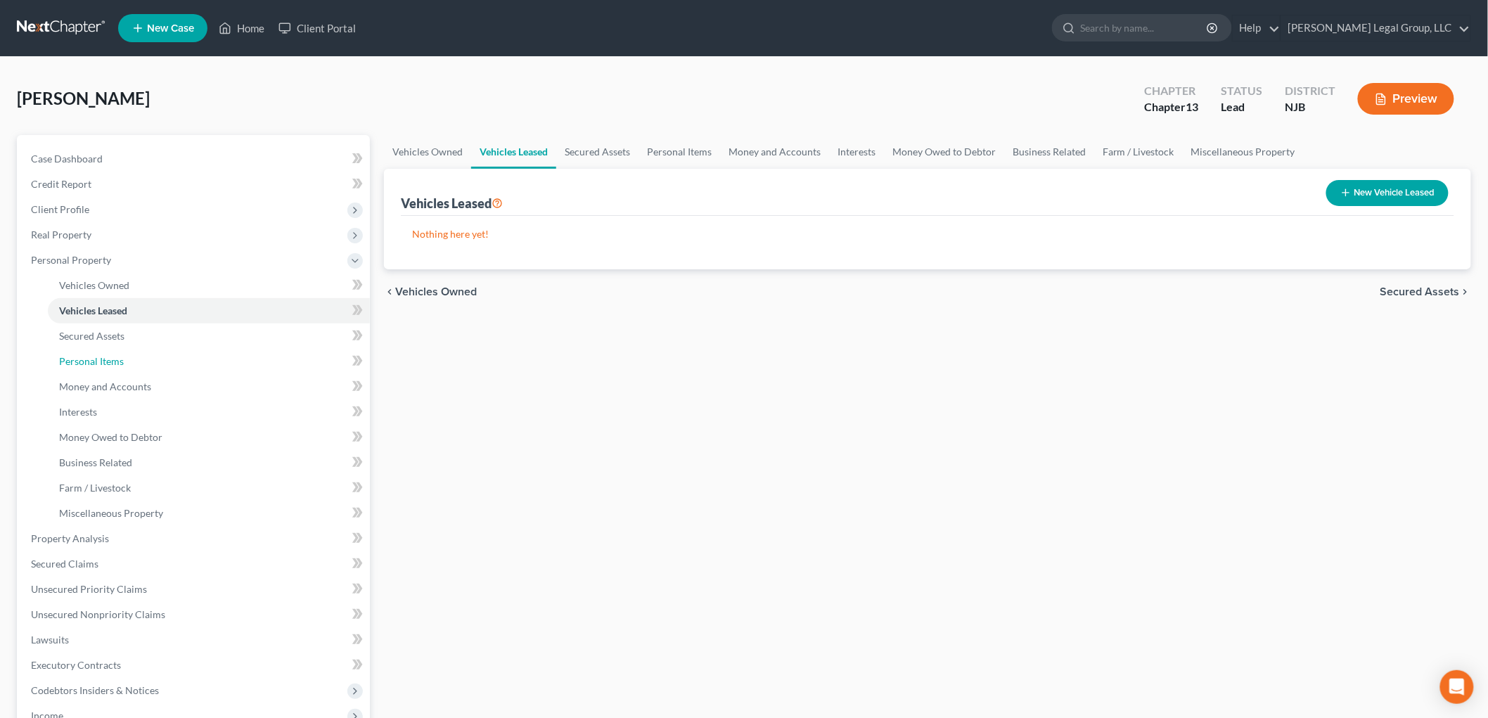
click at [83, 359] on span "Personal Items" at bounding box center [91, 361] width 65 height 12
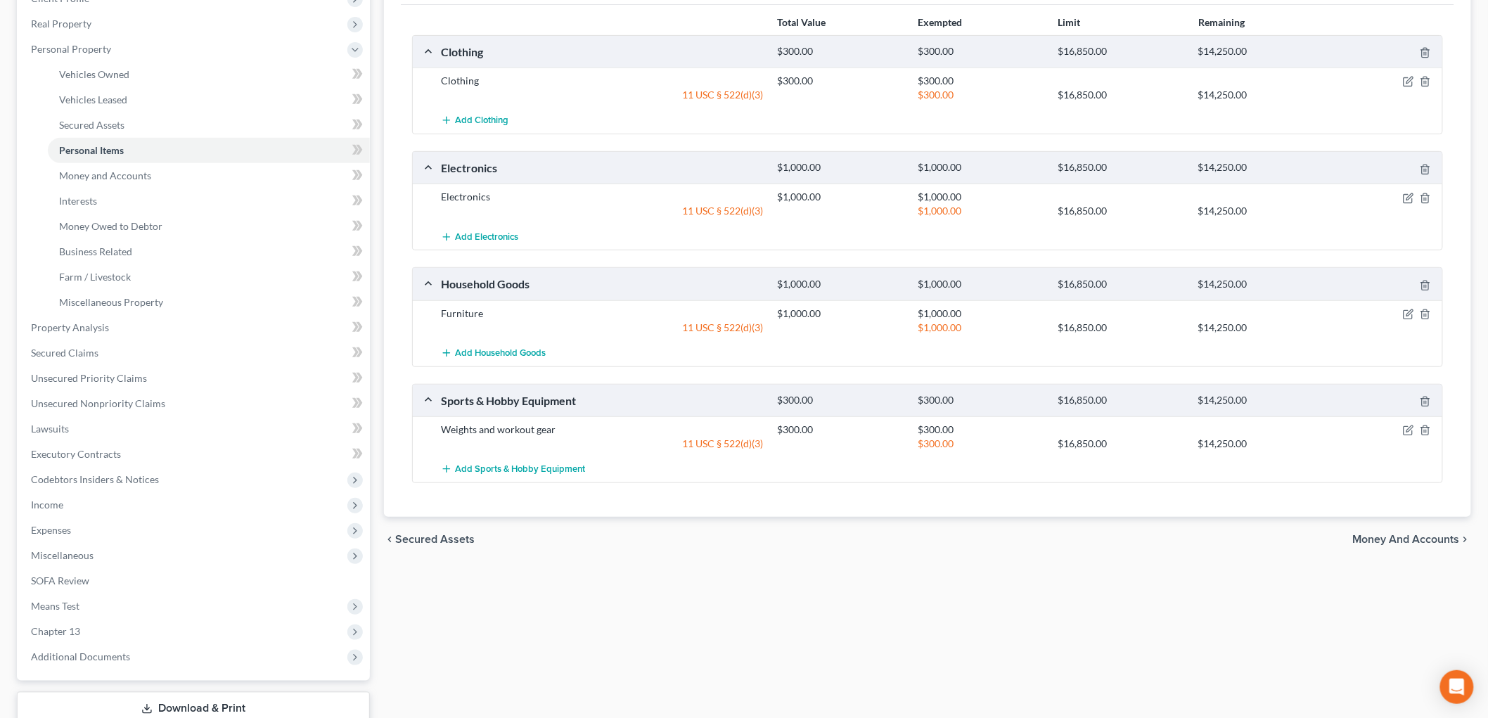
scroll to position [150, 0]
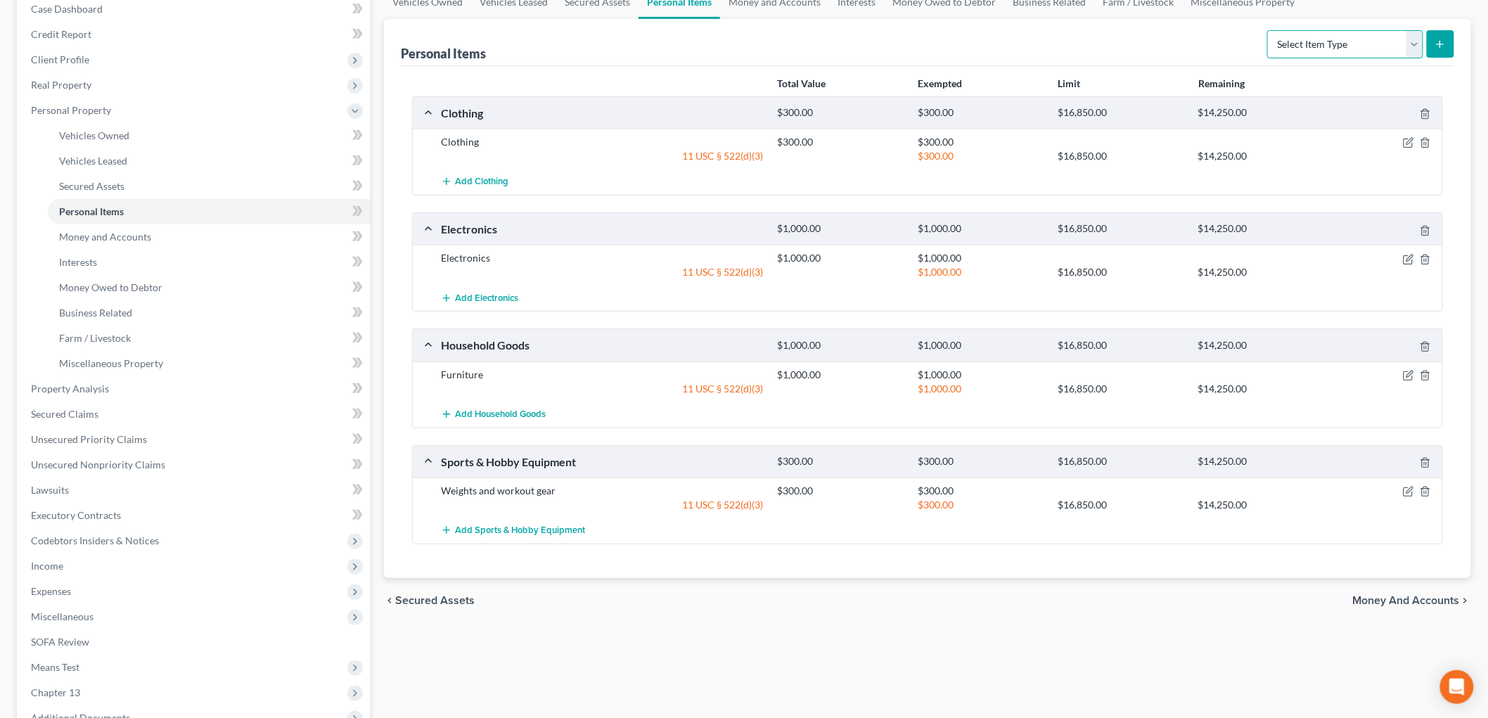
drag, startPoint x: 1327, startPoint y: 42, endPoint x: 1334, endPoint y: 54, distance: 13.9
click at [1327, 42] on select "Select Item Type Clothing Collectibles Of Value Electronics Firearms Household …" at bounding box center [1345, 44] width 156 height 28
select select "pets"
click at [1268, 30] on select "Select Item Type Clothing Collectibles Of Value Electronics Firearms Household …" at bounding box center [1345, 44] width 156 height 28
click at [1434, 54] on button "submit" at bounding box center [1439, 43] width 27 height 27
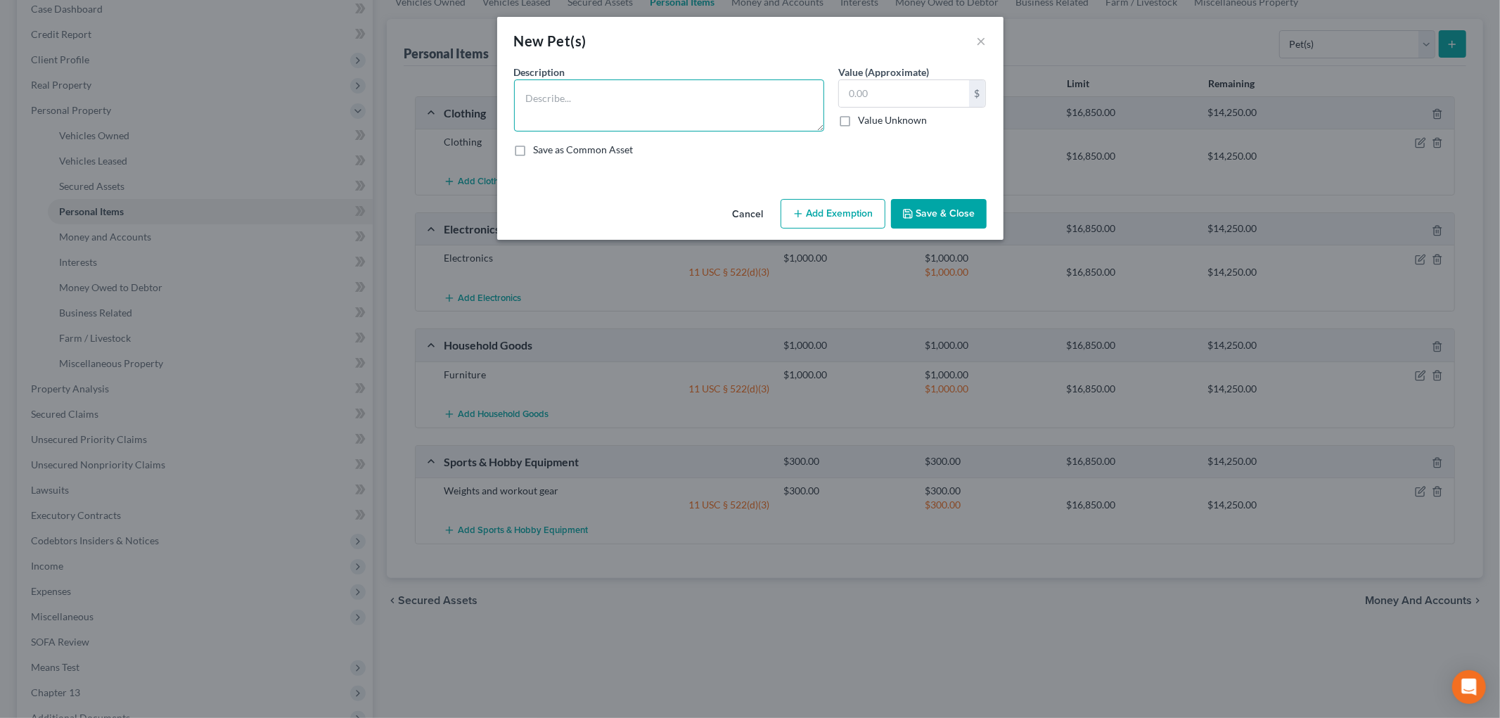
click at [670, 115] on textarea at bounding box center [669, 105] width 310 height 52
type textarea "Cat"
type input "1"
click at [828, 205] on button "Add Exemption" at bounding box center [832, 214] width 105 height 30
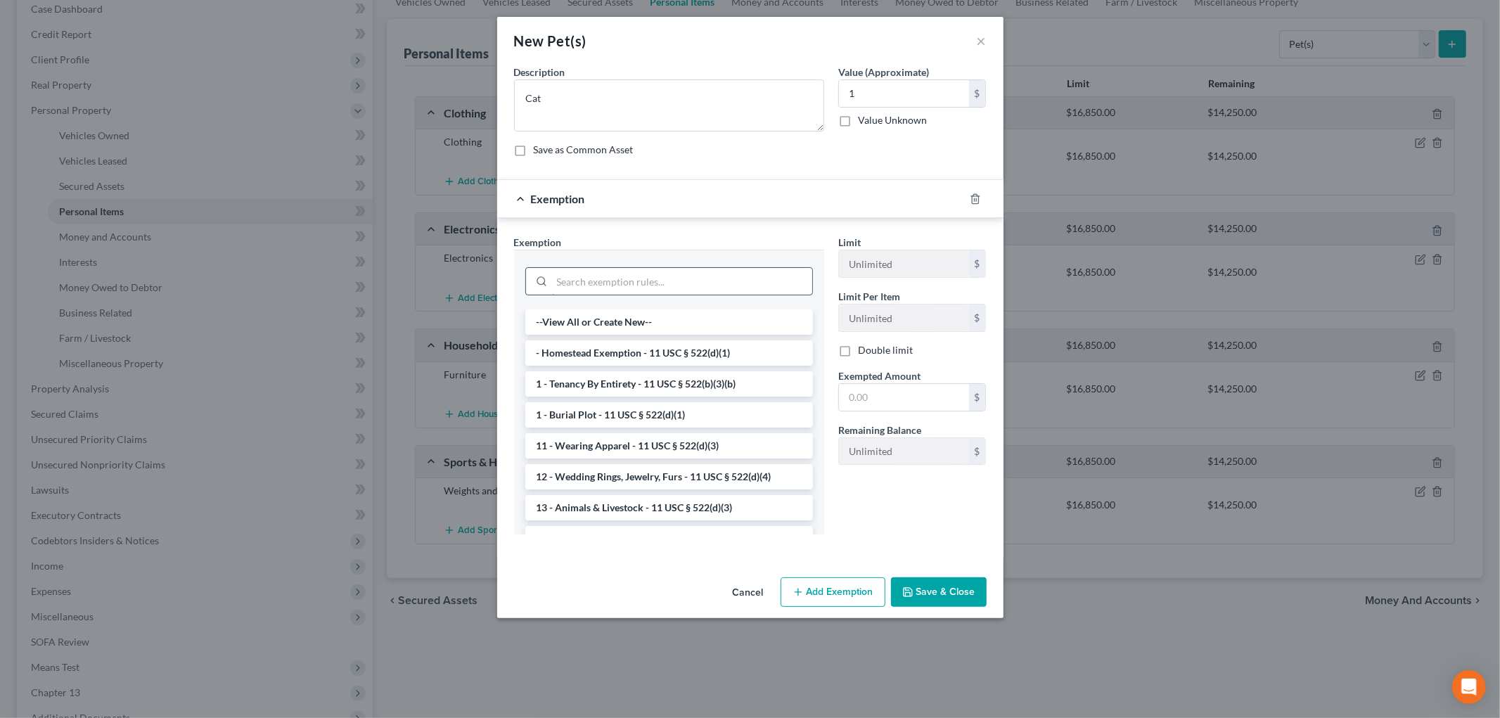
click at [643, 284] on input "search" at bounding box center [682, 281] width 260 height 27
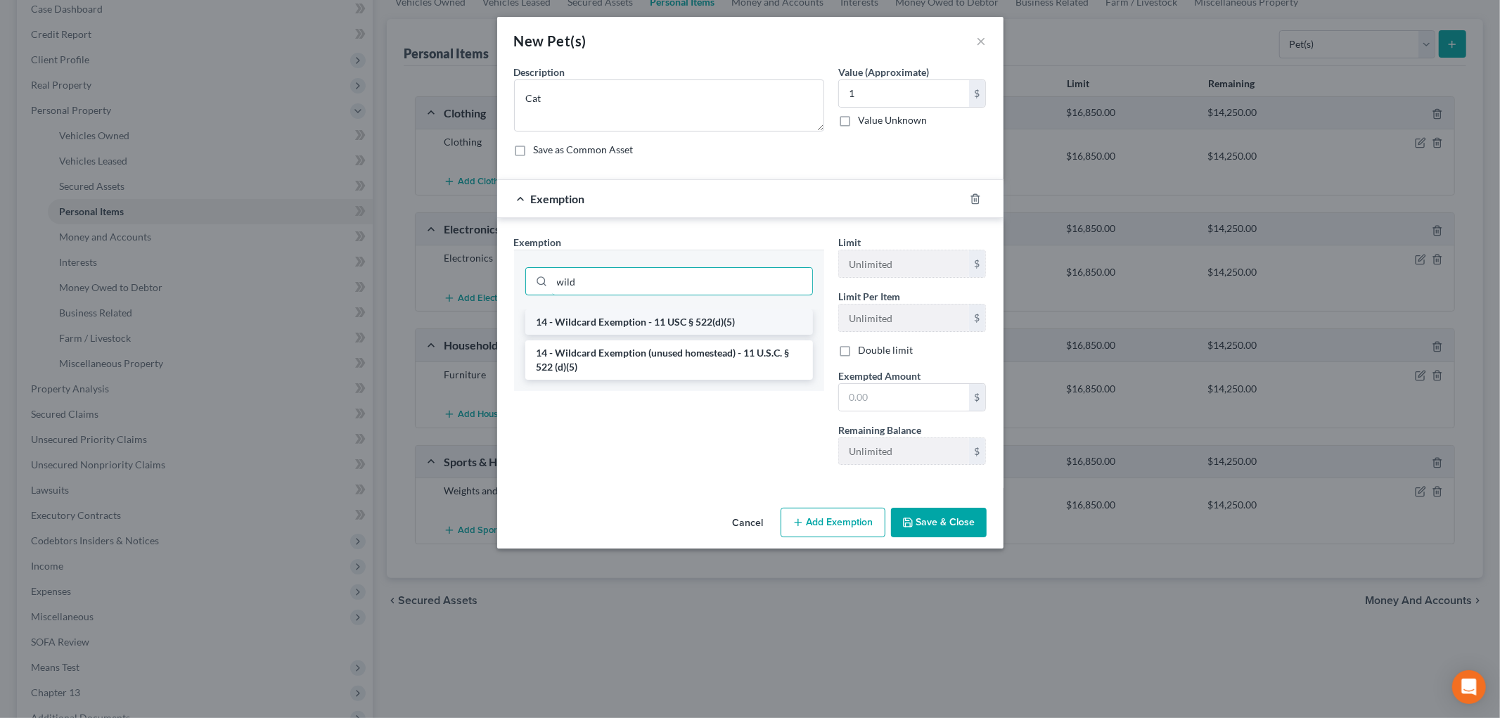
type input "wild"
click at [638, 317] on li "14 - Wildcard Exemption - 11 USC § 522(d)(5)" at bounding box center [669, 321] width 288 height 25
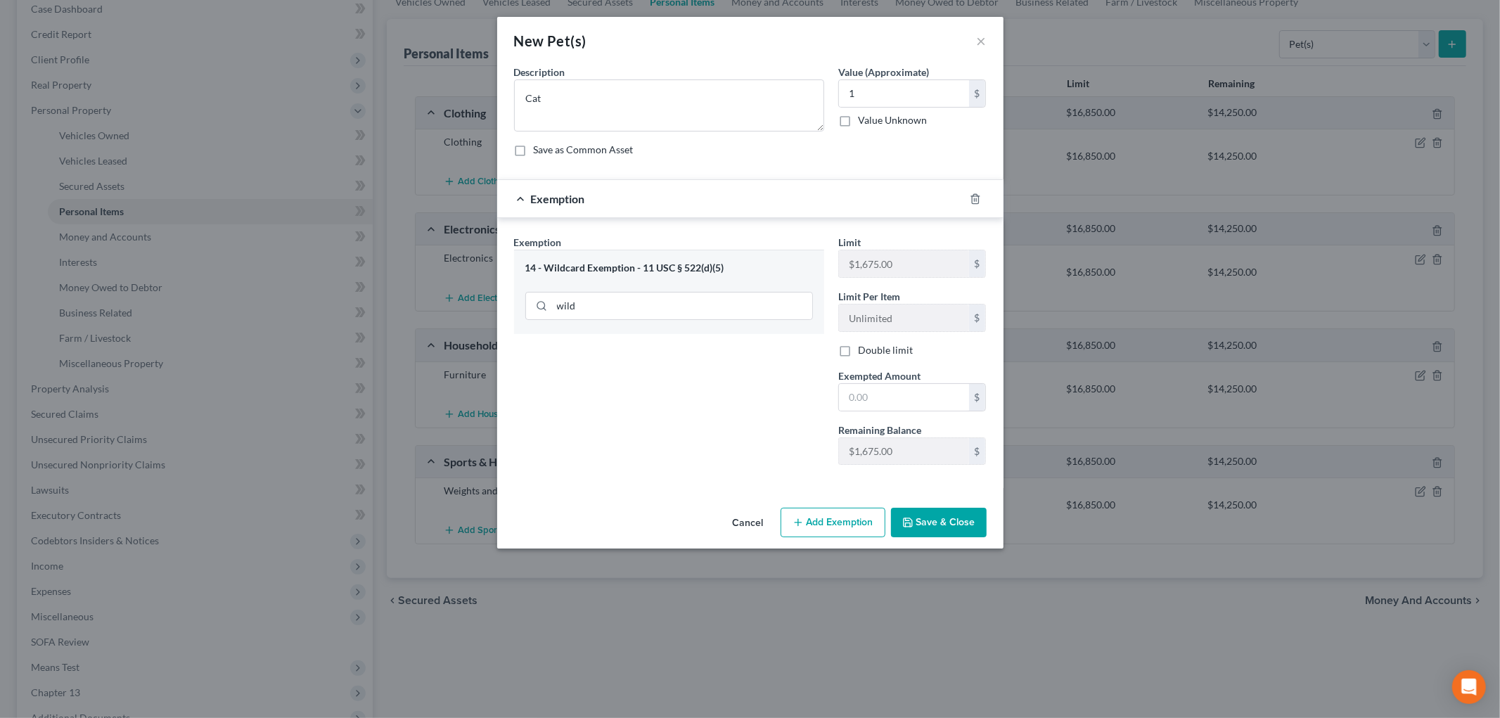
click at [880, 413] on div "Limit $1,675.00 $ Limit Per Item Unlimited $ Double limit Exempted Amount * $ R…" at bounding box center [912, 355] width 162 height 241
click at [893, 403] on input "text" at bounding box center [904, 397] width 130 height 27
type input "1"
click at [932, 522] on button "Save & Close" at bounding box center [939, 523] width 96 height 30
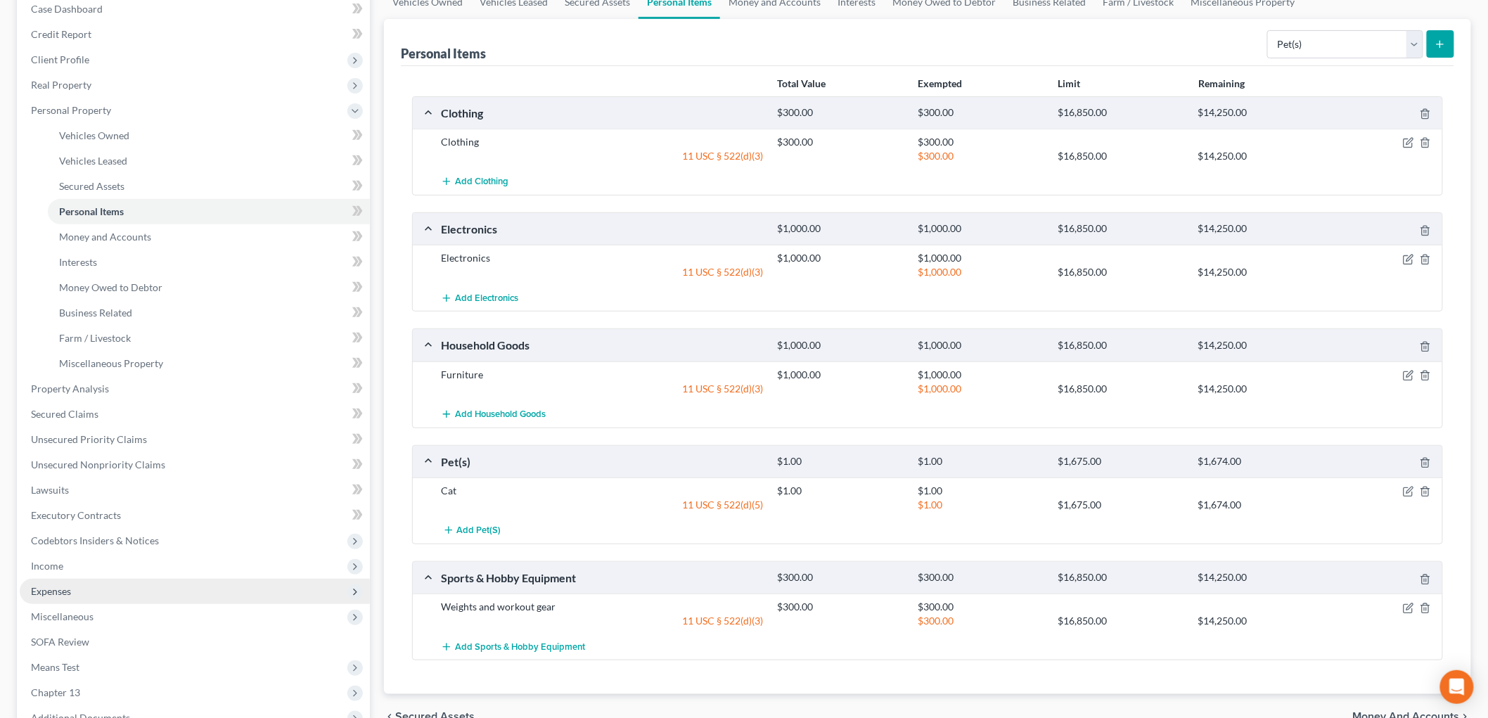
click at [99, 581] on span "Expenses" at bounding box center [195, 591] width 350 height 25
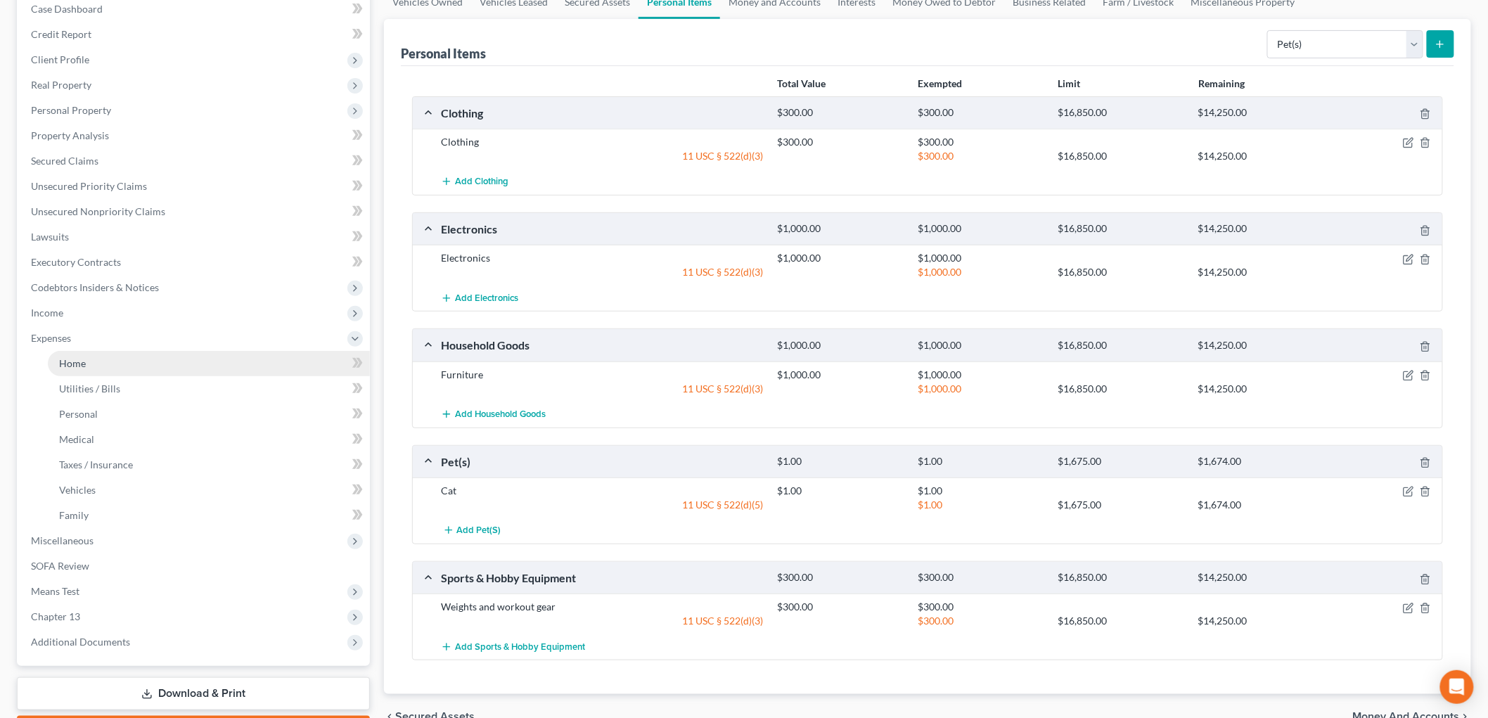
click at [87, 369] on link "Home" at bounding box center [209, 363] width 322 height 25
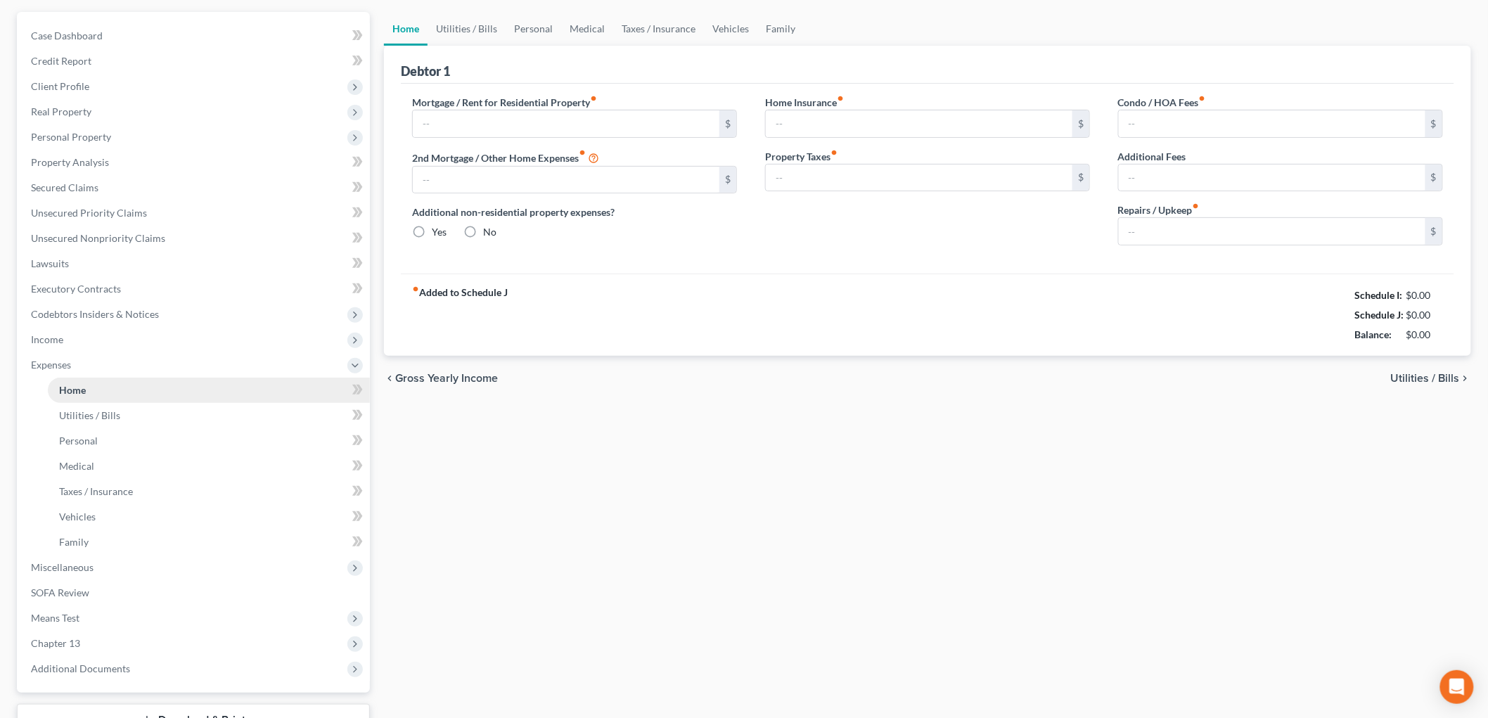
type input "1,959.00"
type input "0.00"
radio input "true"
type input "0.00"
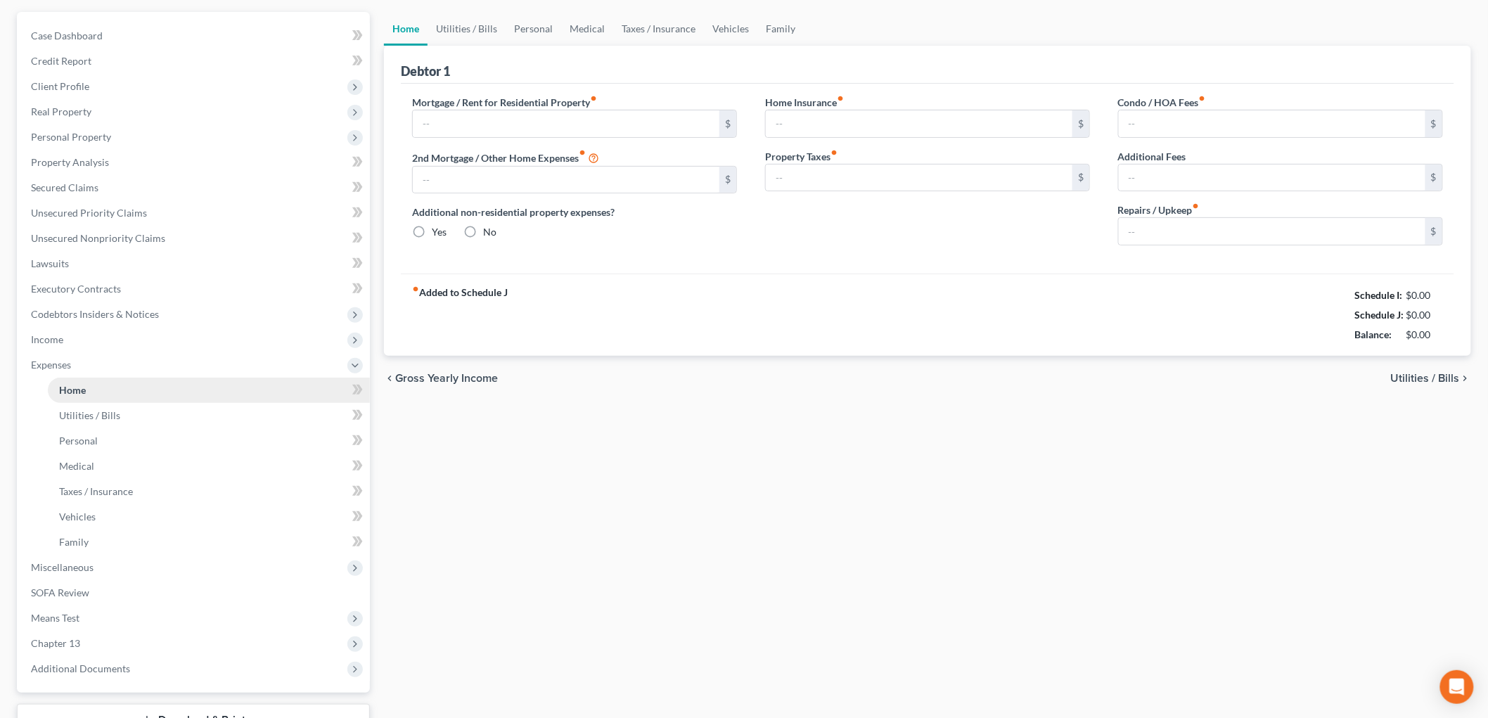
type input "0.00"
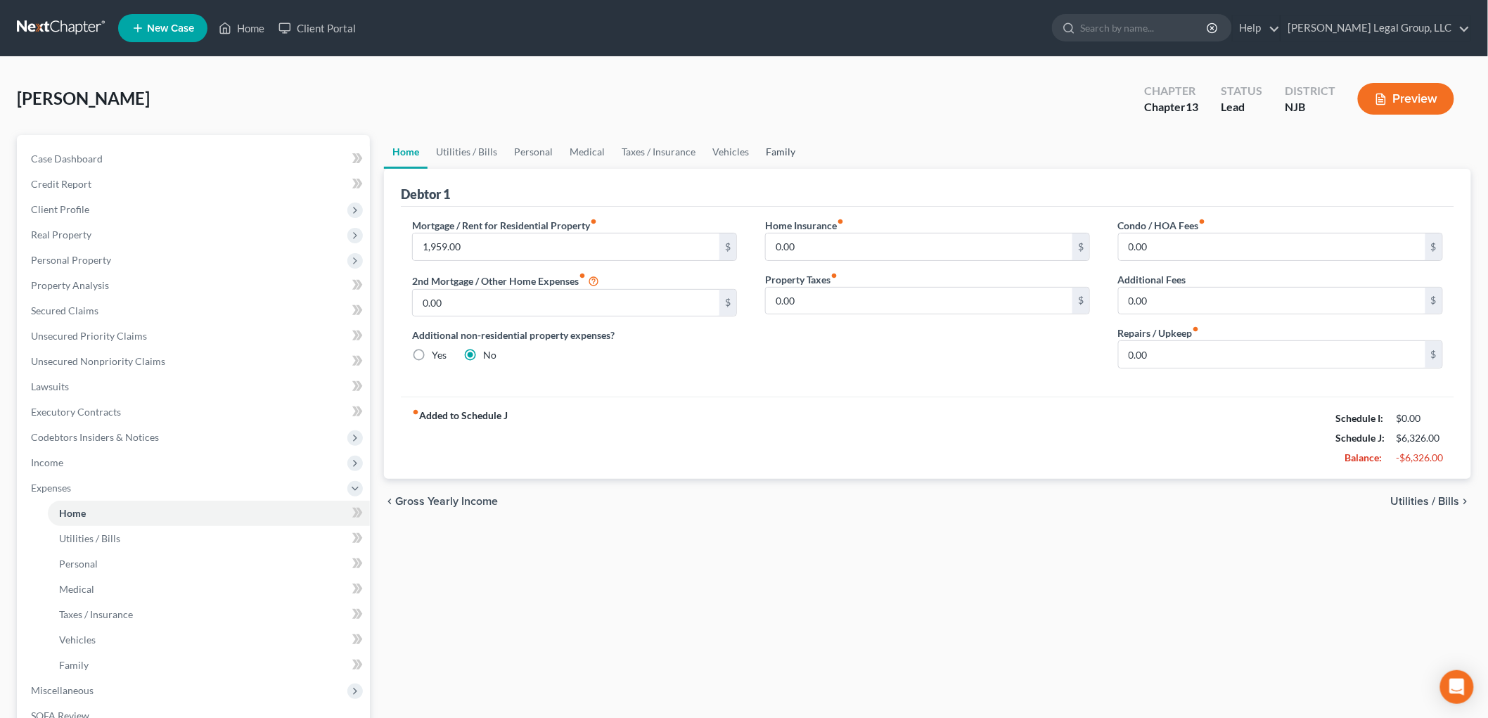
click at [775, 146] on link "Family" at bounding box center [780, 152] width 46 height 34
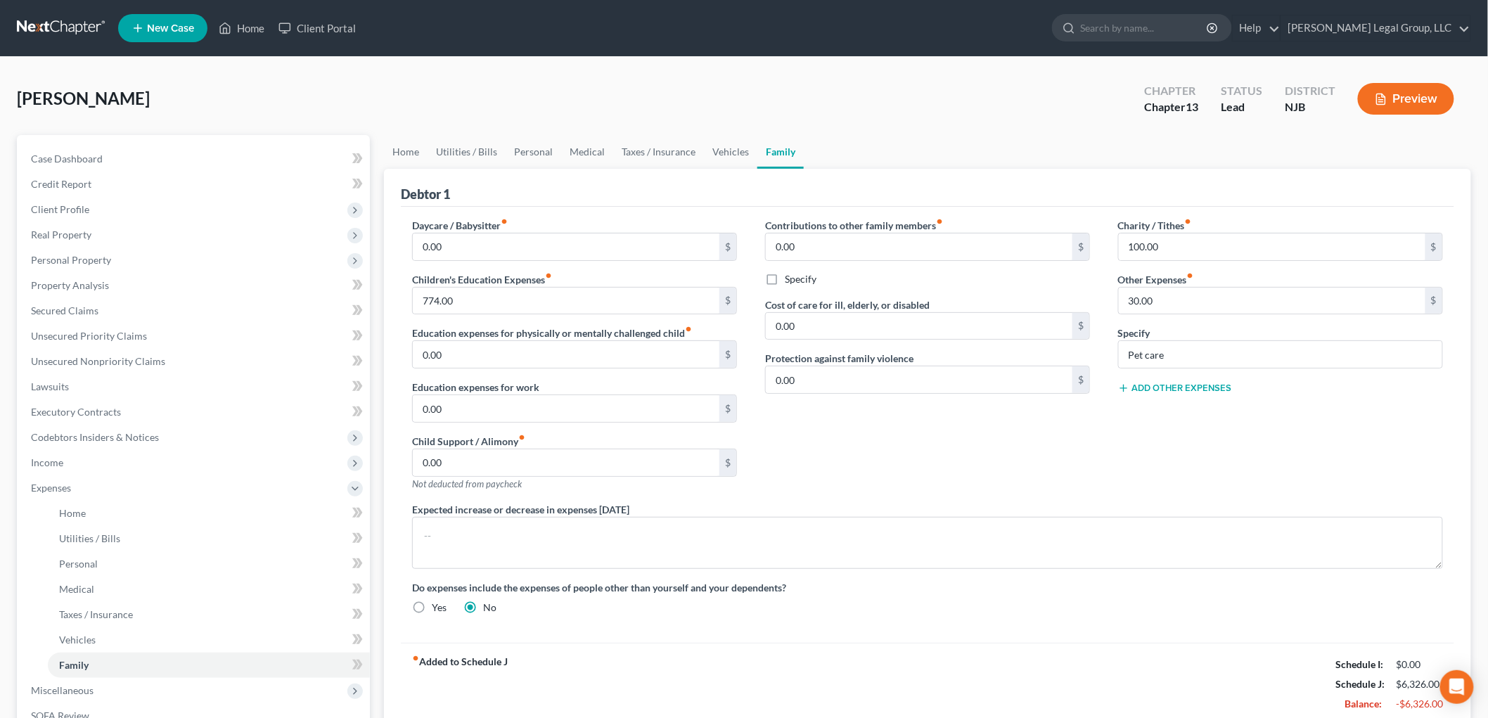
click at [1162, 387] on button "Add Other Expenses" at bounding box center [1175, 387] width 114 height 11
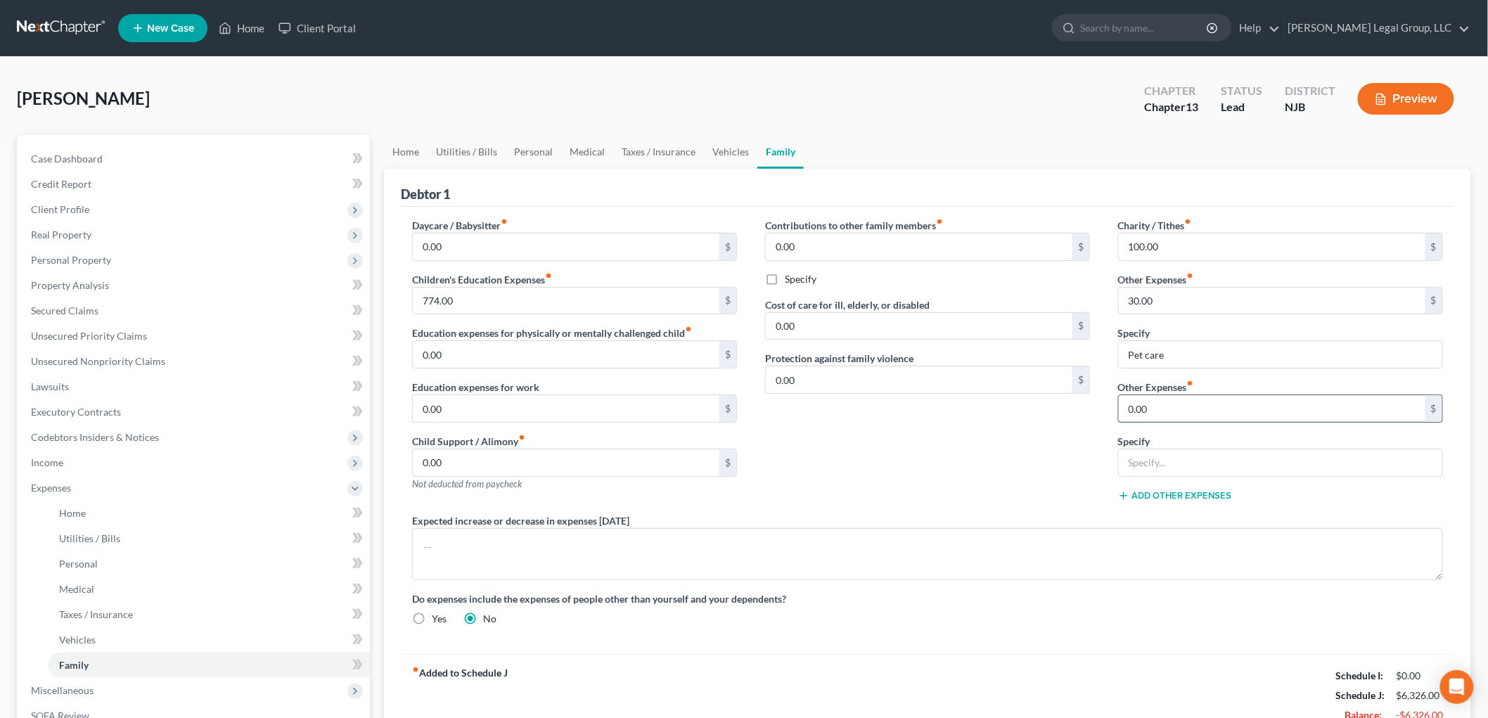
click at [1168, 408] on input "0.00" at bounding box center [1271, 408] width 307 height 27
type input "30"
type input "Gym membership"
click at [1206, 493] on button "Add Other Expenses" at bounding box center [1175, 495] width 114 height 11
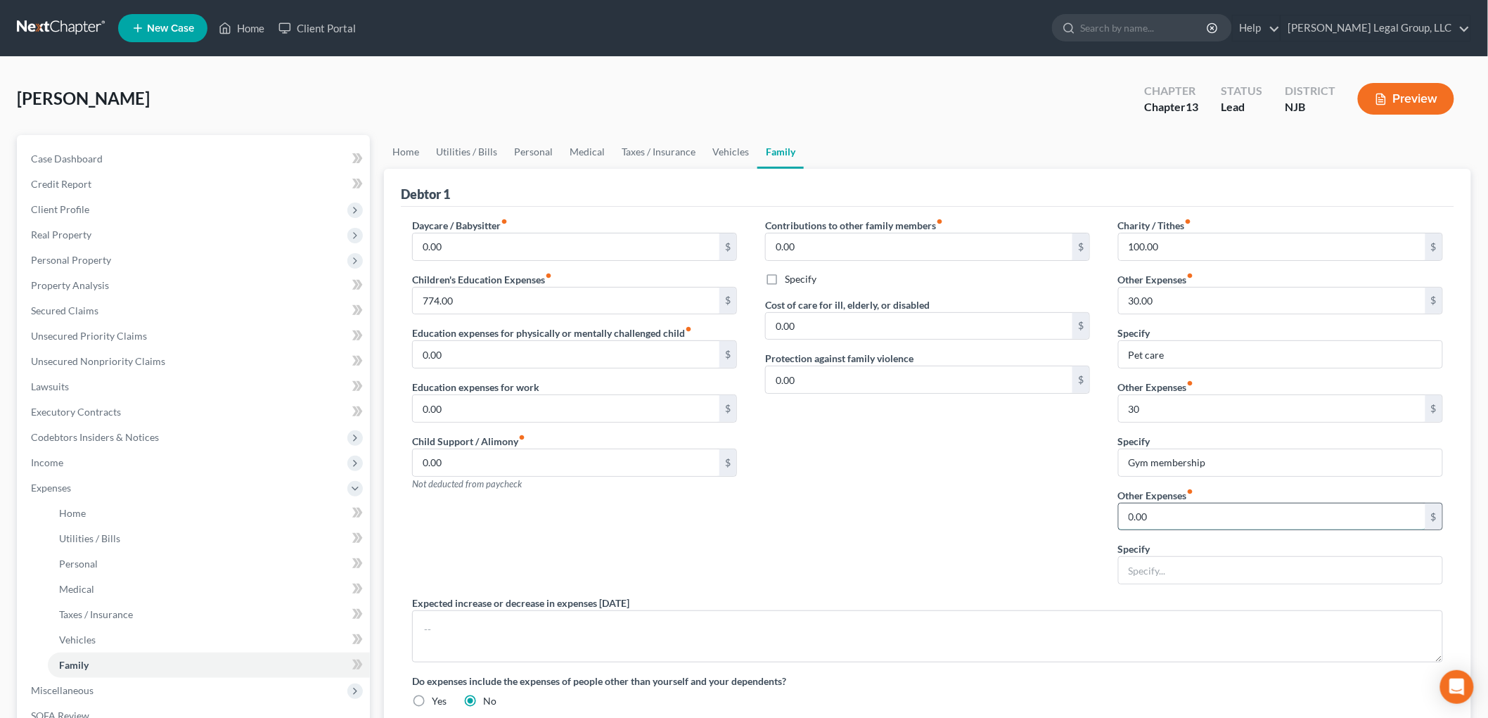
click at [1193, 515] on input "0.00" at bounding box center [1271, 516] width 307 height 27
type input "50"
type input "c"
type input "children's sports"
click at [72, 307] on span "Secured Claims" at bounding box center [64, 310] width 67 height 12
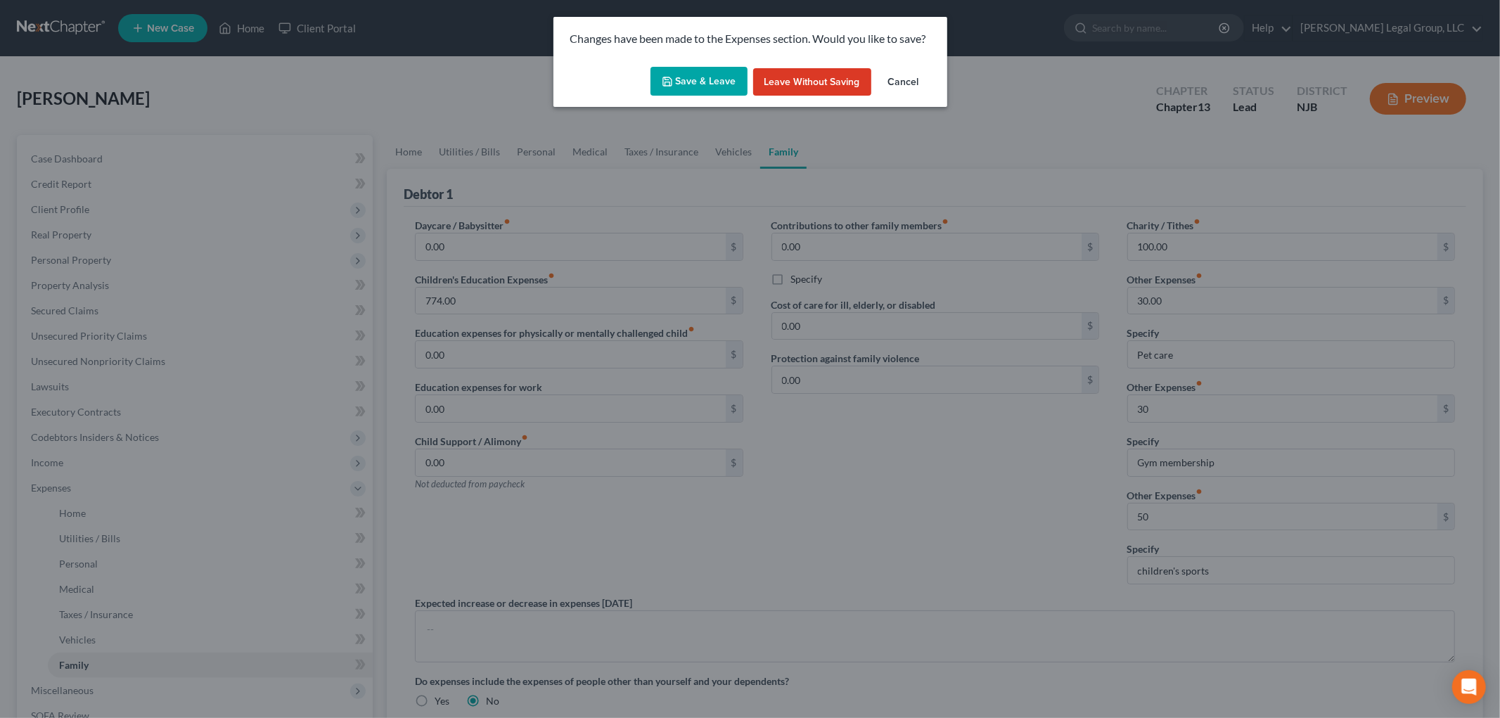
click at [719, 87] on button "Save & Leave" at bounding box center [698, 82] width 97 height 30
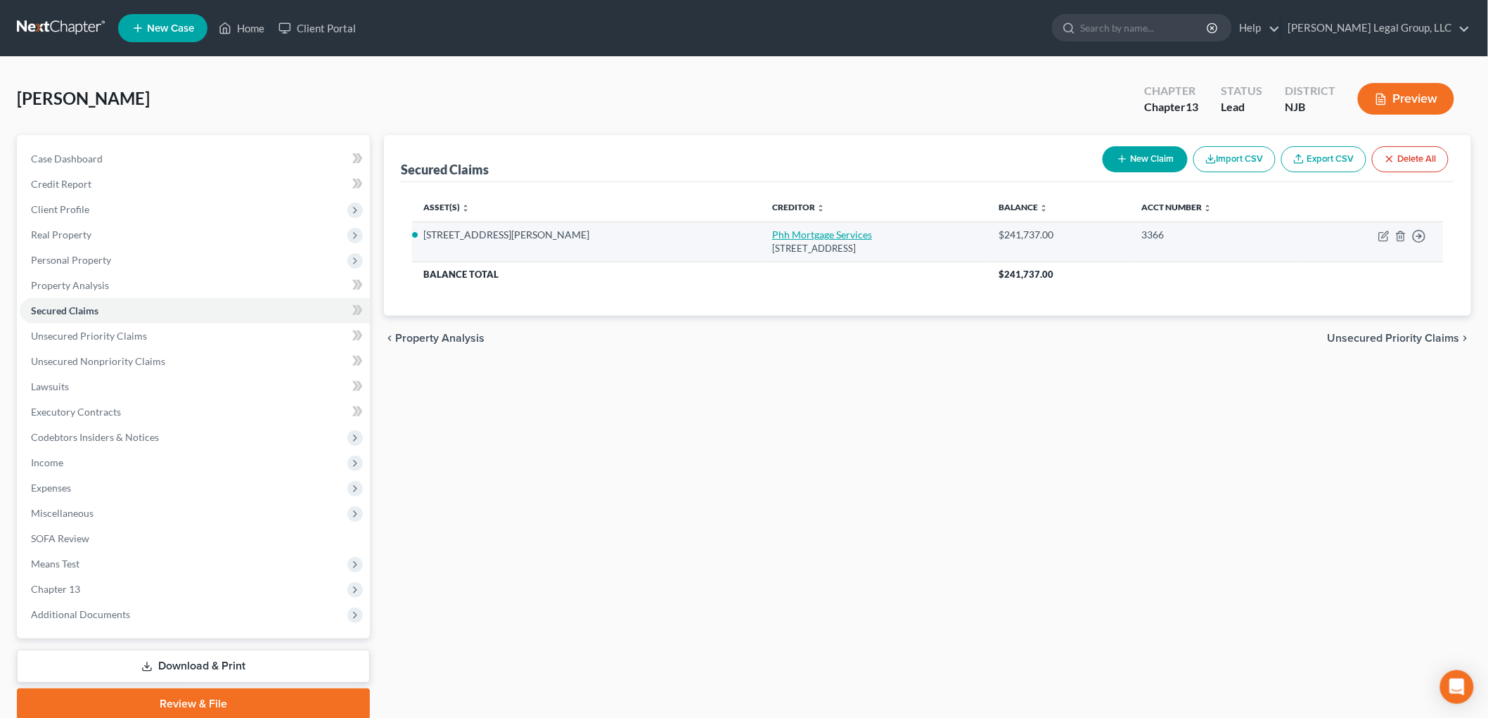
click at [772, 231] on link "Phh Mortgage Services" at bounding box center [822, 234] width 100 height 12
select select "33"
select select "6"
select select "0"
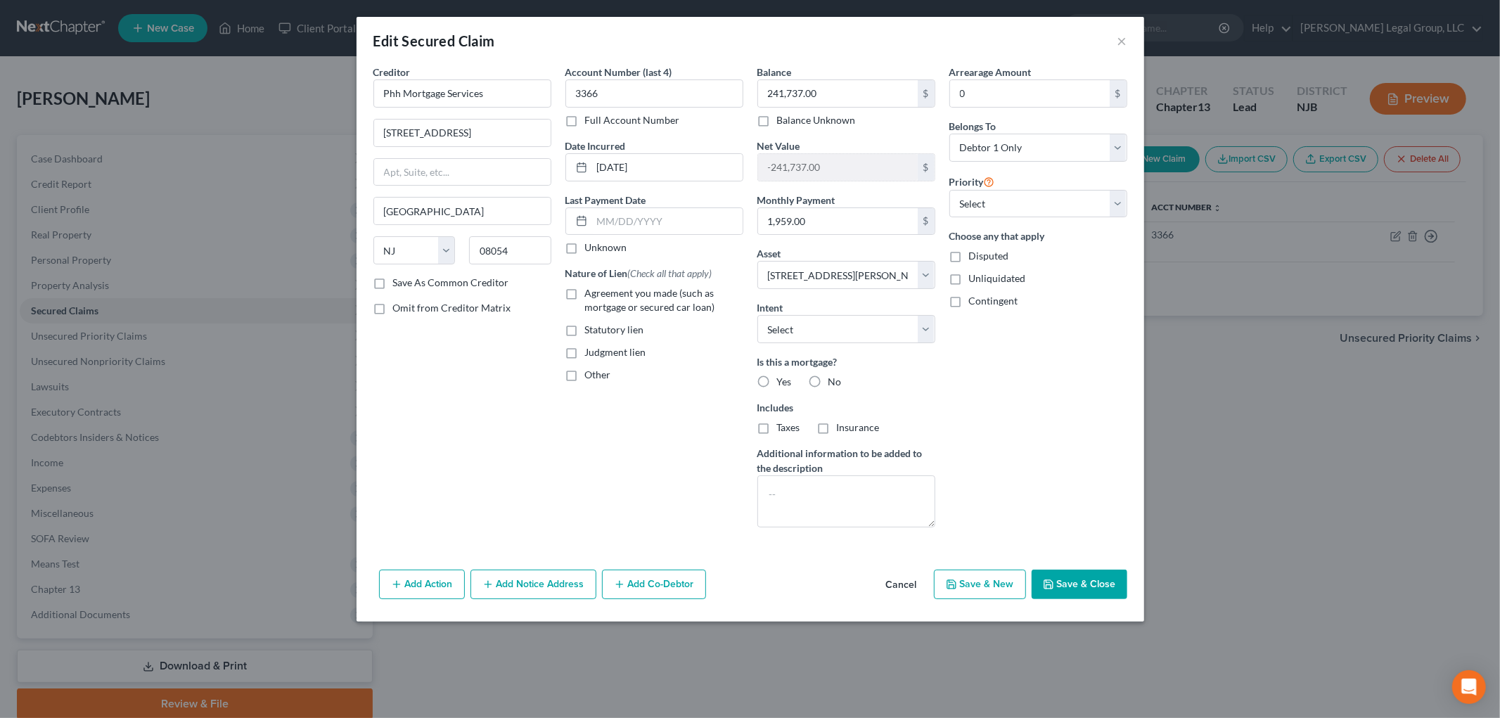
click at [519, 582] on button "Add Notice Address" at bounding box center [533, 584] width 126 height 30
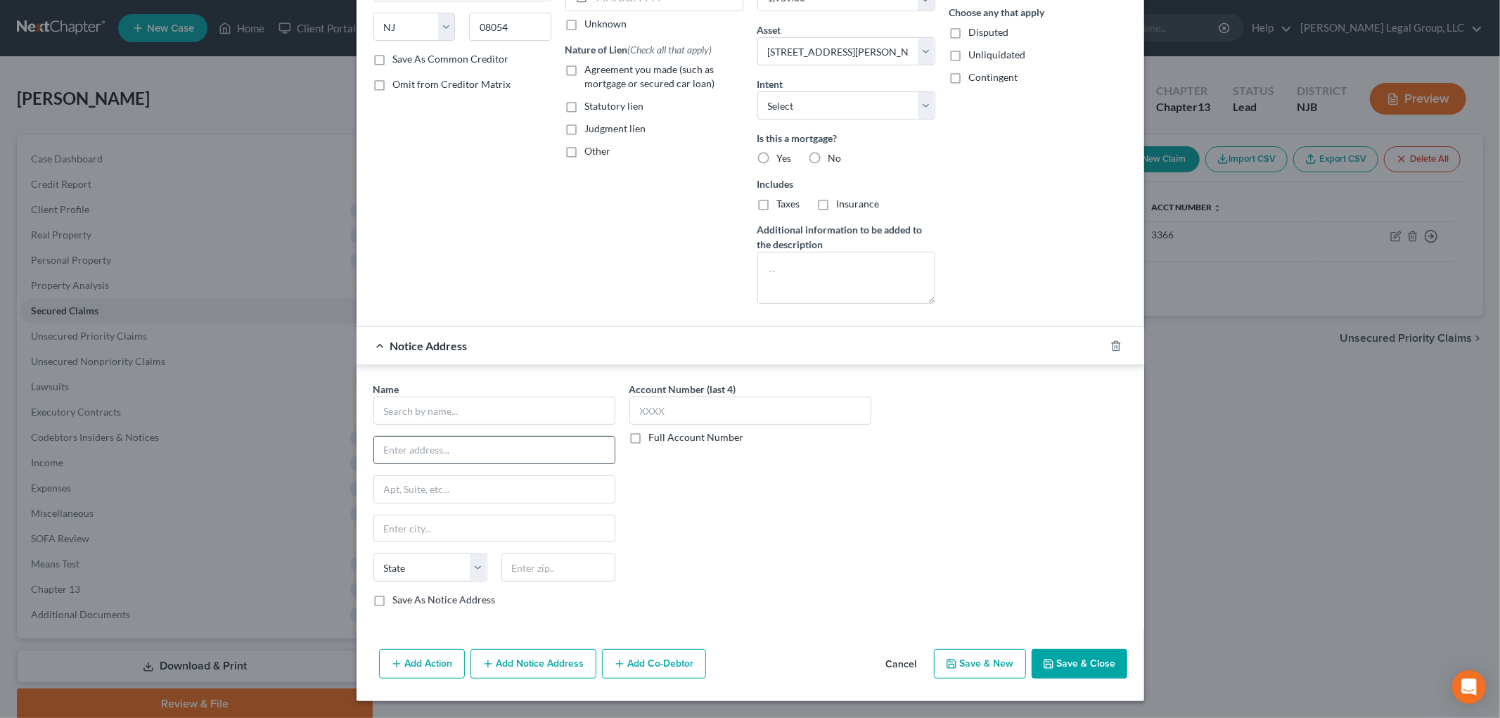
scroll to position [225, 0]
click at [505, 413] on input "text" at bounding box center [494, 410] width 242 height 28
type input "R"
drag, startPoint x: 474, startPoint y: 409, endPoint x: 181, endPoint y: 382, distance: 294.4
click at [181, 381] on div "Edit Secured Claim × Creditor * Phh Mortgage Services 1 Mortgage Way [GEOGRAPHI…" at bounding box center [750, 359] width 1500 height 718
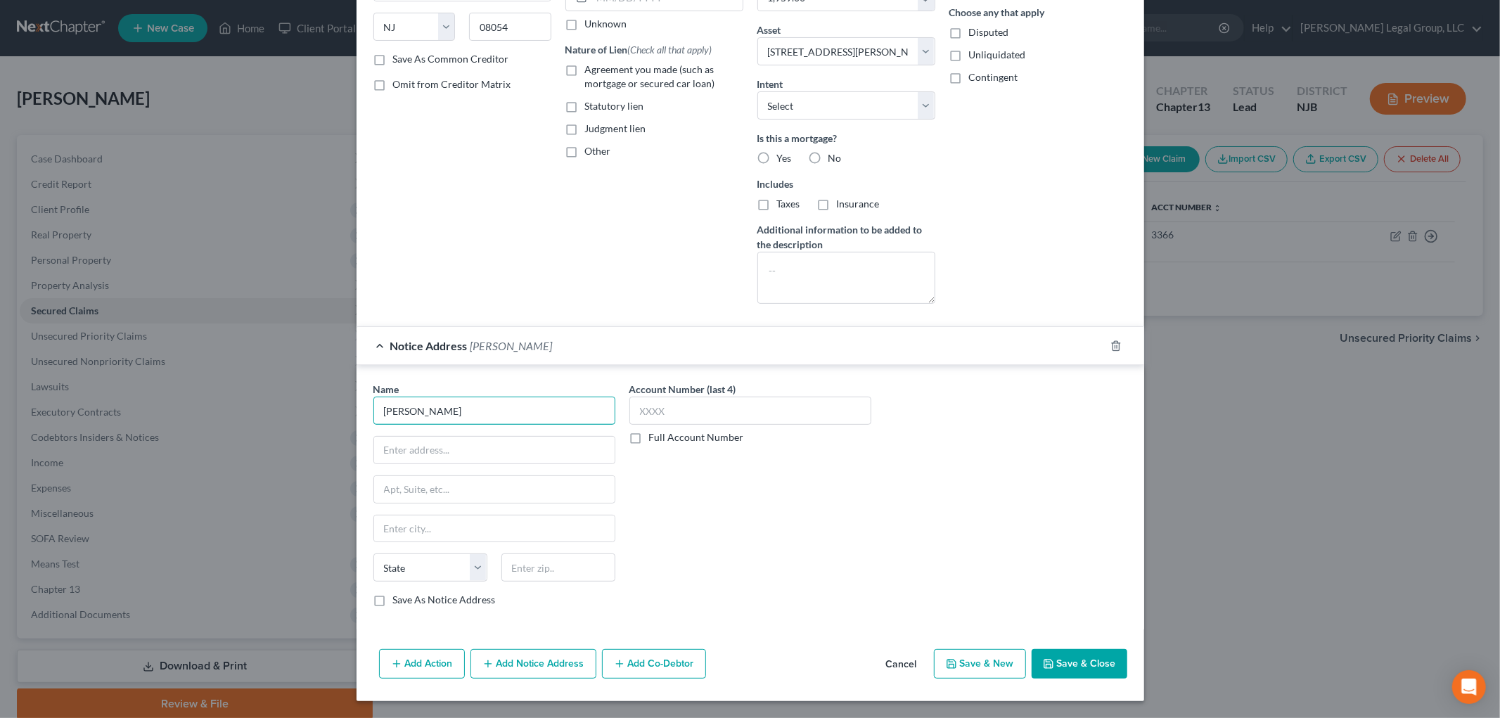
paste input "Scovish, Esq."
type input "[PERSON_NAME], Esq."
click at [458, 432] on div "Name * [PERSON_NAME], Esq. State [US_STATE] AK AR AZ CA CO CT DE DC [GEOGRAPHIC…" at bounding box center [494, 494] width 242 height 225
drag, startPoint x: 455, startPoint y: 444, endPoint x: 451, endPoint y: 463, distance: 18.6
click at [455, 444] on input "text" at bounding box center [494, 450] width 240 height 27
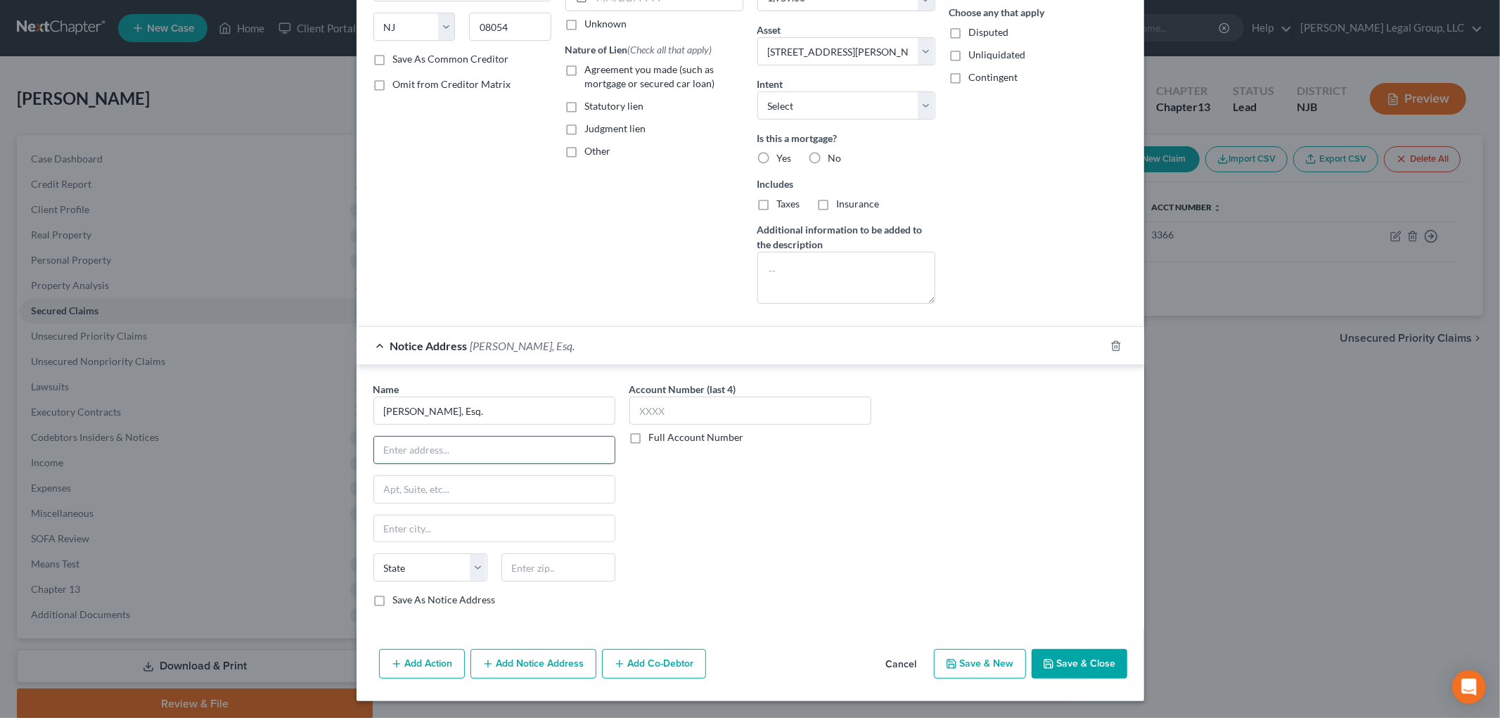
paste input "[PERSON_NAME], [PERSON_NAME], [PERSON_NAME], [PERSON_NAME] & Partners, PLLC"
type input "[PERSON_NAME], [PERSON_NAME], [PERSON_NAME], [PERSON_NAME] & Partners, PLLC"
click at [417, 482] on input "text" at bounding box center [494, 489] width 240 height 27
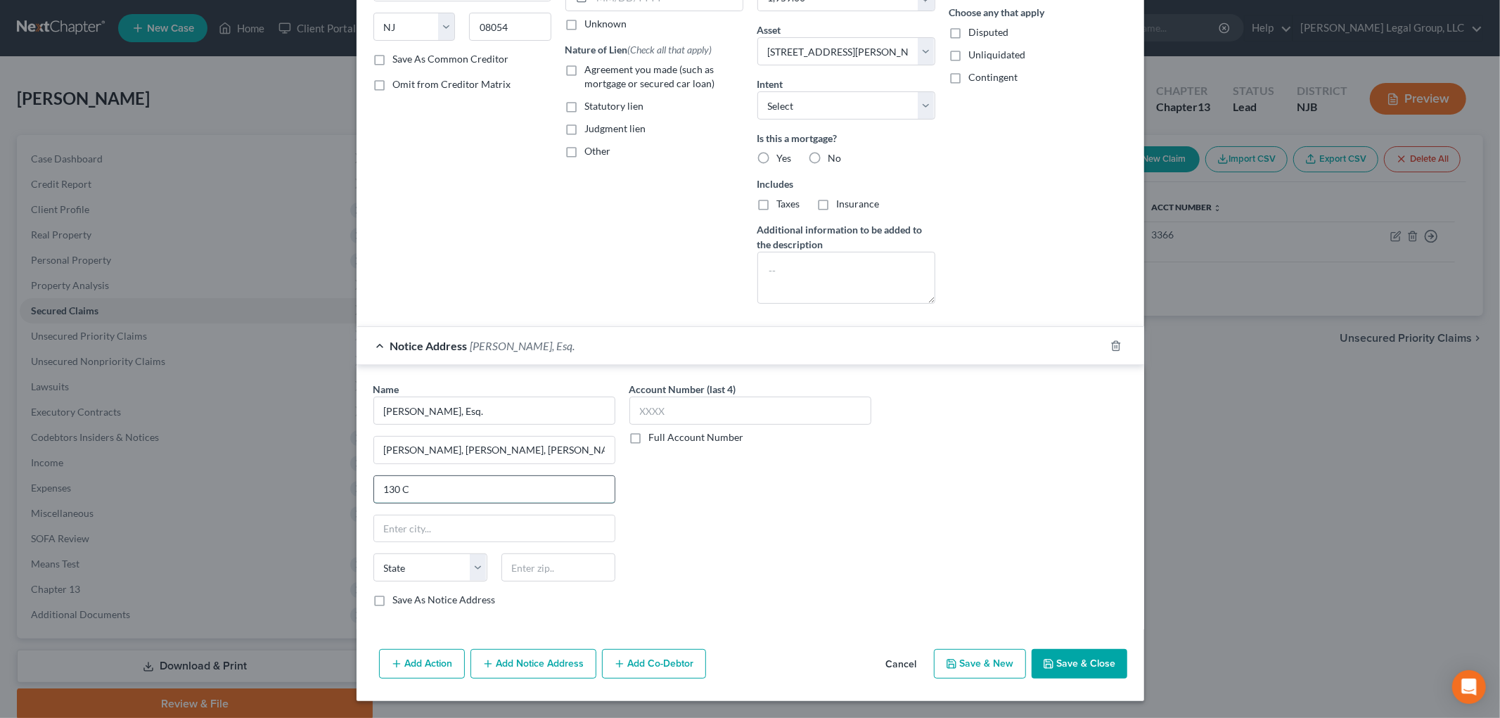
type input "[STREET_ADDRESS]"
click at [553, 578] on input "text" at bounding box center [558, 567] width 114 height 28
type input "07004"
type input "[GEOGRAPHIC_DATA]"
select select "33"
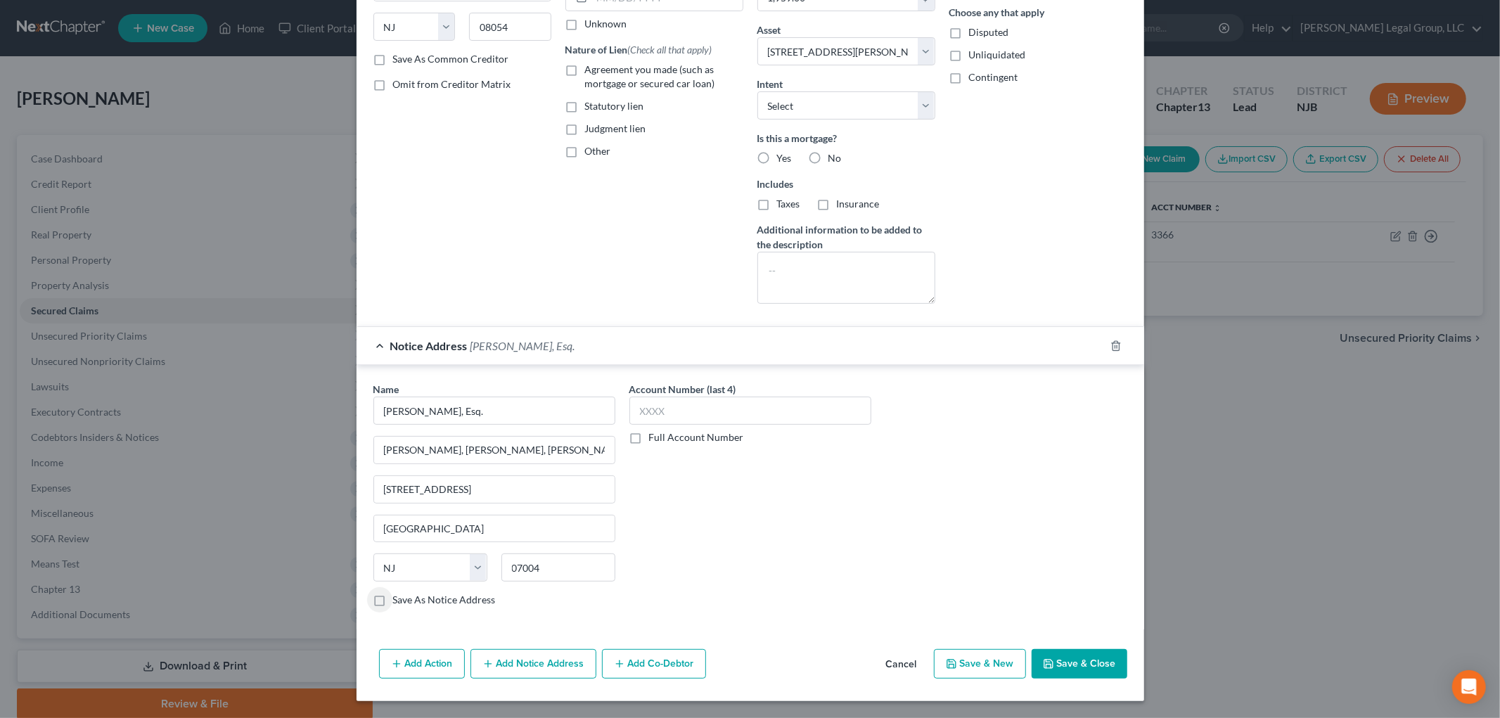
click at [1076, 671] on button "Save & Close" at bounding box center [1079, 664] width 96 height 30
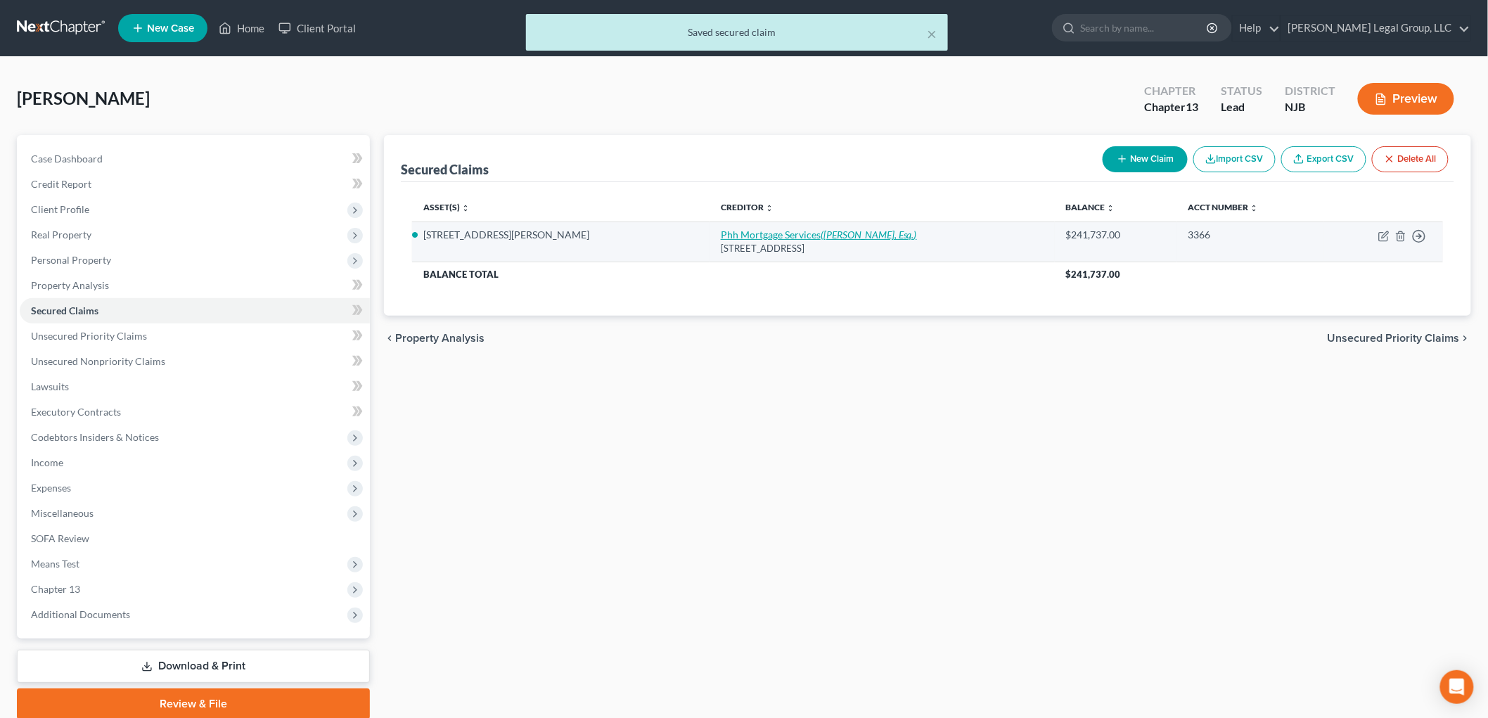
click at [721, 234] on link "Phh Mortgage Services ([PERSON_NAME], Esq.)" at bounding box center [819, 234] width 196 height 12
select select "33"
select select "6"
select select "0"
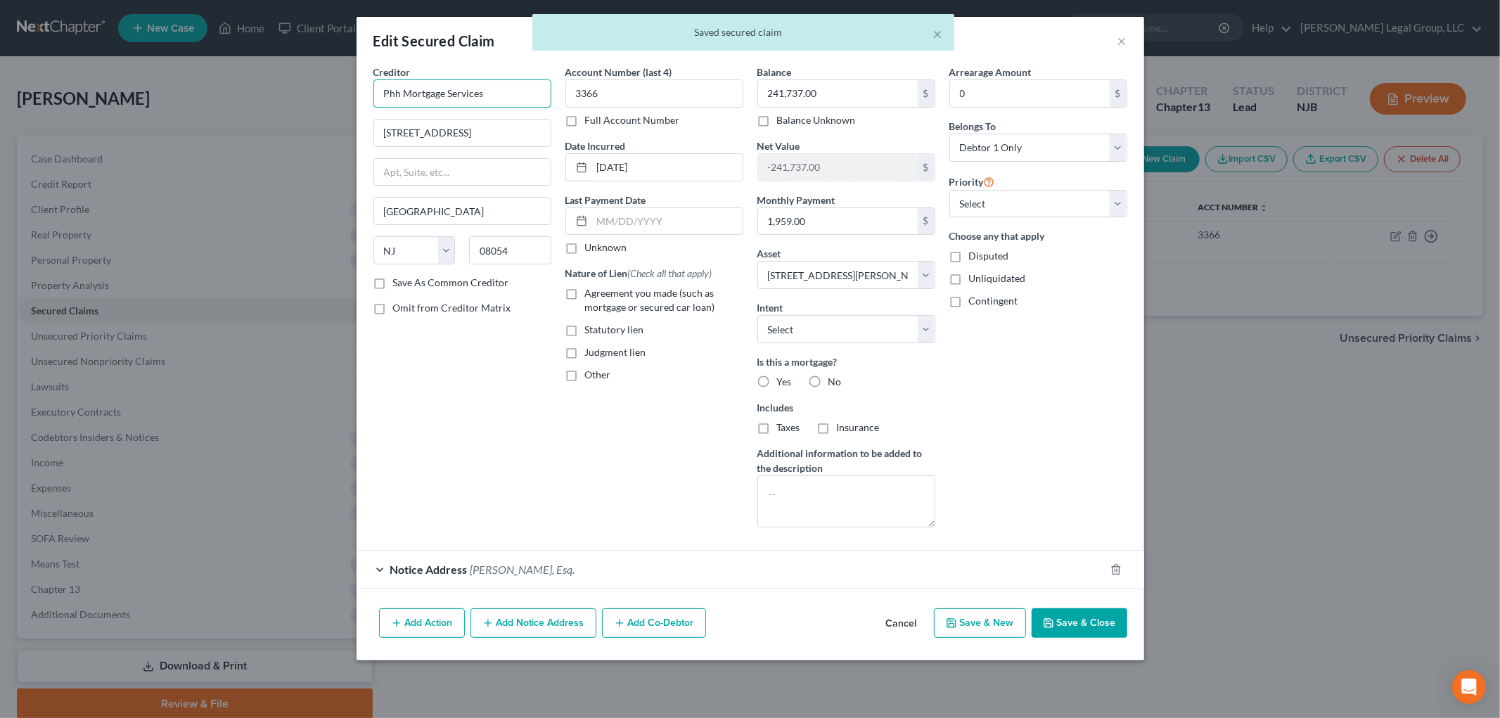
drag, startPoint x: 399, startPoint y: 95, endPoint x: 276, endPoint y: 82, distance: 123.7
click at [308, 86] on div "Edit Secured Claim × Creditor * Phh Mortgage Services 1 Mortgage Way [GEOGRAPHI…" at bounding box center [750, 359] width 1500 height 718
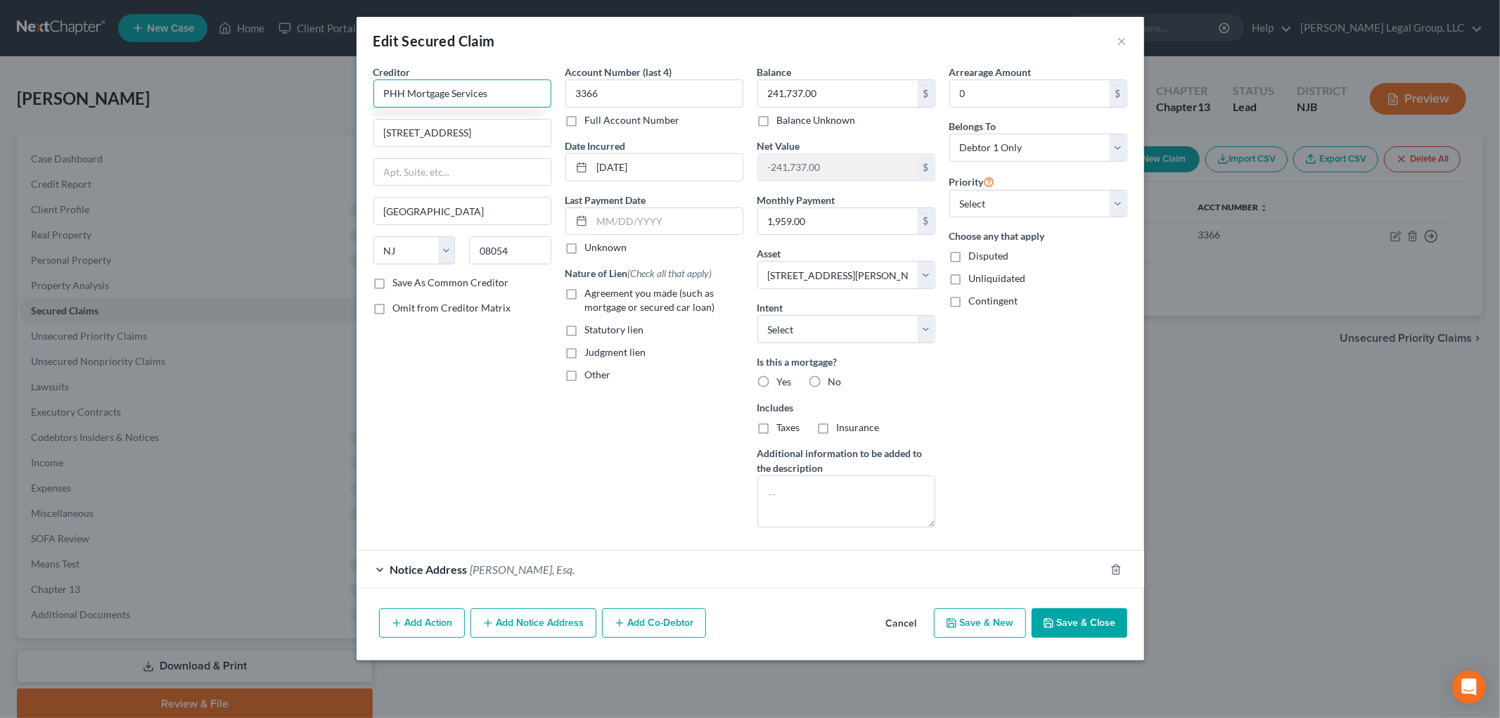
type input "PHH Mortgage Services"
click at [1093, 616] on button "Save & Close" at bounding box center [1079, 623] width 96 height 30
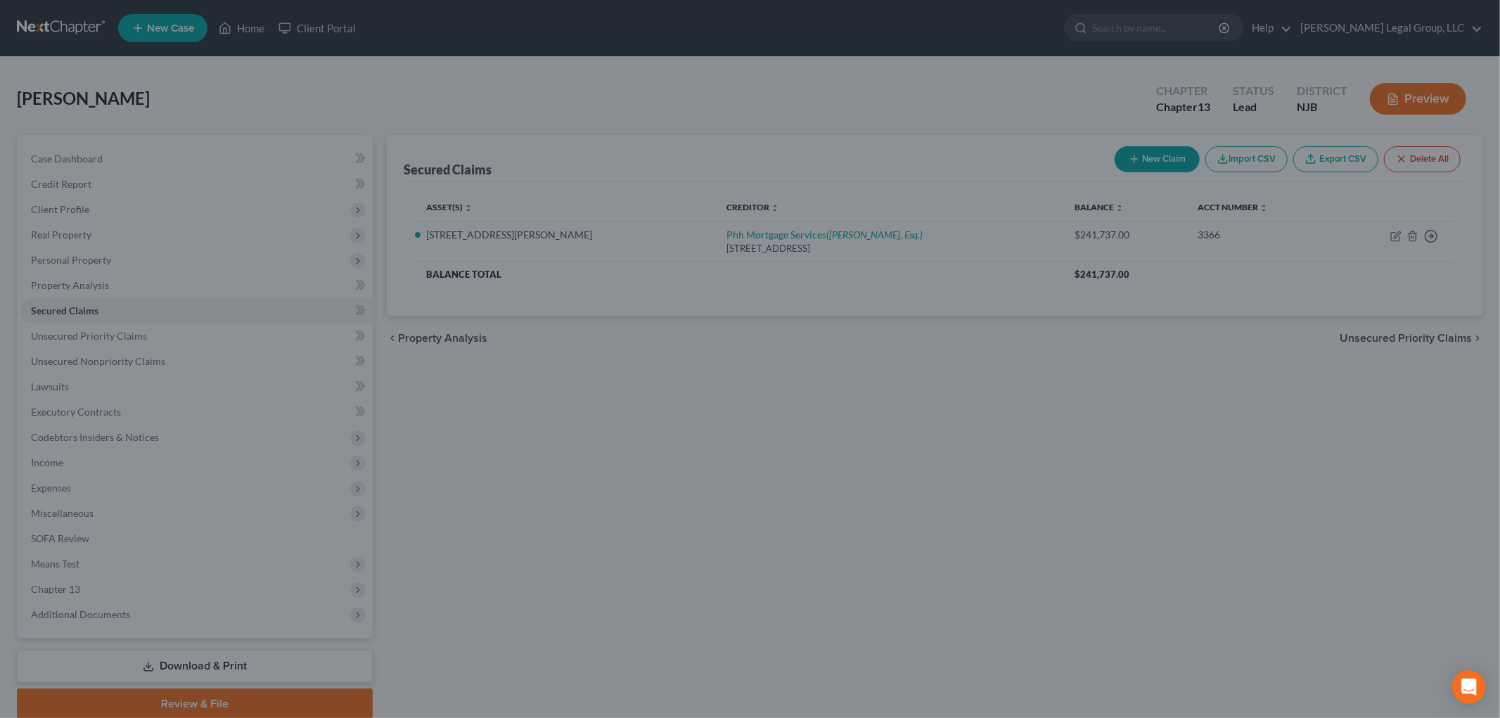
select select "6"
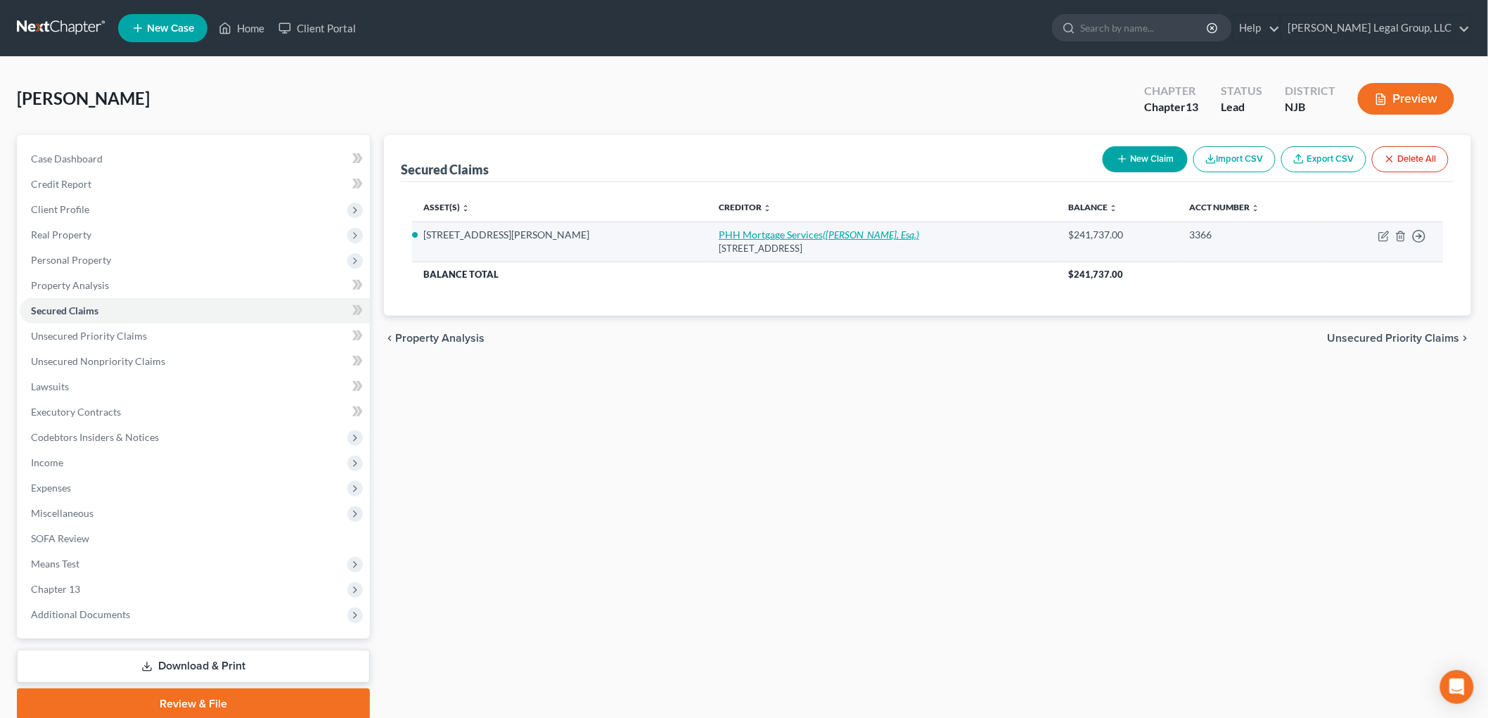
drag, startPoint x: 677, startPoint y: 226, endPoint x: 679, endPoint y: 233, distance: 7.3
click at [707, 226] on td "PHH Mortgage Services ([PERSON_NAME], Esq.) [STREET_ADDRESS]" at bounding box center [881, 241] width 349 height 40
click at [718, 235] on link "PHH Mortgage Services ([PERSON_NAME], Esq.)" at bounding box center [818, 234] width 200 height 12
select select "33"
select select "6"
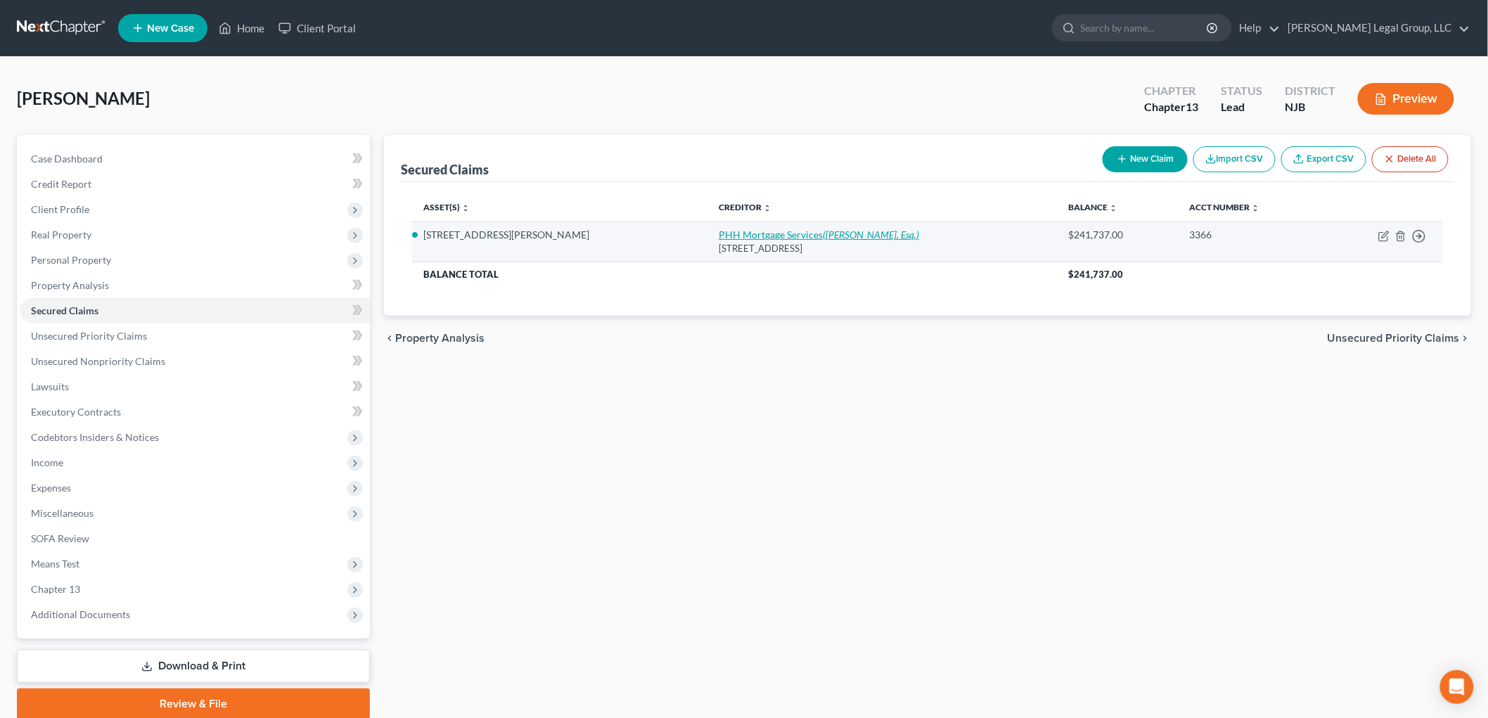
select select "0"
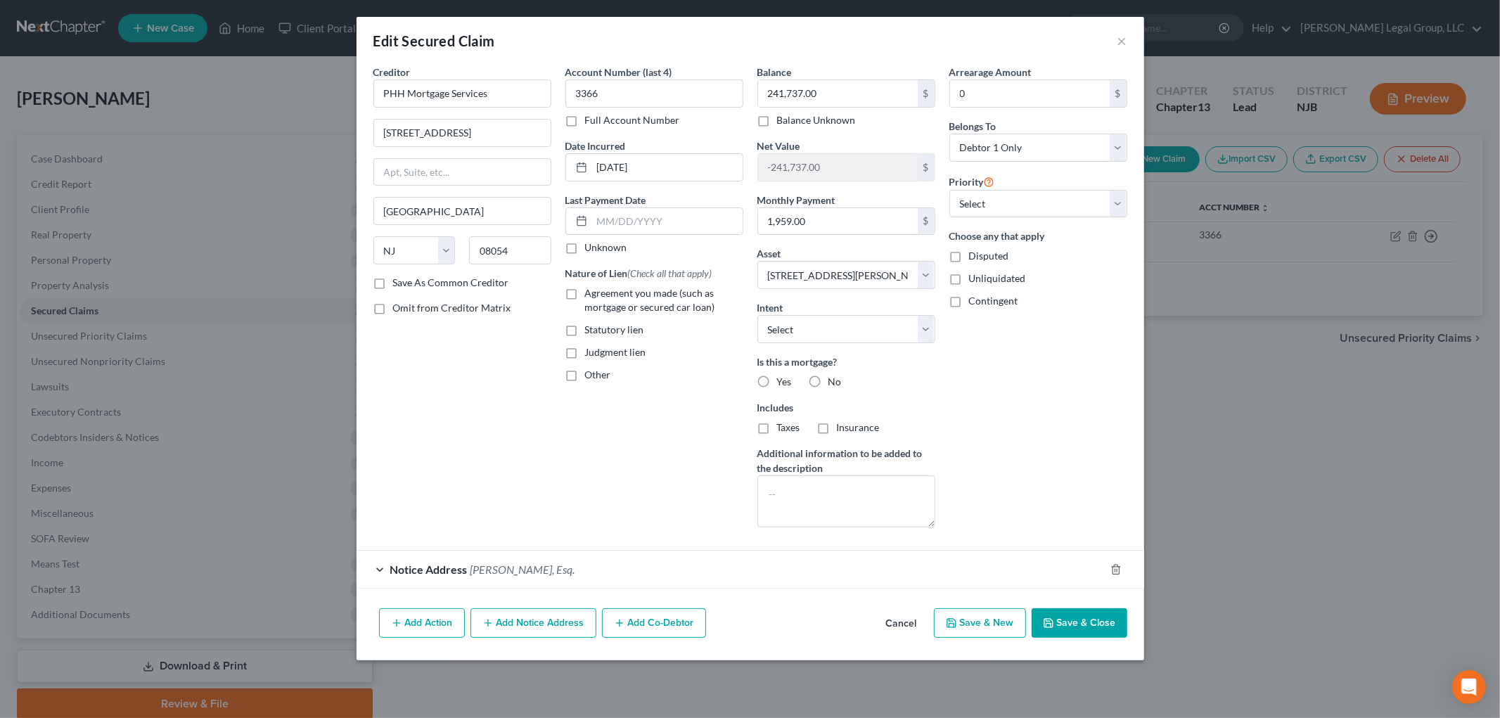
drag, startPoint x: 403, startPoint y: 614, endPoint x: 496, endPoint y: 525, distance: 129.3
click at [403, 614] on button "Add Action" at bounding box center [422, 623] width 86 height 30
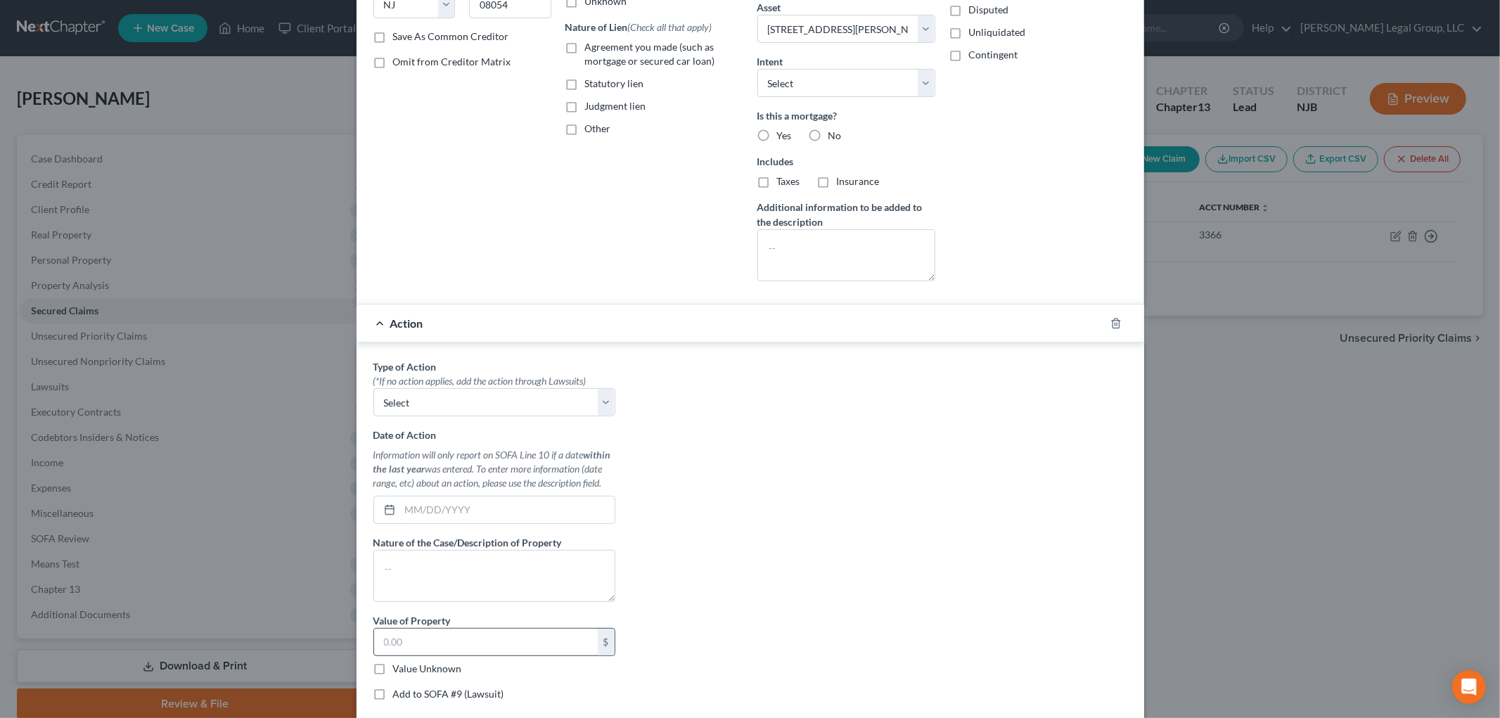
scroll to position [380, 0]
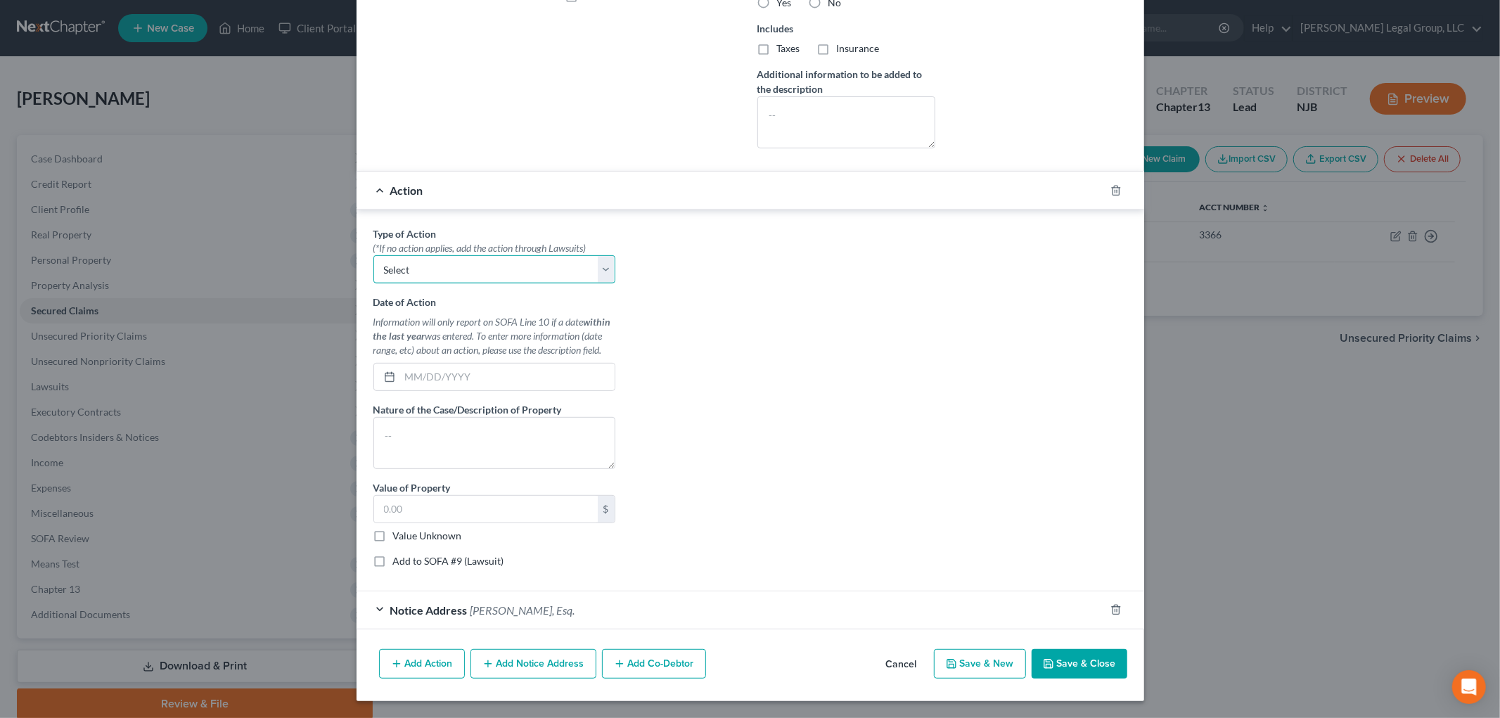
click at [427, 271] on select "Select Repossession Garnishment Foreclosure Personal Injury Attached, Seized, O…" at bounding box center [494, 269] width 242 height 28
select select "2"
click at [373, 255] on select "Select Repossession Garnishment Foreclosure Personal Injury Attached, Seized, O…" at bounding box center [494, 269] width 242 height 28
click at [480, 380] on input "text" at bounding box center [507, 376] width 214 height 27
type input "[DATE]"
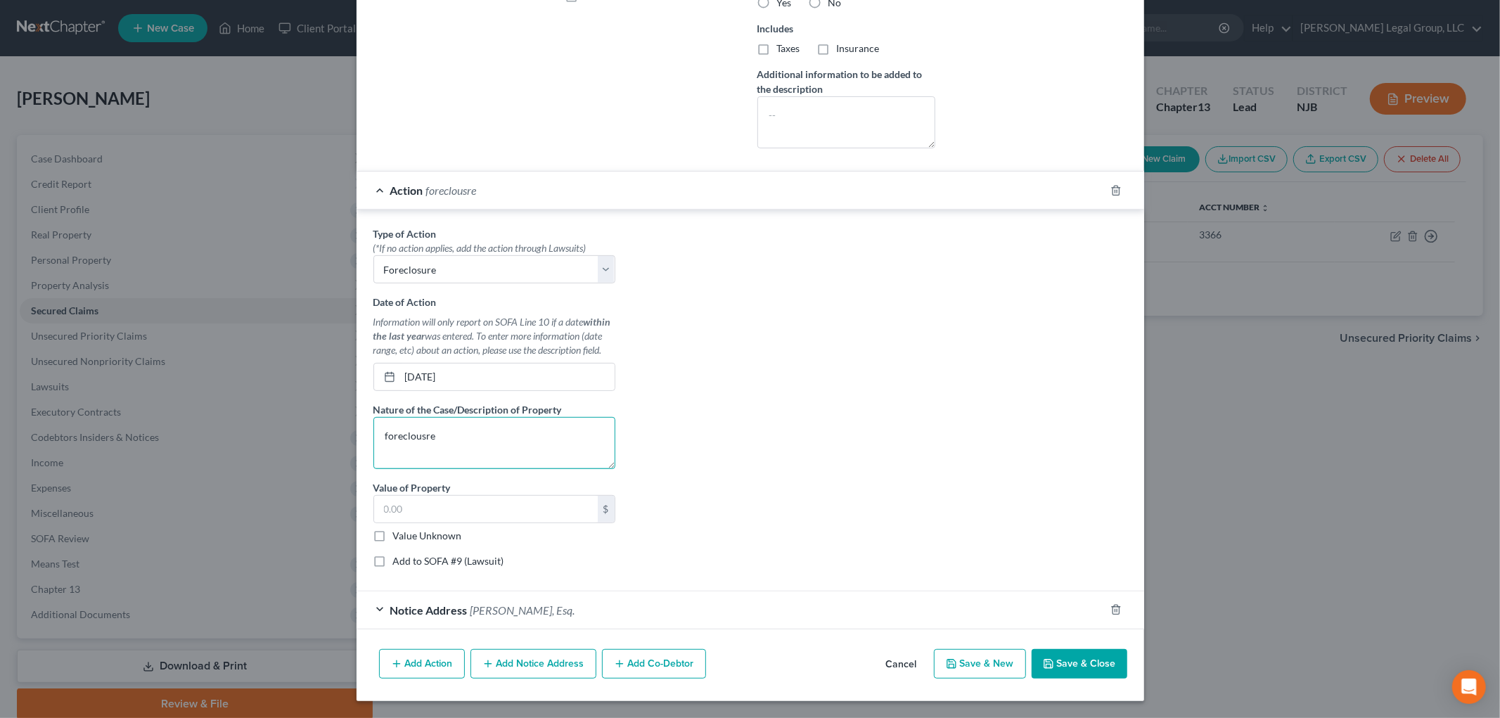
type textarea "foreclousre"
click at [436, 558] on label "Add to SOFA #9 (Lawsuit)" at bounding box center [448, 561] width 111 height 14
click at [408, 558] on input "Add to SOFA #9 (Lawsuit)" at bounding box center [403, 558] width 9 height 9
checkbox input "true"
select select "0"
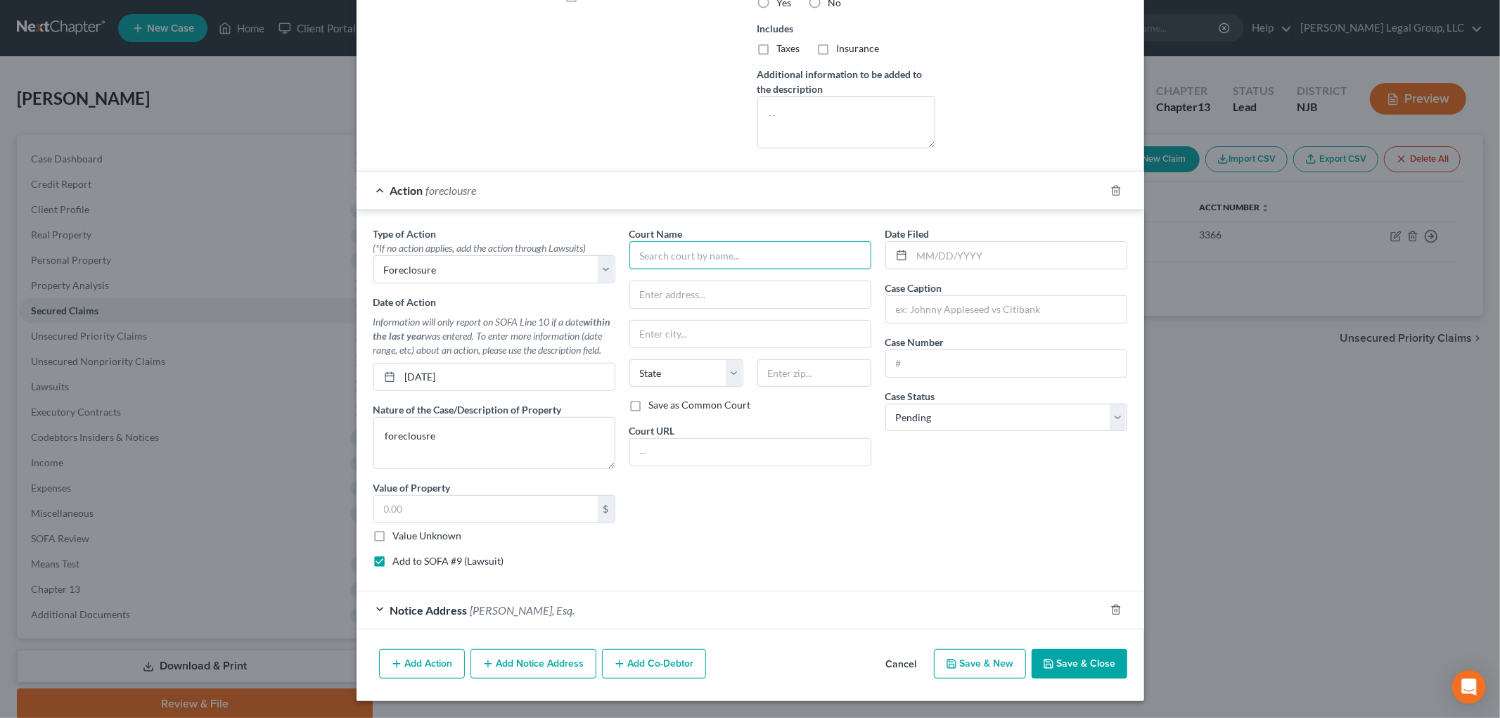
click at [700, 259] on input "text" at bounding box center [750, 255] width 242 height 28
type input "Superior Court of [US_STATE]"
type input "Chancery Division"
type input "[GEOGRAPHIC_DATA]"
click at [936, 243] on input "text" at bounding box center [1019, 255] width 214 height 27
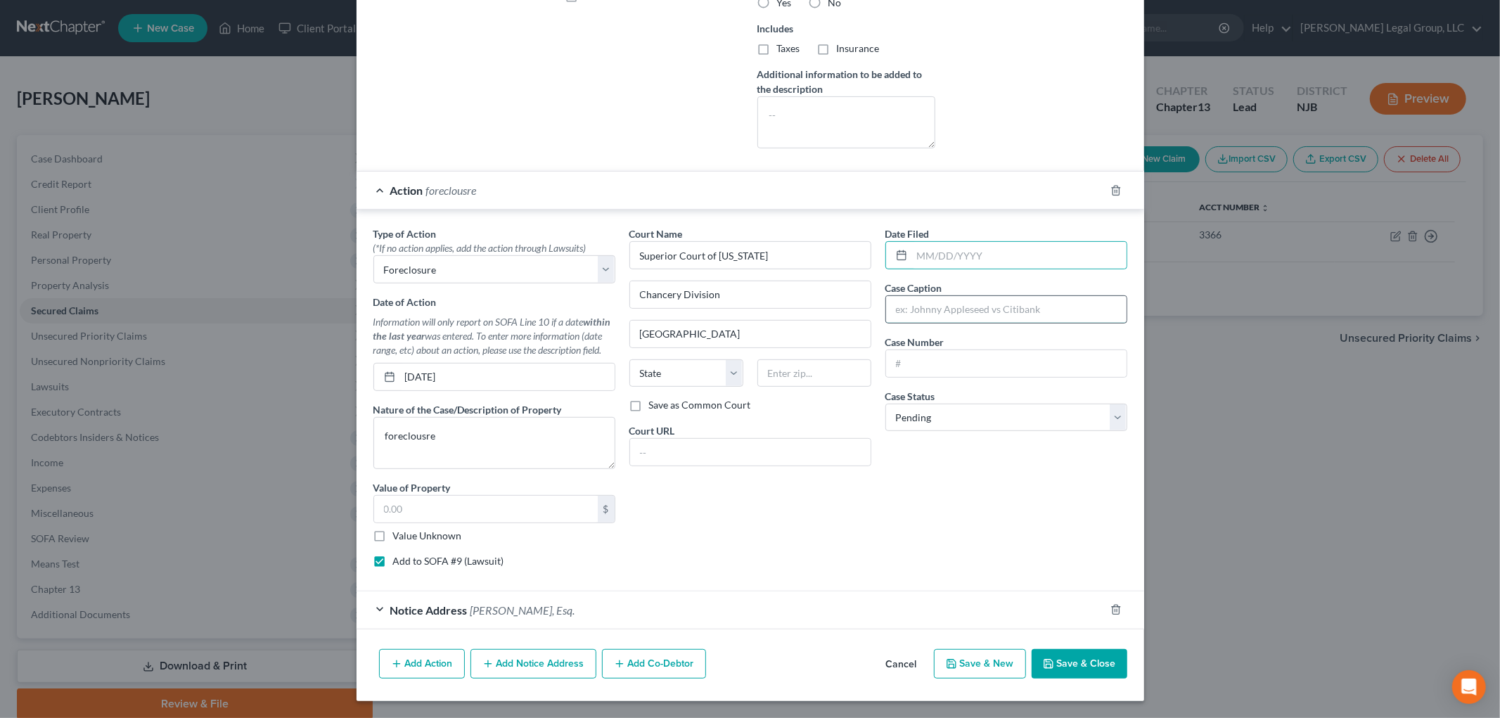
click at [948, 317] on input "text" at bounding box center [1006, 309] width 240 height 27
type input "PHH Mortgage Corporation vs. [PERSON_NAME], et al."
click at [964, 366] on input "text" at bounding box center [1006, 363] width 240 height 27
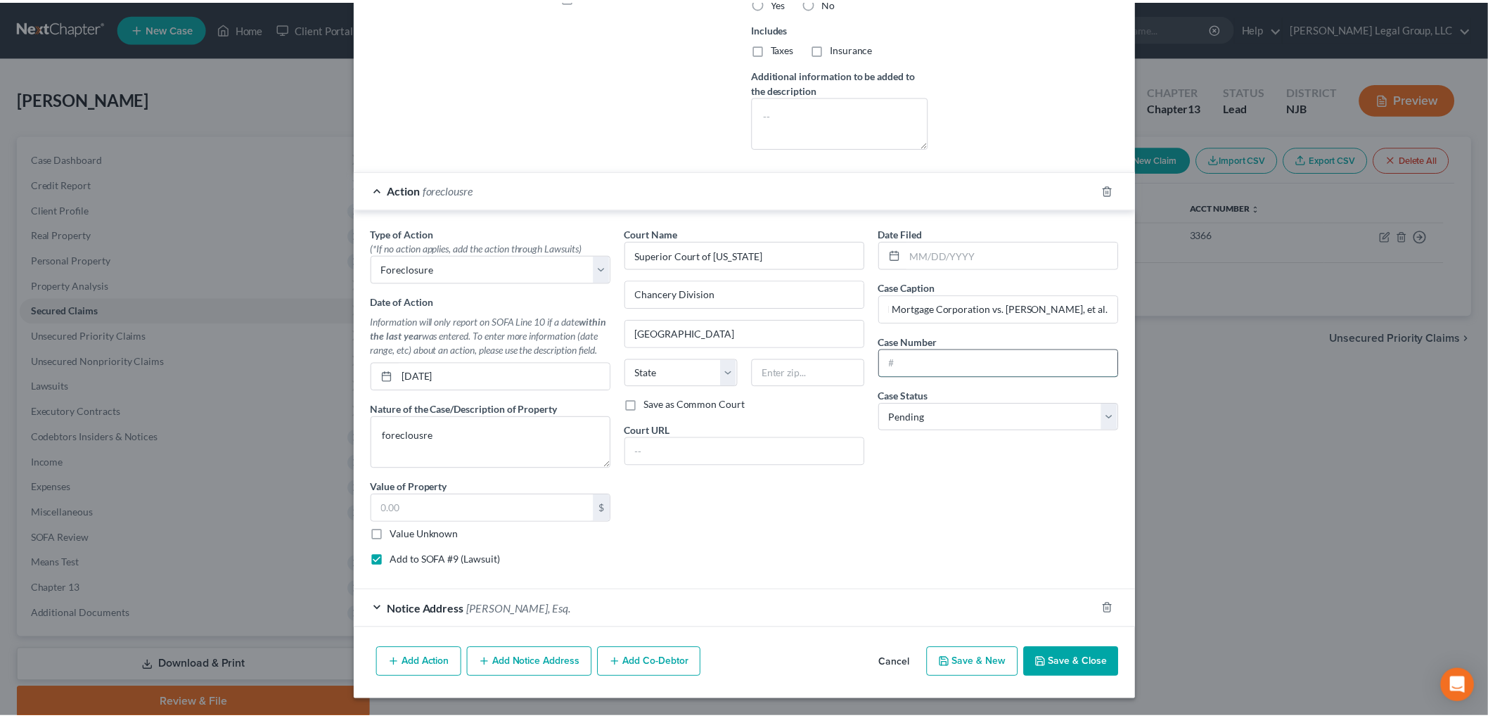
scroll to position [0, 0]
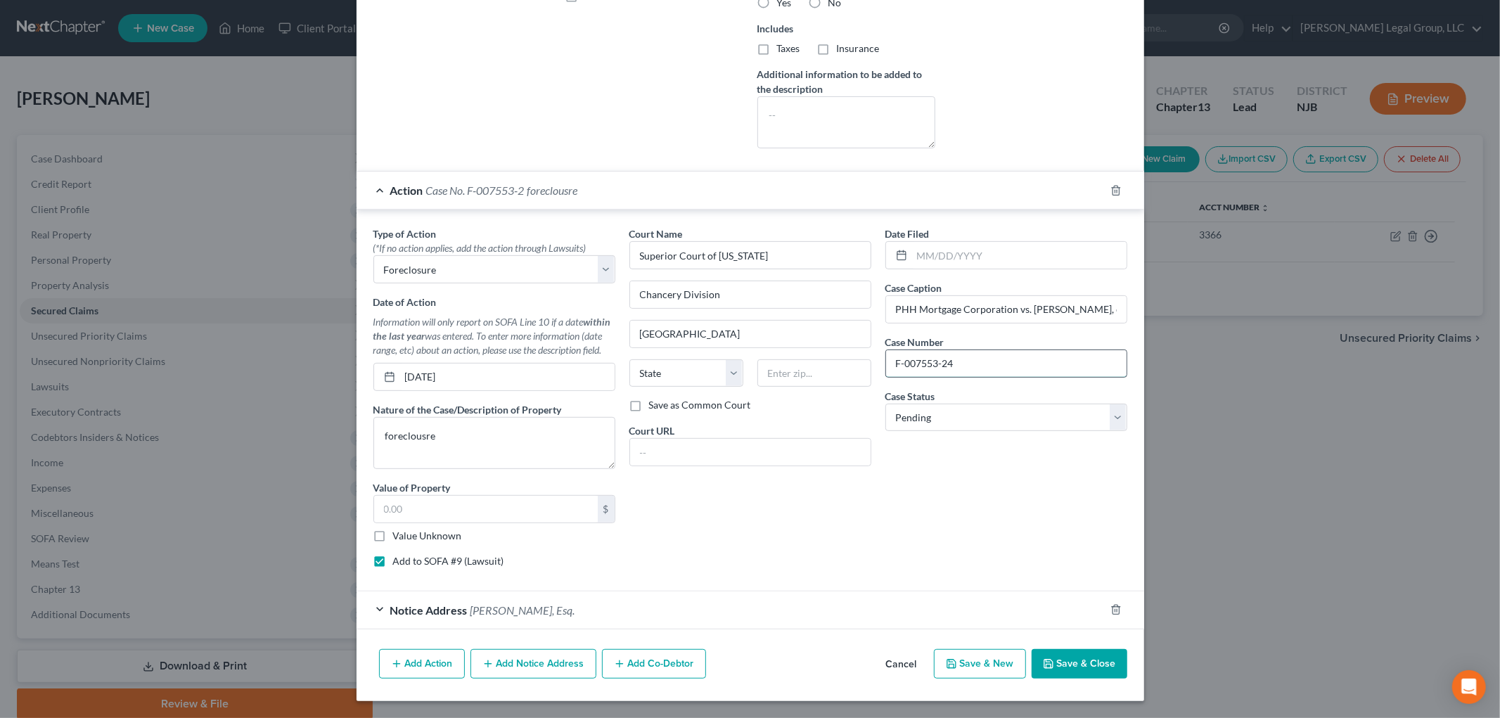
type input "F-007553-24"
drag, startPoint x: 971, startPoint y: 423, endPoint x: 972, endPoint y: 430, distance: 7.2
click at [971, 423] on select "Select Pending On Appeal Concluded" at bounding box center [1006, 418] width 242 height 28
select select "2"
click at [885, 404] on select "Select Pending On Appeal Concluded" at bounding box center [1006, 418] width 242 height 28
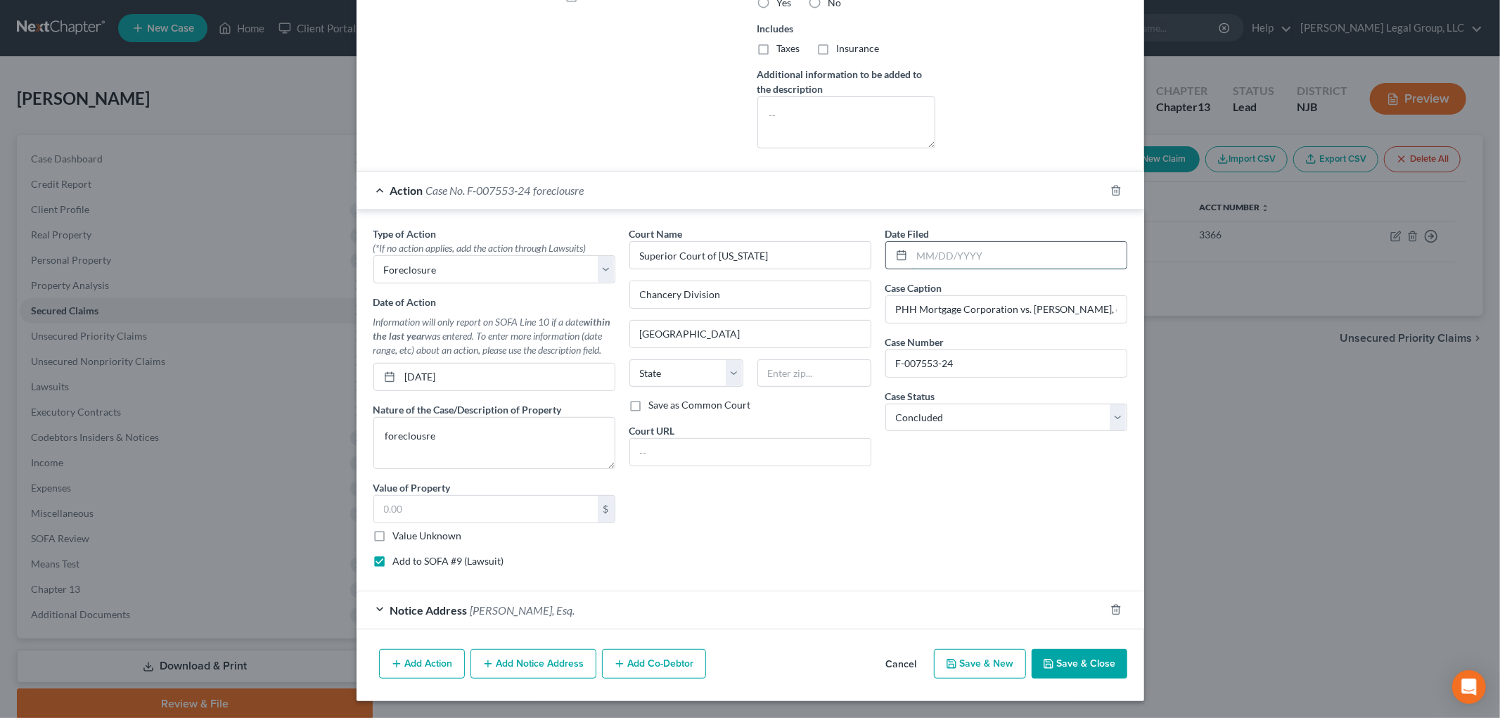
click at [948, 253] on input "text" at bounding box center [1019, 255] width 214 height 27
click at [951, 250] on input "07/31/20024" at bounding box center [1019, 255] width 214 height 27
type input "[DATE]"
click at [1060, 657] on button "Save & Close" at bounding box center [1079, 664] width 96 height 30
select select
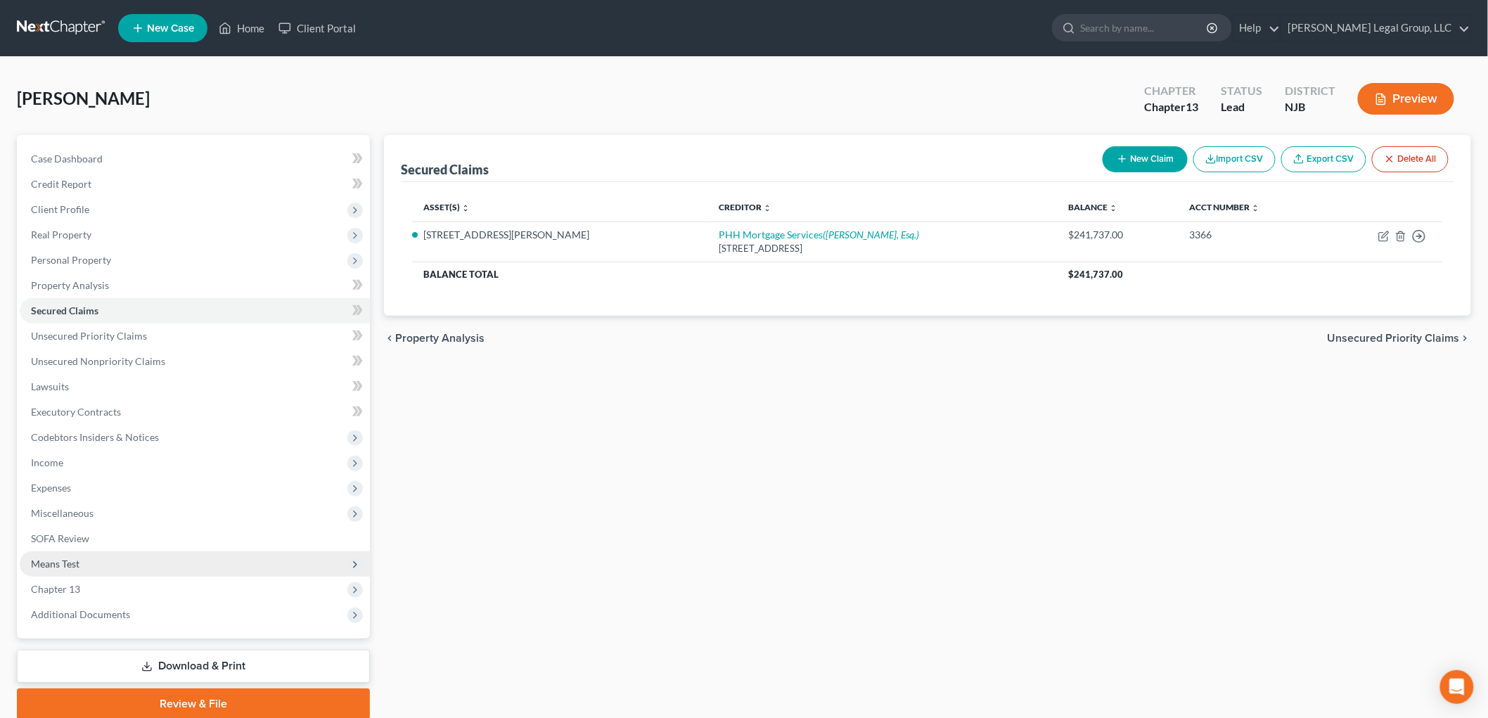
click at [106, 554] on span "Means Test" at bounding box center [195, 563] width 350 height 25
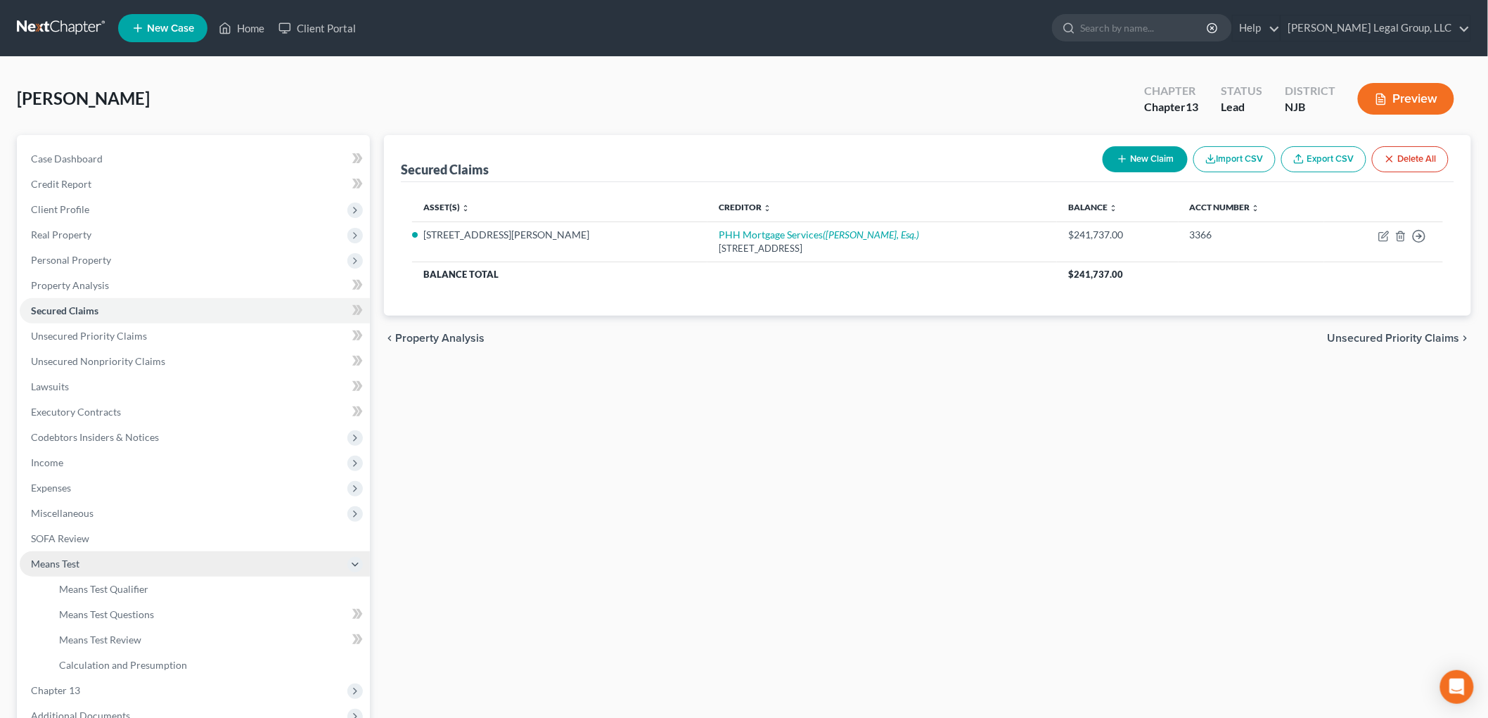
click at [138, 567] on span "Means Test" at bounding box center [195, 563] width 350 height 25
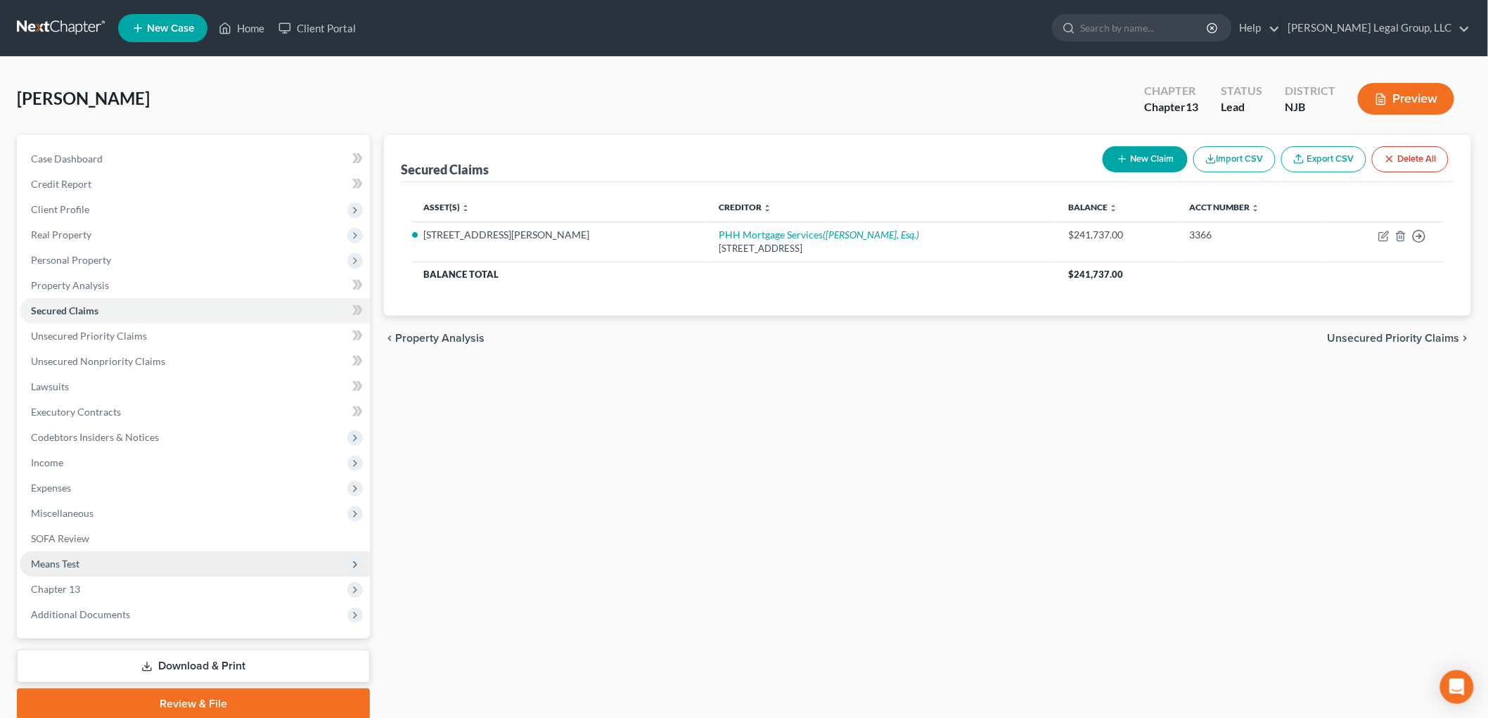
click at [139, 570] on span "Means Test" at bounding box center [195, 563] width 350 height 25
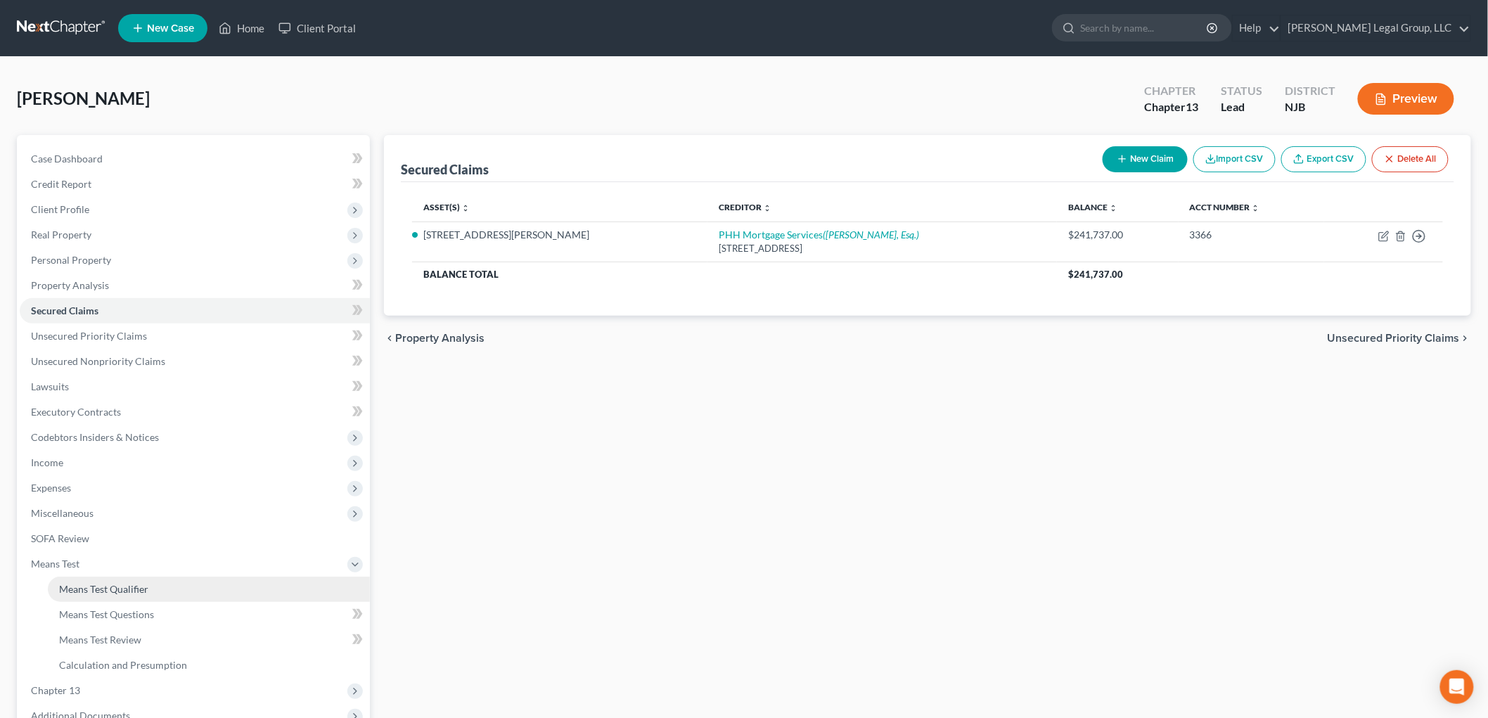
click at [137, 578] on link "Means Test Qualifier" at bounding box center [209, 588] width 322 height 25
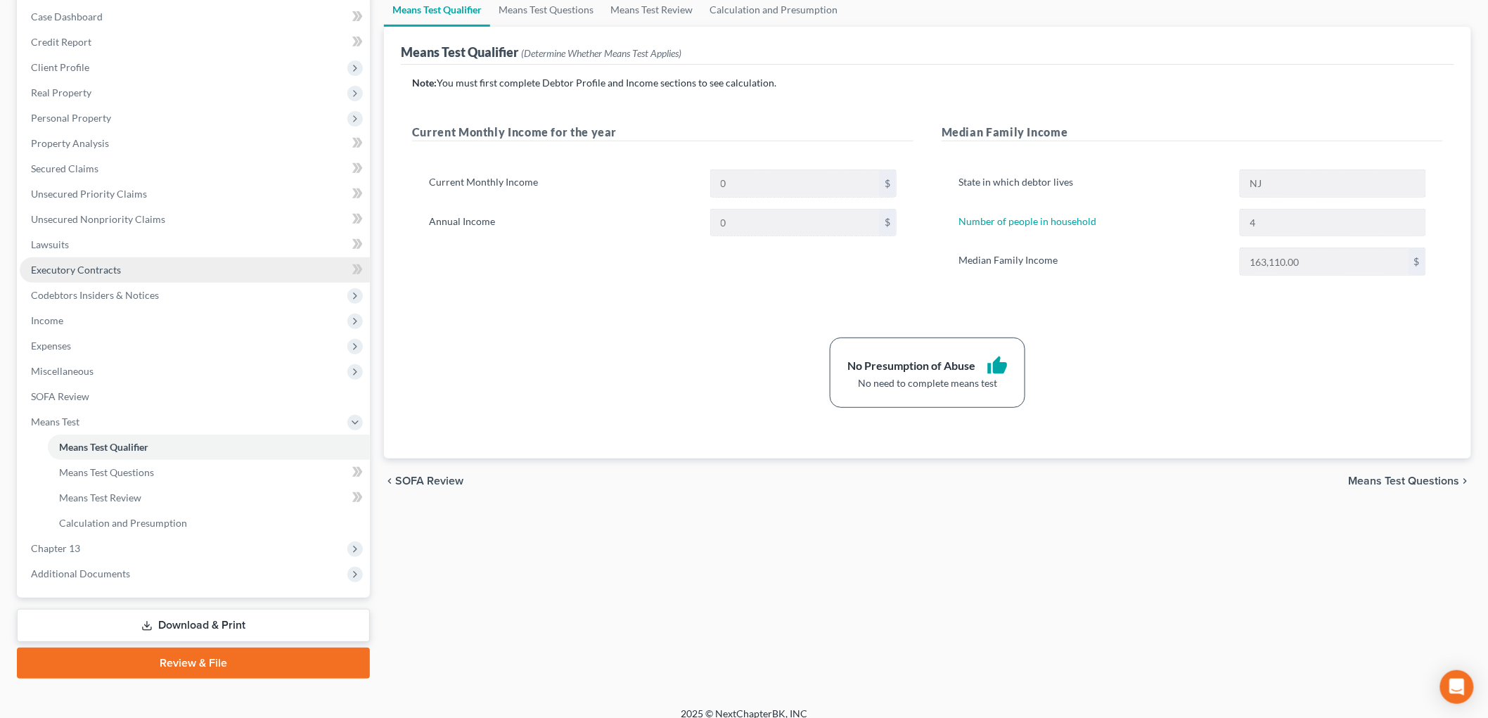
scroll to position [155, 0]
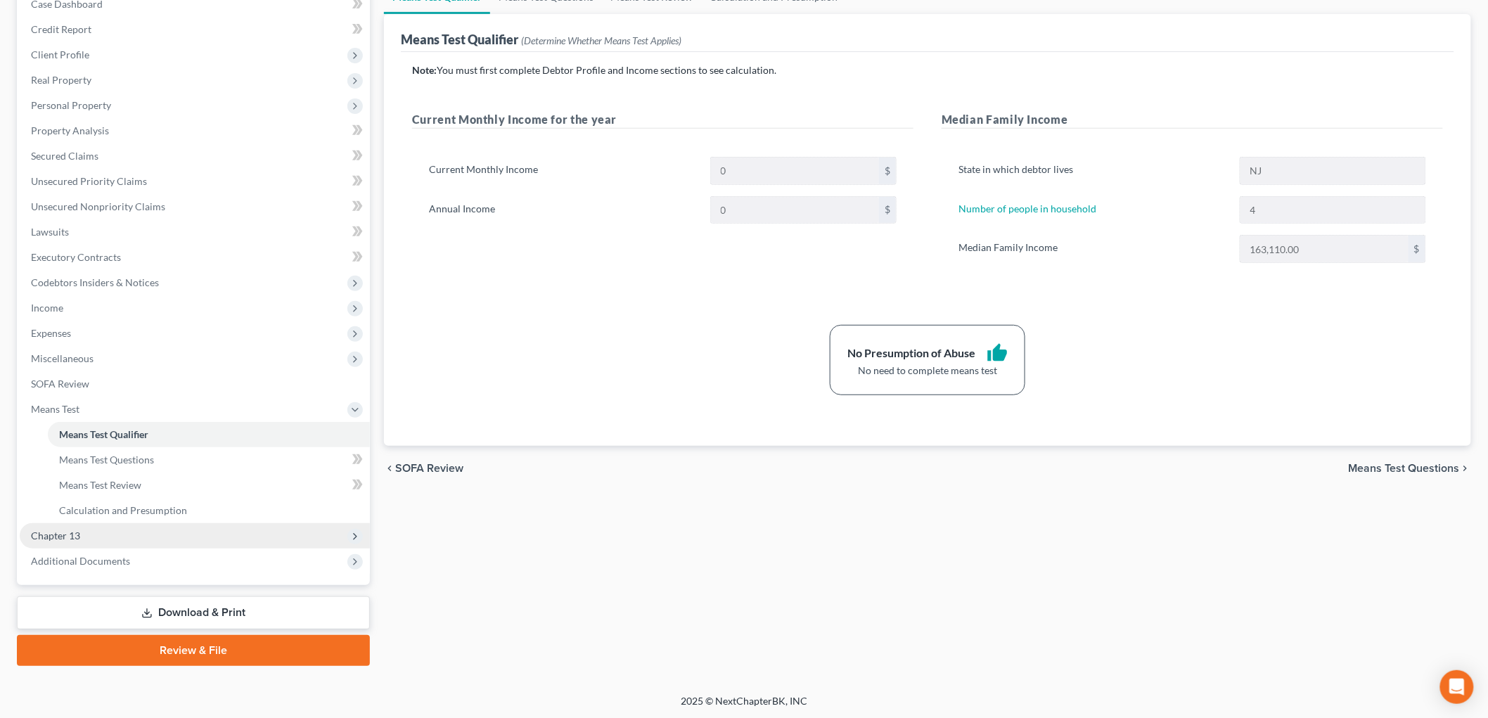
click at [93, 532] on span "Chapter 13" at bounding box center [195, 535] width 350 height 25
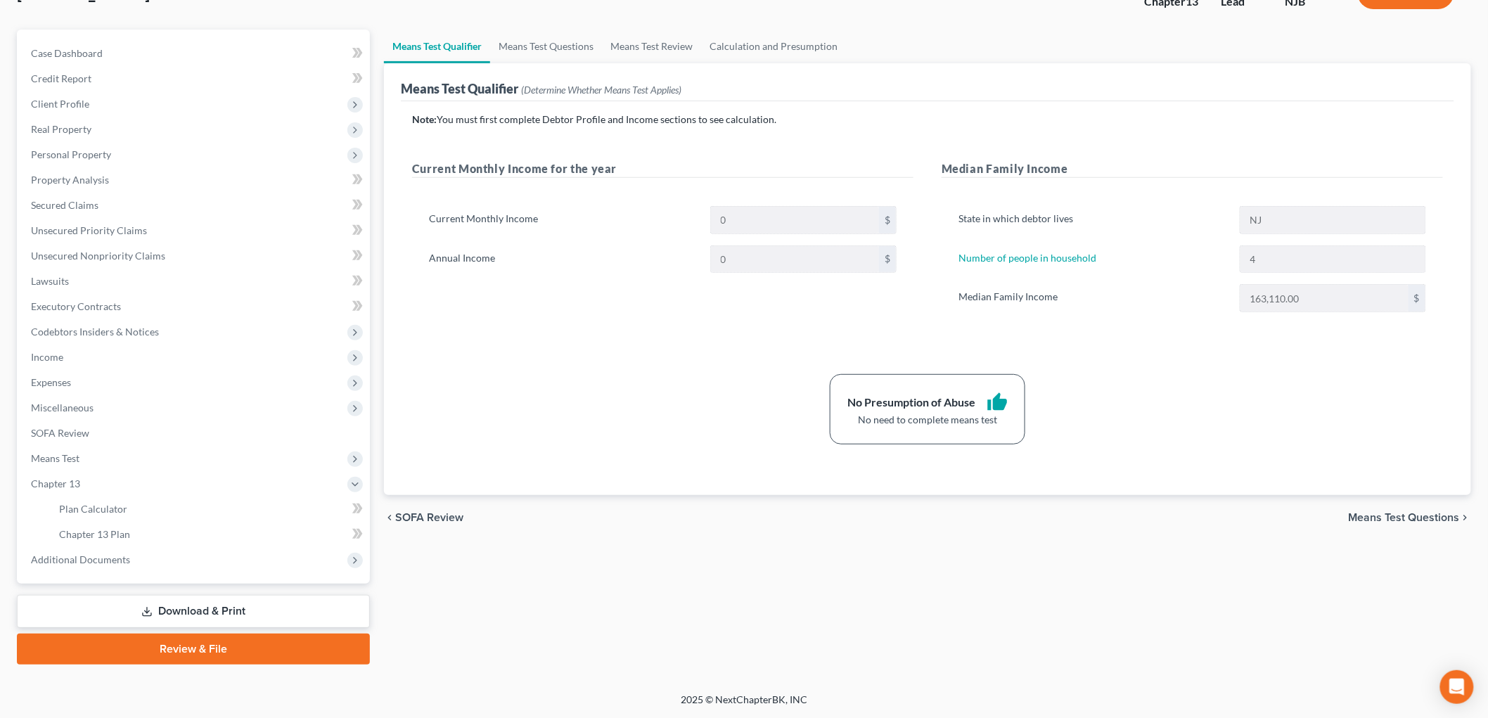
scroll to position [103, 0]
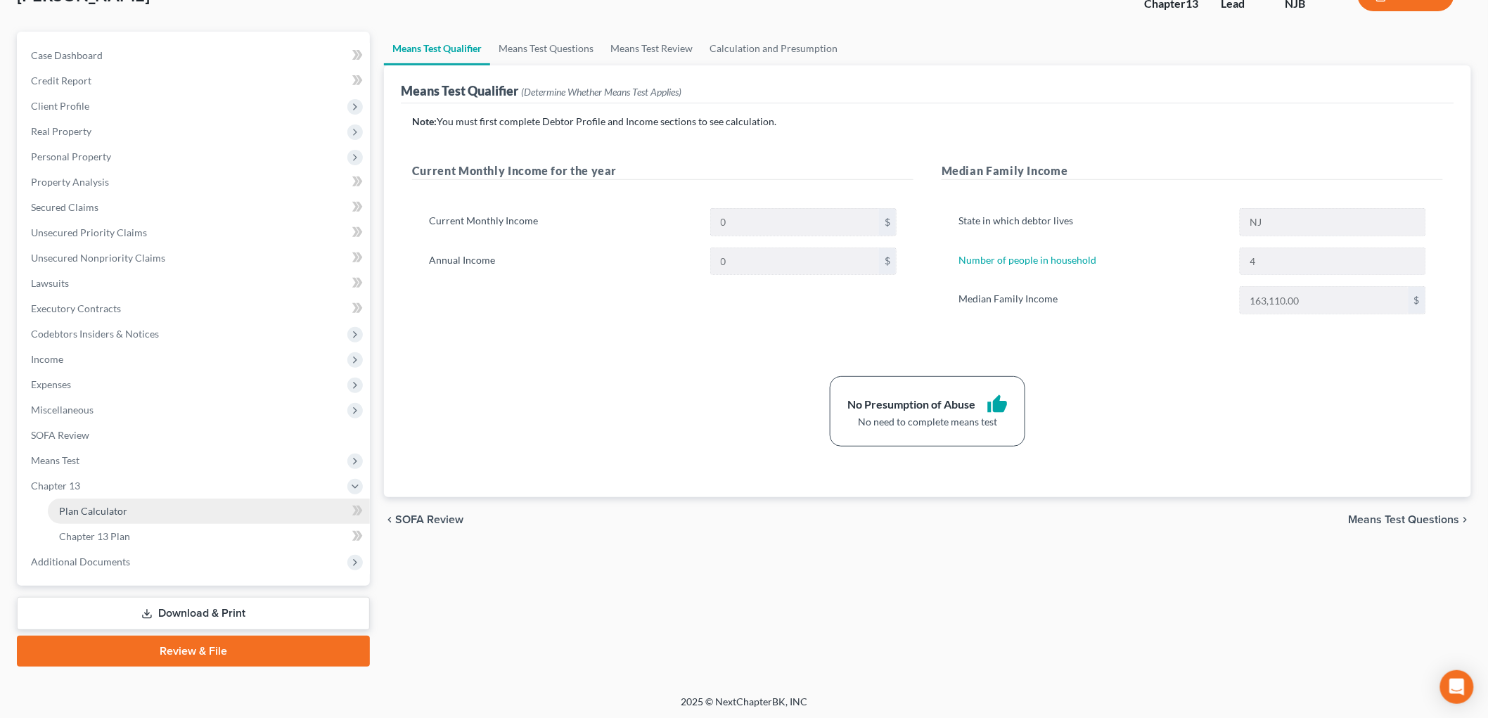
click at [122, 505] on span "Plan Calculator" at bounding box center [93, 511] width 68 height 12
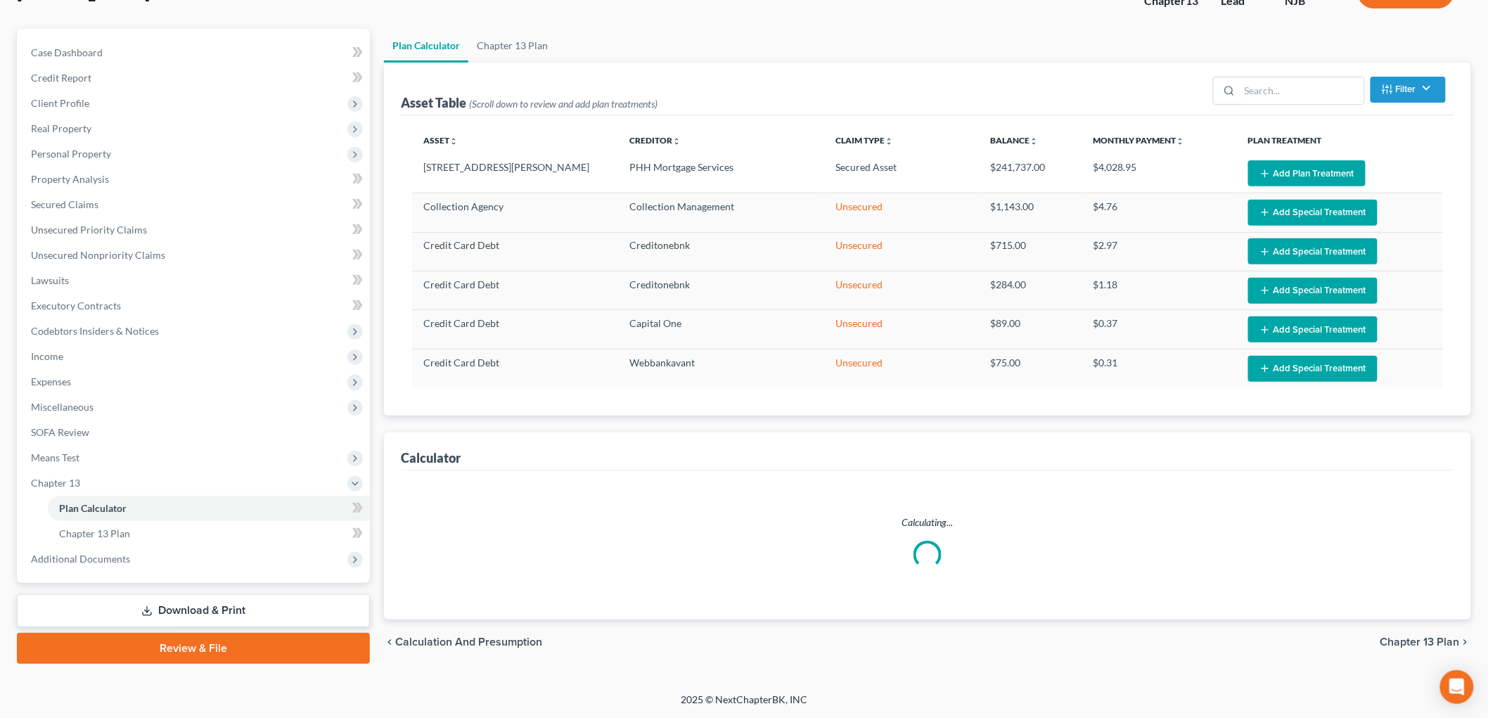
select select "59"
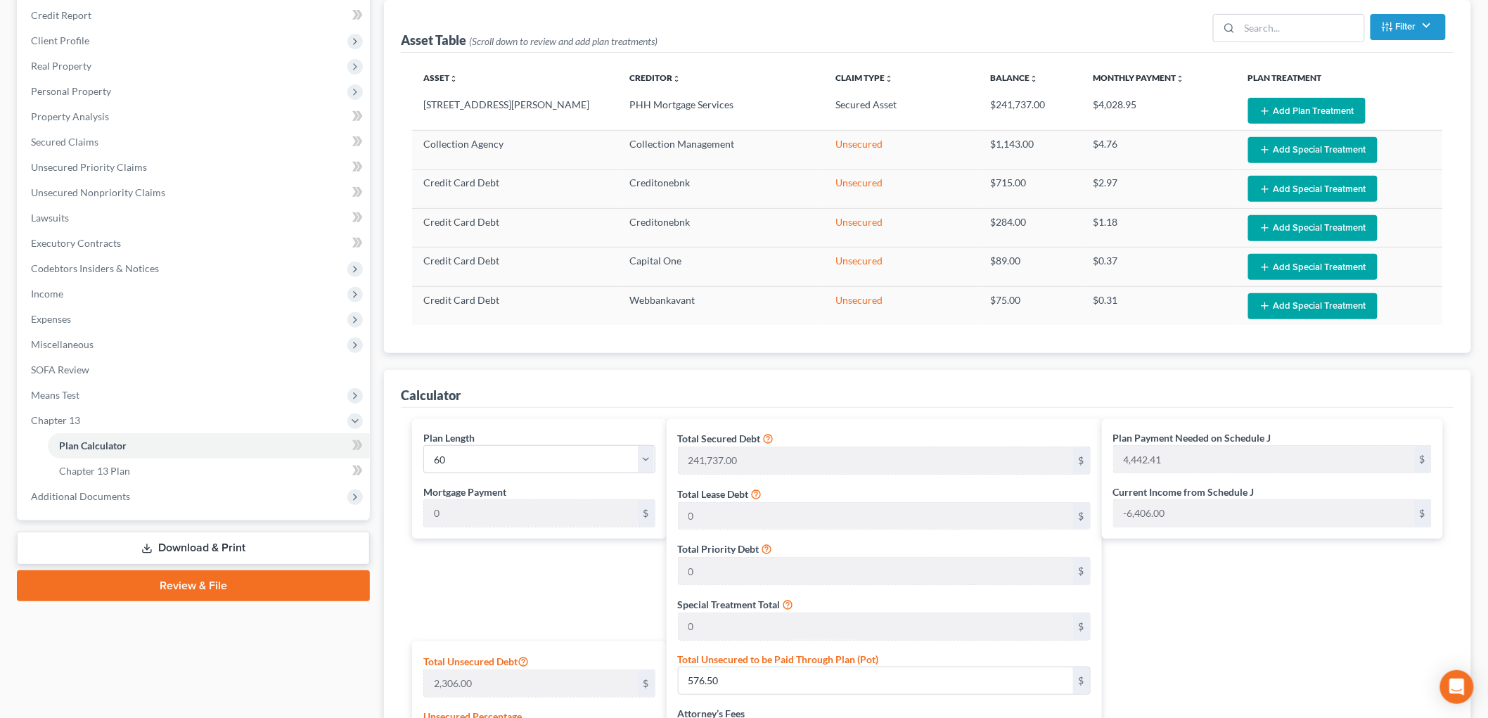
scroll to position [262, 0]
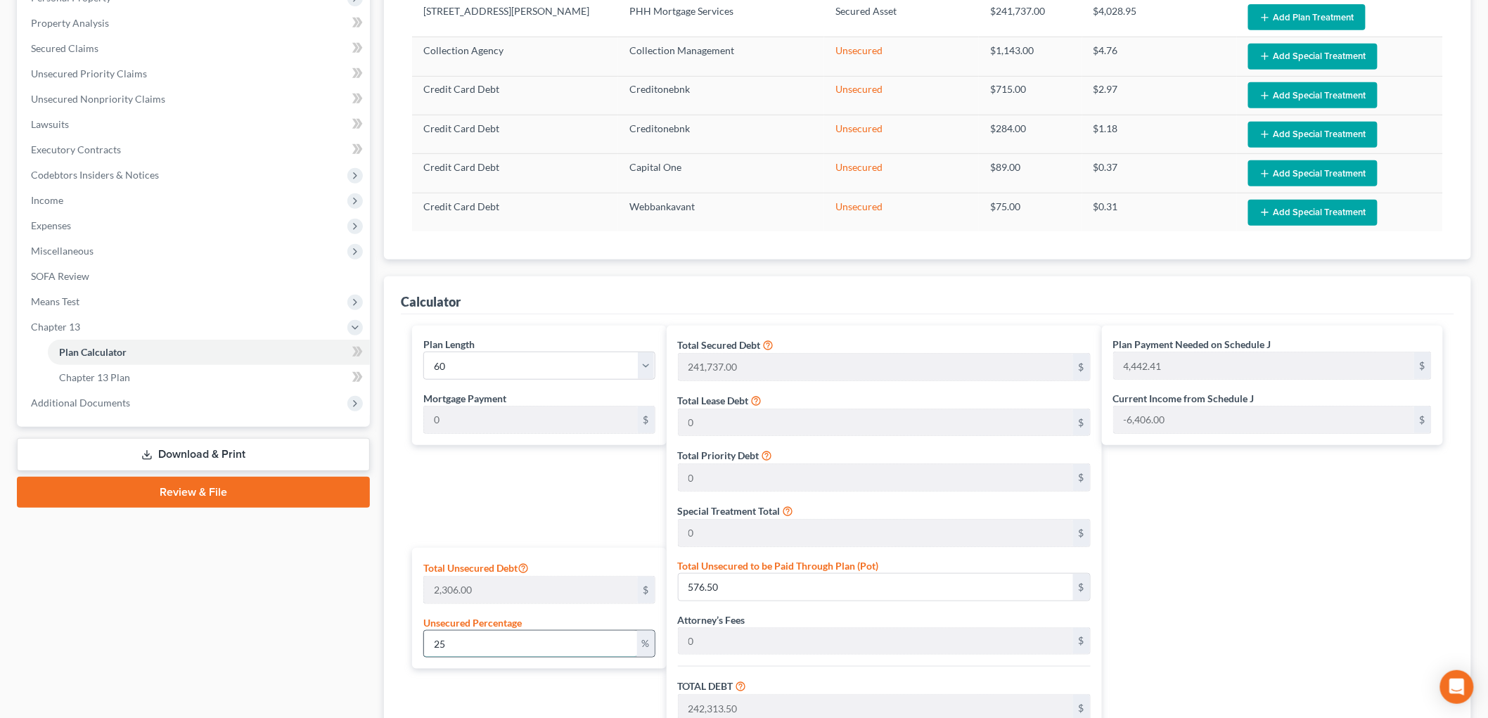
click at [568, 642] on input "25" at bounding box center [530, 644] width 213 height 27
type input "2"
type input "46.12"
type input "241,783.12"
type input "24,178.31"
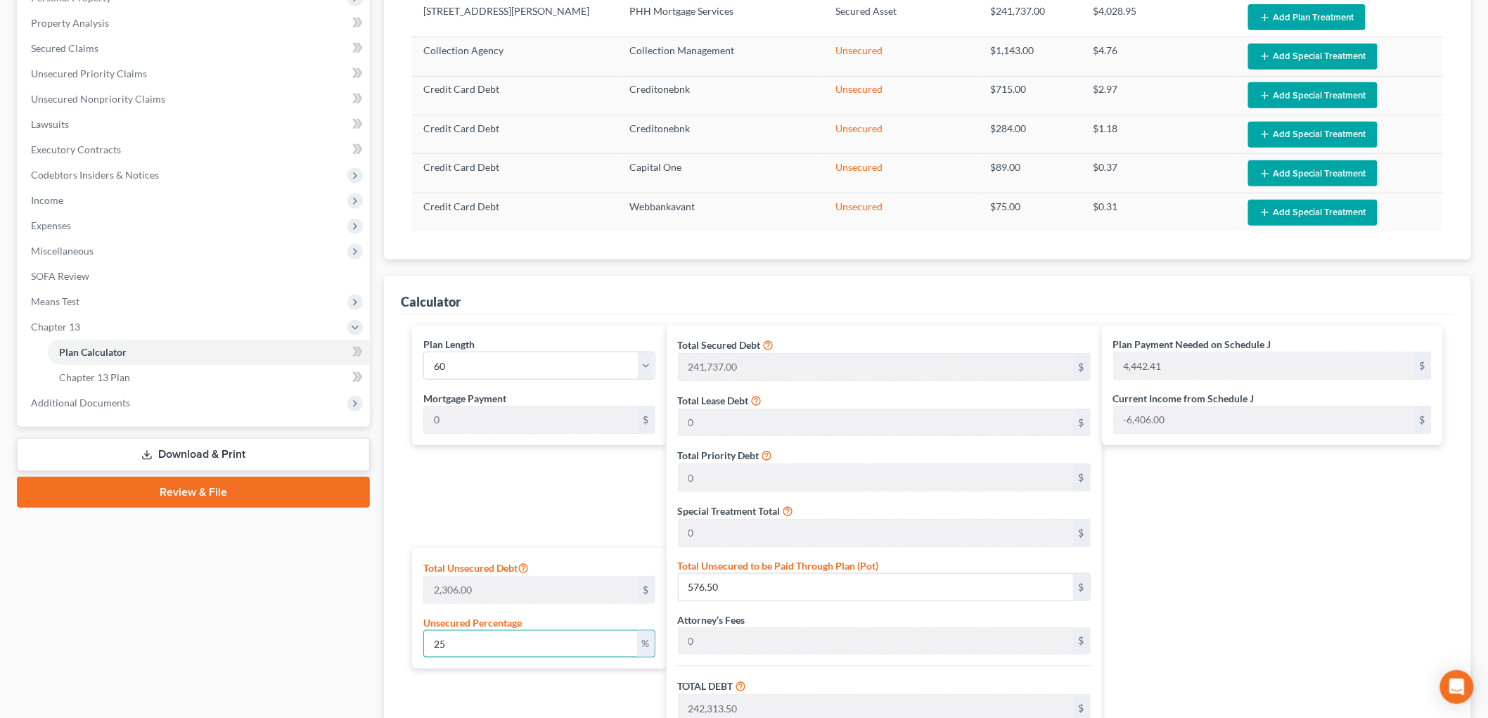
type input "265,961.43"
type input "4,432.69"
type input "241,737.00"
type input "24,173.70"
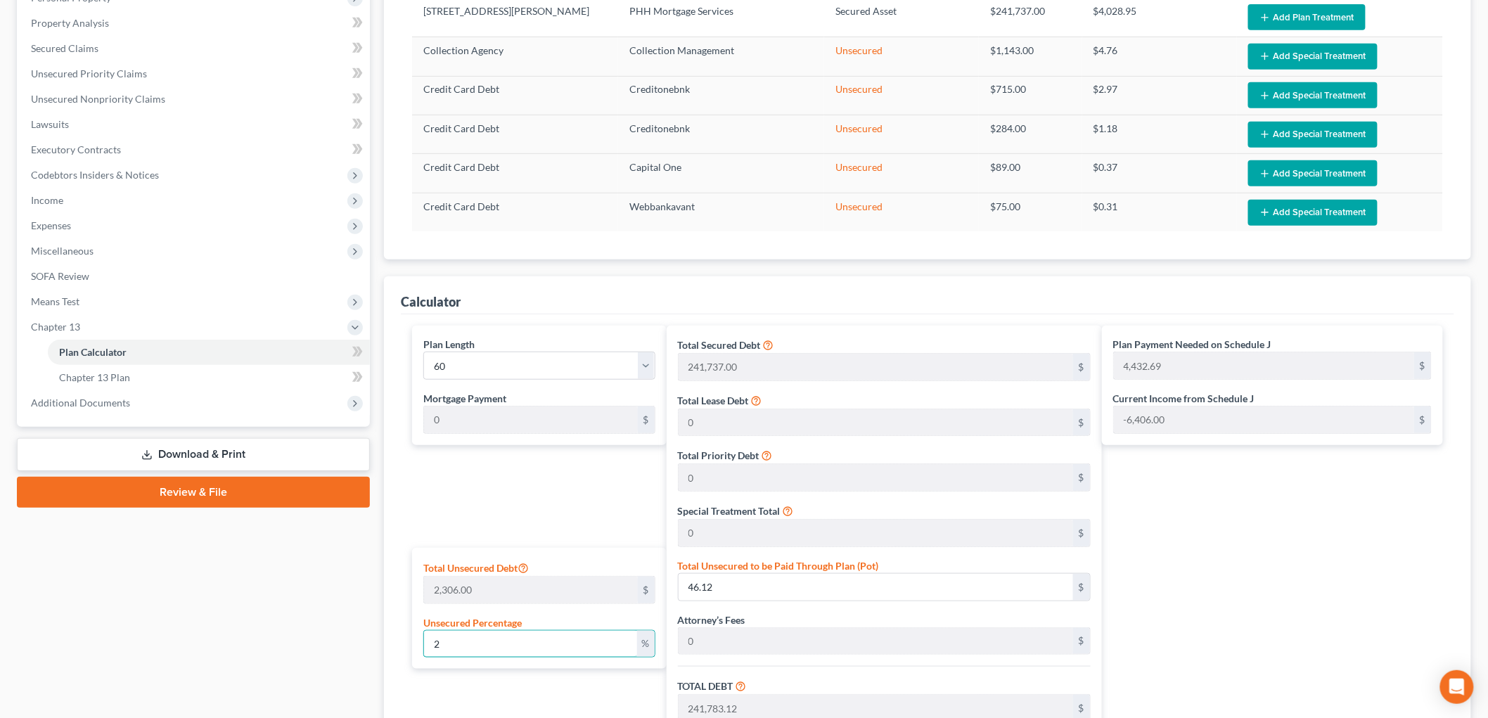
type input "265,910.70"
type input "4,431.84"
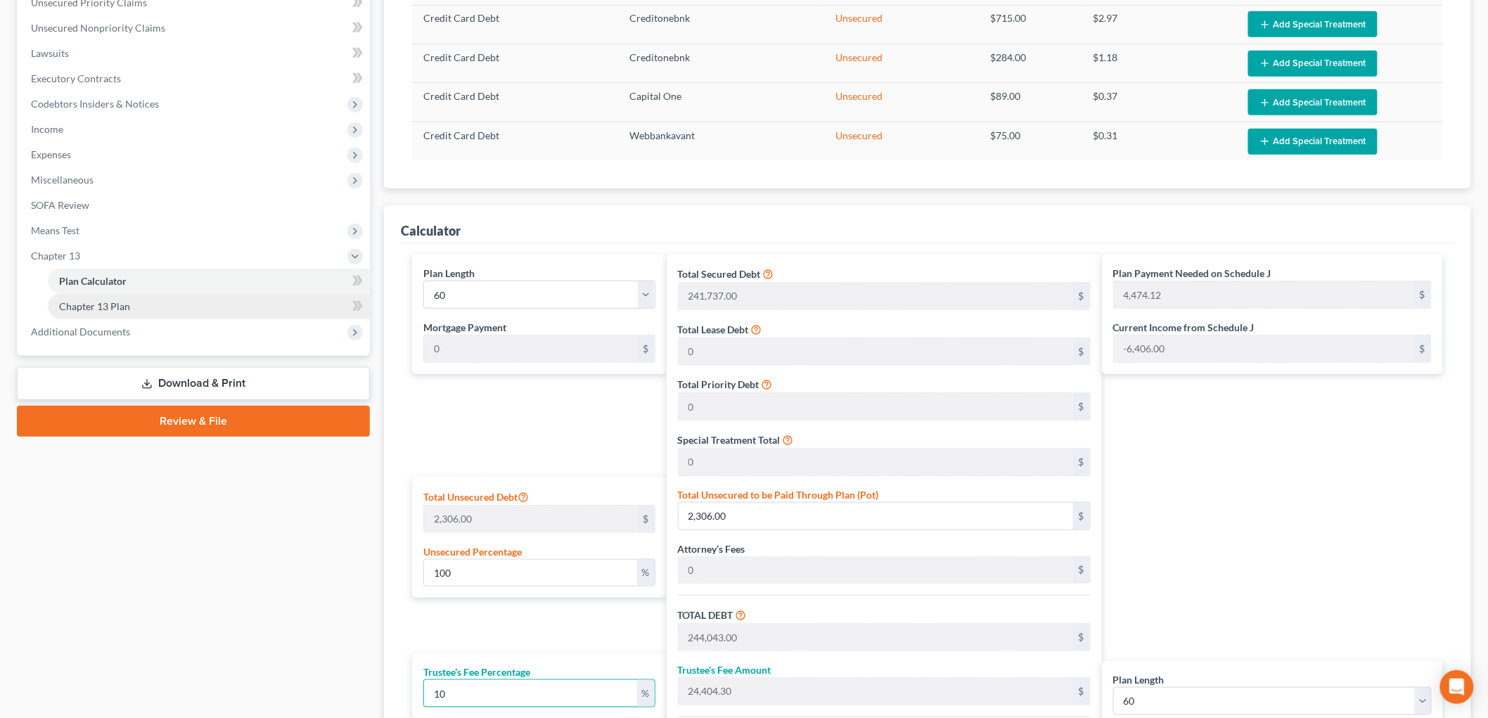
scroll to position [325, 0]
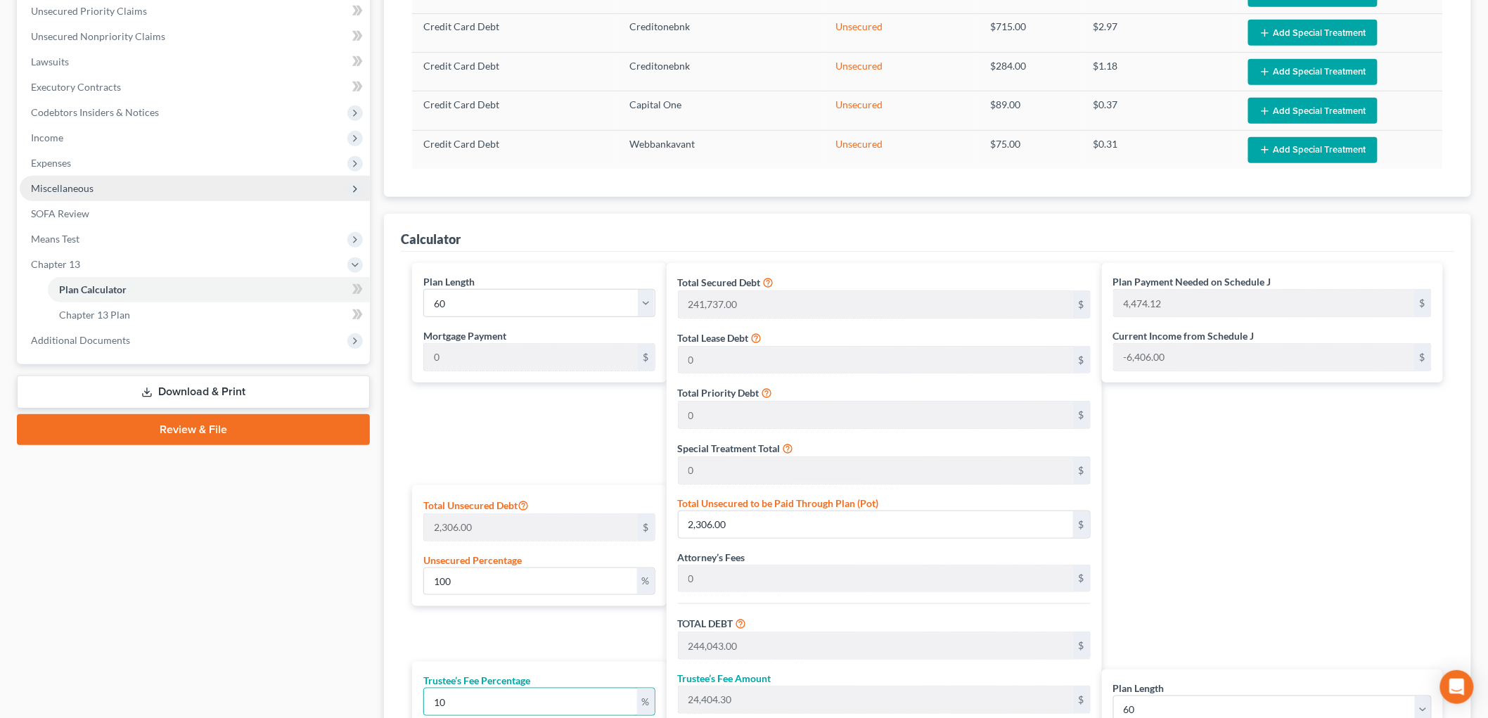
click at [56, 191] on span "Miscellaneous" at bounding box center [62, 188] width 63 height 12
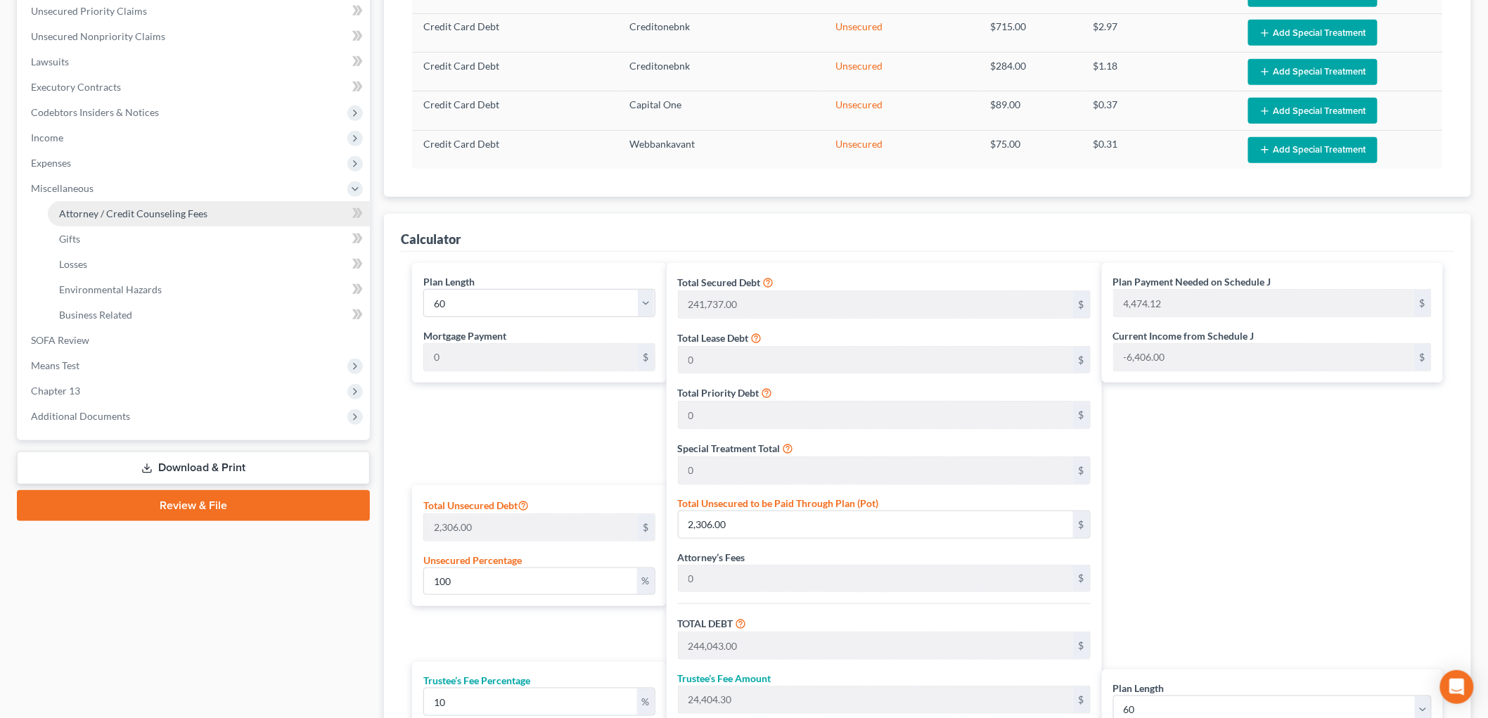
click at [128, 205] on link "Attorney / Credit Counseling Fees" at bounding box center [209, 213] width 322 height 25
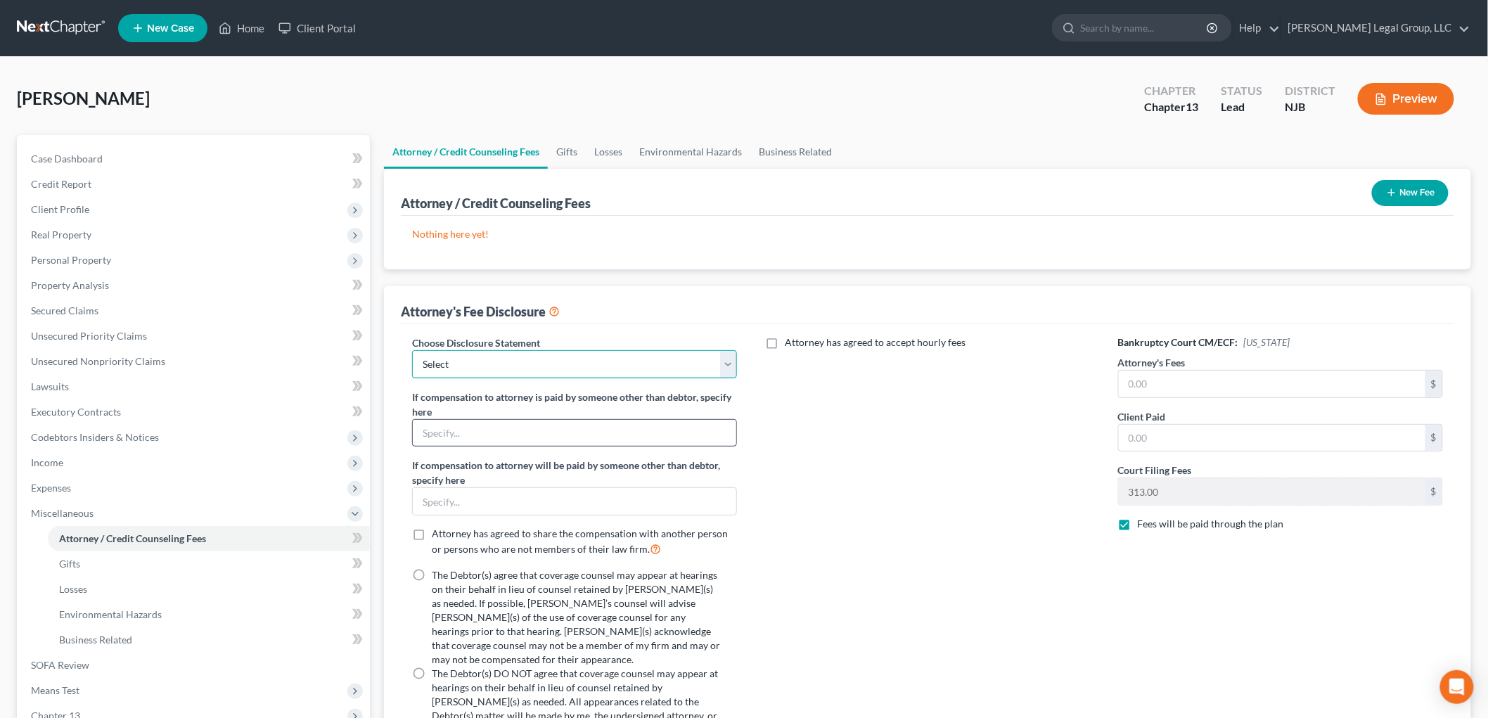
drag, startPoint x: 595, startPoint y: 360, endPoint x: 573, endPoint y: 437, distance: 80.5
click at [595, 360] on select "Select Chapter 7 Attorney Comp Chapter 13 Attorrney Comp" at bounding box center [574, 364] width 325 height 28
click at [412, 350] on select "Select Chapter 7 Attorney Comp Chapter 13 Attorrney Comp" at bounding box center [574, 364] width 325 height 28
drag, startPoint x: 1199, startPoint y: 380, endPoint x: 1174, endPoint y: 364, distance: 30.0
click at [1199, 380] on input "text" at bounding box center [1271, 383] width 307 height 27
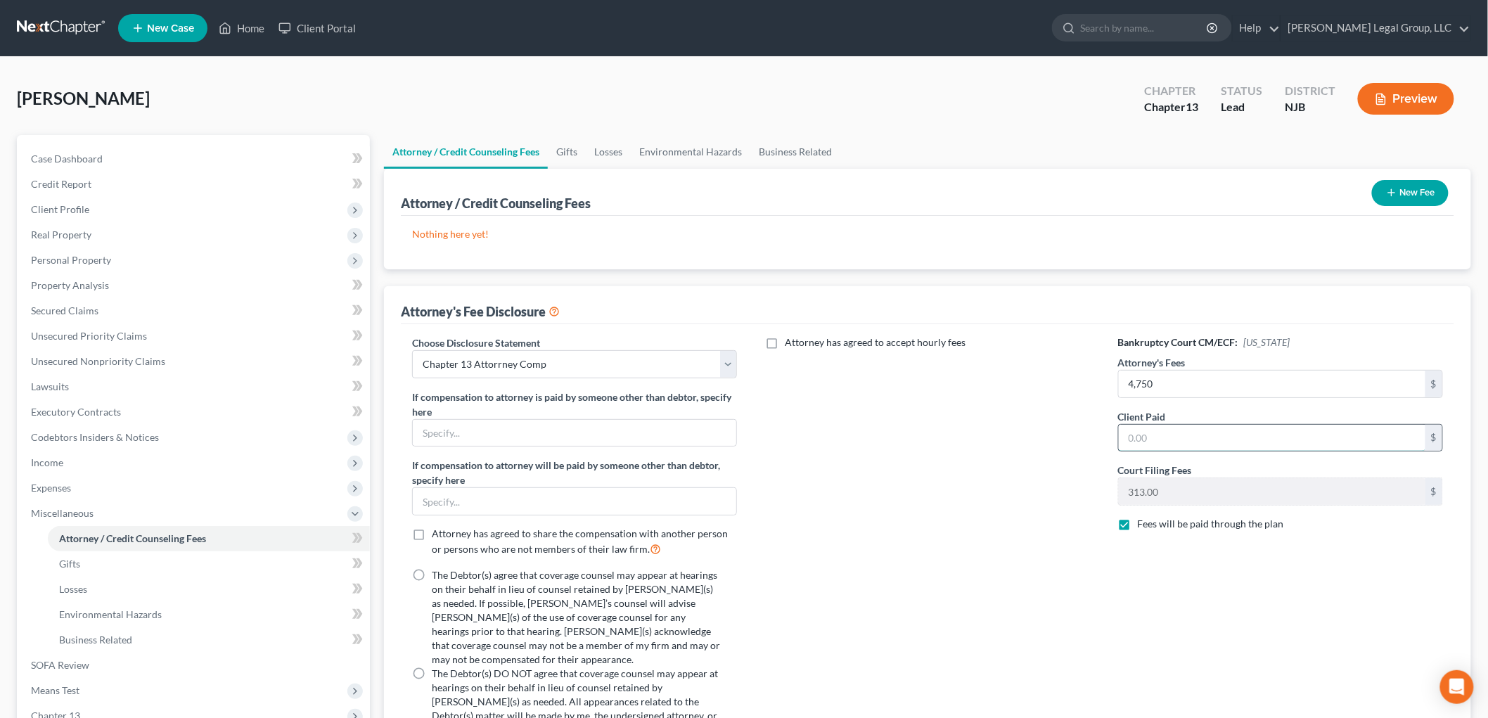
click at [1163, 437] on input "text" at bounding box center [1271, 438] width 307 height 27
click at [1387, 198] on icon "button" at bounding box center [1391, 192] width 11 height 11
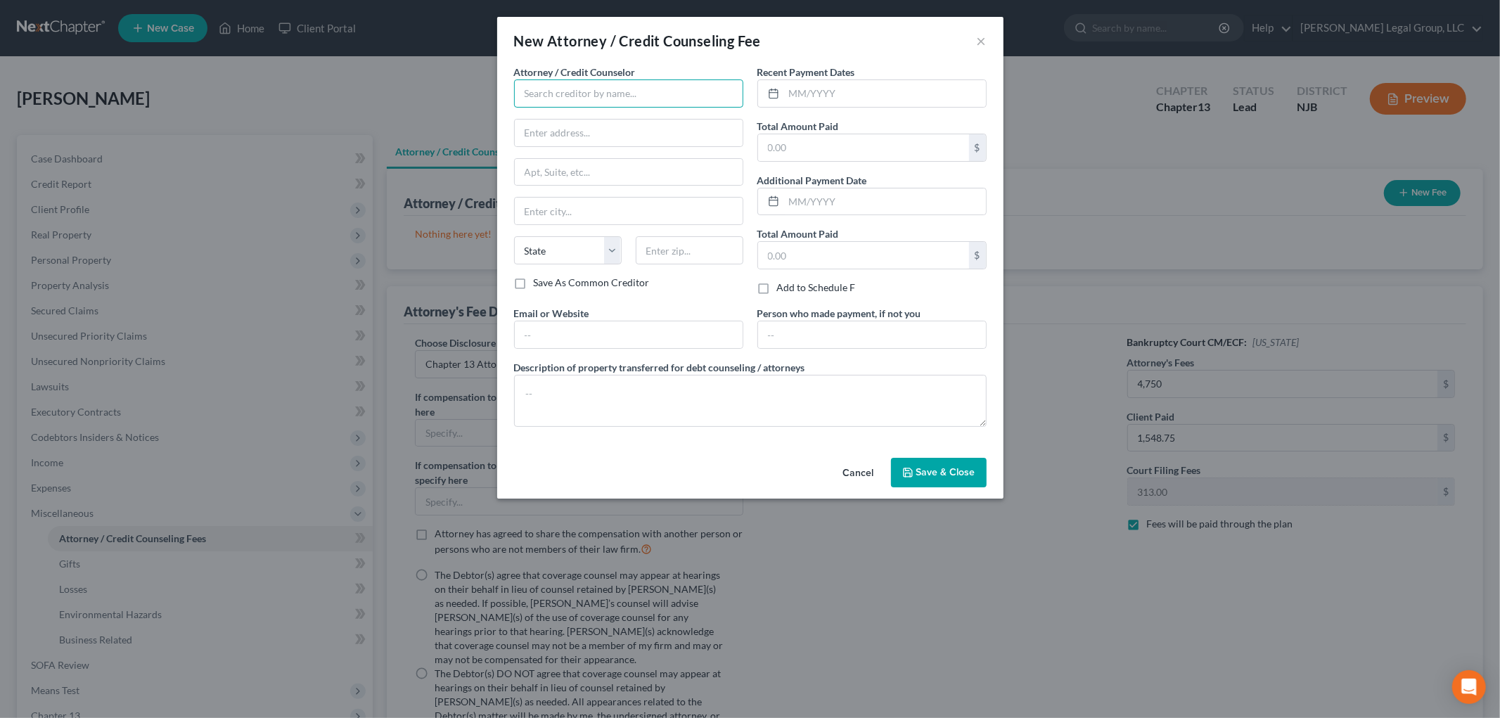
click at [617, 95] on input "text" at bounding box center [628, 93] width 229 height 28
click at [600, 122] on div "[PERSON_NAME] Legal Group, LLC" at bounding box center [601, 118] width 153 height 14
drag, startPoint x: 698, startPoint y: 134, endPoint x: 202, endPoint y: 122, distance: 496.5
click at [217, 127] on div "New Attorney / Credit Counseling Fee × Attorney / Credit Counselor * [PERSON_NA…" at bounding box center [750, 359] width 1500 height 718
click at [839, 89] on input "text" at bounding box center [885, 93] width 202 height 27
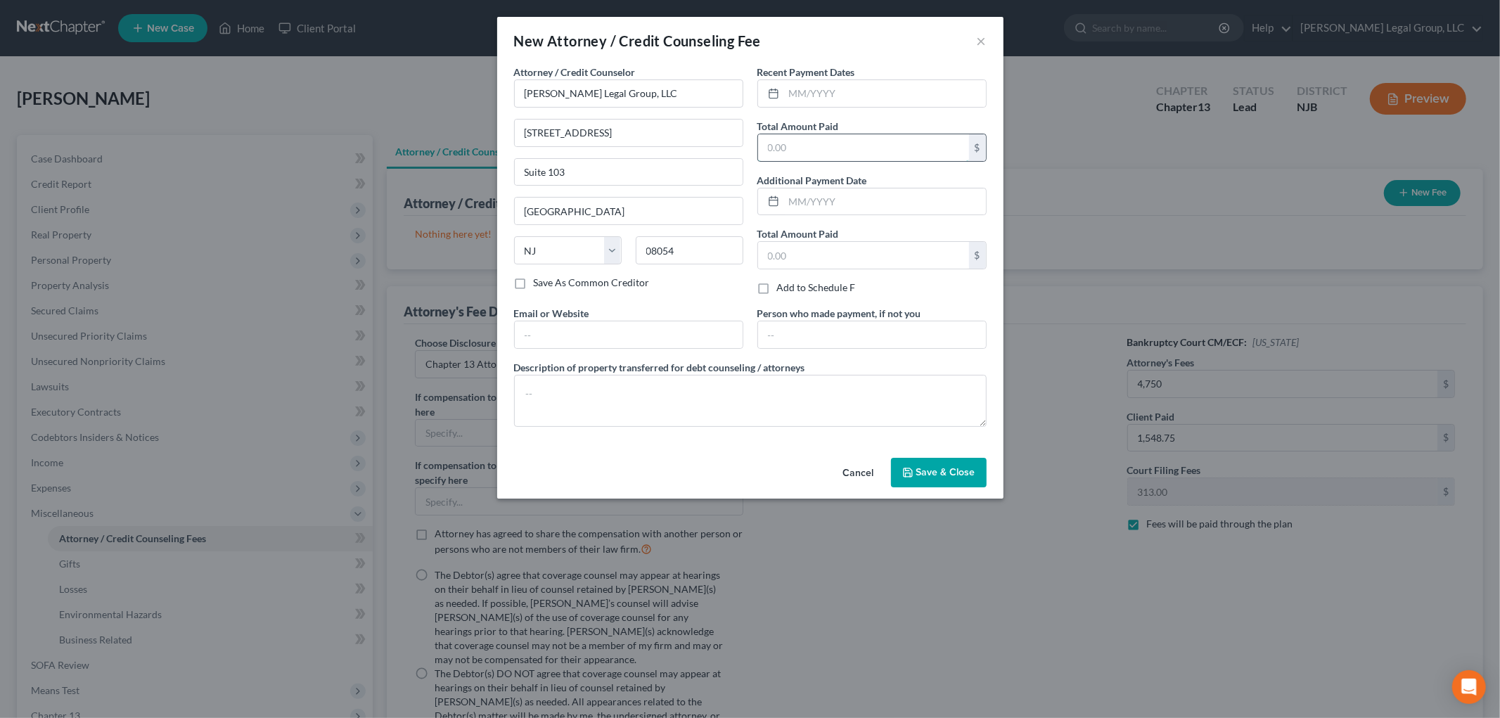
drag, startPoint x: 818, startPoint y: 155, endPoint x: 804, endPoint y: 151, distance: 14.7
click at [818, 155] on input "text" at bounding box center [863, 147] width 211 height 27
click at [651, 404] on textarea at bounding box center [750, 401] width 472 height 52
click at [835, 90] on input "text" at bounding box center [885, 93] width 202 height 27
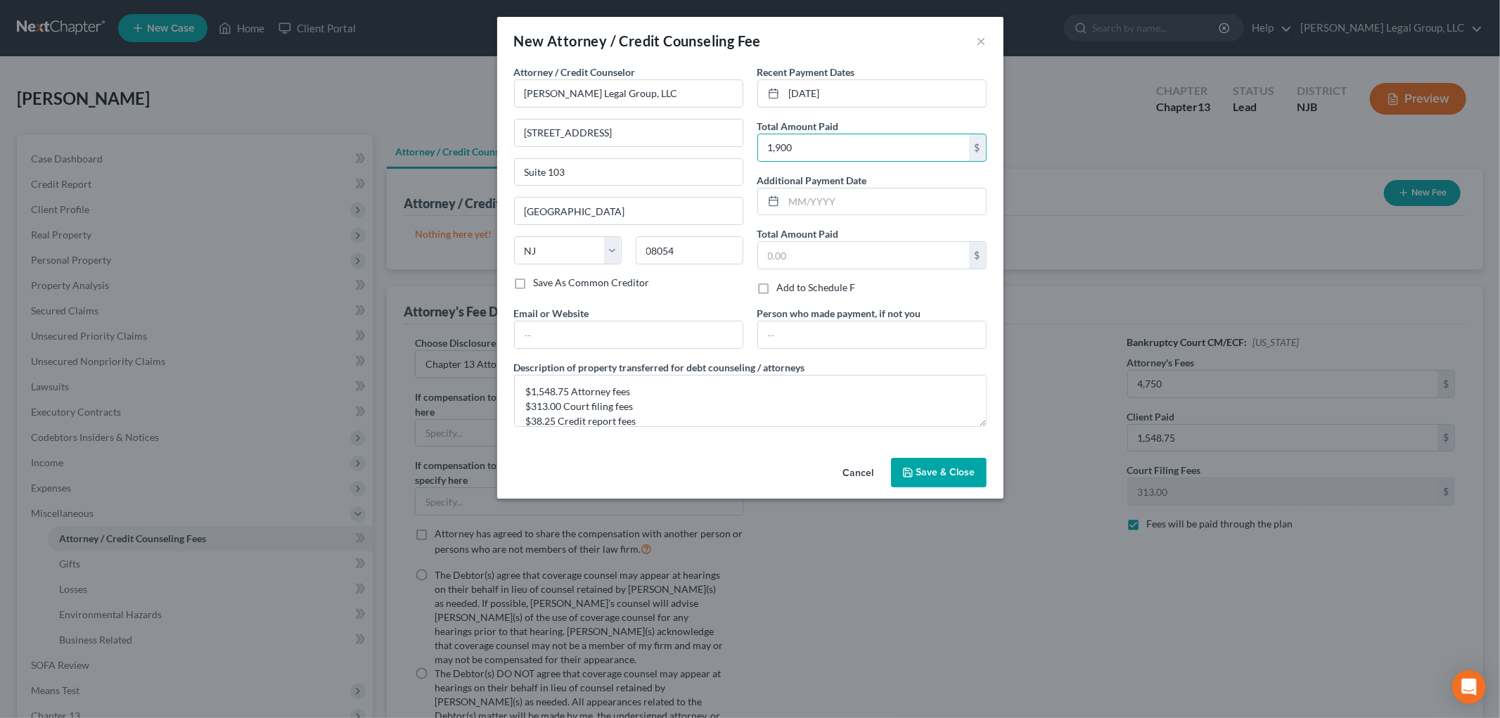
click at [963, 472] on span "Save & Close" at bounding box center [945, 472] width 59 height 12
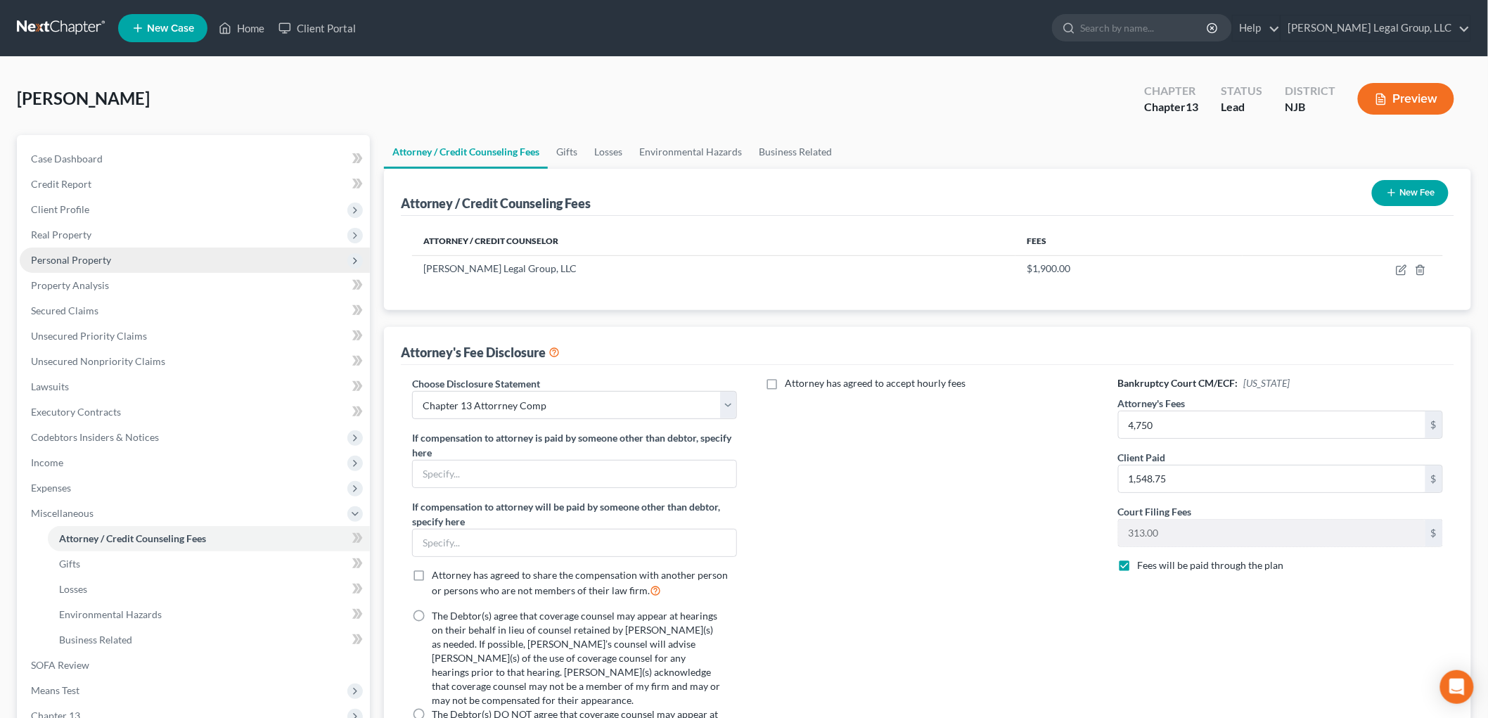
click at [66, 235] on span "Real Property" at bounding box center [61, 234] width 60 height 12
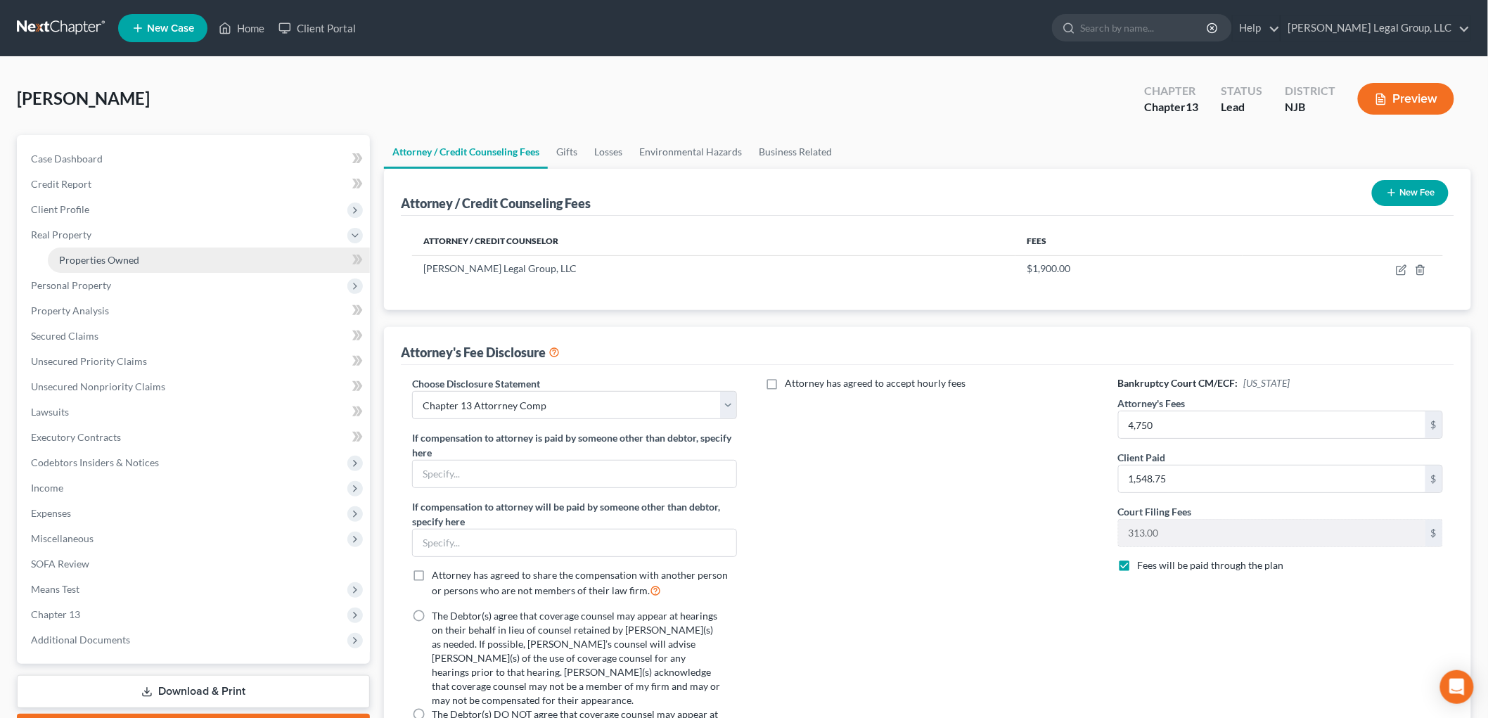
click at [115, 250] on link "Properties Owned" at bounding box center [209, 259] width 322 height 25
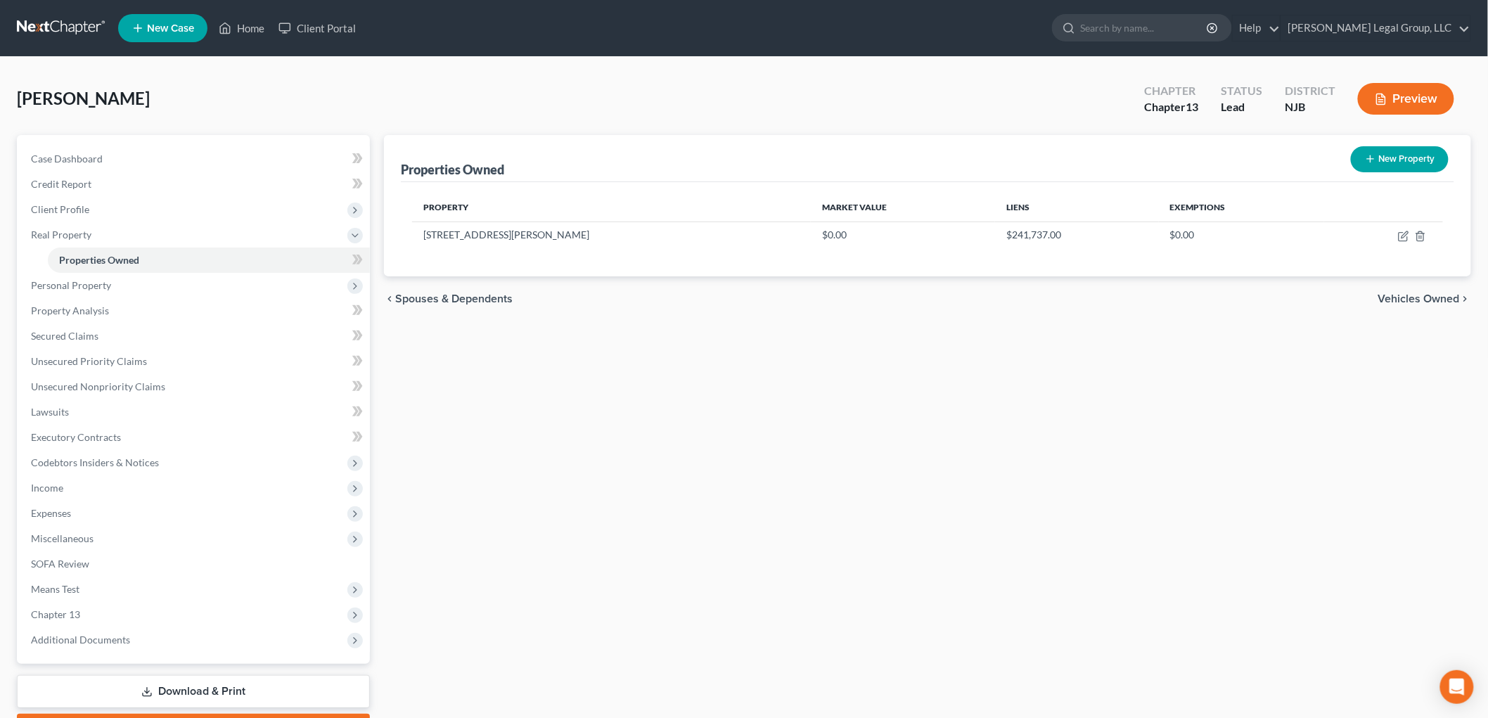
click at [1230, 356] on div "Properties Owned New Property Property Market Value Liens Exemptions [STREET_AD…" at bounding box center [927, 440] width 1101 height 610
click at [1406, 237] on icon "button" at bounding box center [1403, 236] width 11 height 11
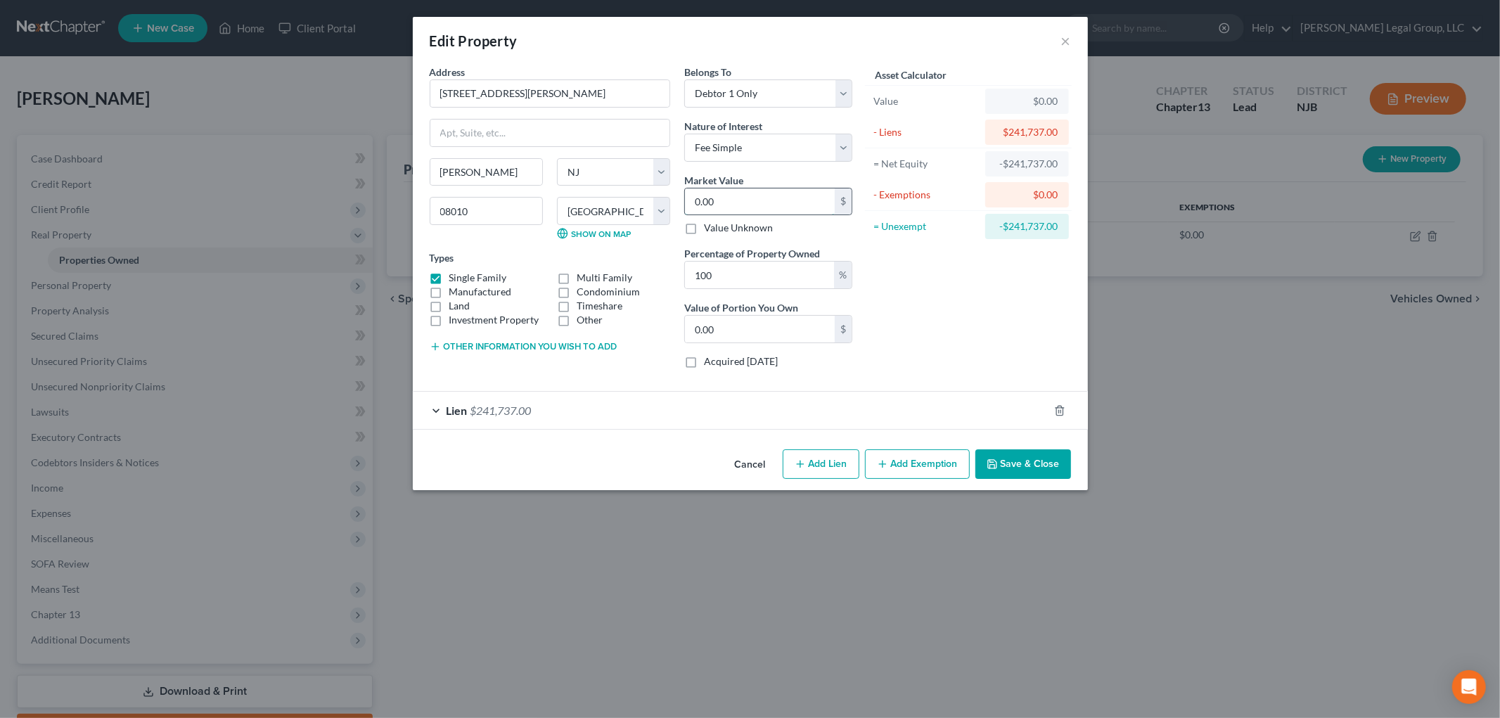
click at [792, 198] on input "0.00" at bounding box center [760, 201] width 150 height 27
click at [929, 460] on button "Add Exemption" at bounding box center [917, 464] width 105 height 30
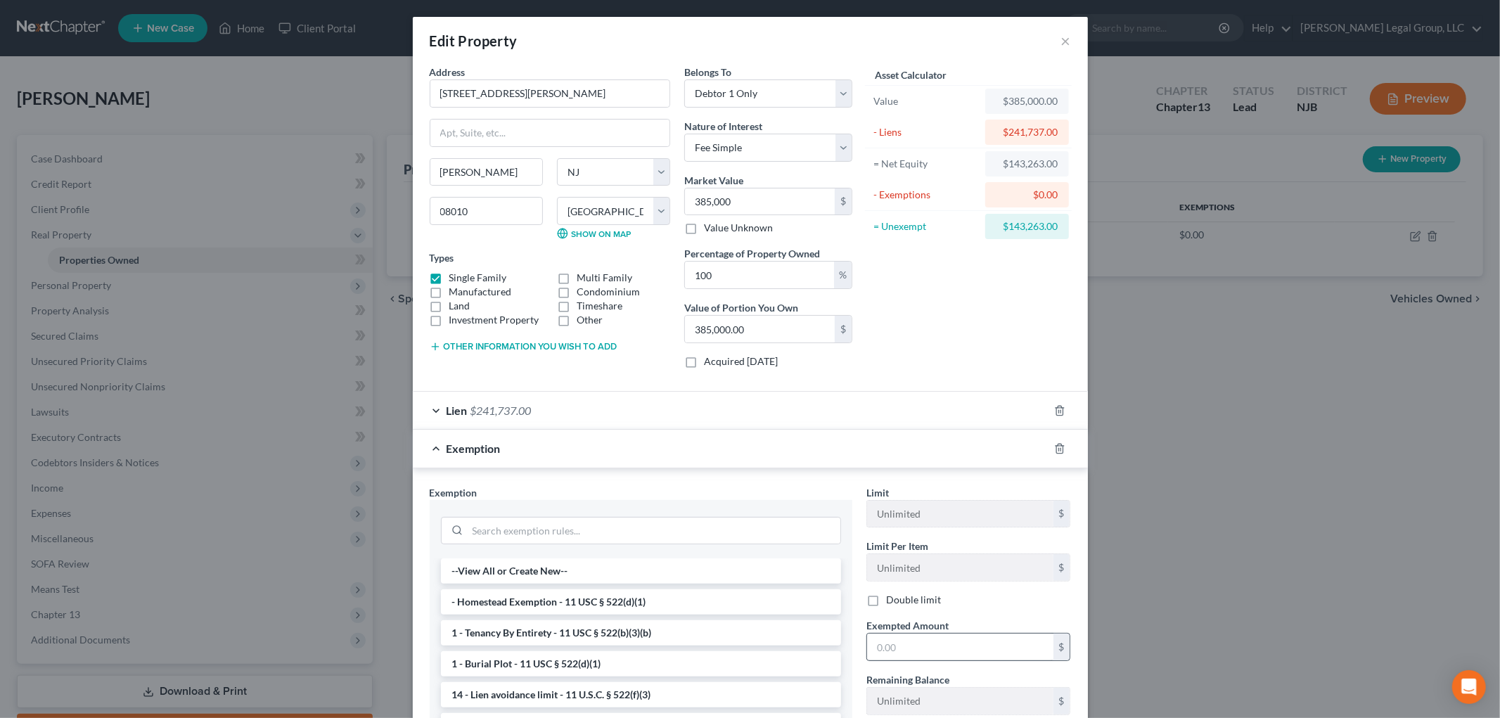
drag, startPoint x: 553, startPoint y: 600, endPoint x: 872, endPoint y: 643, distance: 321.9
click at [553, 601] on li "- Homestead Exemption - 11 USC § 522(d)(1)" at bounding box center [641, 601] width 400 height 25
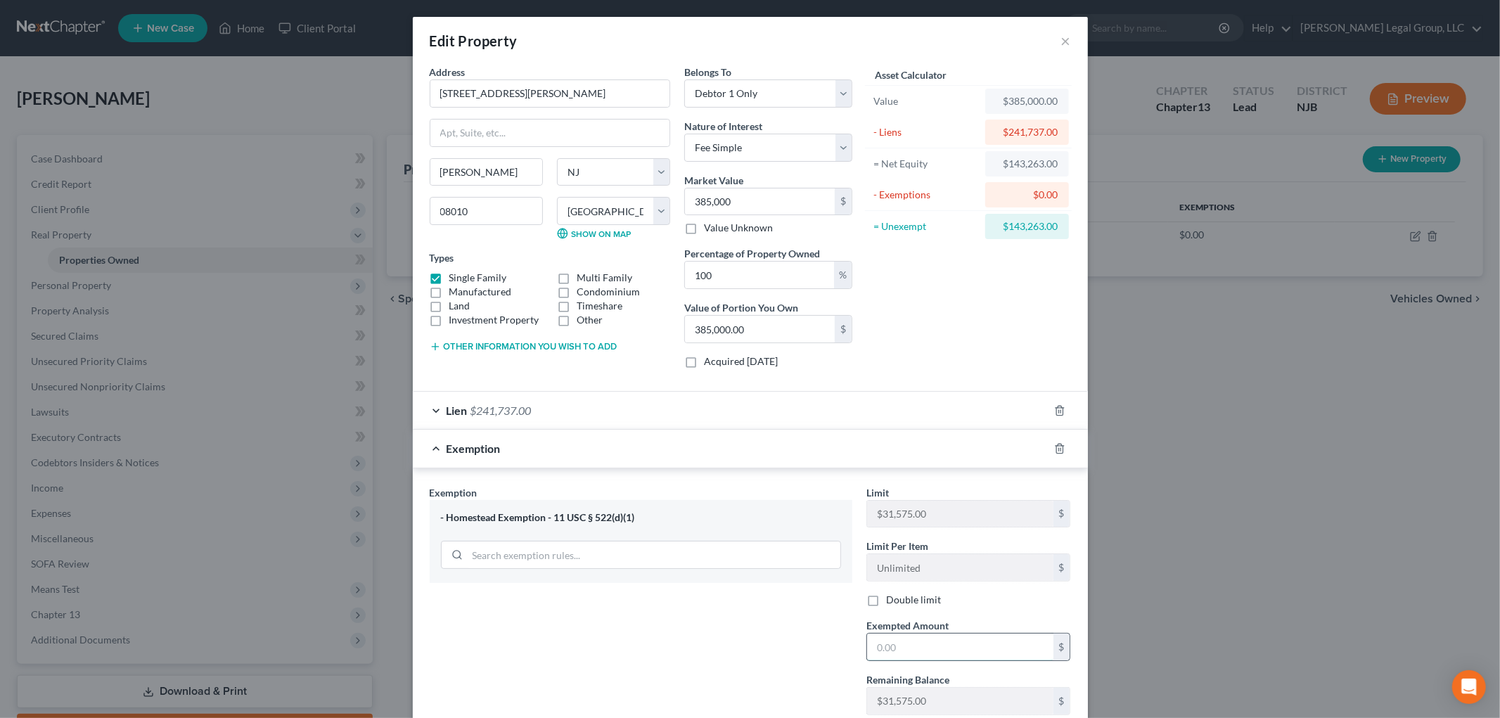
click at [923, 643] on input "text" at bounding box center [960, 646] width 186 height 27
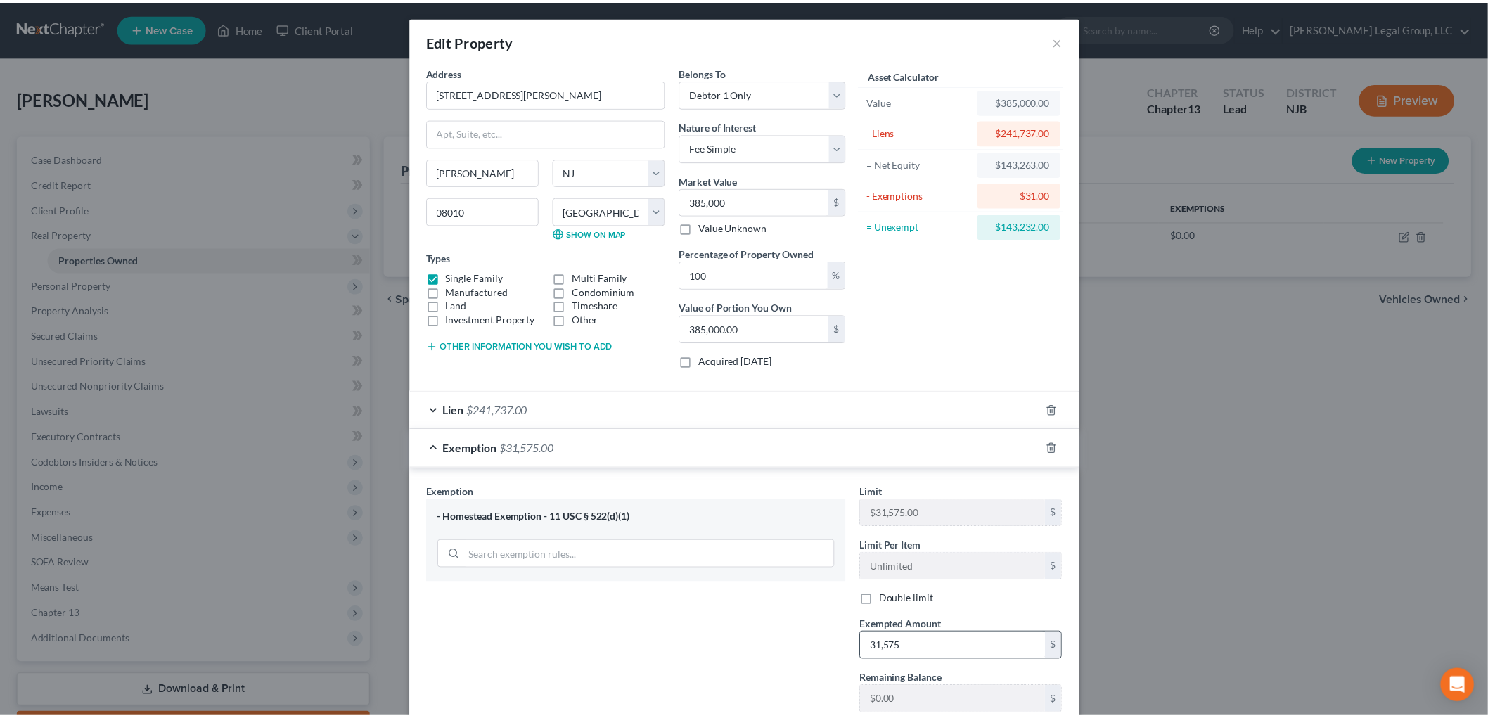
scroll to position [98, 0]
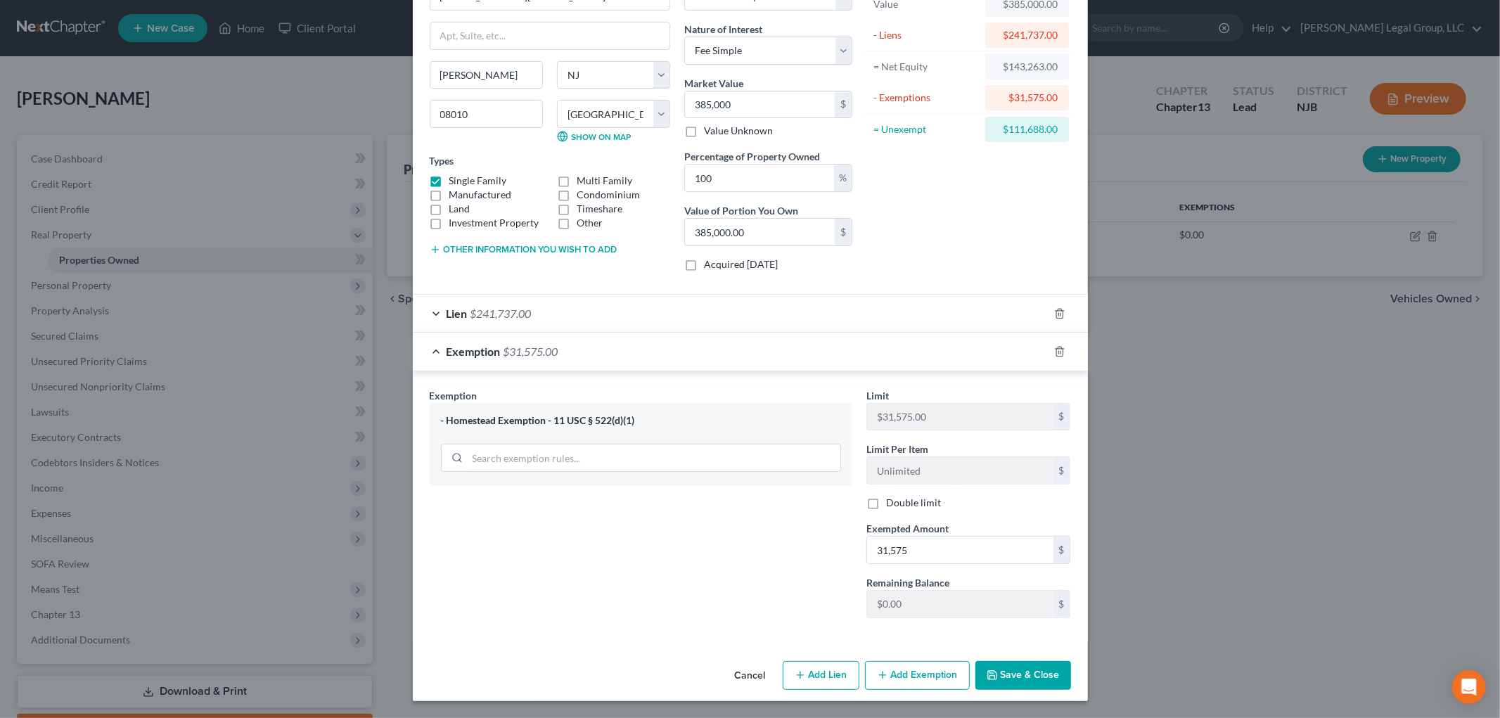
click at [1026, 678] on button "Save & Close" at bounding box center [1023, 676] width 96 height 30
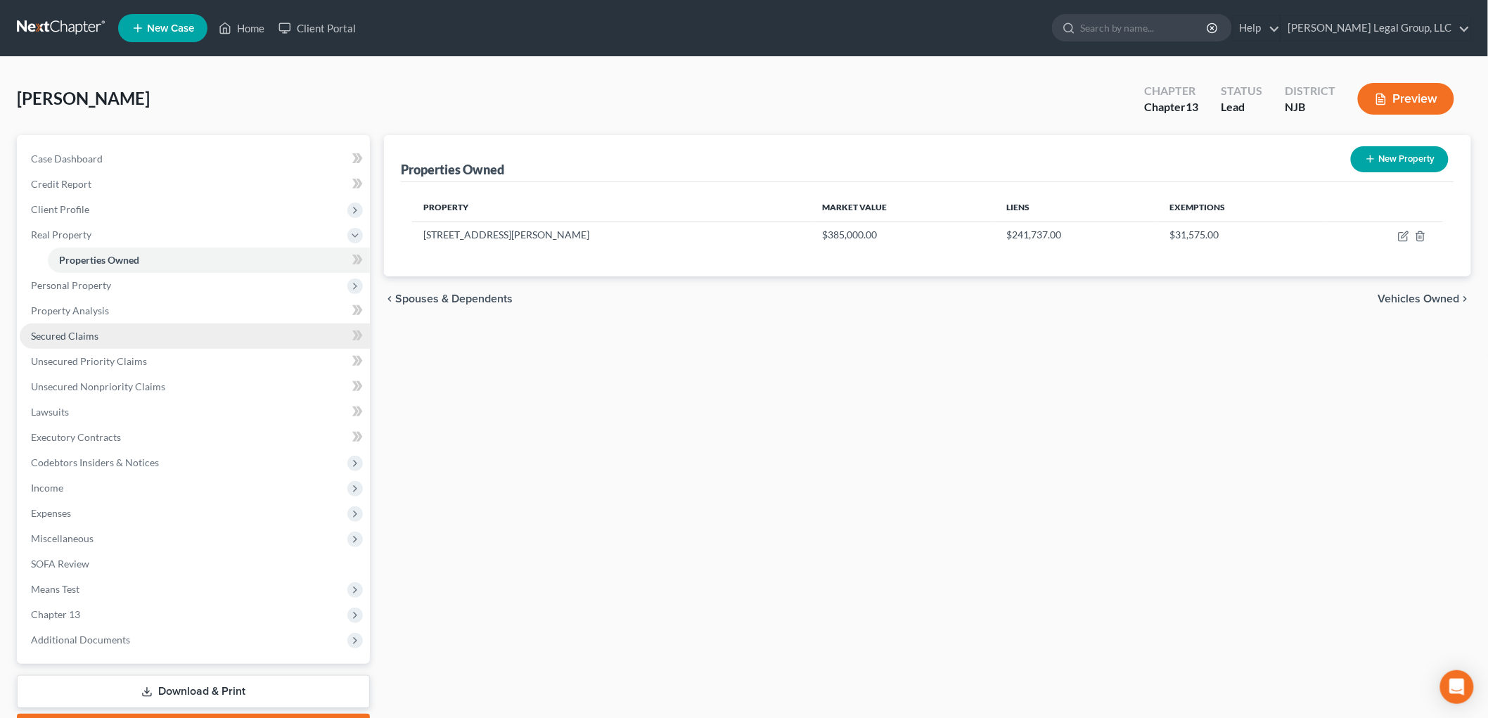
click at [90, 335] on span "Secured Claims" at bounding box center [64, 336] width 67 height 12
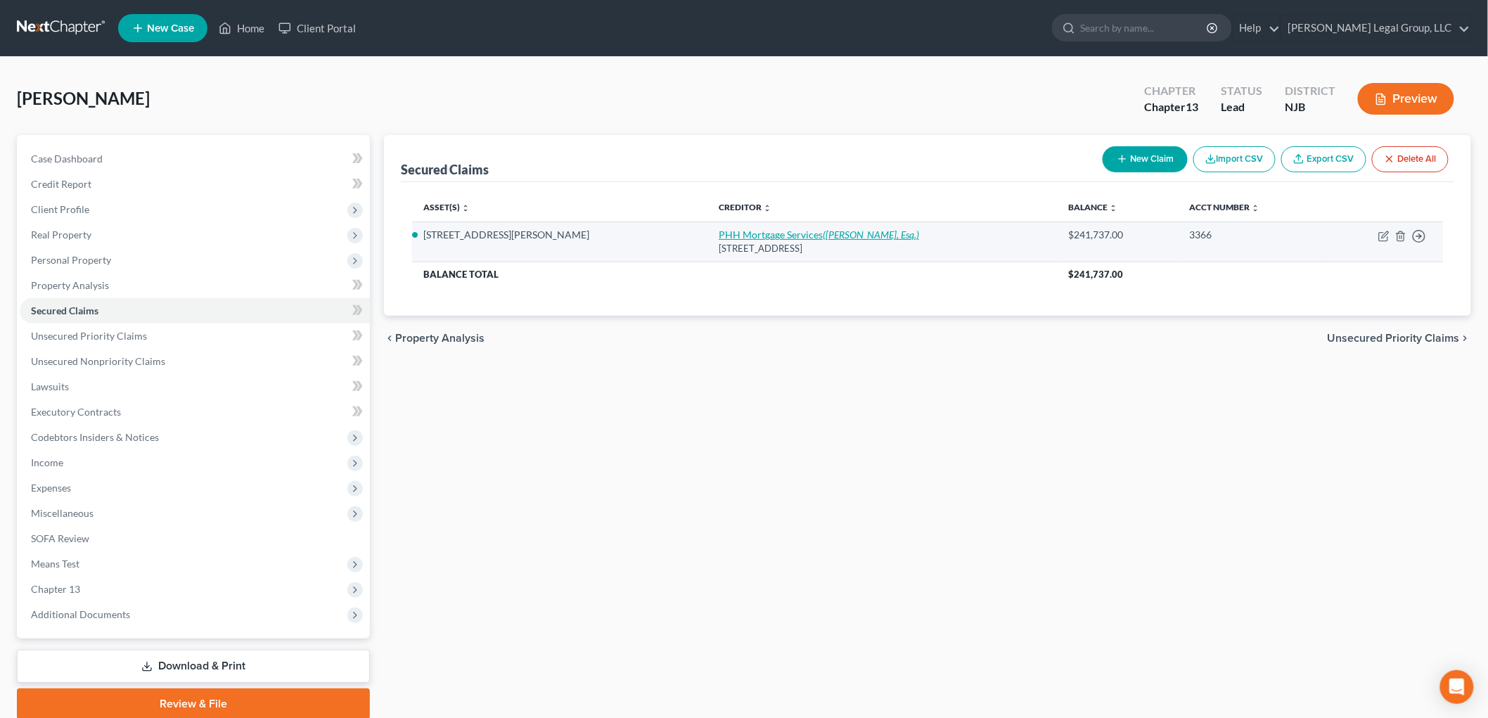
click at [823, 228] on icon "([PERSON_NAME], Esq.)" at bounding box center [871, 234] width 96 height 12
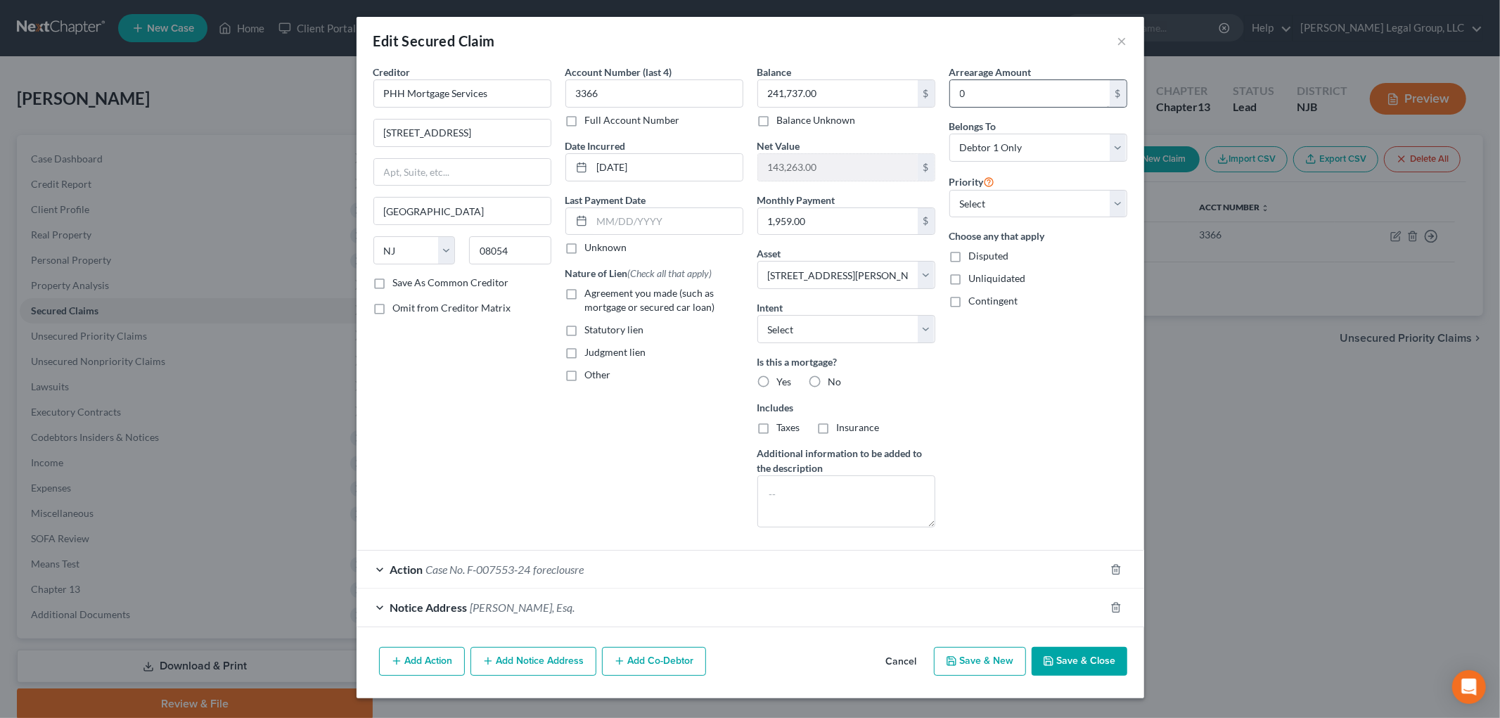
click at [1036, 108] on div "Arrearage Amount 0 $ Belongs To * Select Debtor 1 Only Debtor 2 Only Debtor 1 A…" at bounding box center [1038, 302] width 192 height 474
click at [1036, 101] on input "0" at bounding box center [1030, 93] width 160 height 27
click at [1033, 151] on select "Select Debtor 1 Only Debtor 2 Only Debtor 1 And Debtor 2 Only At Least One Of T…" at bounding box center [1038, 148] width 178 height 28
click at [949, 134] on select "Select Debtor 1 Only Debtor 2 Only Debtor 1 And Debtor 2 Only At Least One Of T…" at bounding box center [1038, 148] width 178 height 28
click at [774, 385] on div "Yes" at bounding box center [774, 382] width 34 height 14
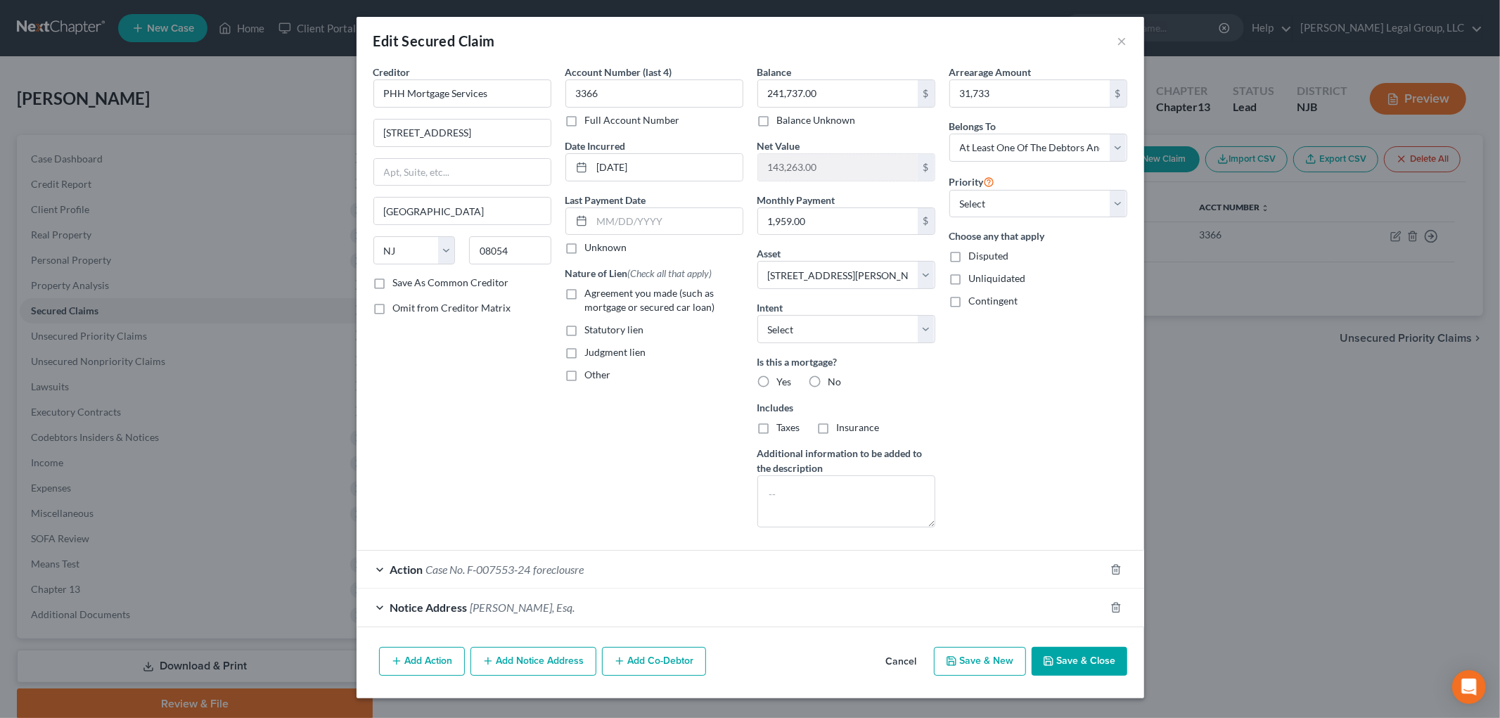
click at [777, 383] on label "Yes" at bounding box center [784, 382] width 15 height 14
click at [782, 383] on input "Yes" at bounding box center [786, 379] width 9 height 9
click at [777, 429] on label "Taxes" at bounding box center [788, 427] width 23 height 14
click at [782, 429] on input "Taxes" at bounding box center [786, 424] width 9 height 9
click at [837, 432] on label "Insurance" at bounding box center [858, 427] width 43 height 14
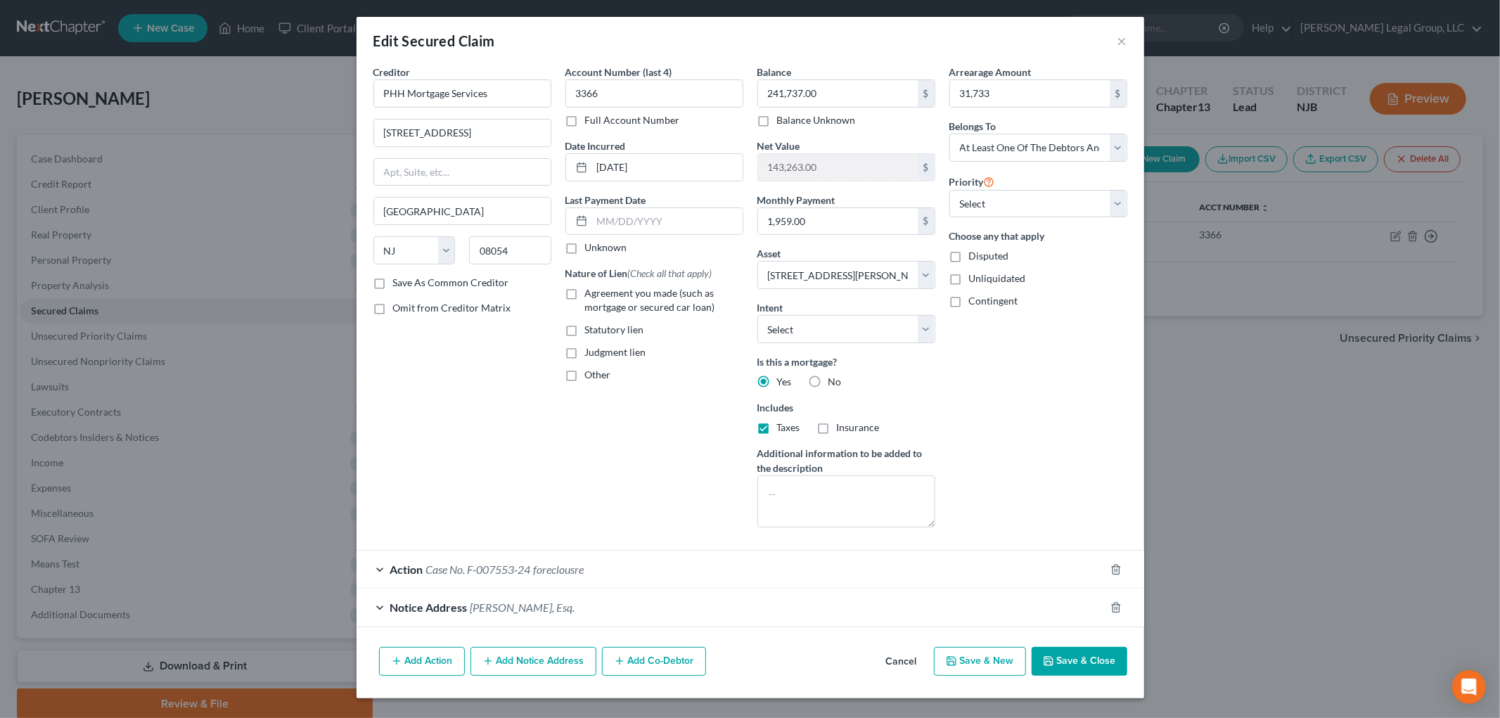
click at [842, 430] on input "Insurance" at bounding box center [846, 424] width 9 height 9
click at [585, 298] on label "Agreement you made (such as mortgage or secured car loan)" at bounding box center [664, 300] width 158 height 28
click at [591, 295] on input "Agreement you made (such as mortgage or secured car loan)" at bounding box center [595, 290] width 9 height 9
drag, startPoint x: 1105, startPoint y: 212, endPoint x: 1095, endPoint y: 214, distance: 10.8
click at [1105, 212] on select "Select 1st 2nd 3rd 4th 5th 6th 7th 8th 9th 10th 11th 12th 13th 14th 15th 16th 1…" at bounding box center [1038, 204] width 178 height 28
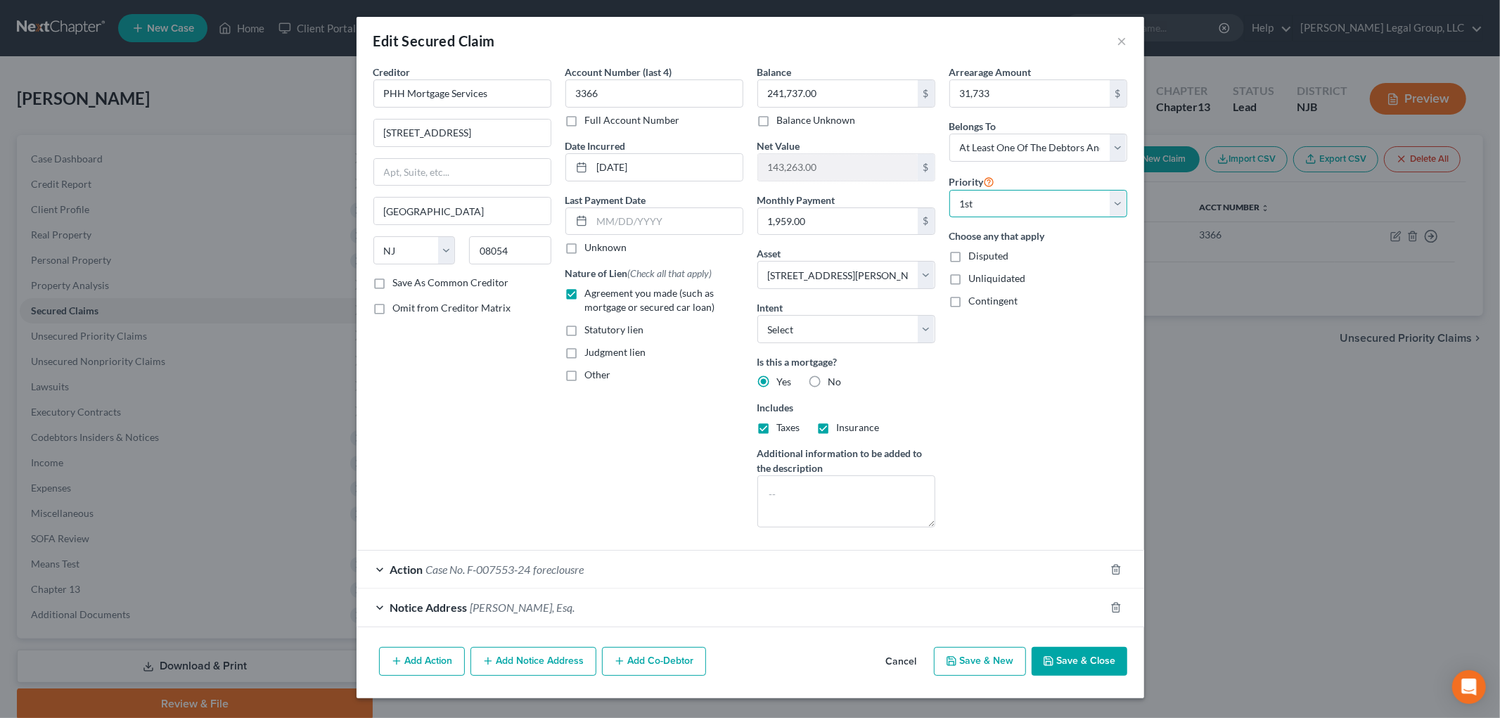
click at [949, 190] on select "Select 1st 2nd 3rd 4th 5th 6th 7th 8th 9th 10th 11th 12th 13th 14th 15th 16th 1…" at bounding box center [1038, 204] width 178 height 28
click at [1077, 91] on input "31,733" at bounding box center [1030, 93] width 160 height 27
click at [841, 221] on input "1,959.00" at bounding box center [838, 221] width 160 height 27
click at [1091, 662] on button "Save & Close" at bounding box center [1079, 662] width 96 height 30
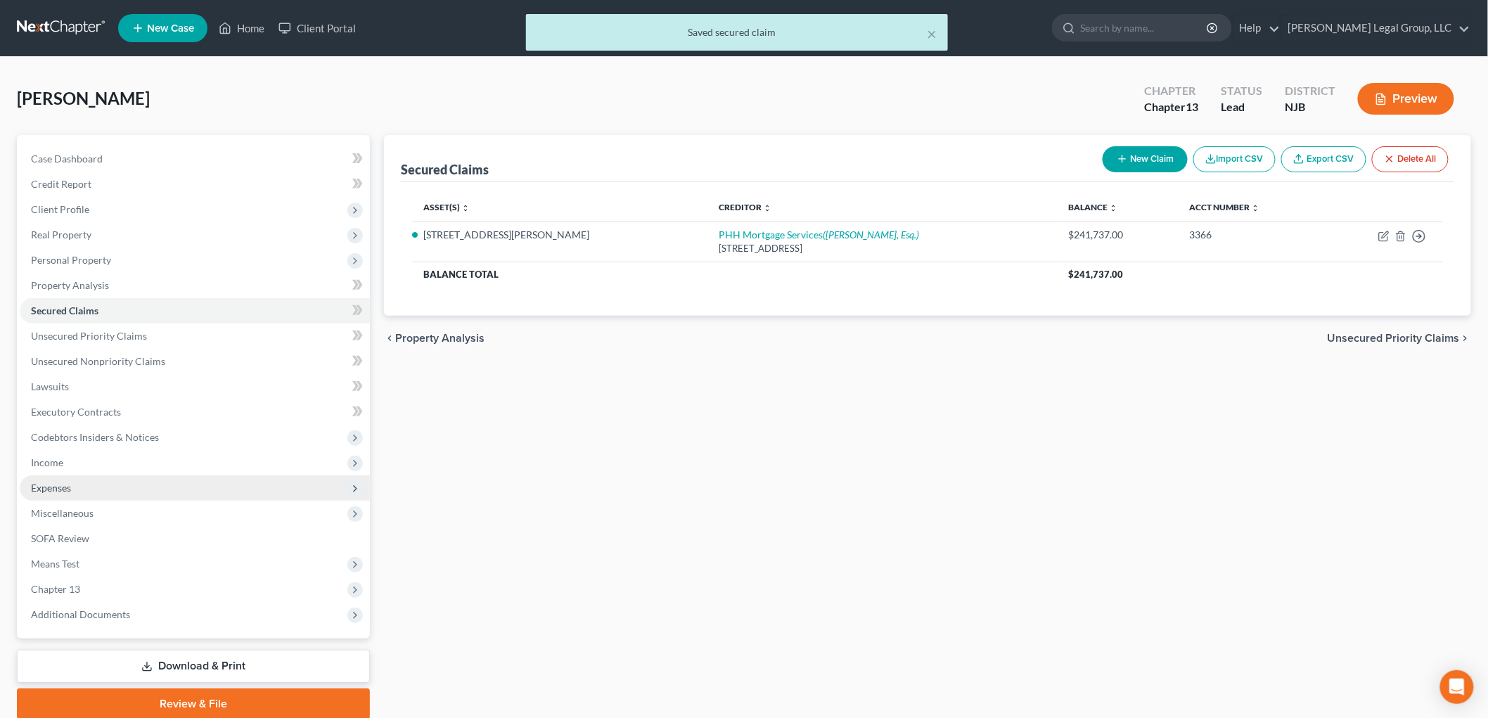
click at [71, 489] on span "Expenses" at bounding box center [51, 488] width 40 height 12
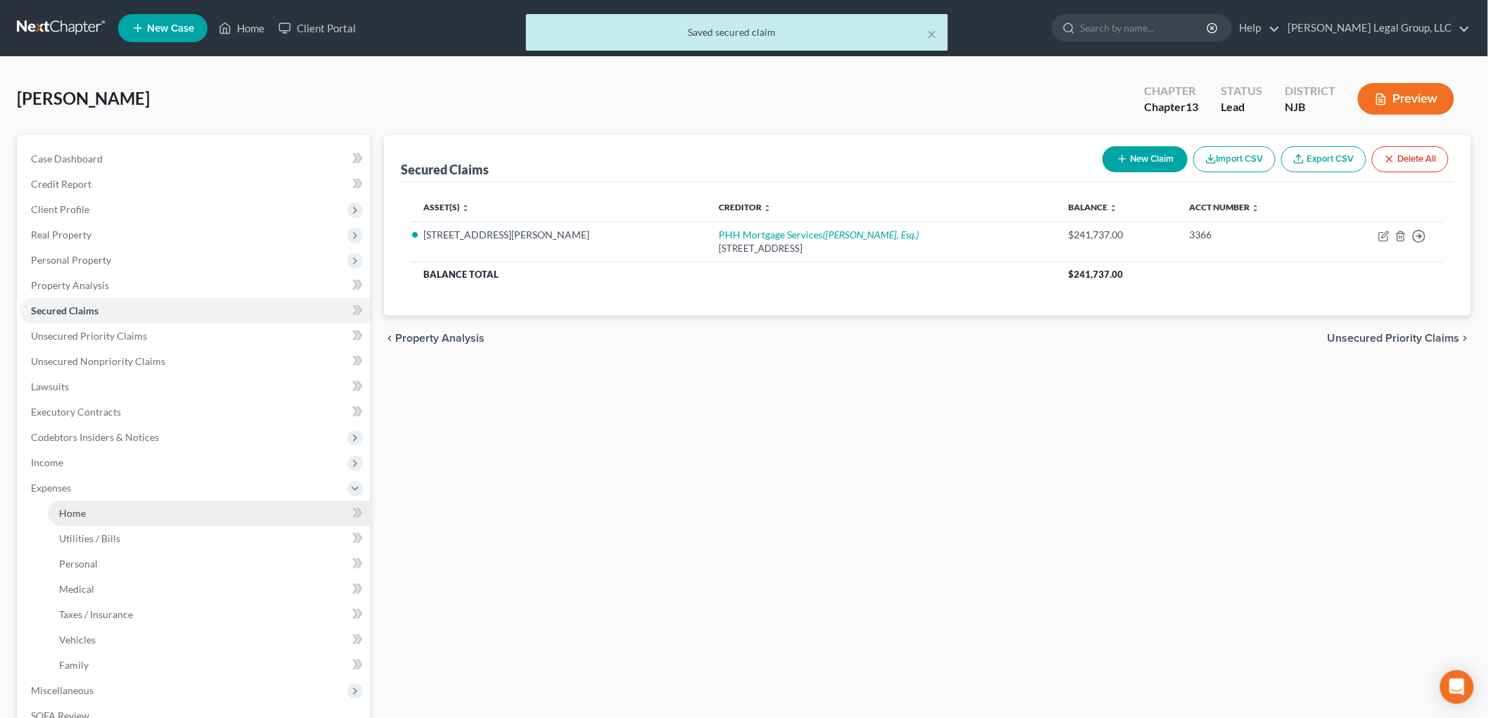
click at [81, 511] on span "Home" at bounding box center [72, 513] width 27 height 12
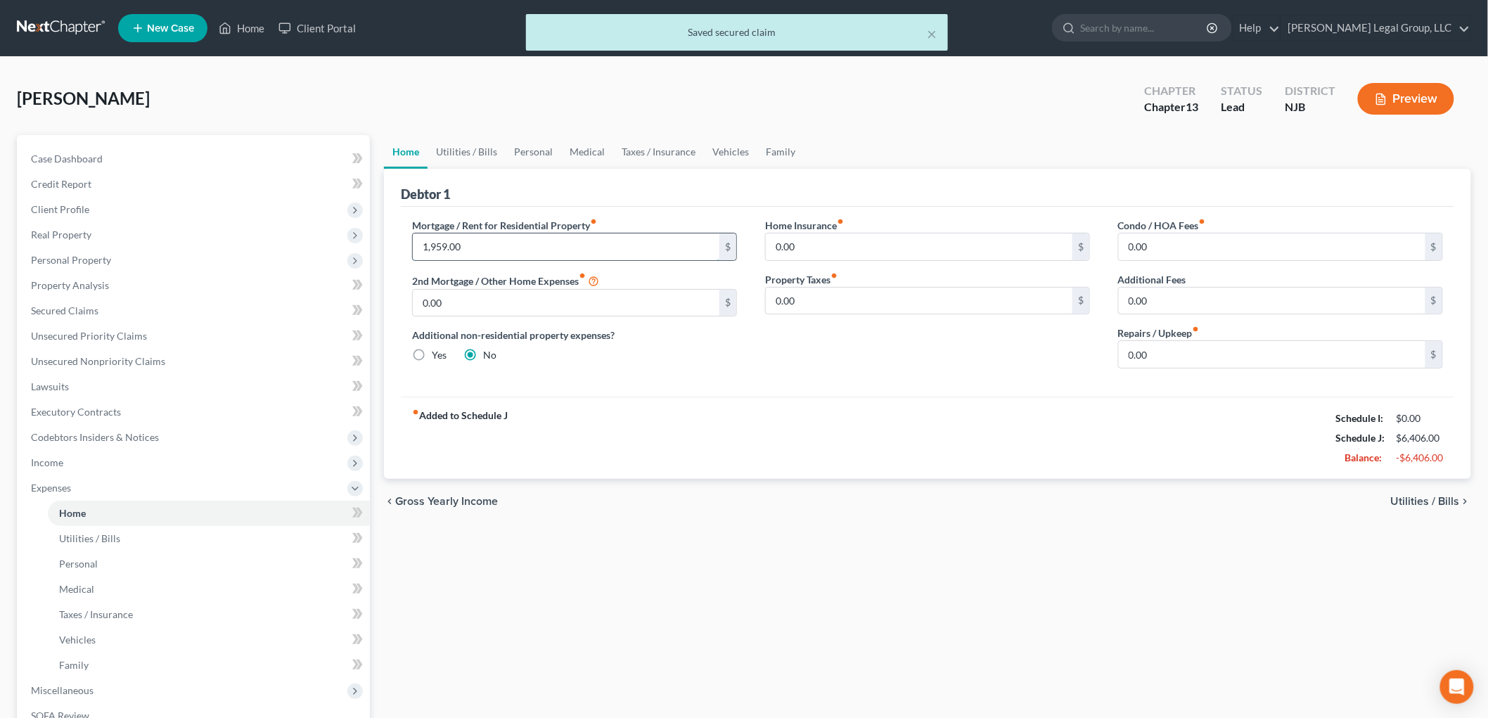
click at [555, 258] on input "1,959.00" at bounding box center [566, 246] width 307 height 27
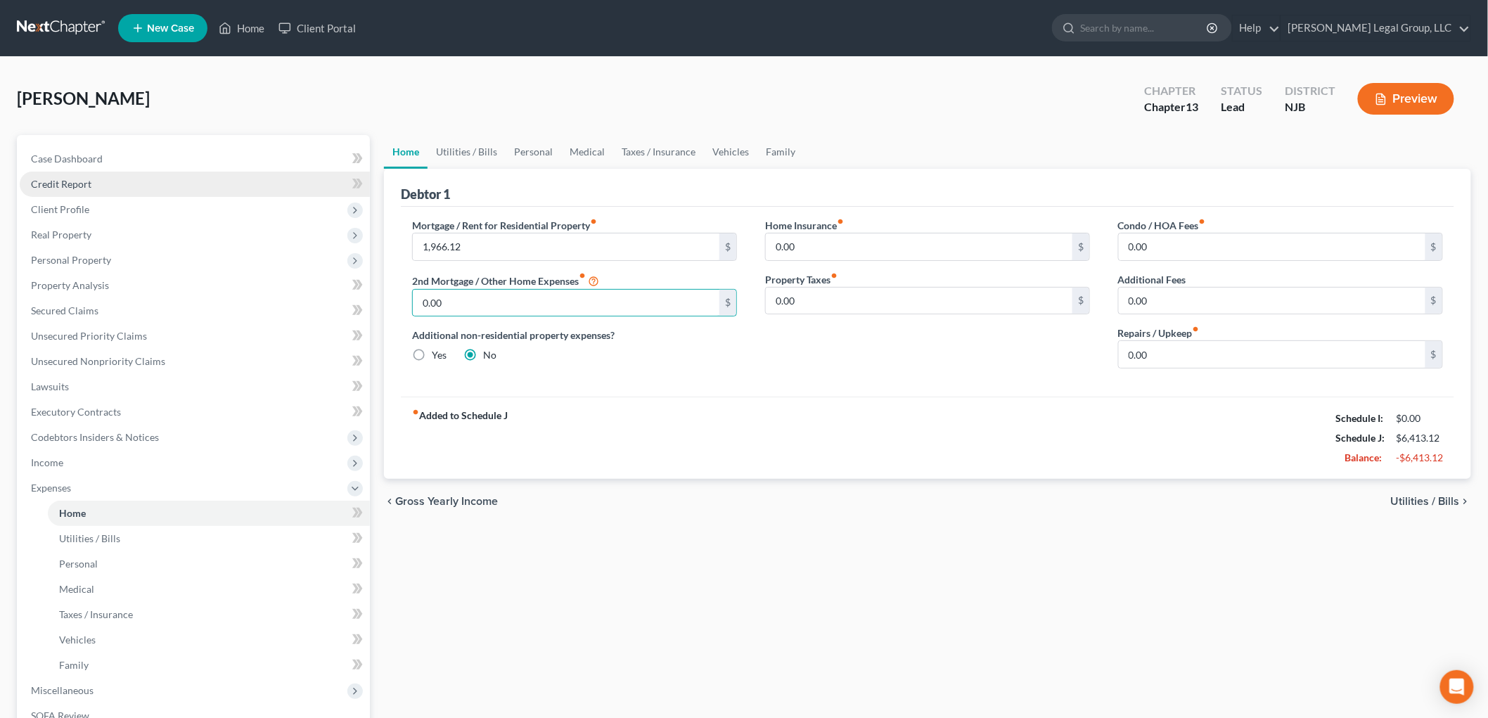
click at [91, 172] on link "Credit Report" at bounding box center [195, 184] width 350 height 25
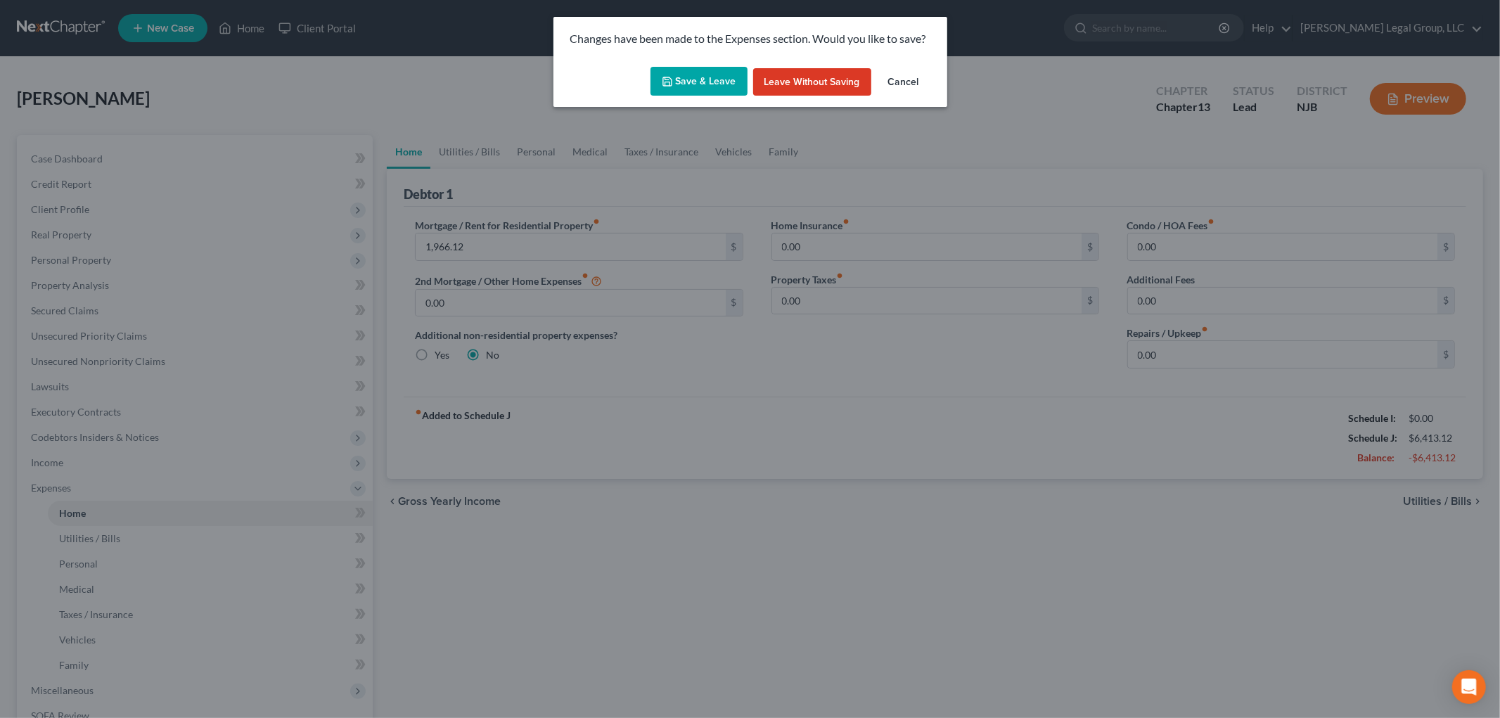
click at [715, 79] on button "Save & Leave" at bounding box center [698, 82] width 97 height 30
